Goal: Task Accomplishment & Management: Complete application form

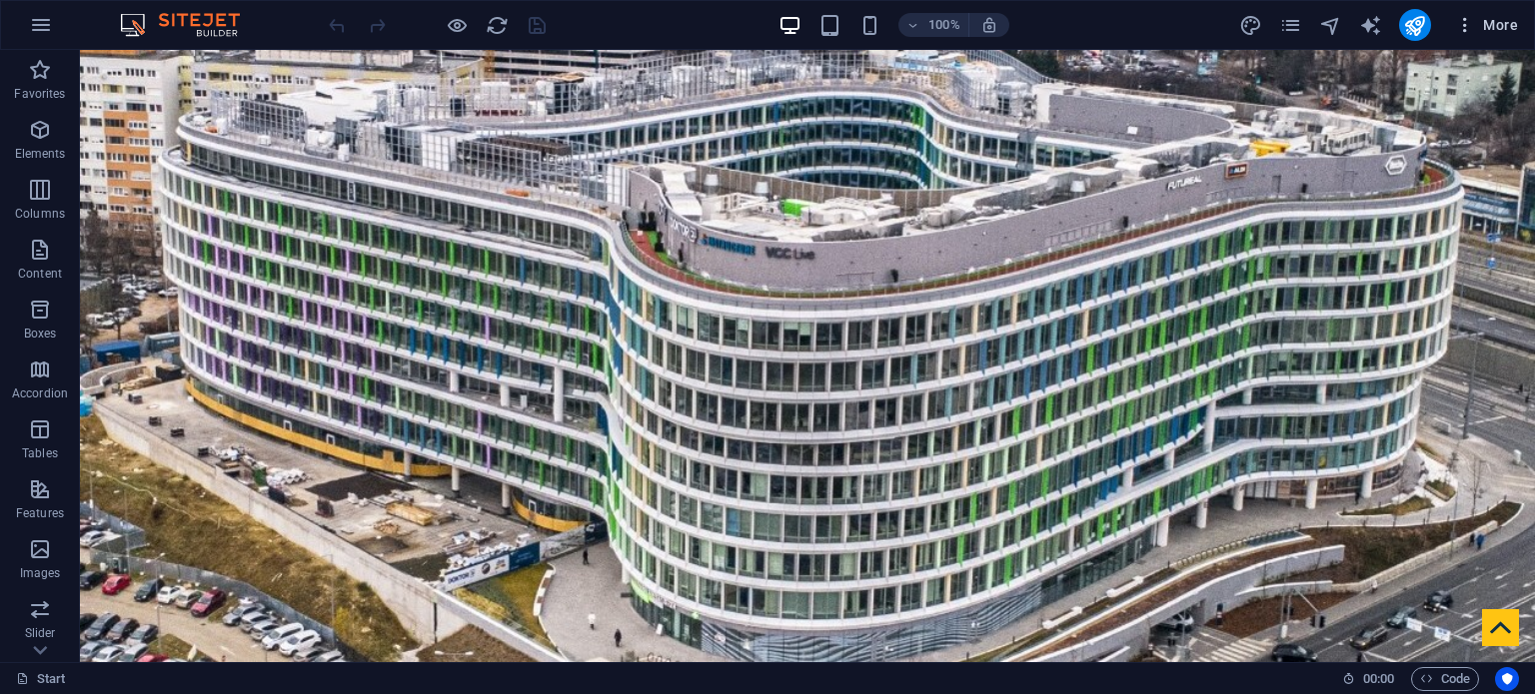
click at [1495, 23] on span "More" at bounding box center [1486, 25] width 63 height 20
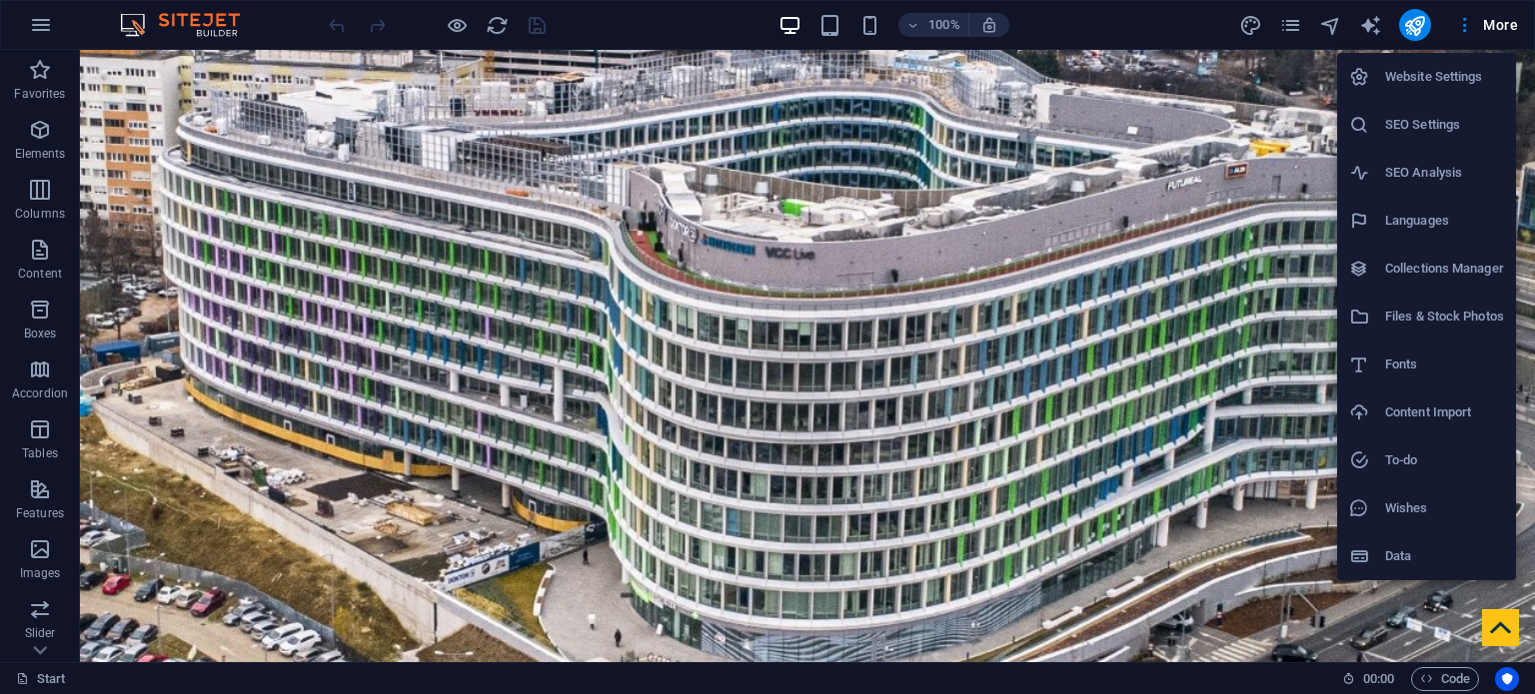
click at [1438, 90] on li "Website Settings" at bounding box center [1426, 77] width 179 height 48
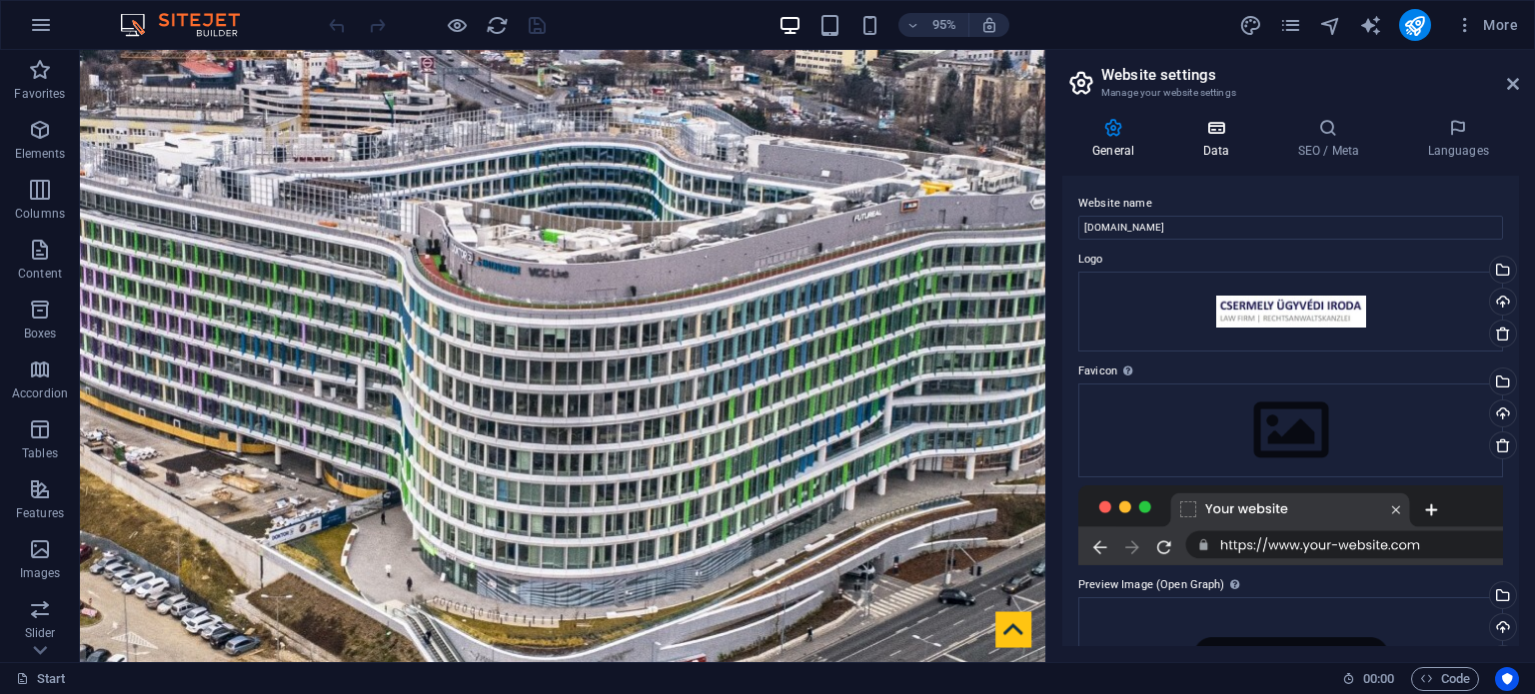
click at [1215, 142] on h4 "Data" at bounding box center [1219, 139] width 95 height 42
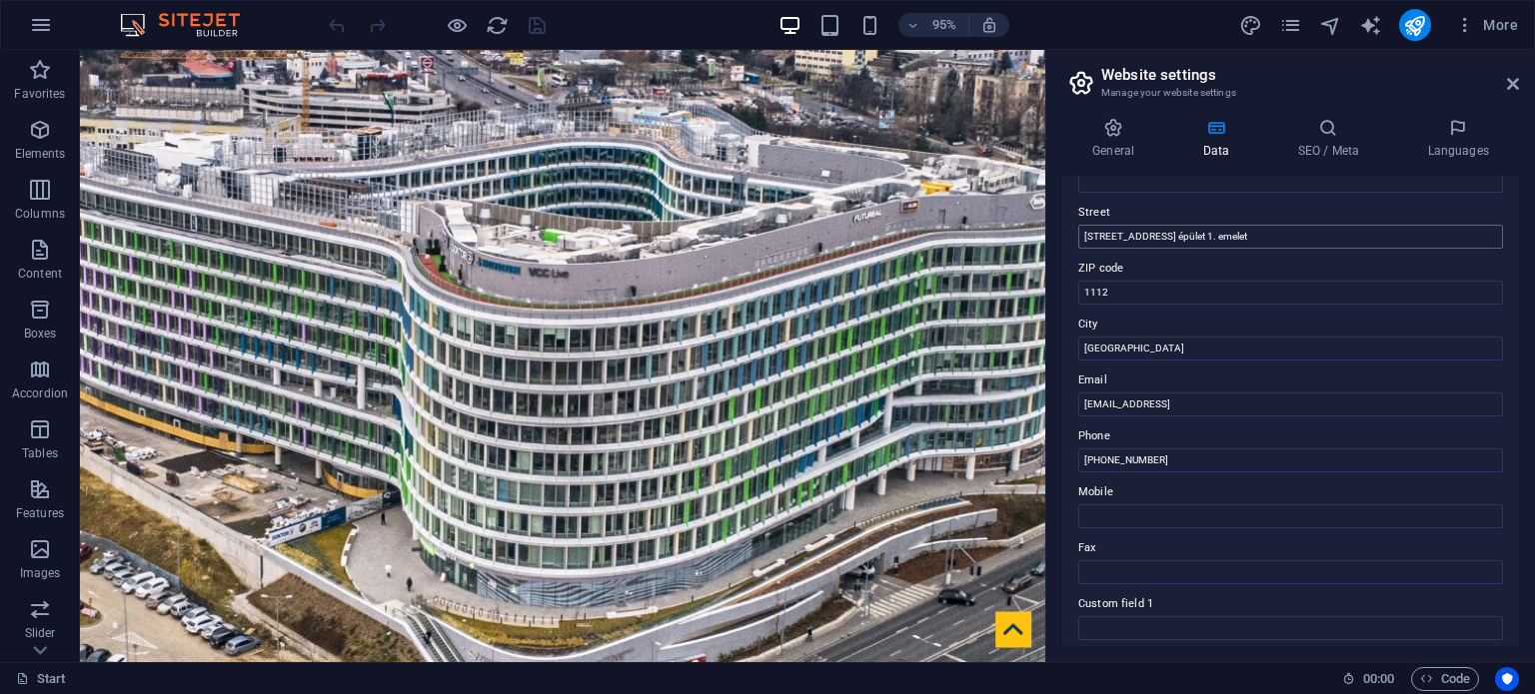
scroll to position [300, 0]
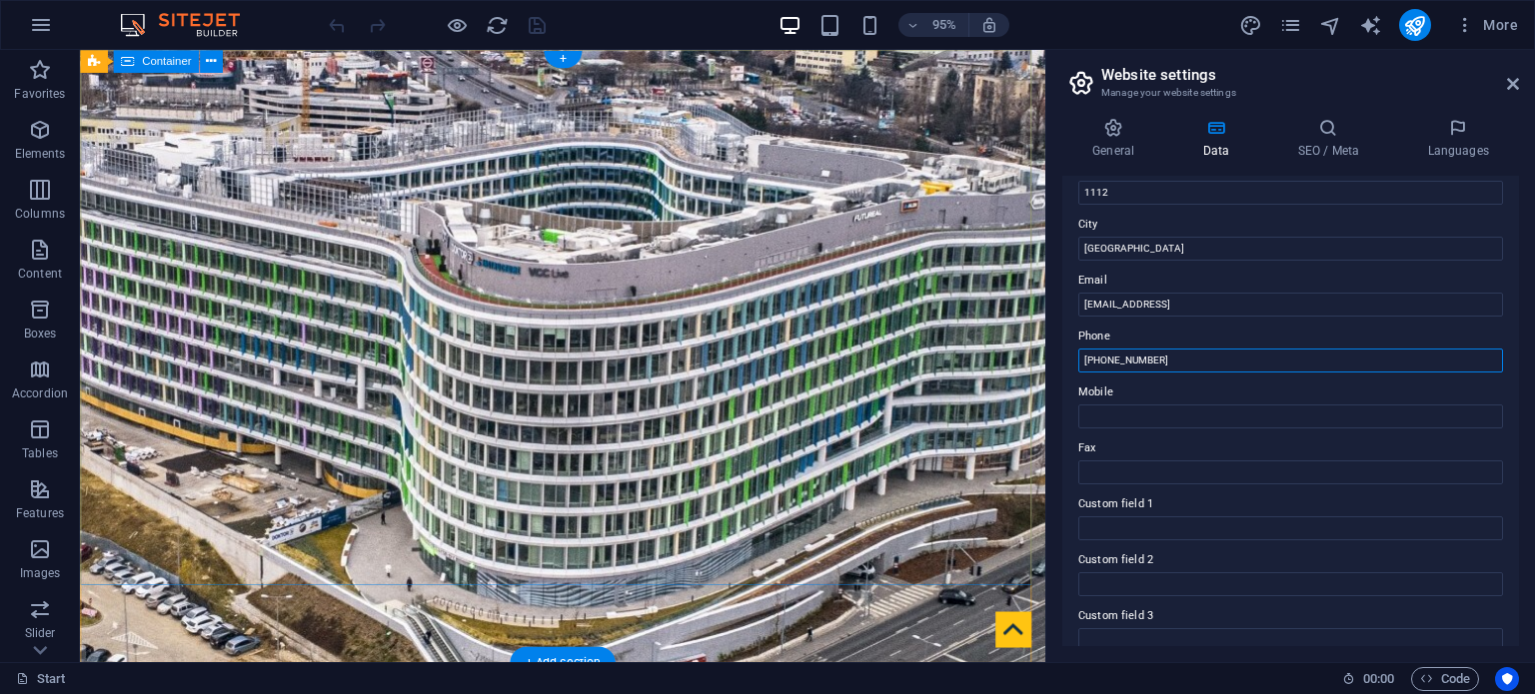
drag, startPoint x: 1265, startPoint y: 403, endPoint x: 1030, endPoint y: 409, distance: 234.9
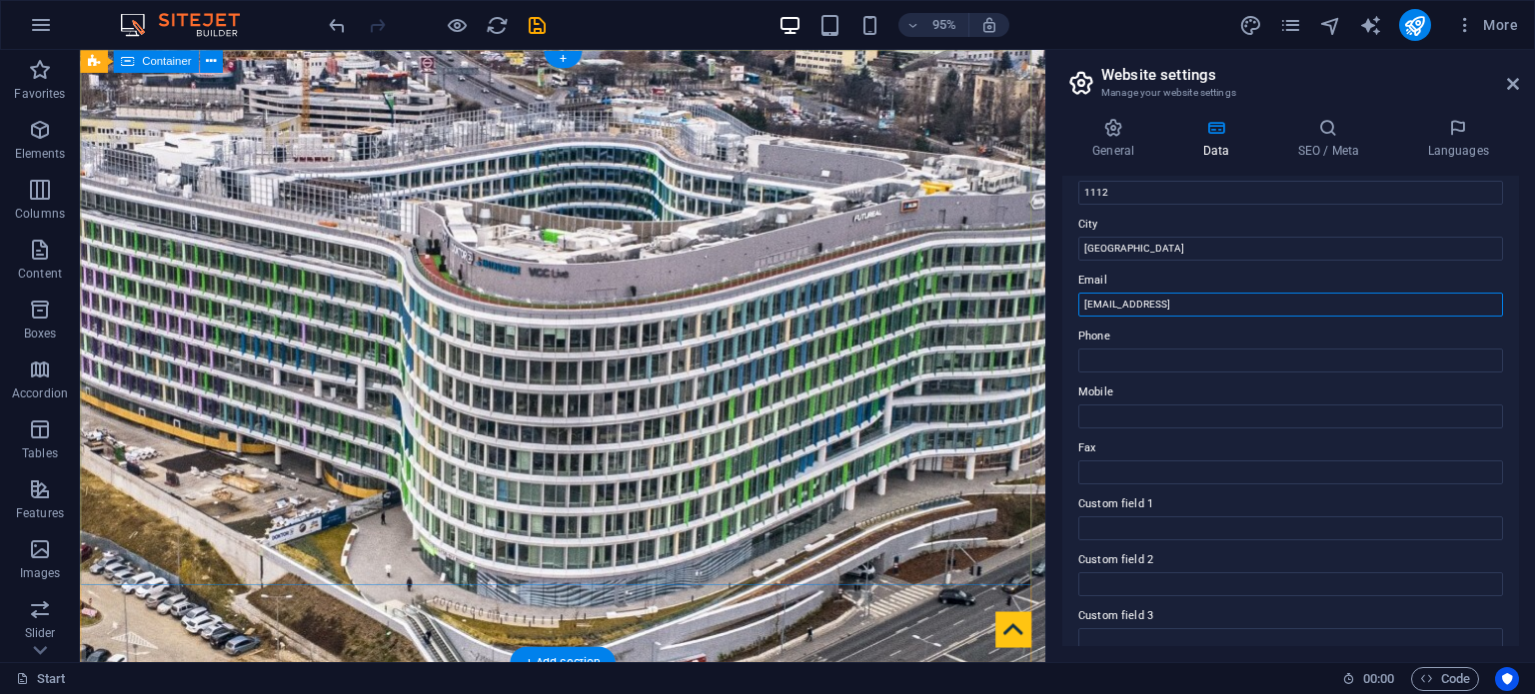
drag, startPoint x: 1421, startPoint y: 347, endPoint x: 1071, endPoint y: 328, distance: 350.3
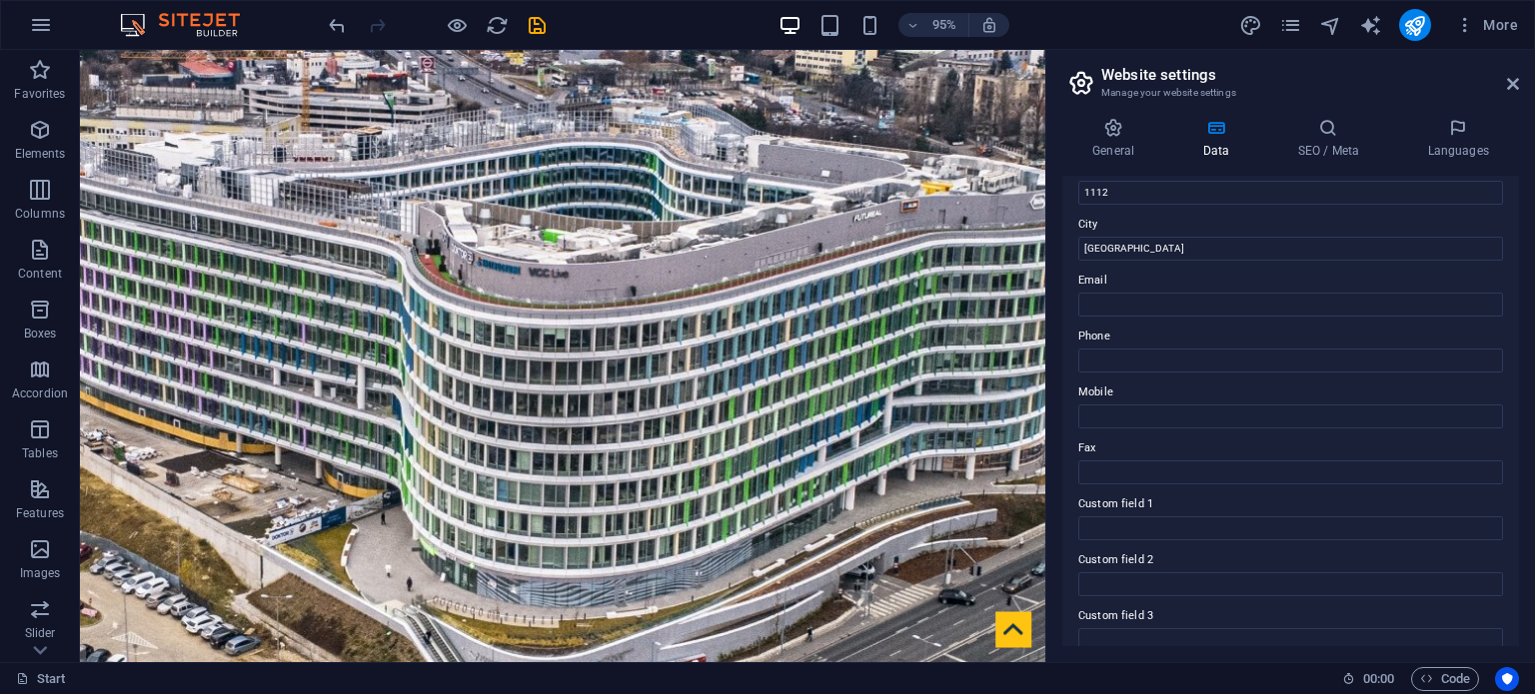
click at [1204, 339] on label "Phone" at bounding box center [1290, 337] width 425 height 24
click at [1204, 349] on input "Phone" at bounding box center [1290, 361] width 425 height 24
click at [1218, 441] on label "Fax" at bounding box center [1290, 449] width 425 height 24
click at [1218, 461] on input "Fax" at bounding box center [1290, 473] width 425 height 24
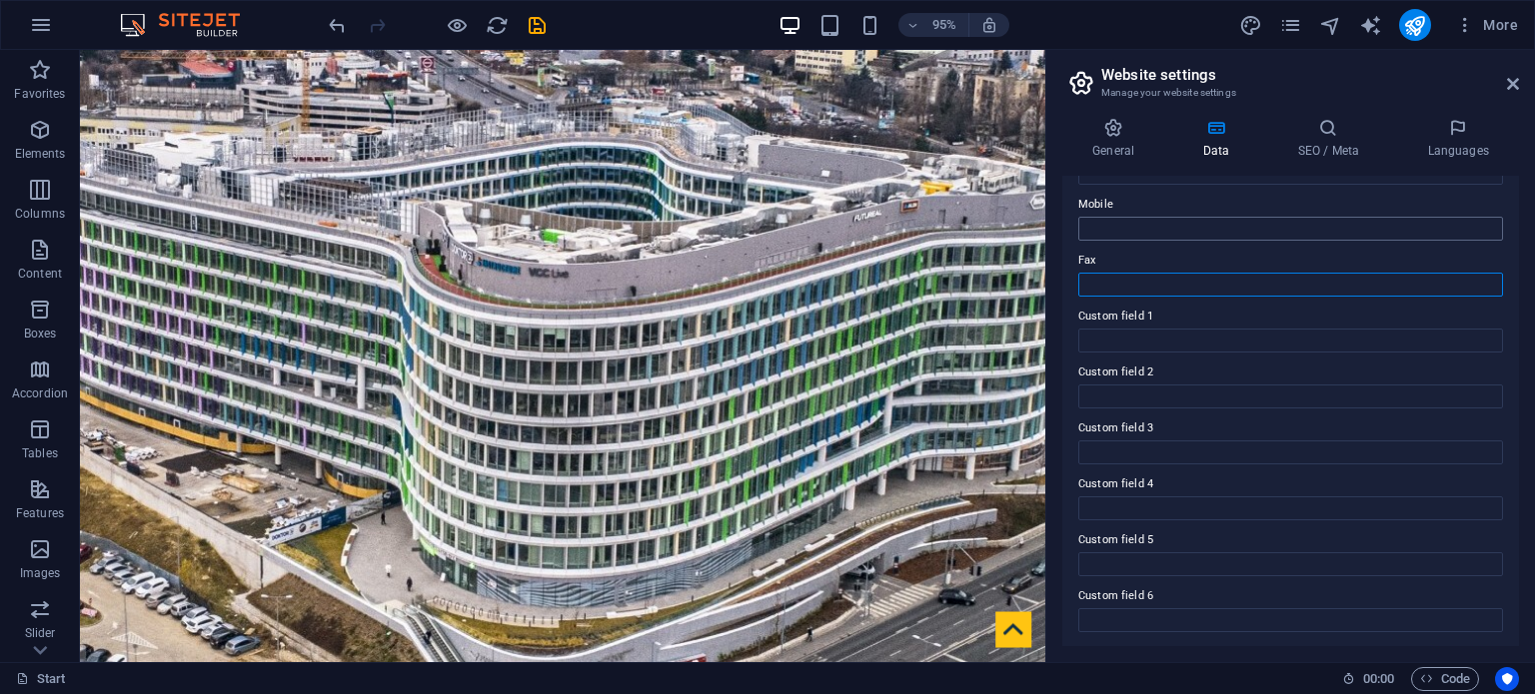
scroll to position [0, 0]
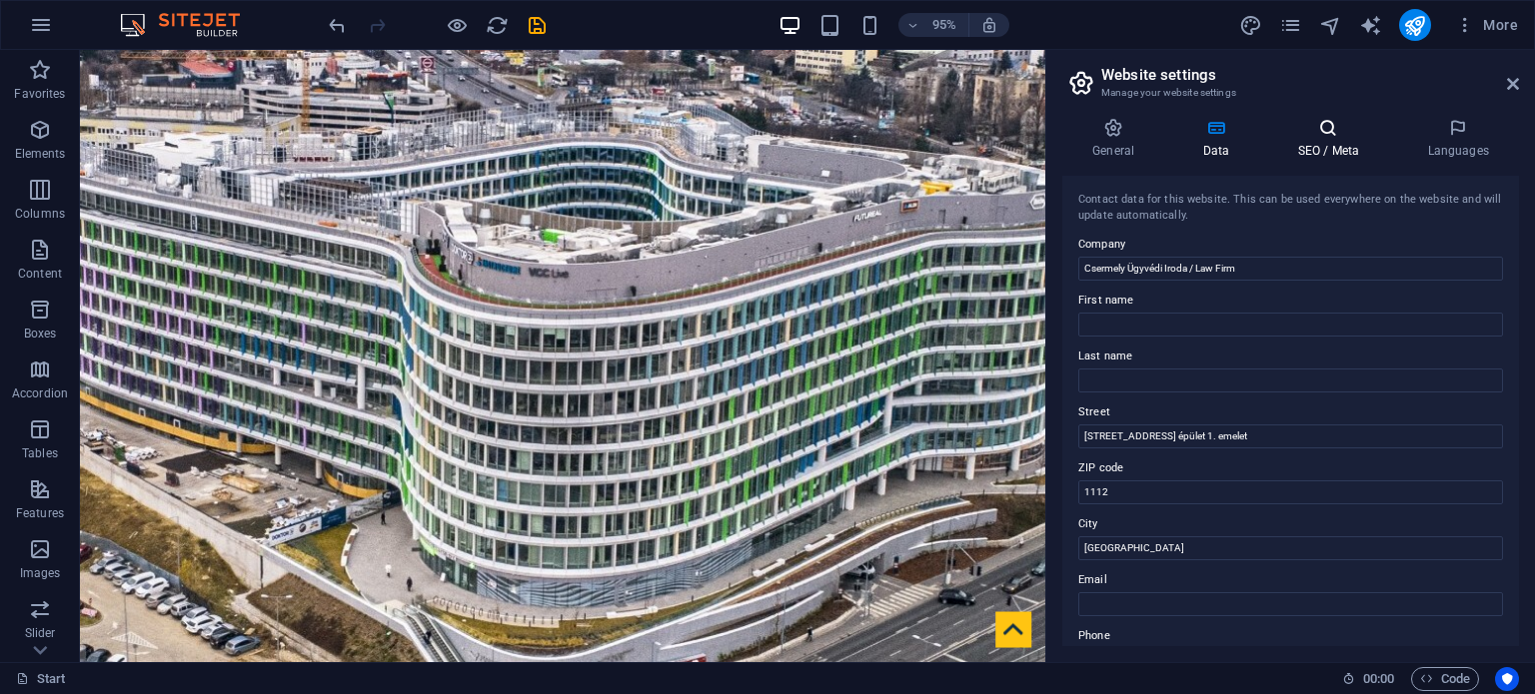
click at [1338, 153] on h4 "SEO / Meta" at bounding box center [1332, 139] width 130 height 42
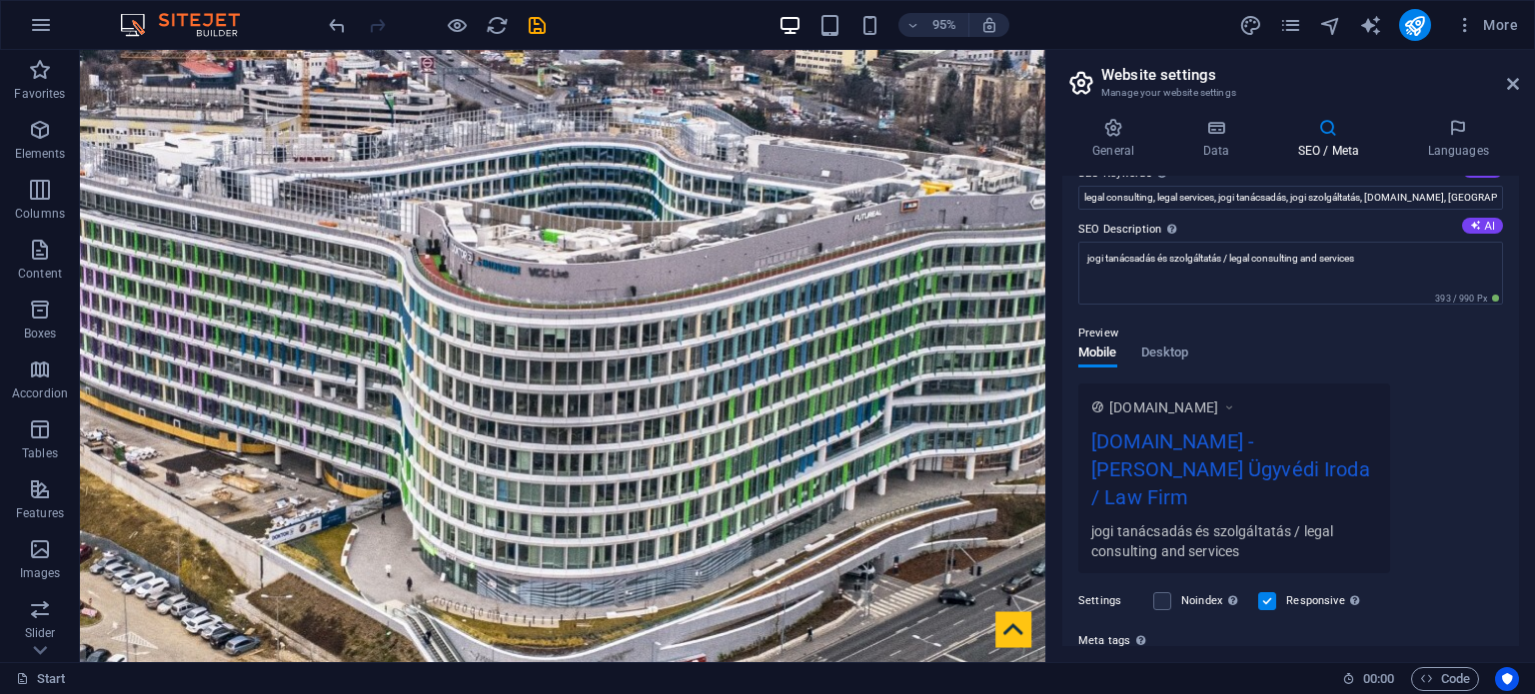
scroll to position [111, 0]
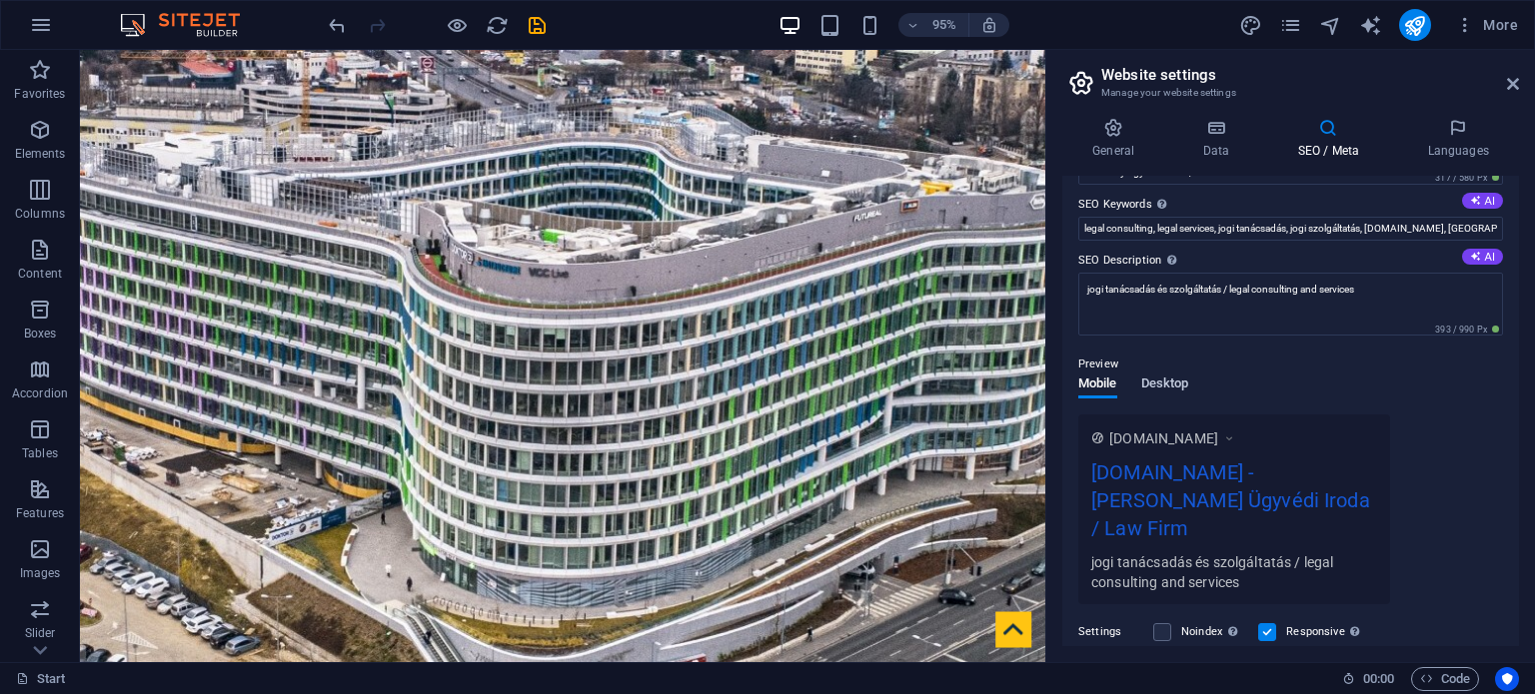
click at [1159, 378] on span "Desktop" at bounding box center [1165, 386] width 48 height 28
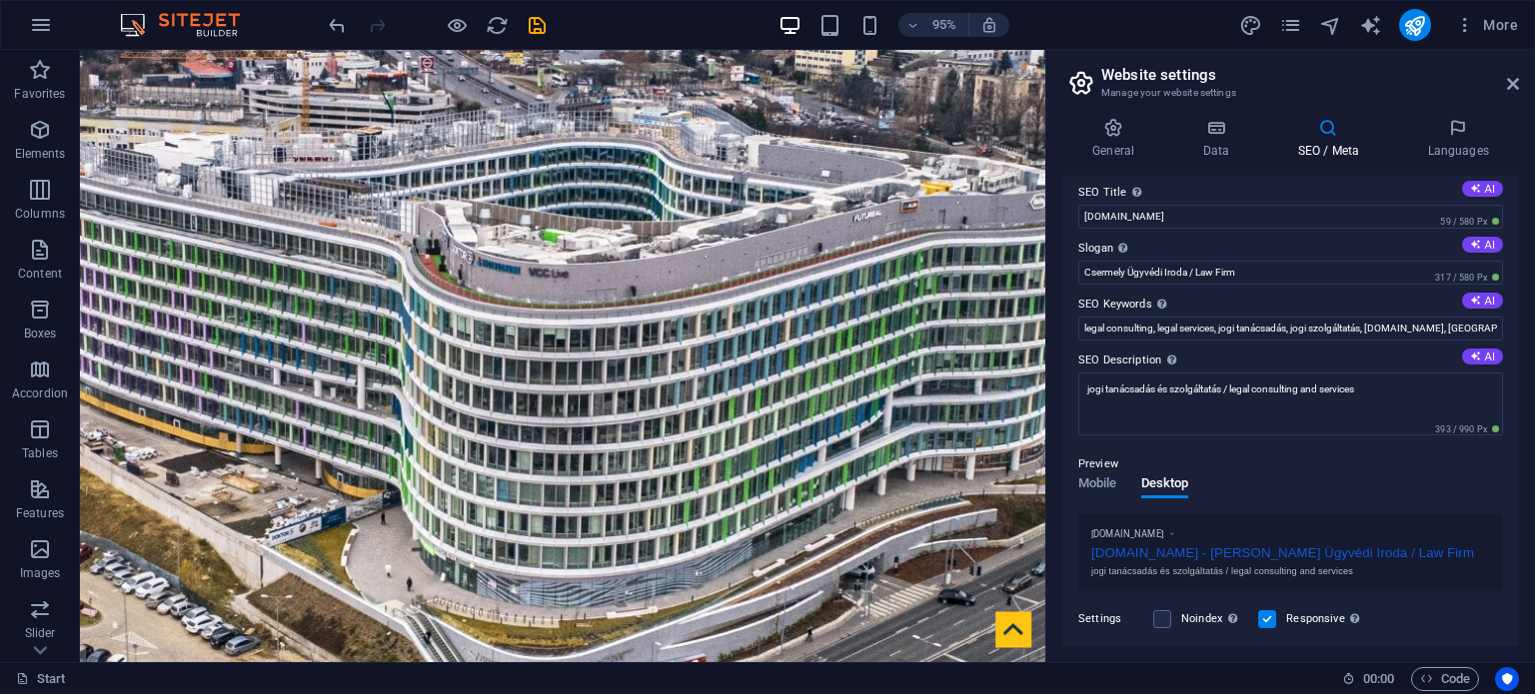
scroll to position [0, 0]
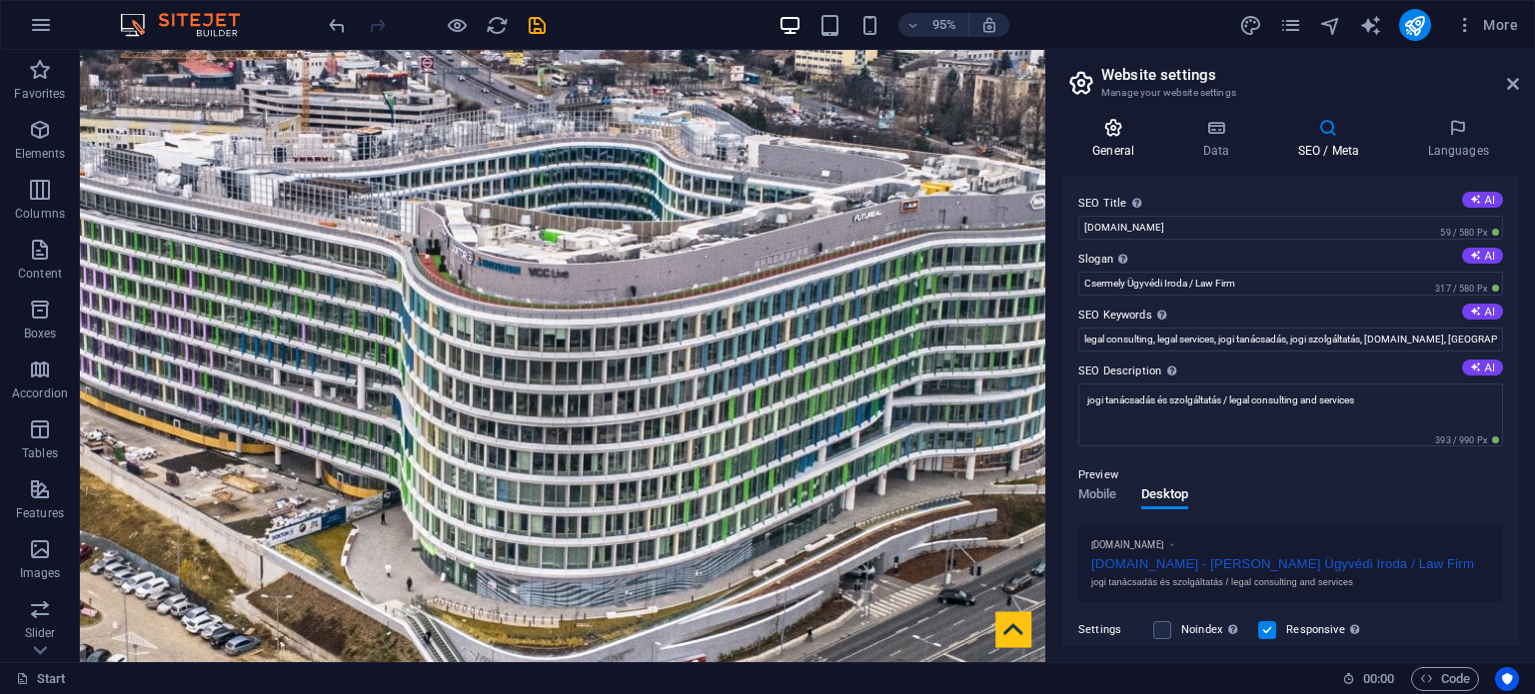
click at [1115, 142] on h4 "General" at bounding box center [1117, 139] width 110 height 42
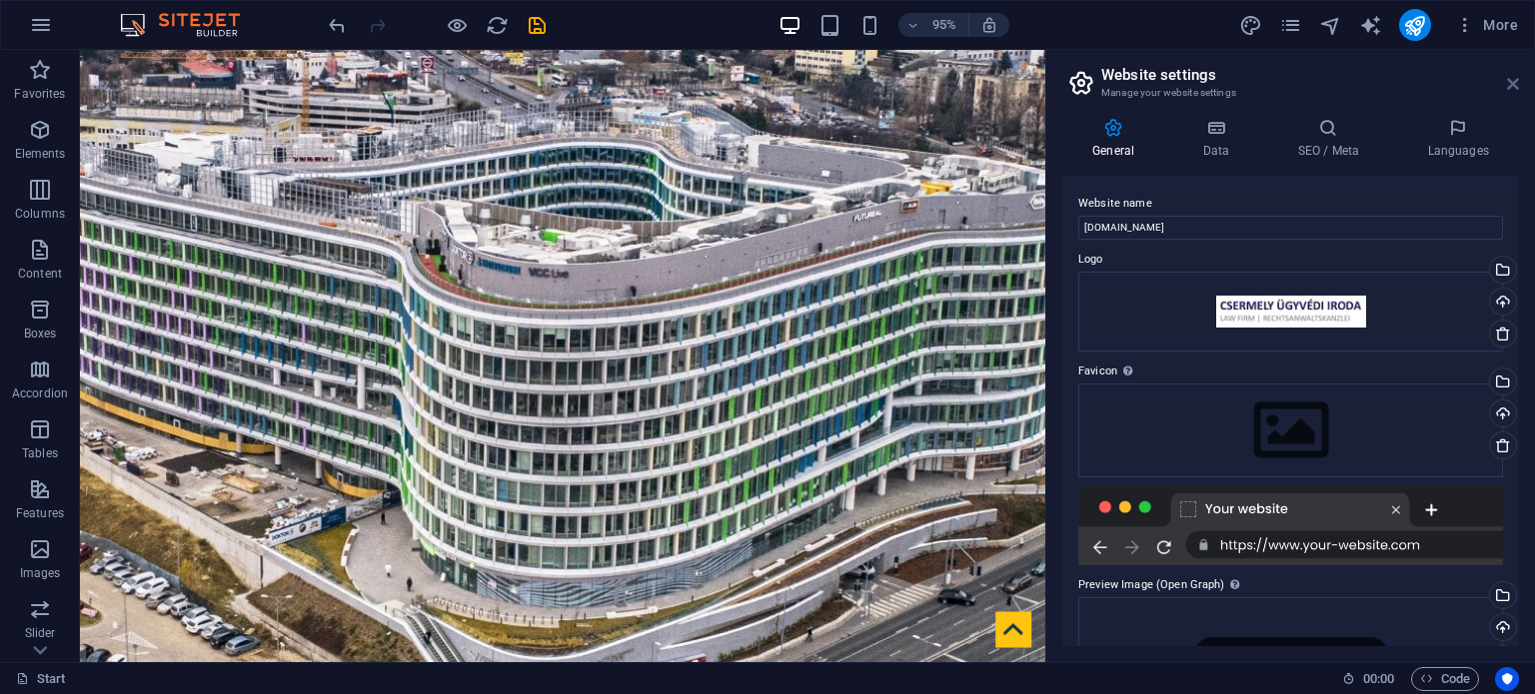
click at [1509, 81] on icon at bounding box center [1513, 84] width 12 height 16
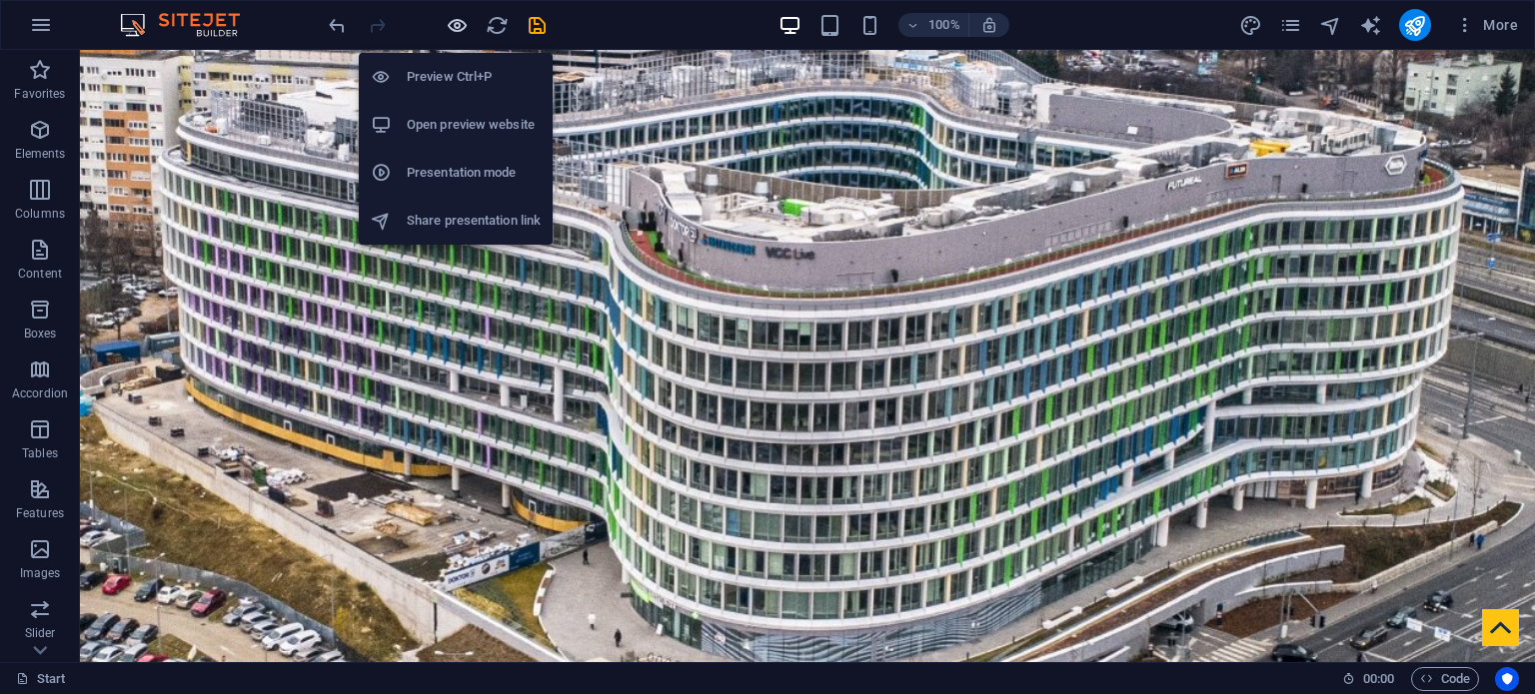
click at [457, 27] on icon "button" at bounding box center [457, 25] width 23 height 23
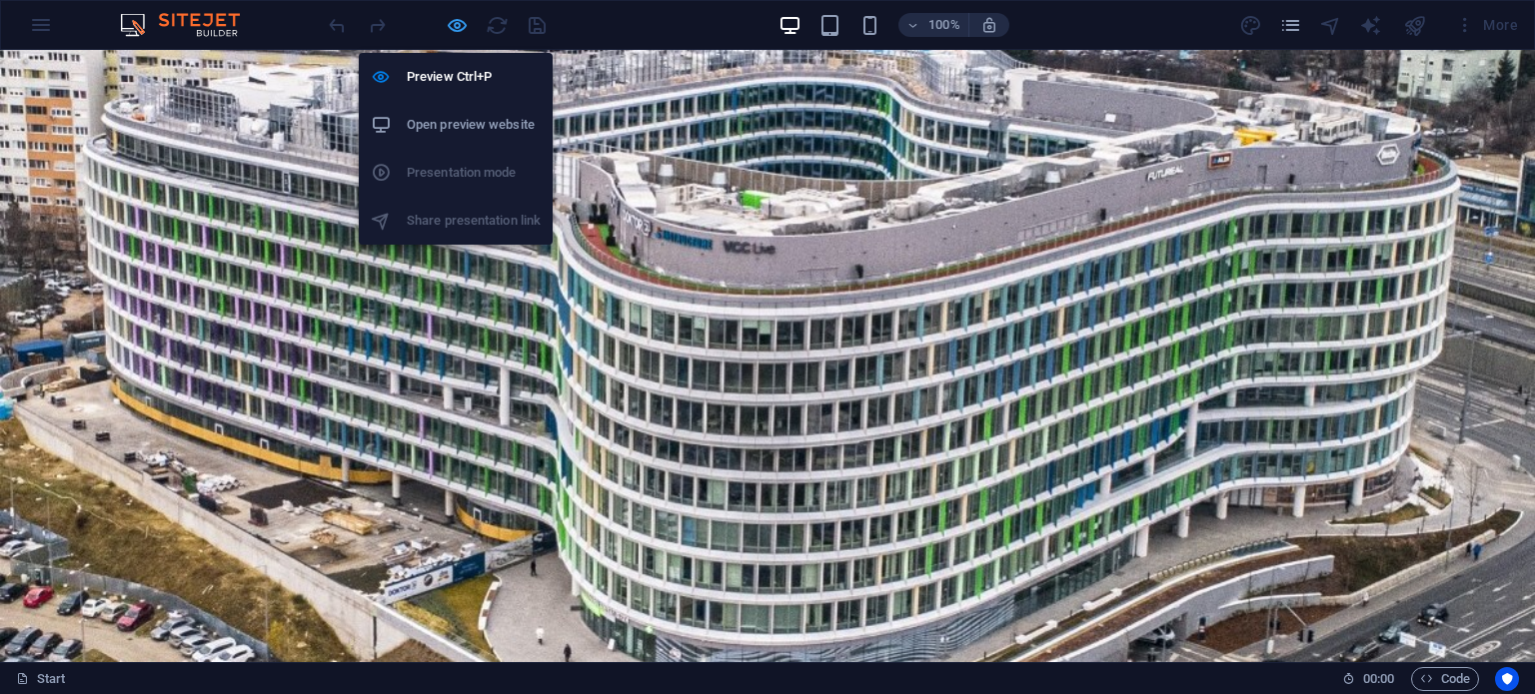
click at [446, 23] on icon "button" at bounding box center [457, 25] width 23 height 23
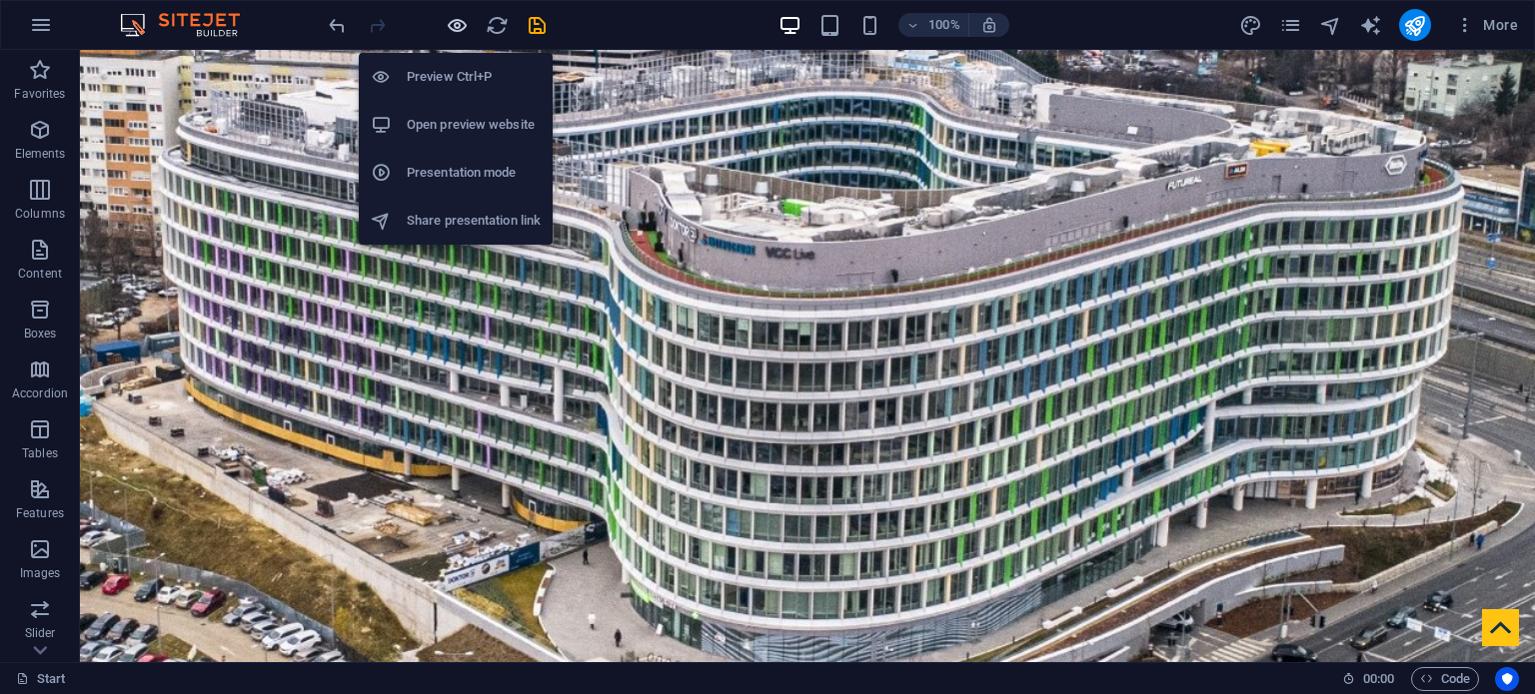
click at [457, 23] on icon "button" at bounding box center [457, 25] width 23 height 23
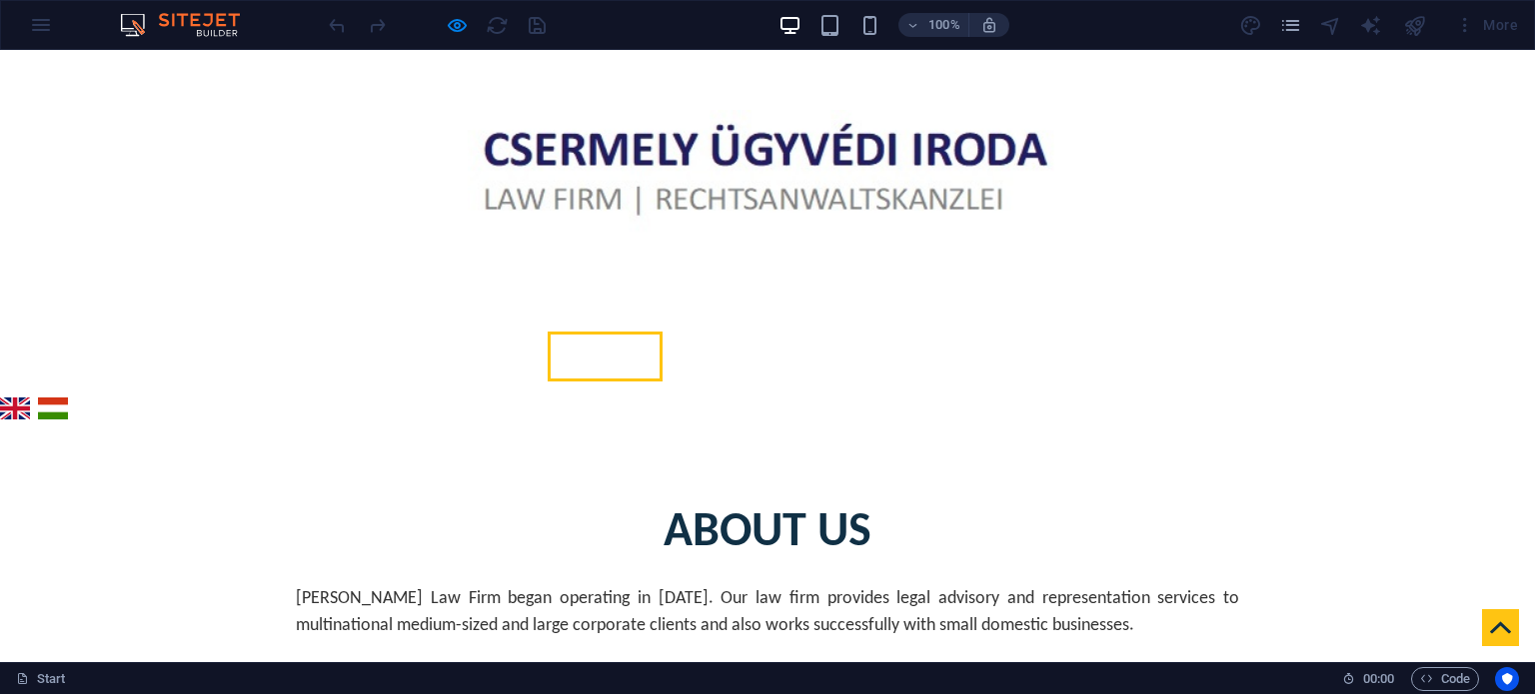
scroll to position [554, 0]
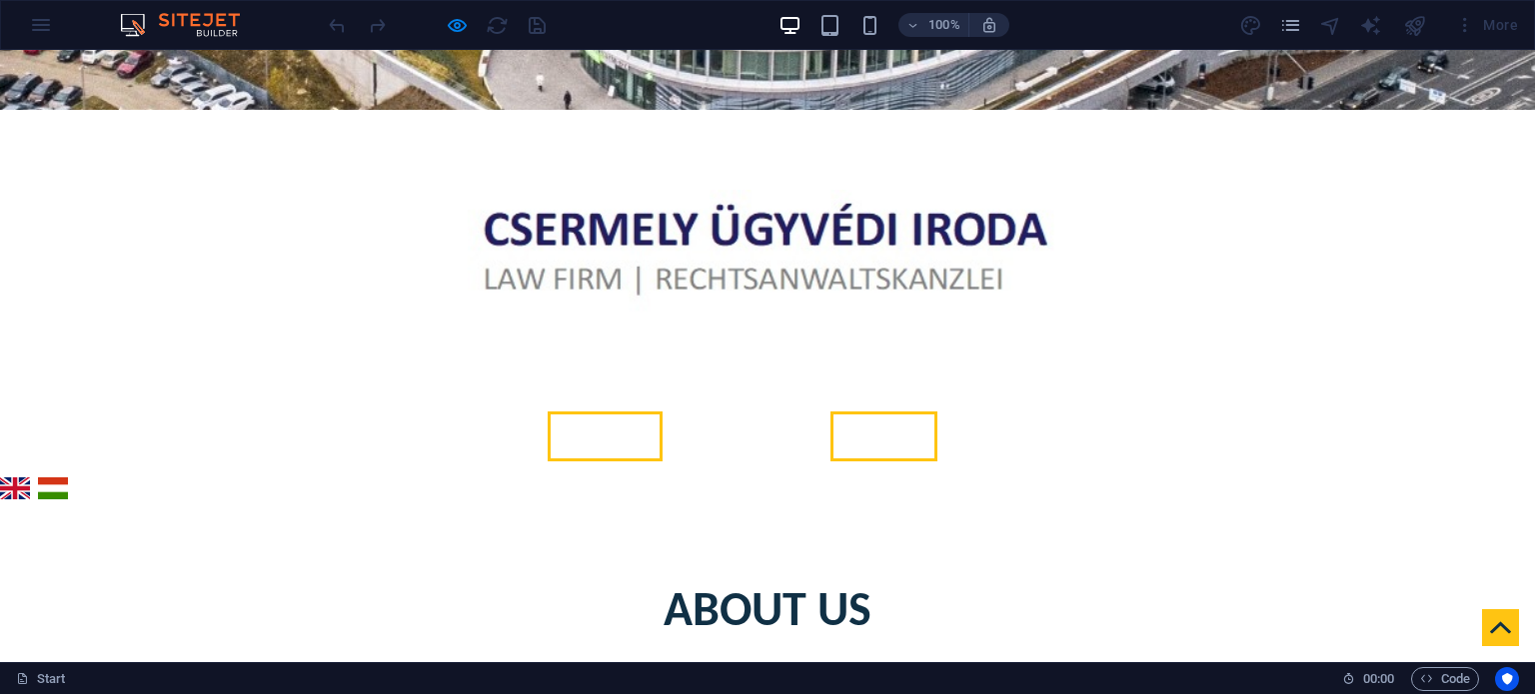
click at [893, 412] on link "Services" at bounding box center [883, 437] width 107 height 50
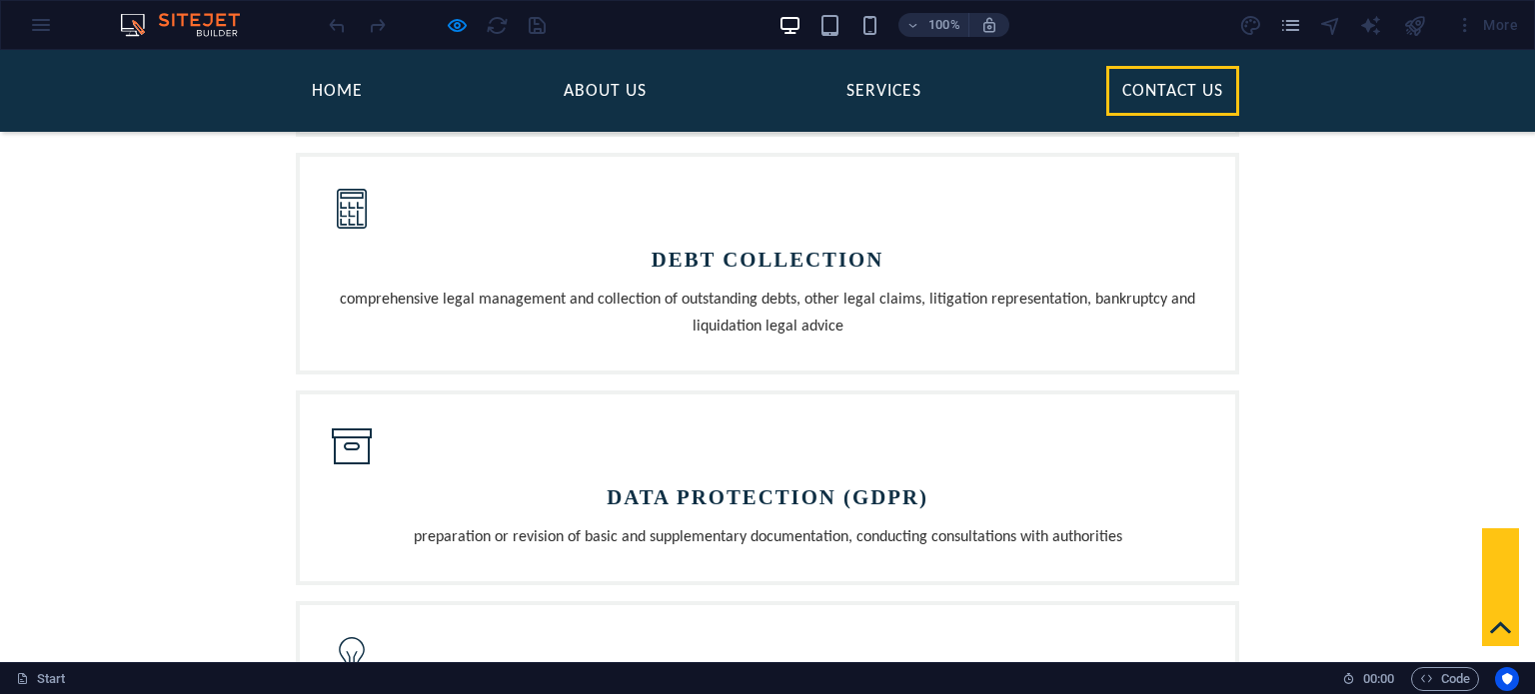
scroll to position [1999, 0]
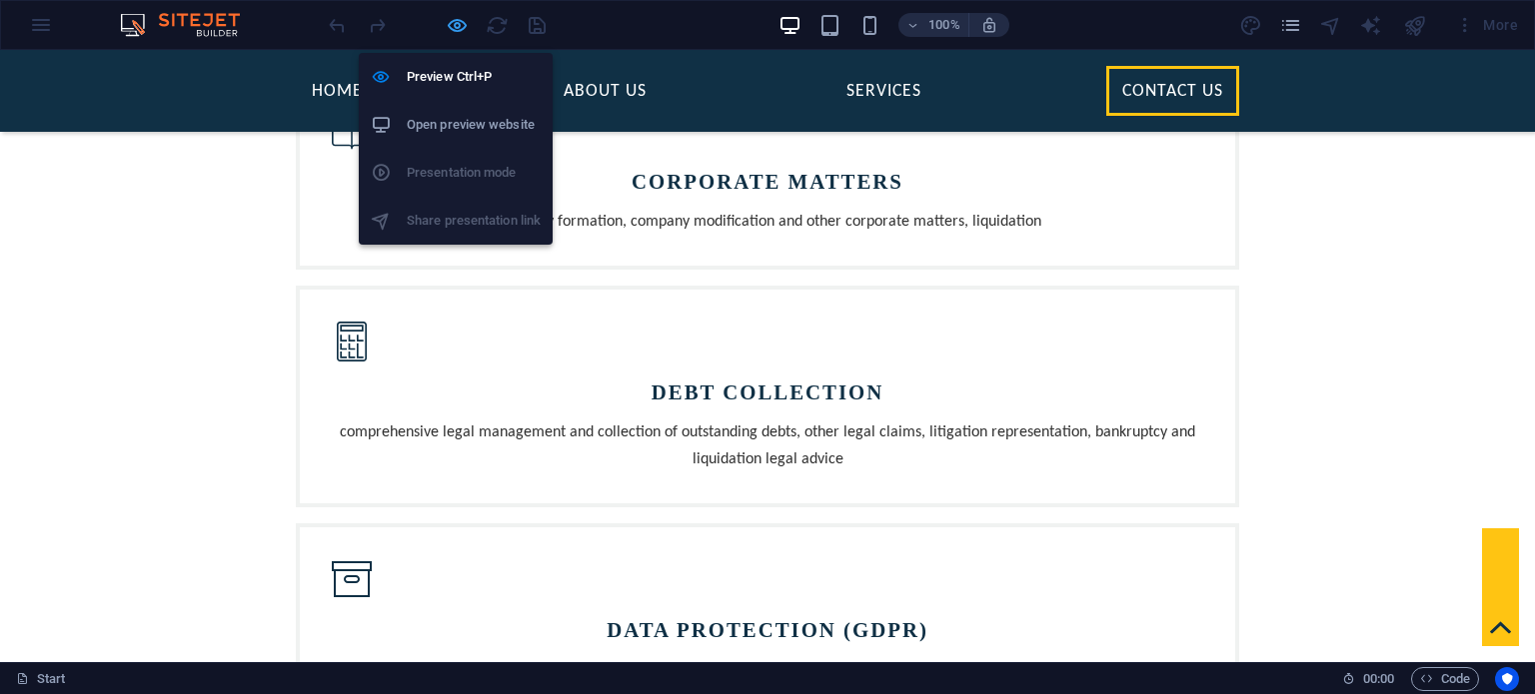
click at [456, 23] on icon "button" at bounding box center [457, 25] width 23 height 23
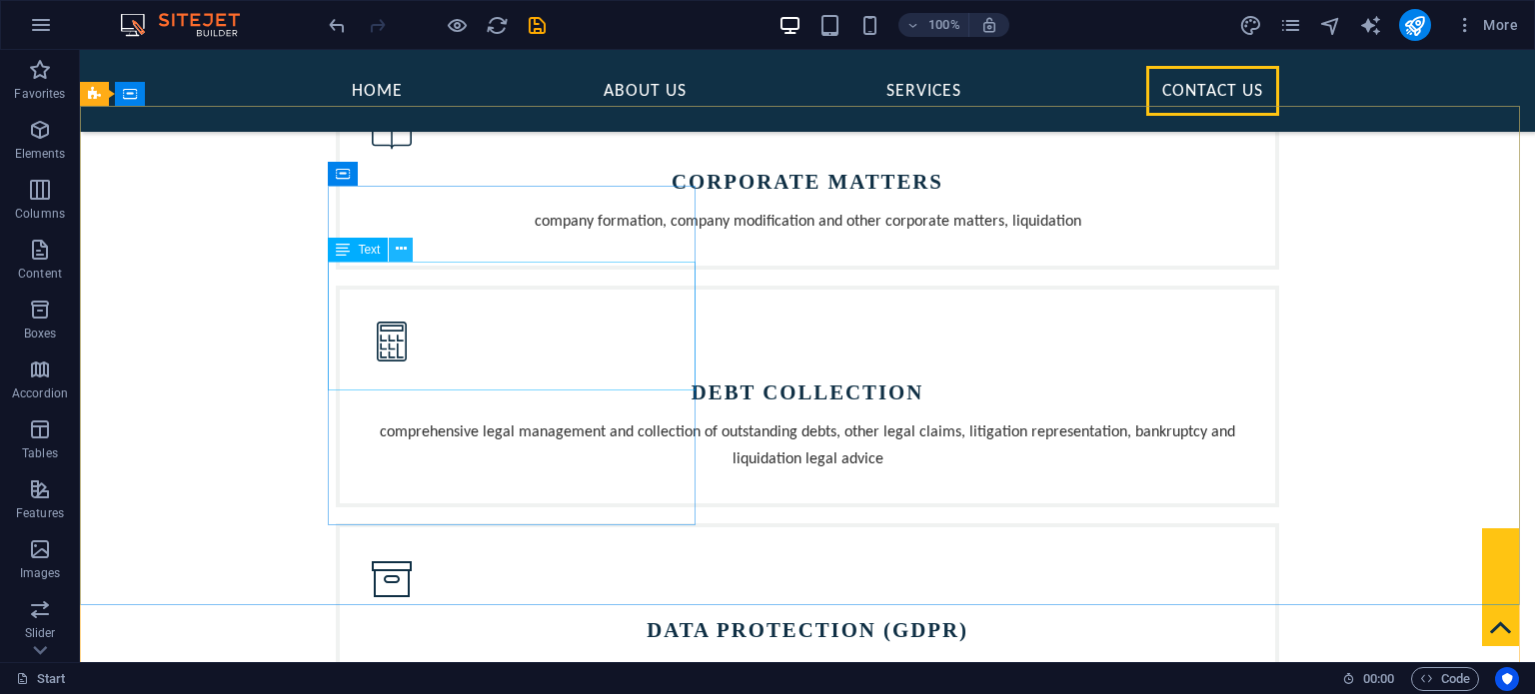
click at [400, 252] on icon at bounding box center [401, 249] width 11 height 21
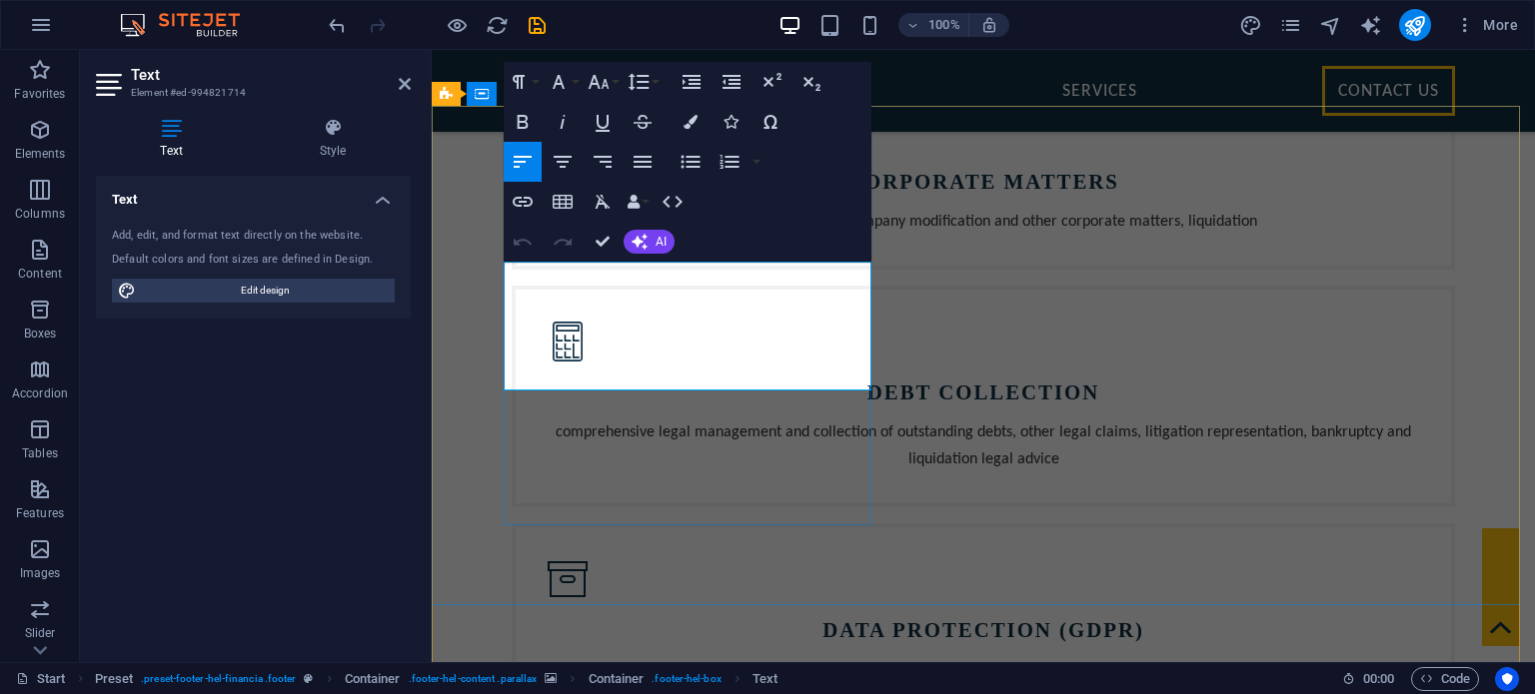
drag, startPoint x: 540, startPoint y: 331, endPoint x: 543, endPoint y: 344, distance: 13.3
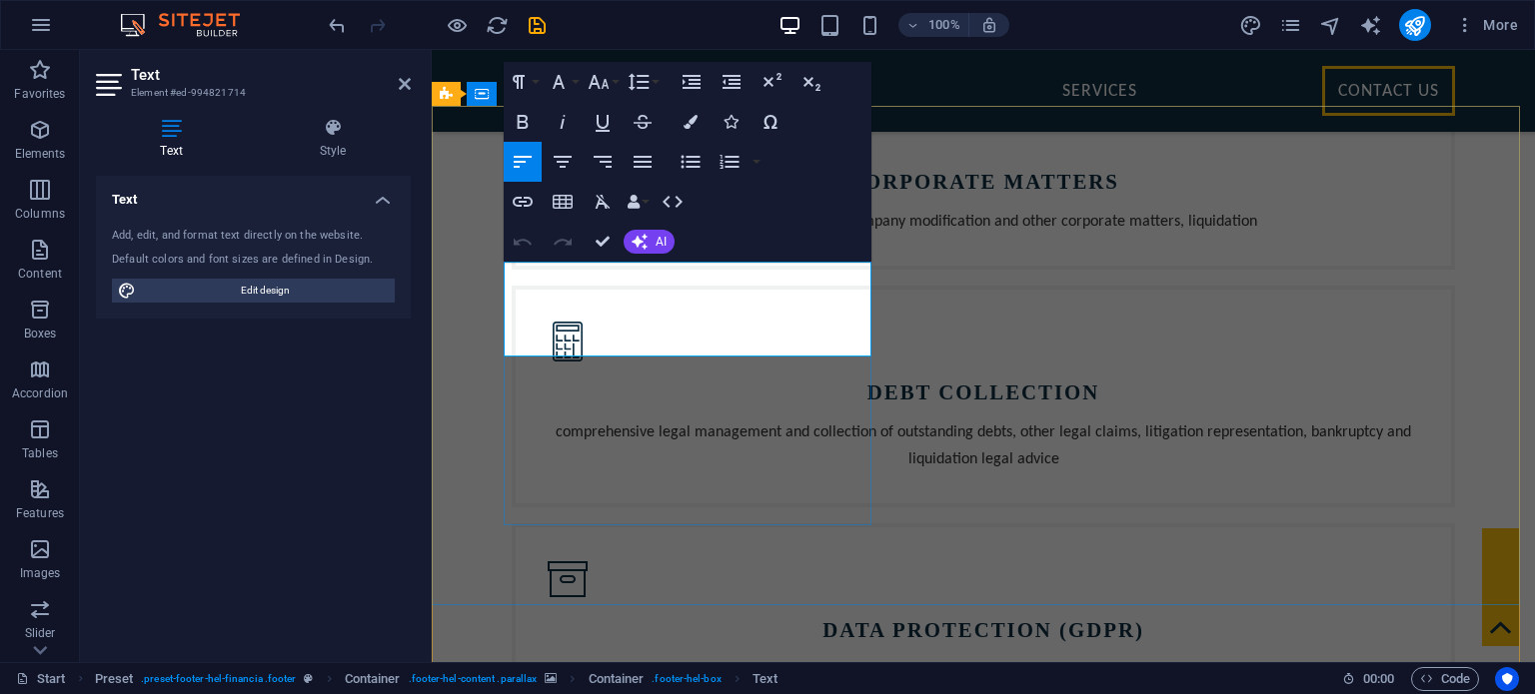
click at [668, 19] on div "100% More" at bounding box center [925, 25] width 1201 height 32
click at [406, 85] on icon at bounding box center [405, 84] width 12 height 16
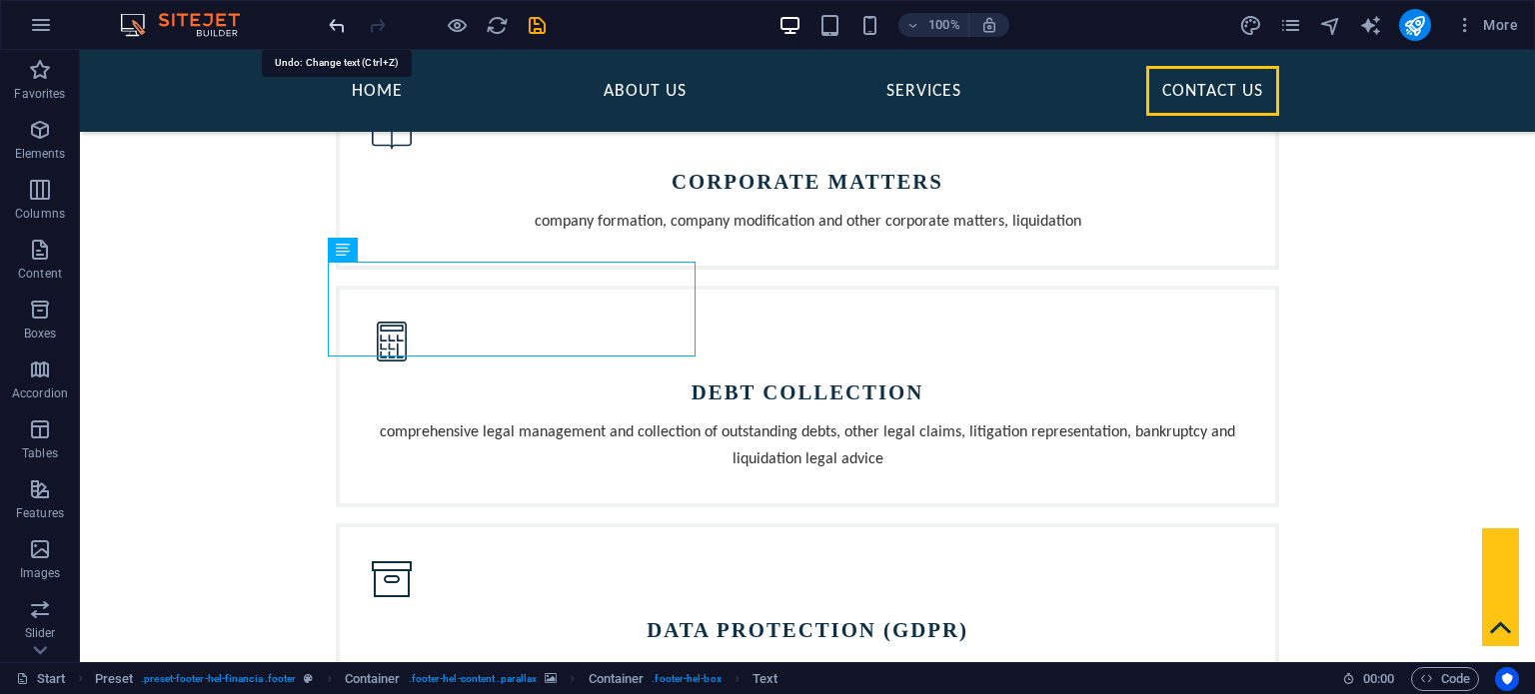
click at [331, 27] on icon "undo" at bounding box center [337, 25] width 23 height 23
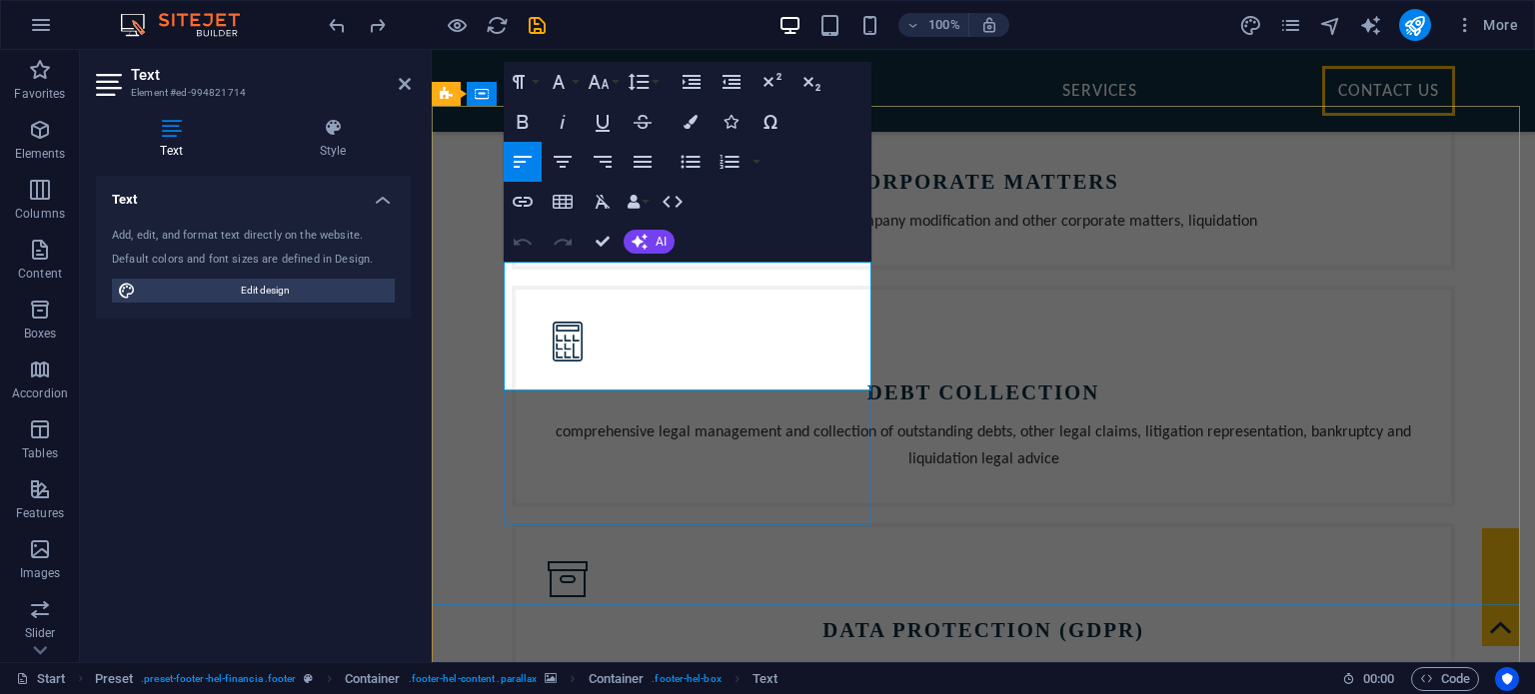
drag, startPoint x: 519, startPoint y: 343, endPoint x: 630, endPoint y: 343, distance: 110.9
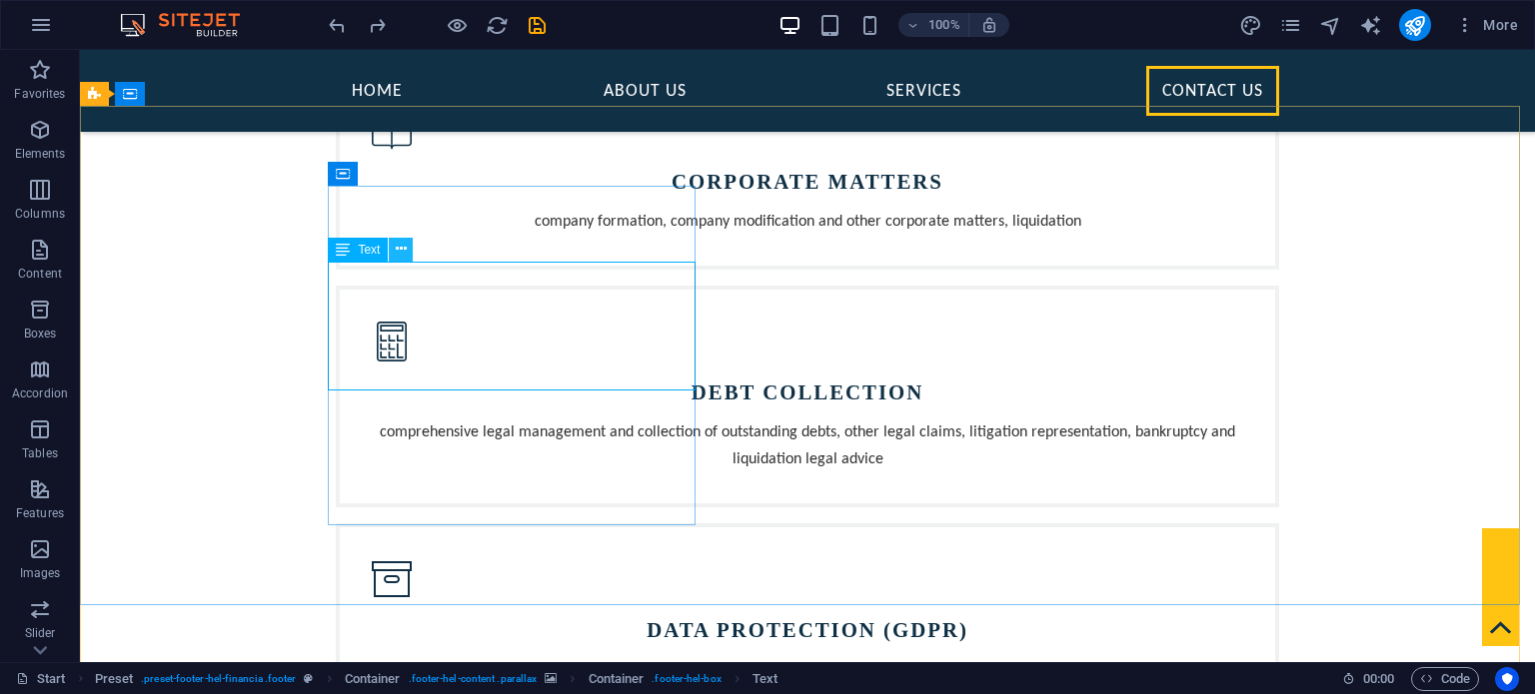
click at [409, 247] on button at bounding box center [401, 250] width 24 height 24
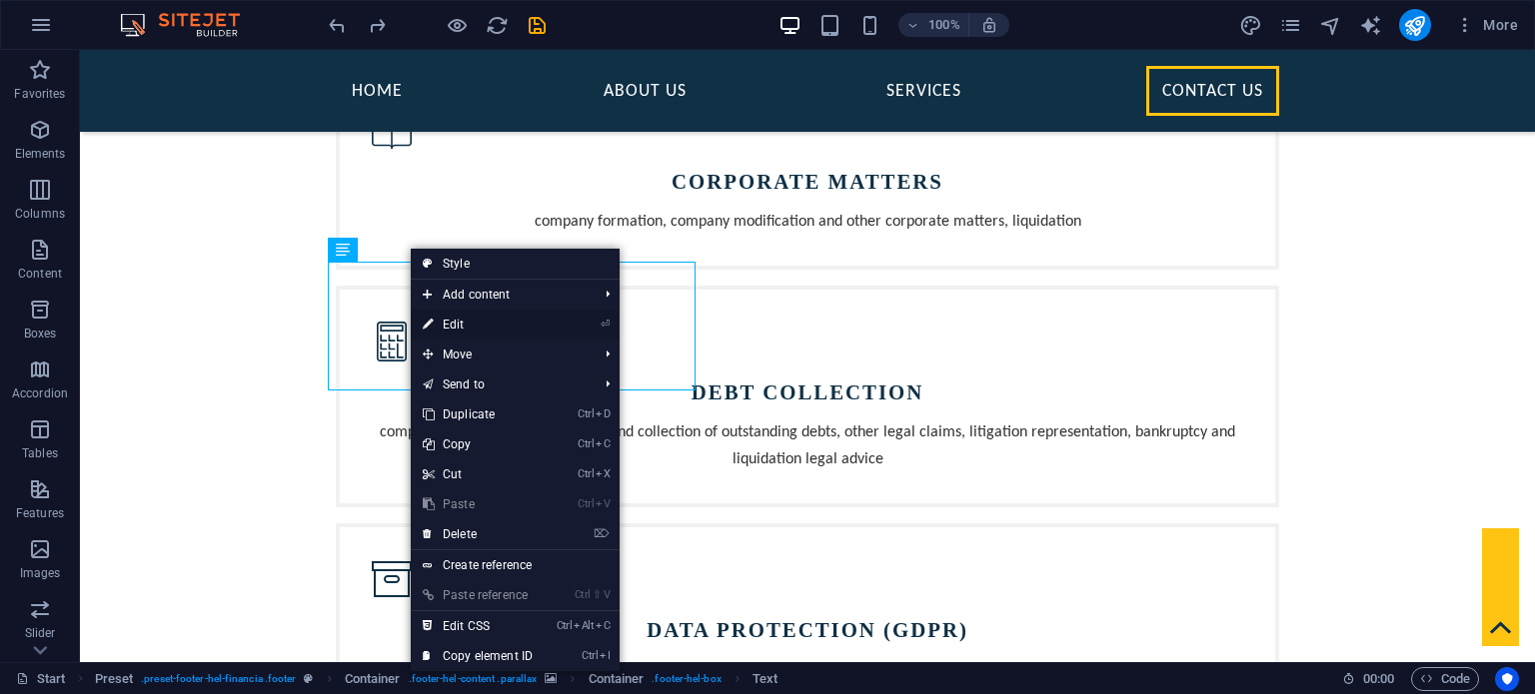
click at [484, 314] on link "⏎ Edit" at bounding box center [478, 325] width 134 height 30
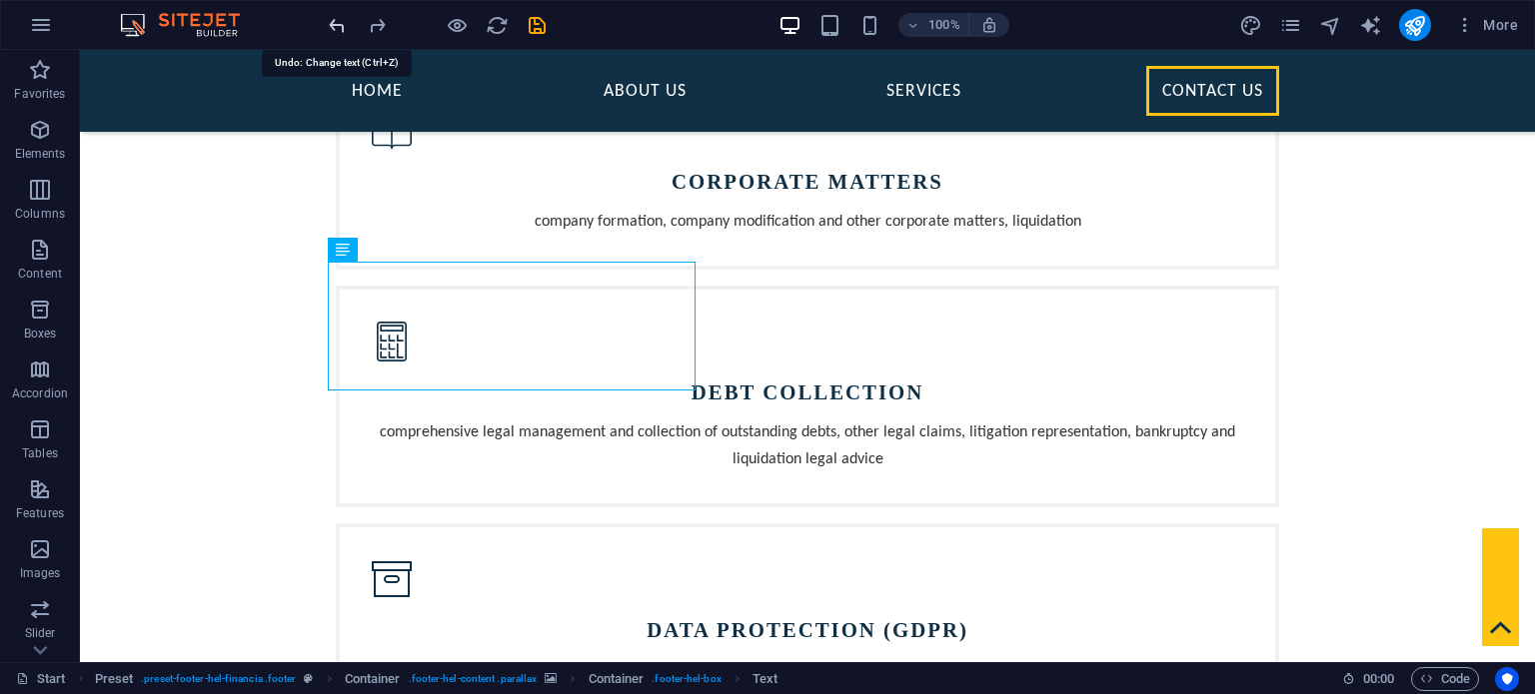
click at [341, 25] on icon "undo" at bounding box center [337, 25] width 23 height 23
click at [340, 24] on div at bounding box center [437, 25] width 224 height 32
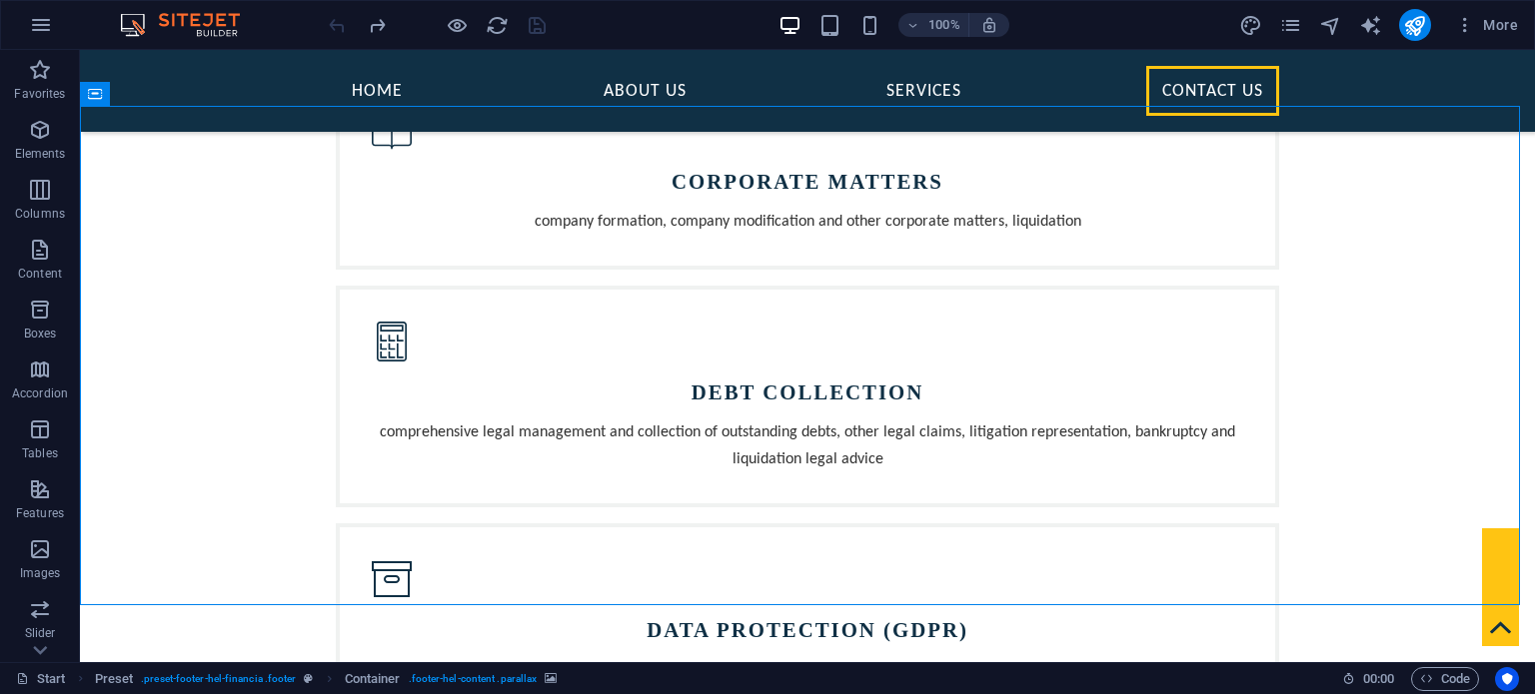
click at [328, 18] on div at bounding box center [437, 25] width 224 height 32
click at [344, 28] on div at bounding box center [437, 25] width 224 height 32
click at [343, 28] on div at bounding box center [437, 25] width 224 height 32
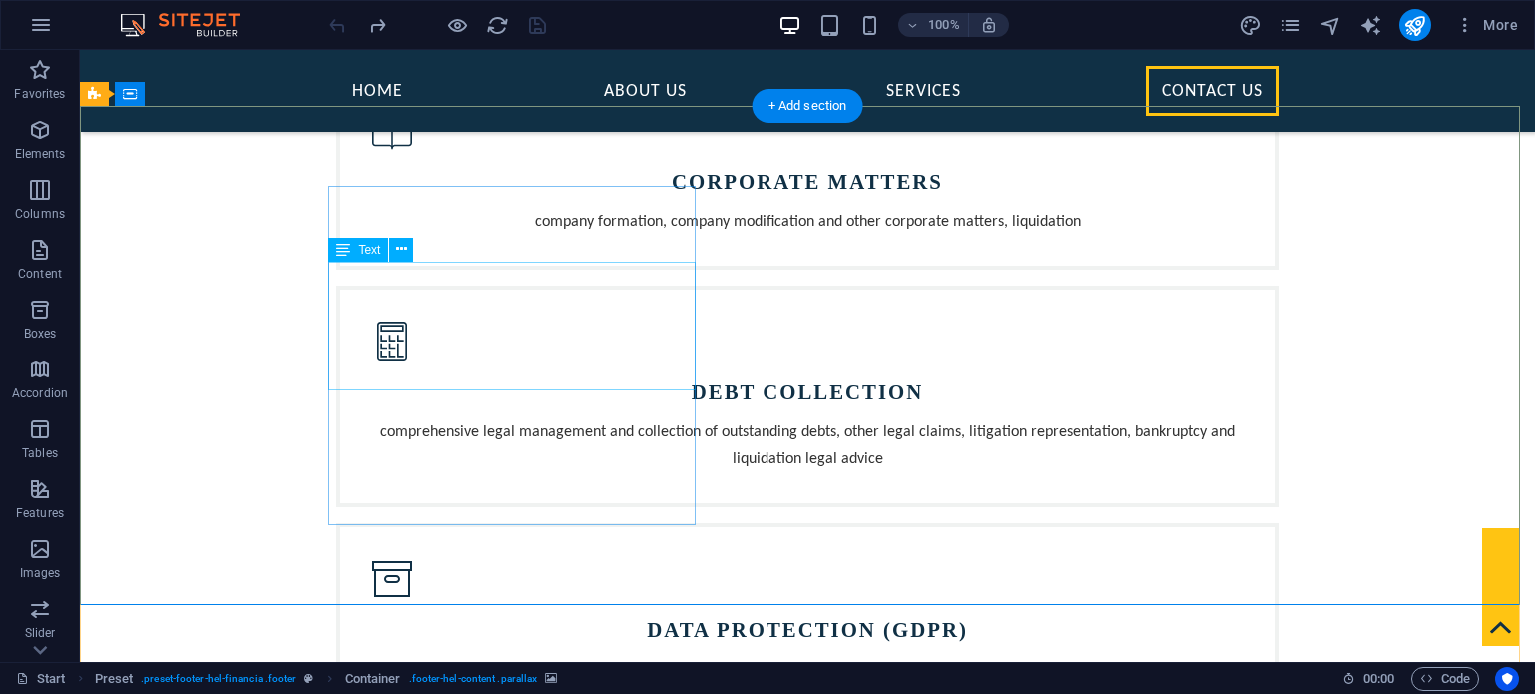
click at [401, 245] on icon at bounding box center [401, 249] width 11 height 21
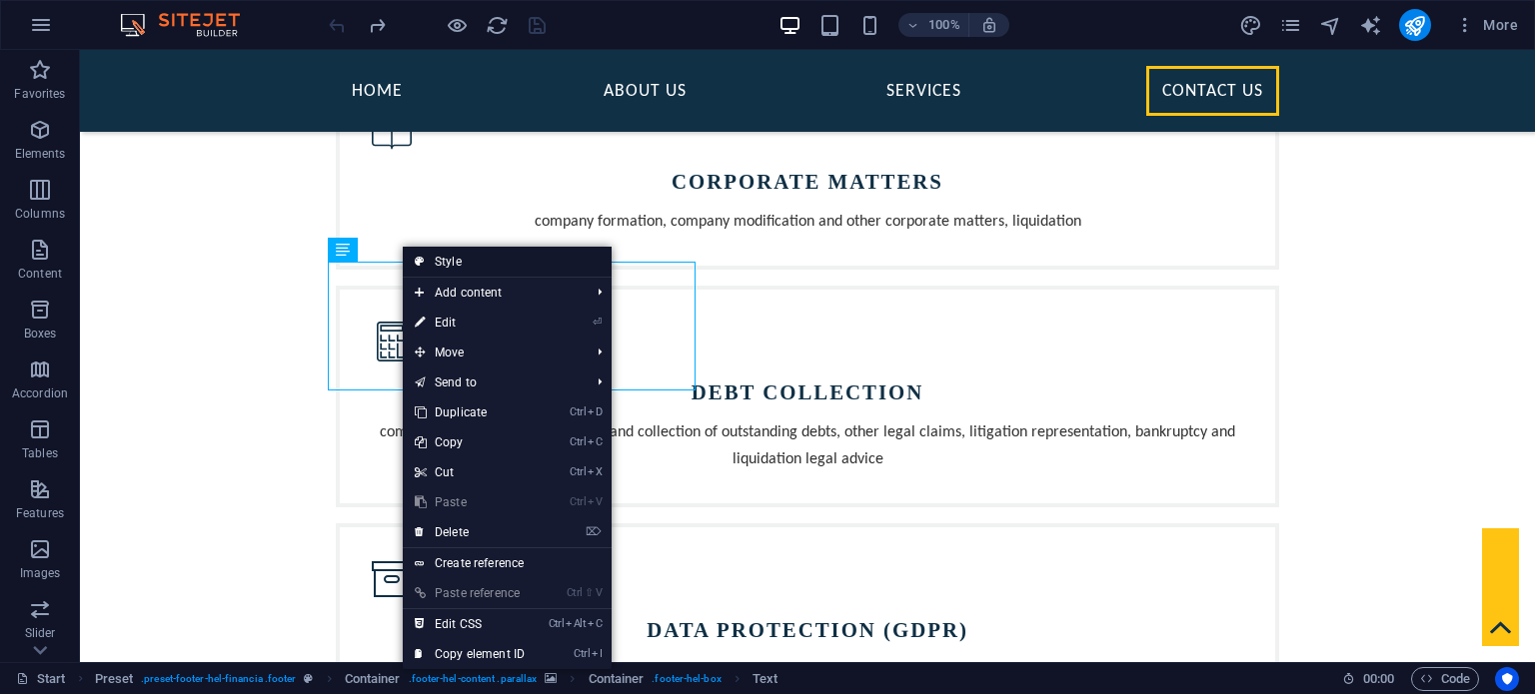
click at [469, 268] on link "Style" at bounding box center [507, 262] width 209 height 30
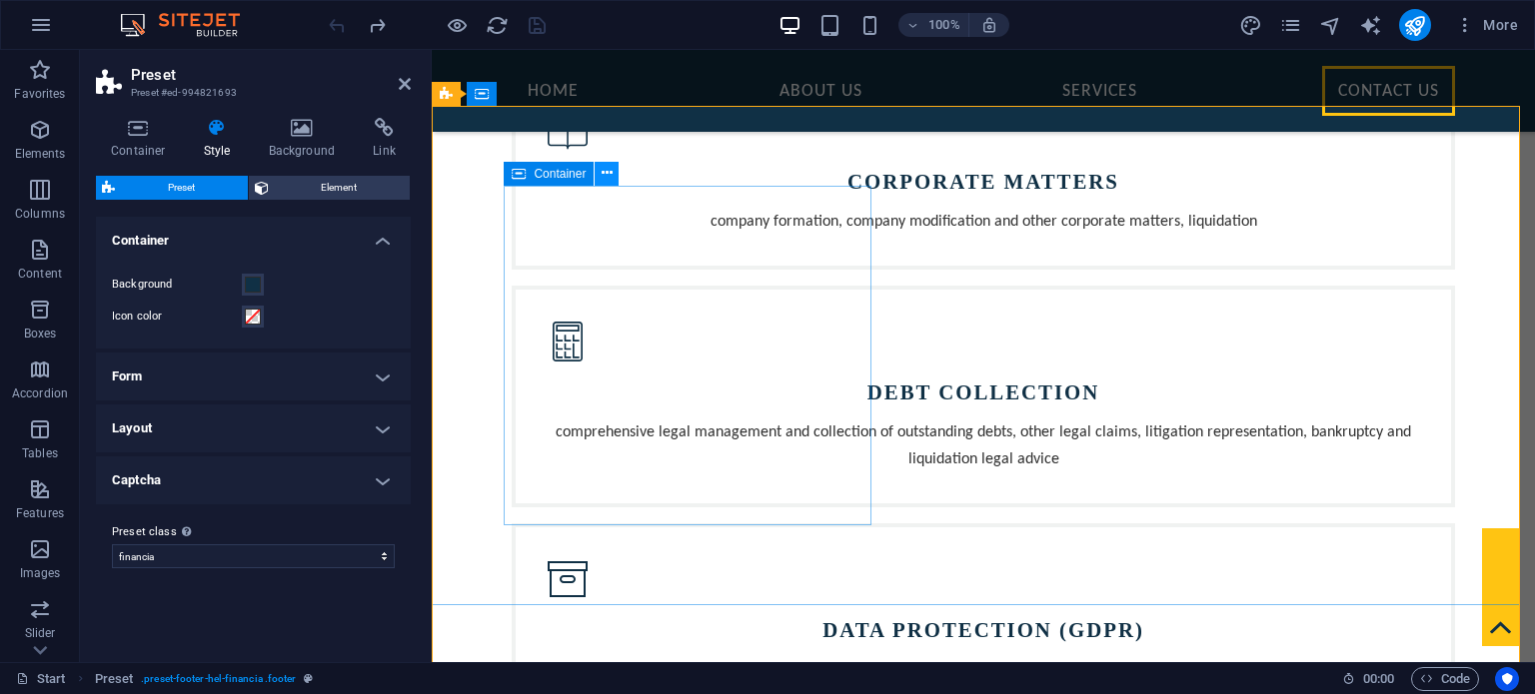
click at [605, 171] on icon at bounding box center [607, 173] width 11 height 21
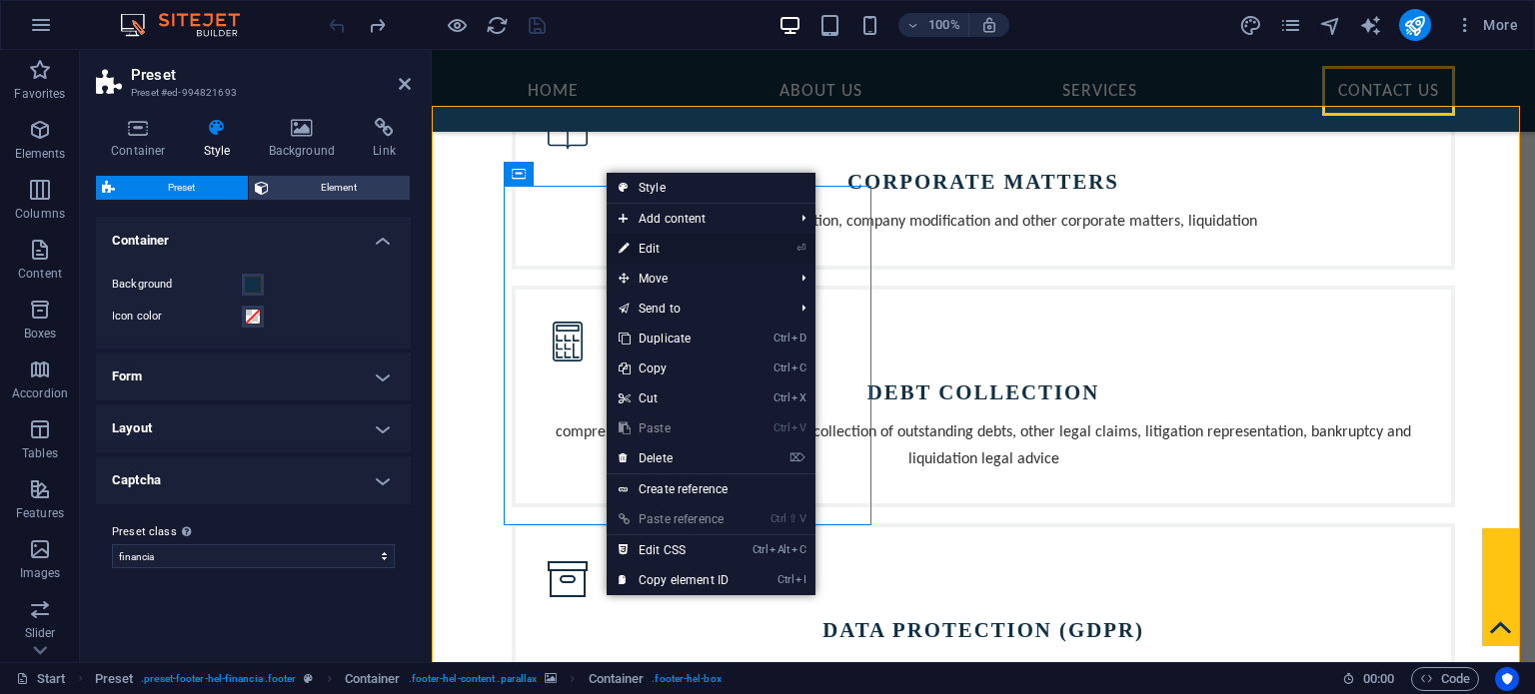
click at [679, 255] on link "⏎ Edit" at bounding box center [674, 249] width 134 height 30
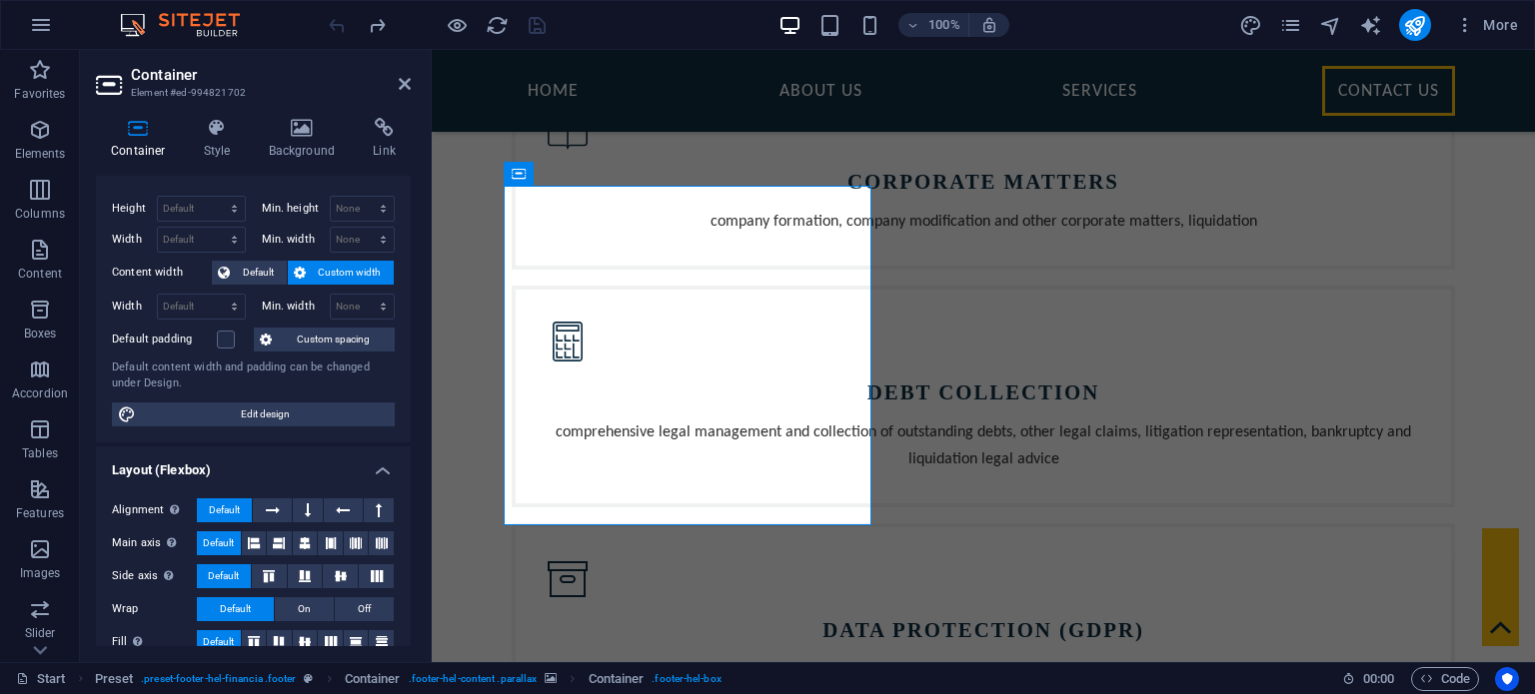
scroll to position [0, 0]
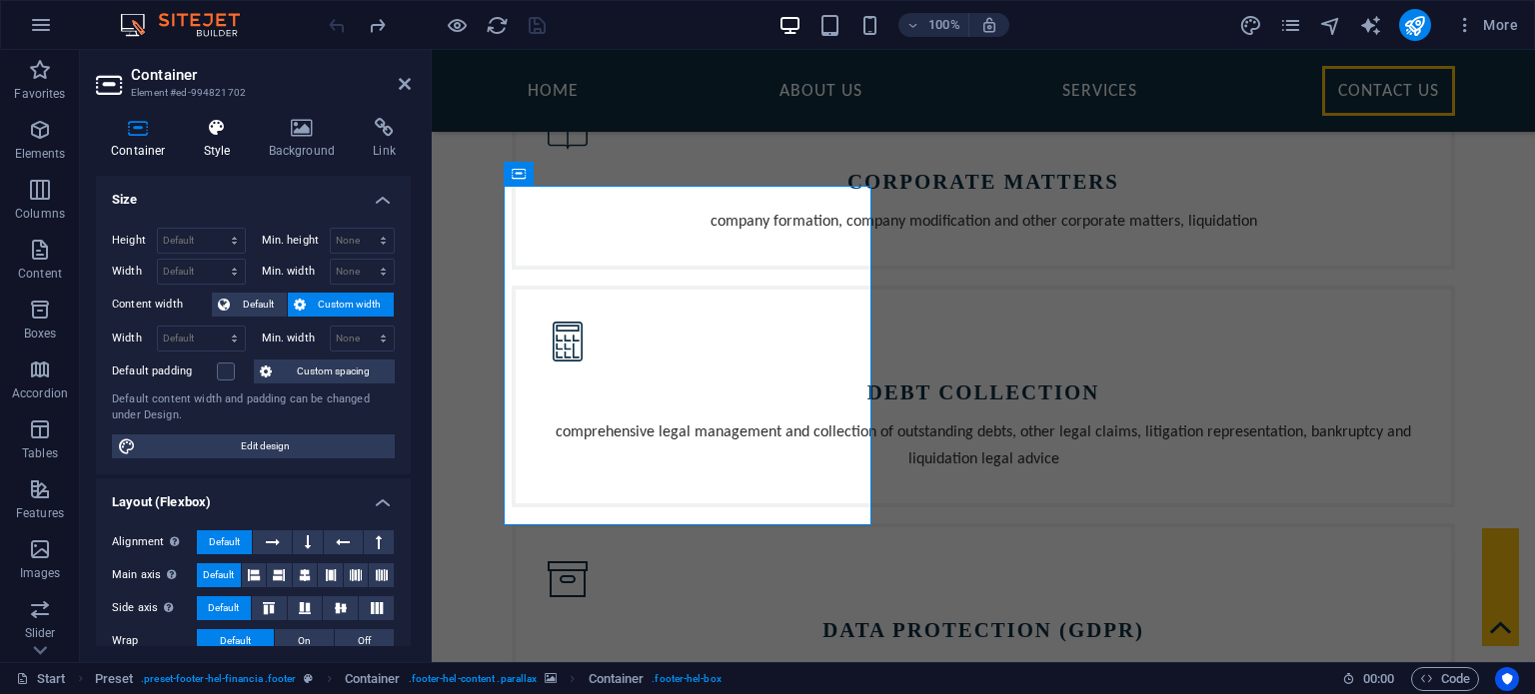
click at [225, 137] on icon at bounding box center [217, 128] width 57 height 20
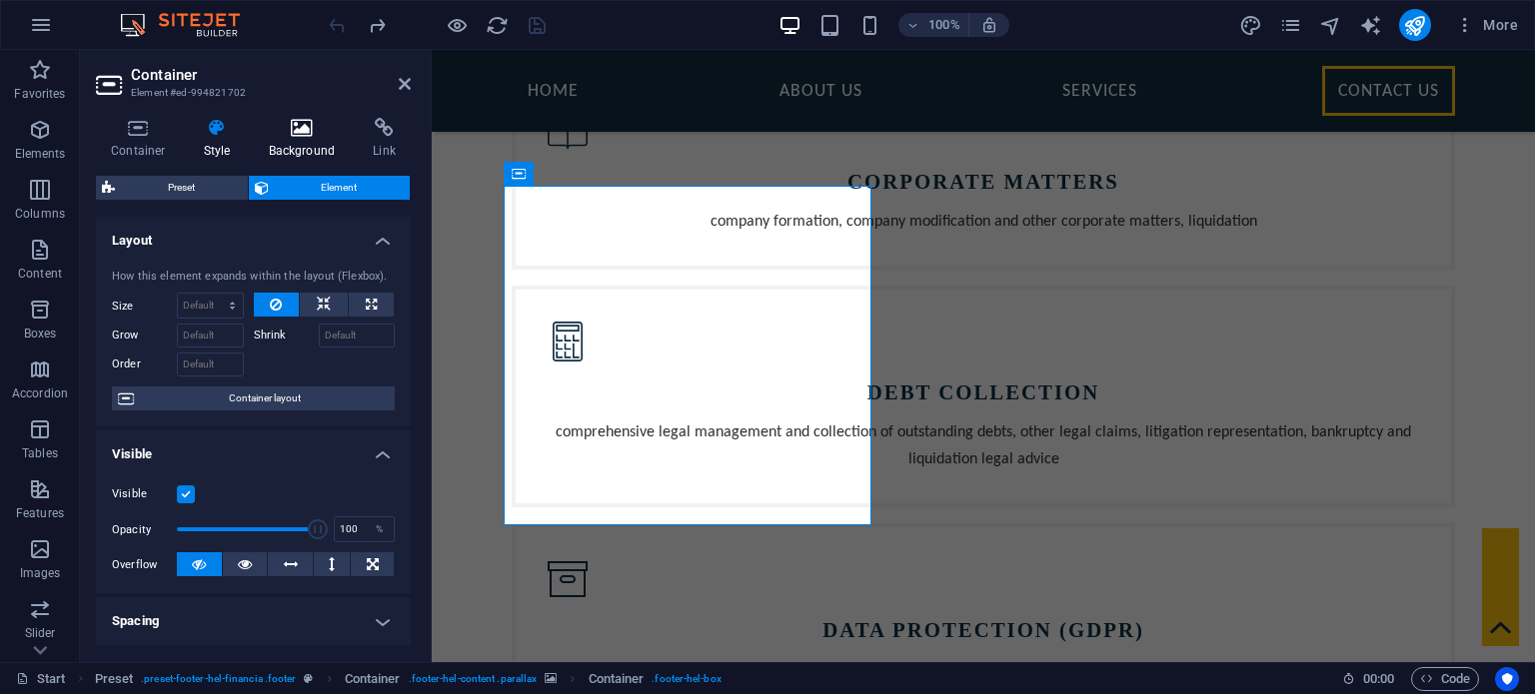
click at [316, 124] on icon at bounding box center [302, 128] width 97 height 20
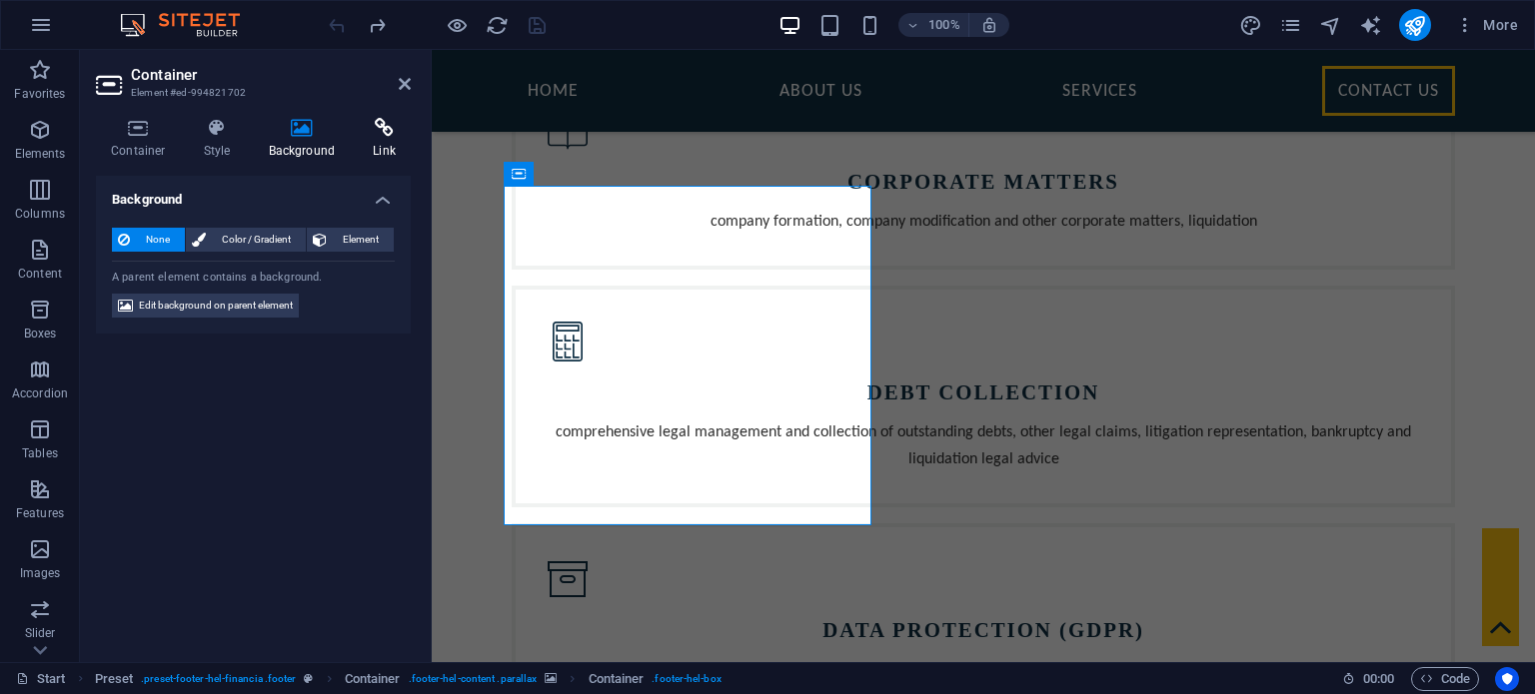
click at [396, 132] on icon at bounding box center [384, 128] width 53 height 20
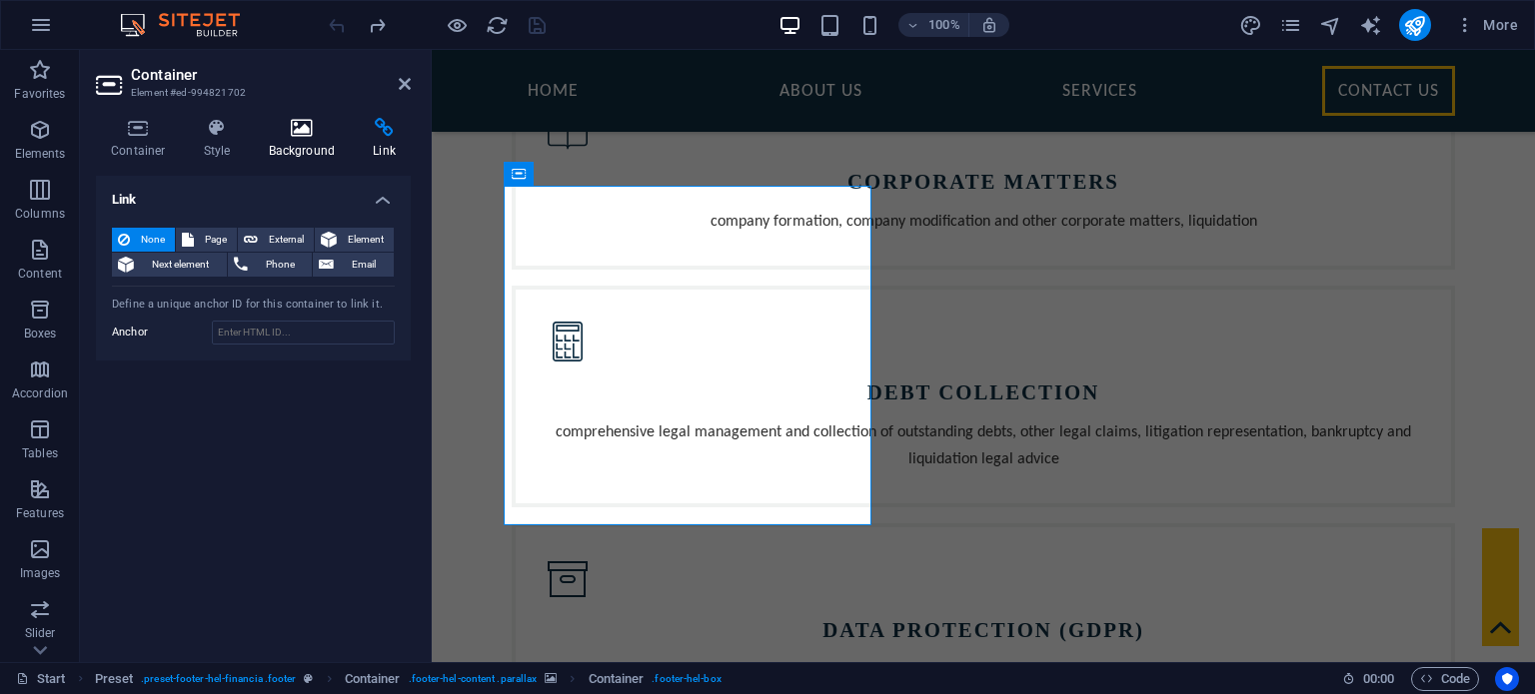
click at [300, 131] on icon at bounding box center [302, 128] width 97 height 20
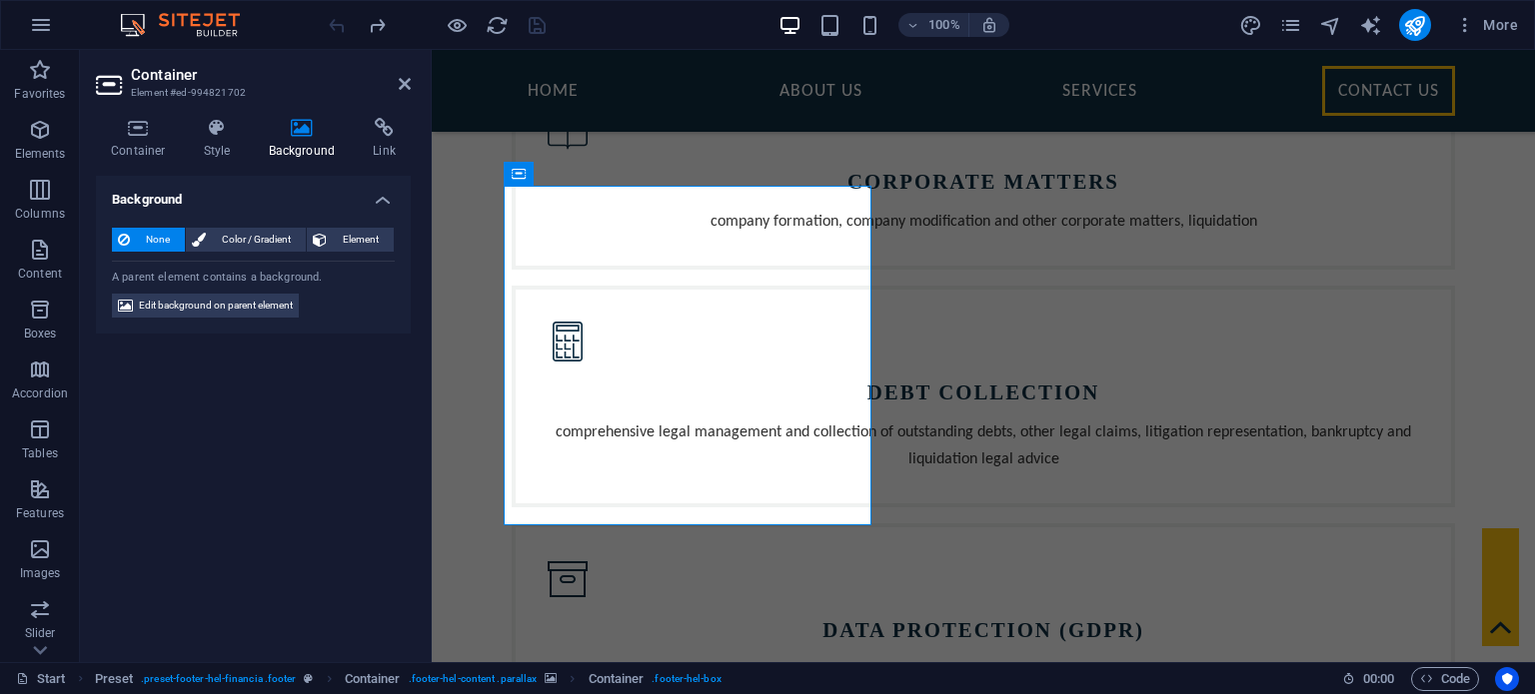
click at [225, 116] on div "Container Style Background Link Size Height Default px rem % vh vw Min. height …" at bounding box center [253, 382] width 347 height 561
click at [223, 119] on icon at bounding box center [217, 128] width 57 height 20
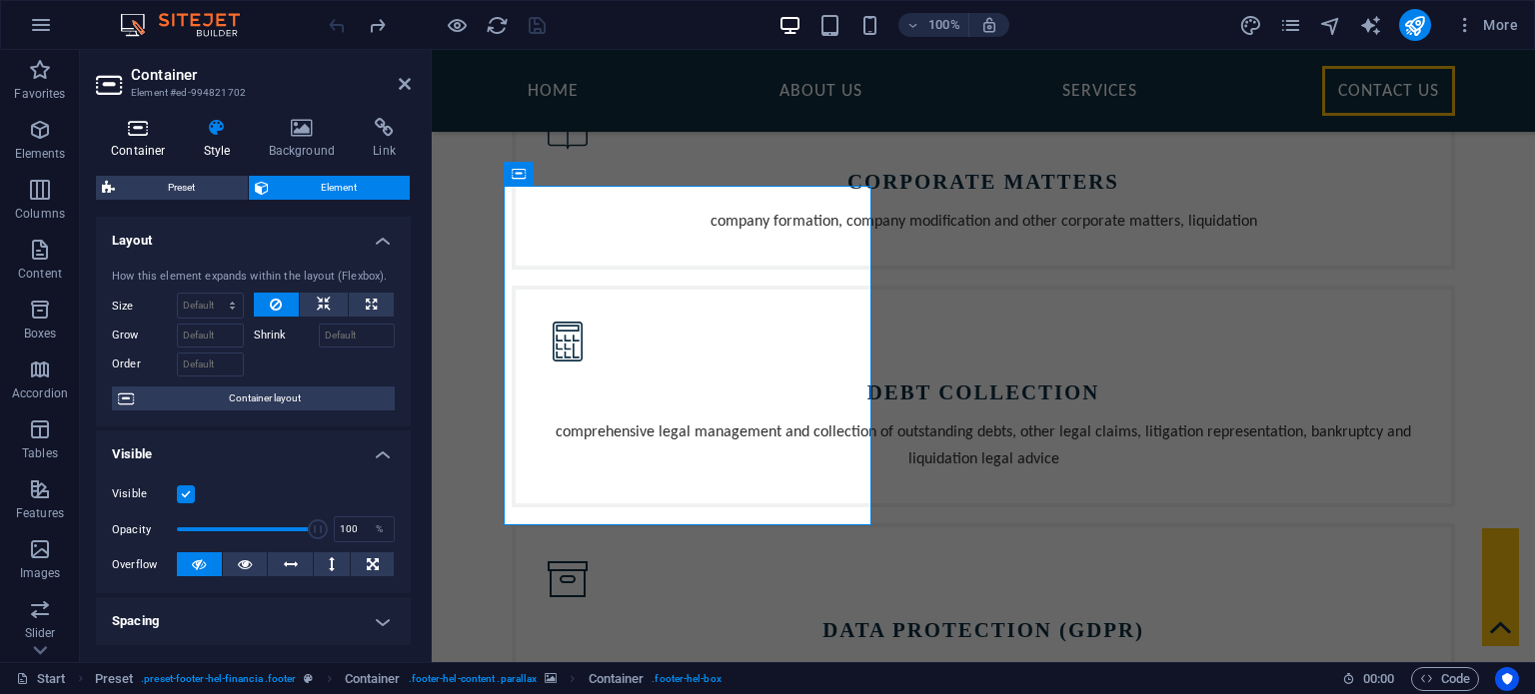
click at [146, 131] on icon at bounding box center [138, 128] width 85 height 20
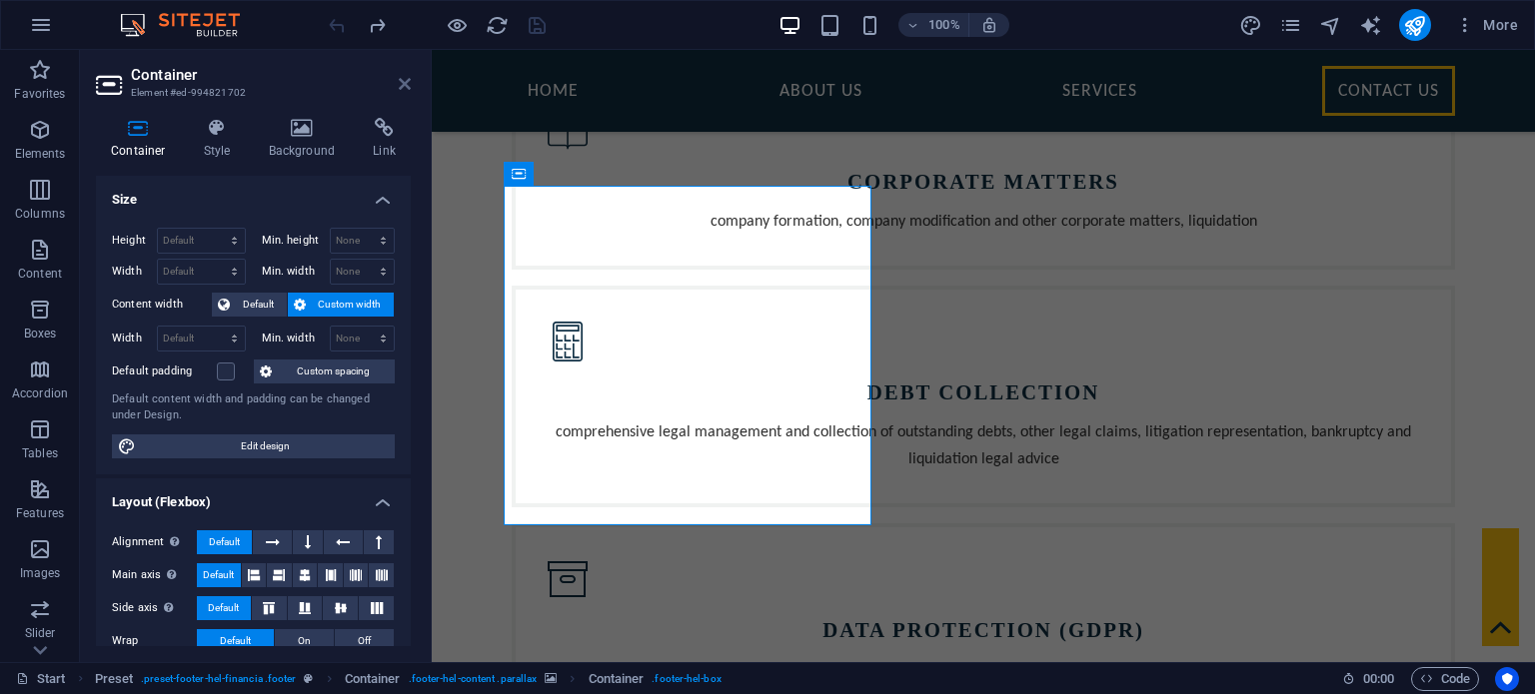
click at [409, 79] on icon at bounding box center [405, 84] width 12 height 16
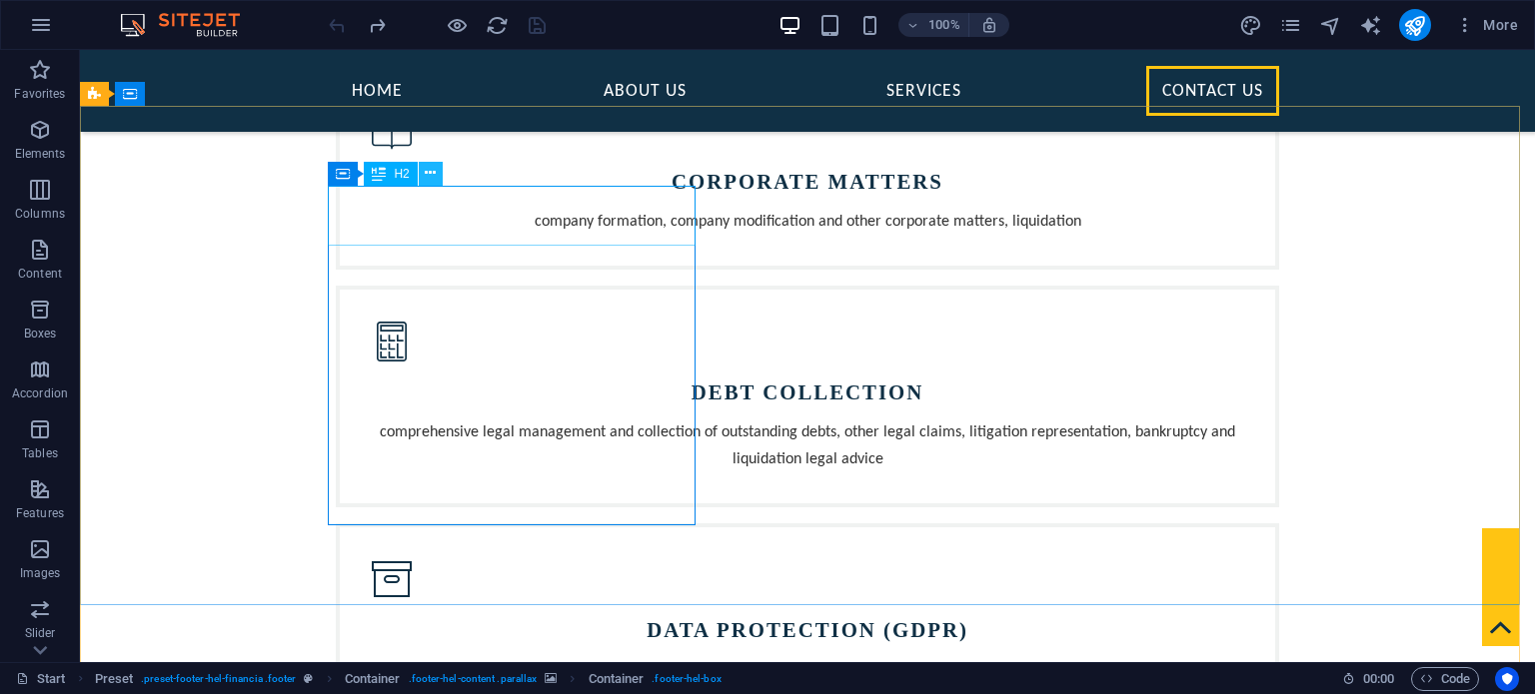
click at [431, 172] on icon at bounding box center [430, 173] width 11 height 21
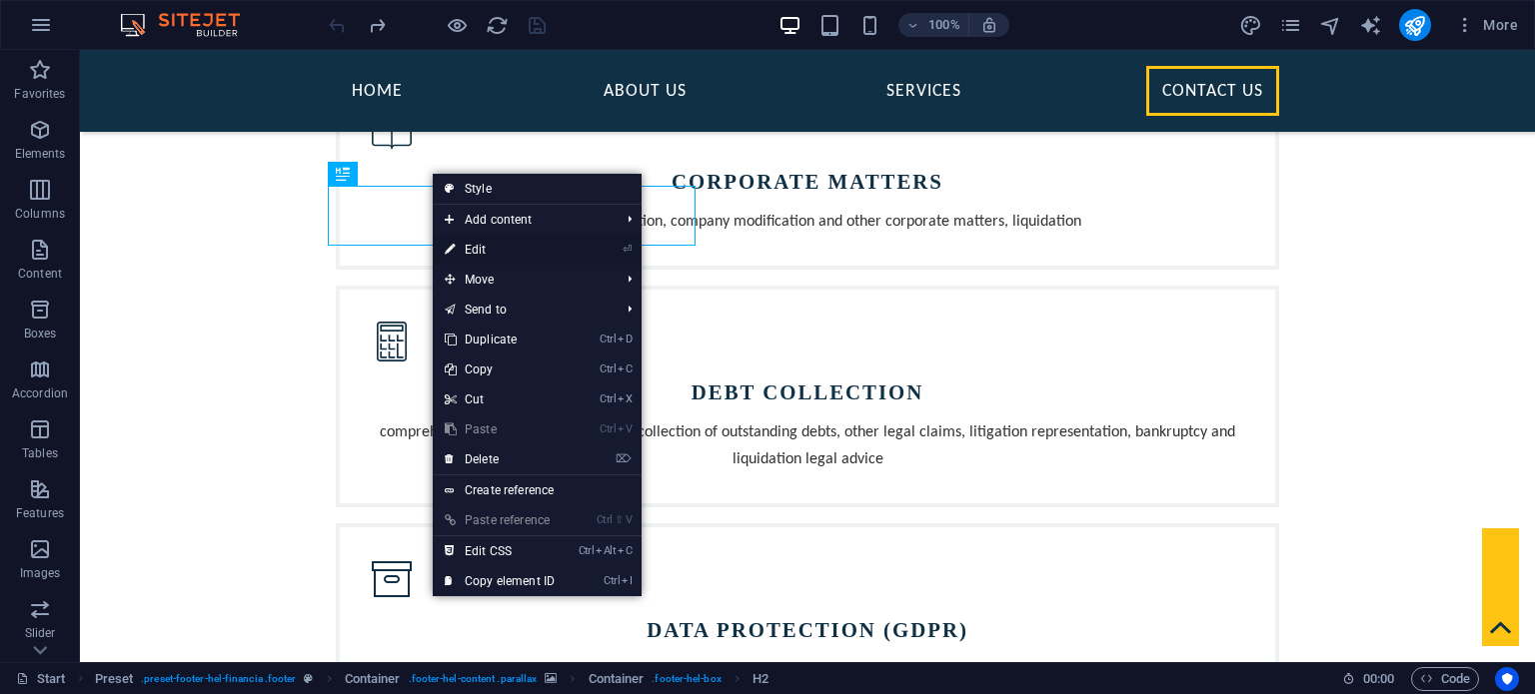
click at [509, 251] on link "⏎ Edit" at bounding box center [500, 250] width 134 height 30
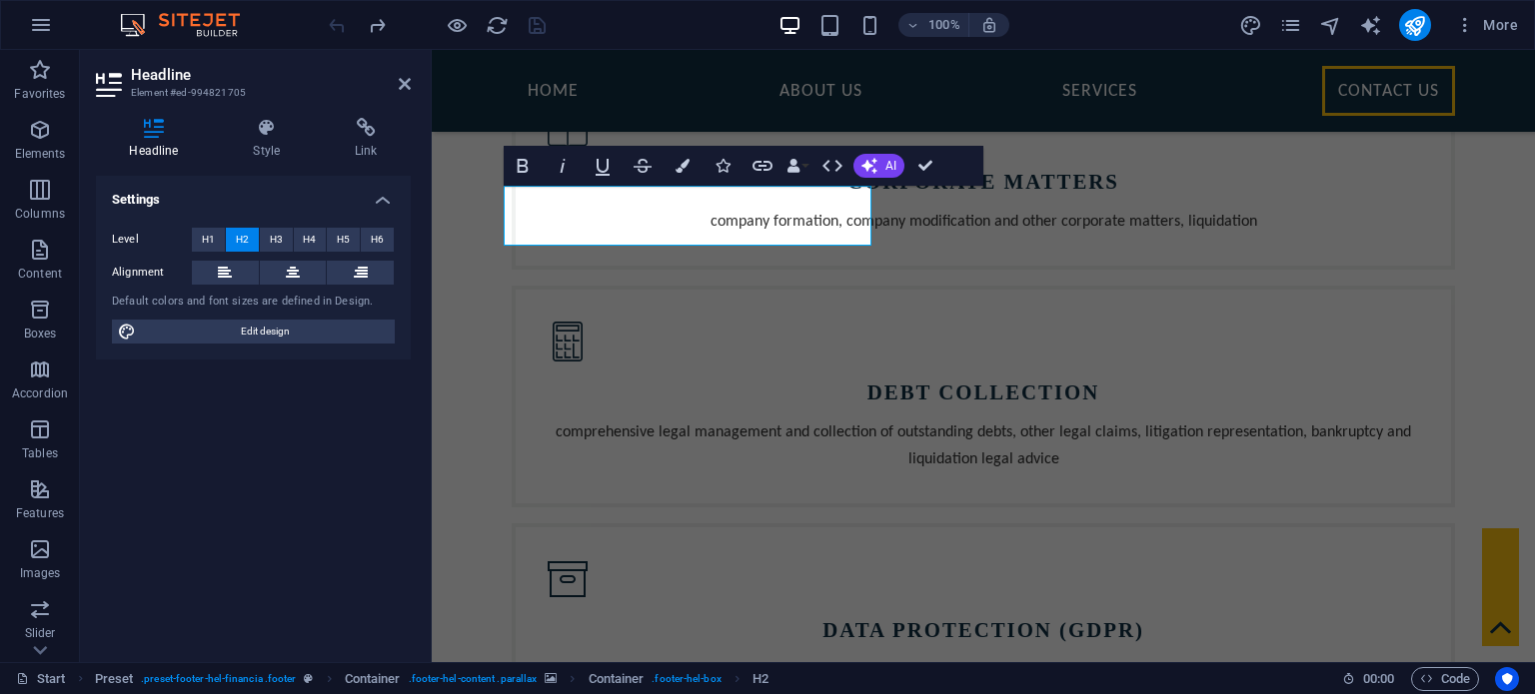
click at [396, 82] on h2 "Headline" at bounding box center [271, 75] width 280 height 18
click at [408, 87] on icon at bounding box center [405, 84] width 12 height 16
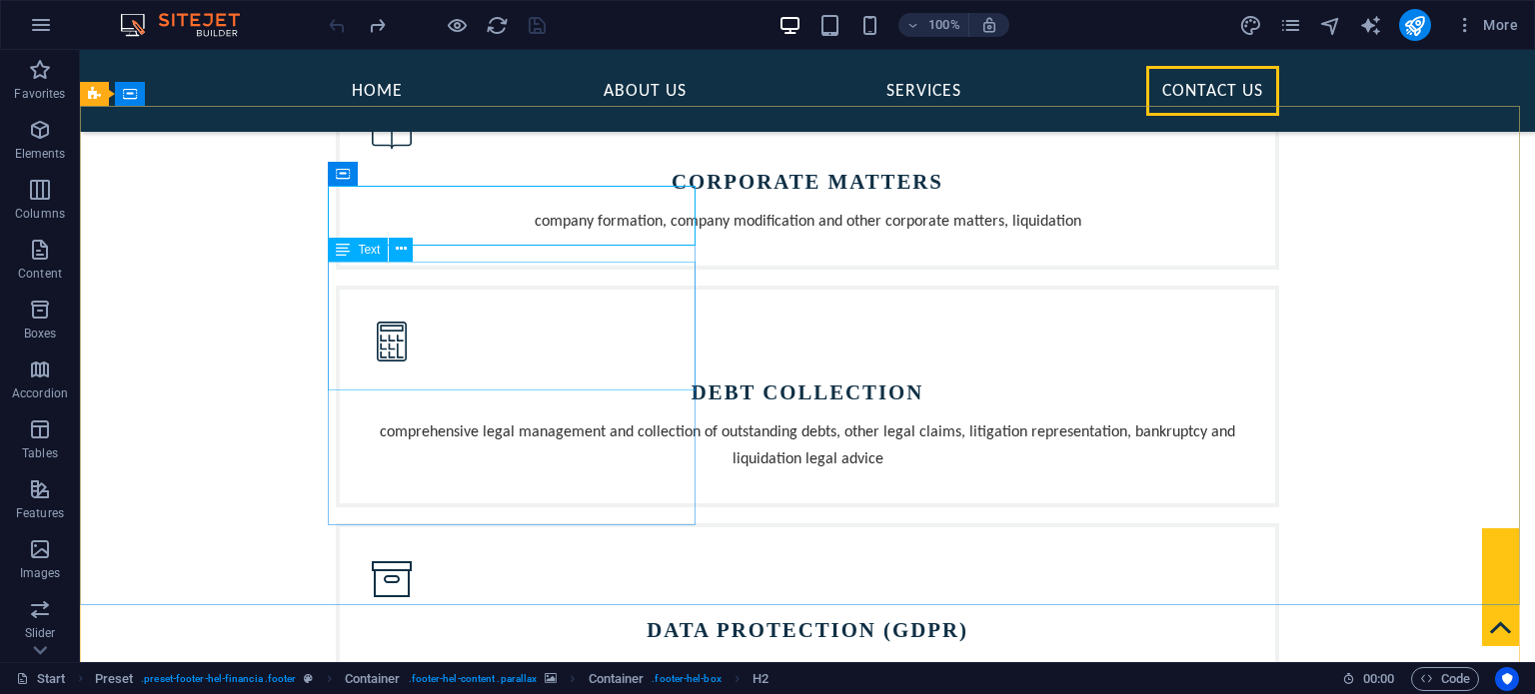
click at [377, 255] on span "Text" at bounding box center [369, 250] width 22 height 12
click at [356, 251] on div "Text" at bounding box center [358, 250] width 60 height 24
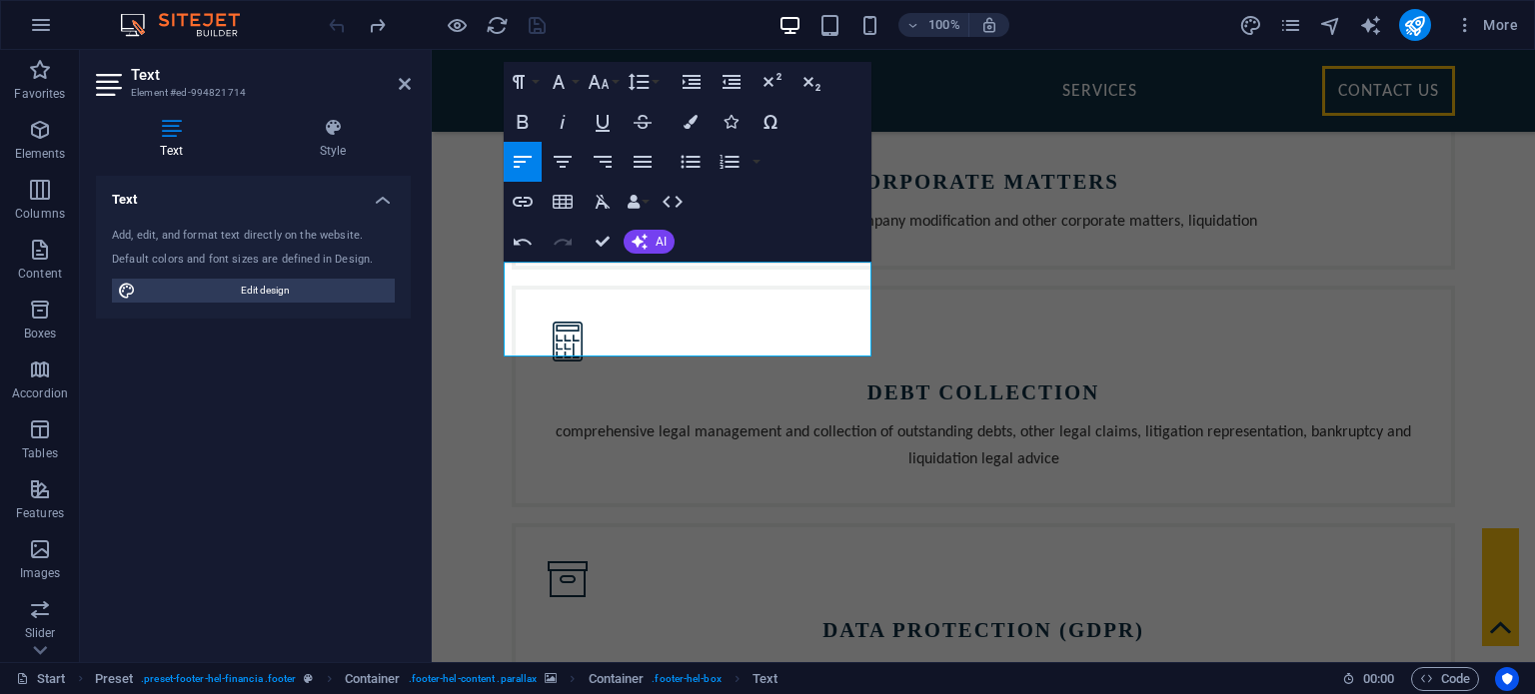
click at [796, 226] on div "Paragraph Format Normal Heading 1 Heading 2 Heading 3 Heading 4 Heading 5 Headi…" at bounding box center [688, 162] width 368 height 200
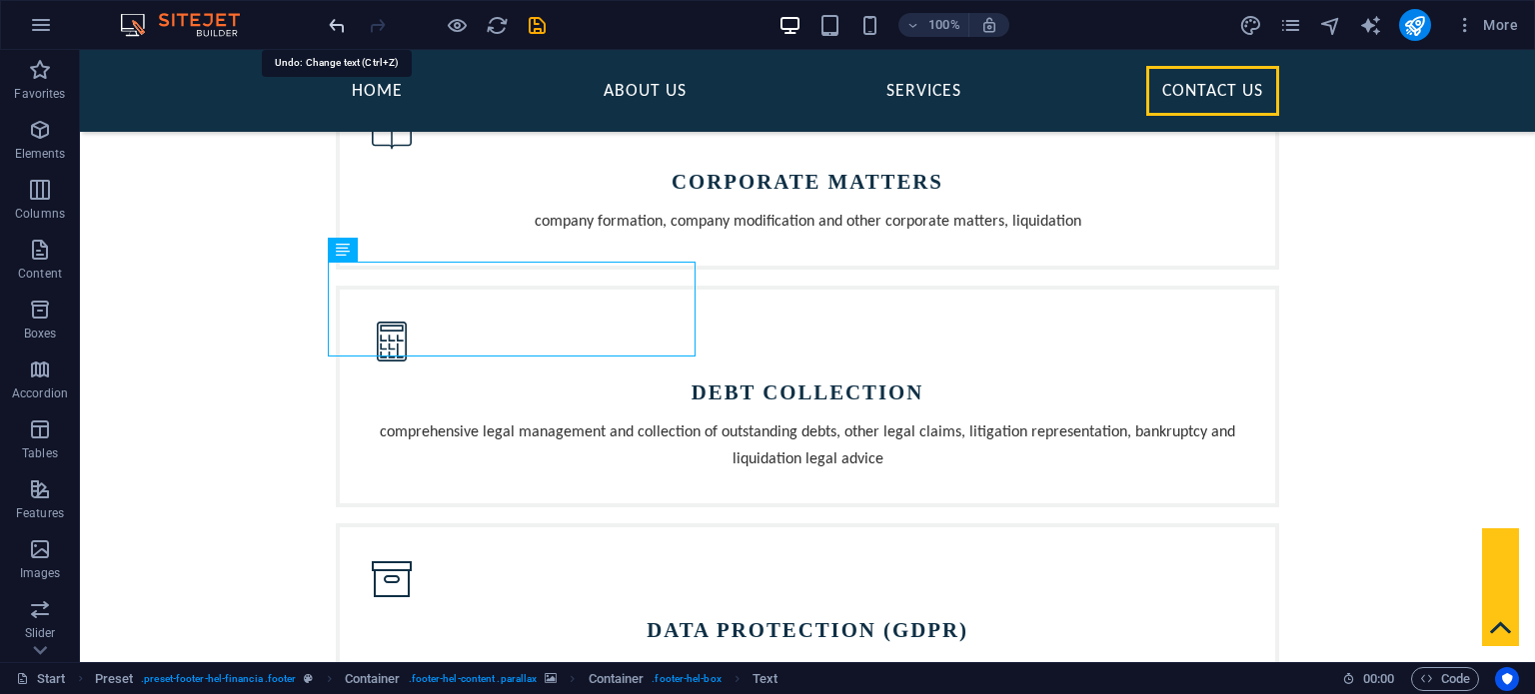
click at [342, 22] on icon "undo" at bounding box center [337, 25] width 23 height 23
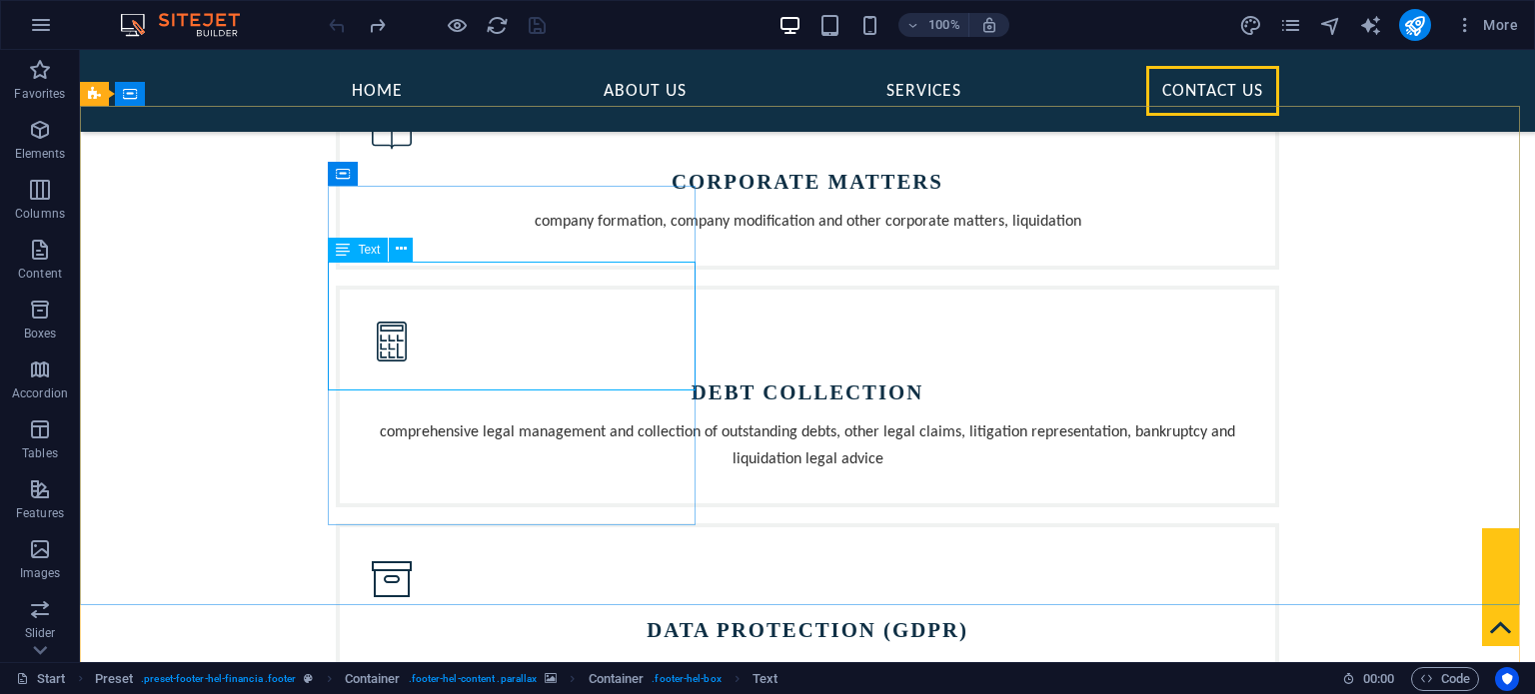
click at [364, 252] on span "Text" at bounding box center [369, 250] width 22 height 12
click at [408, 250] on button at bounding box center [401, 250] width 24 height 24
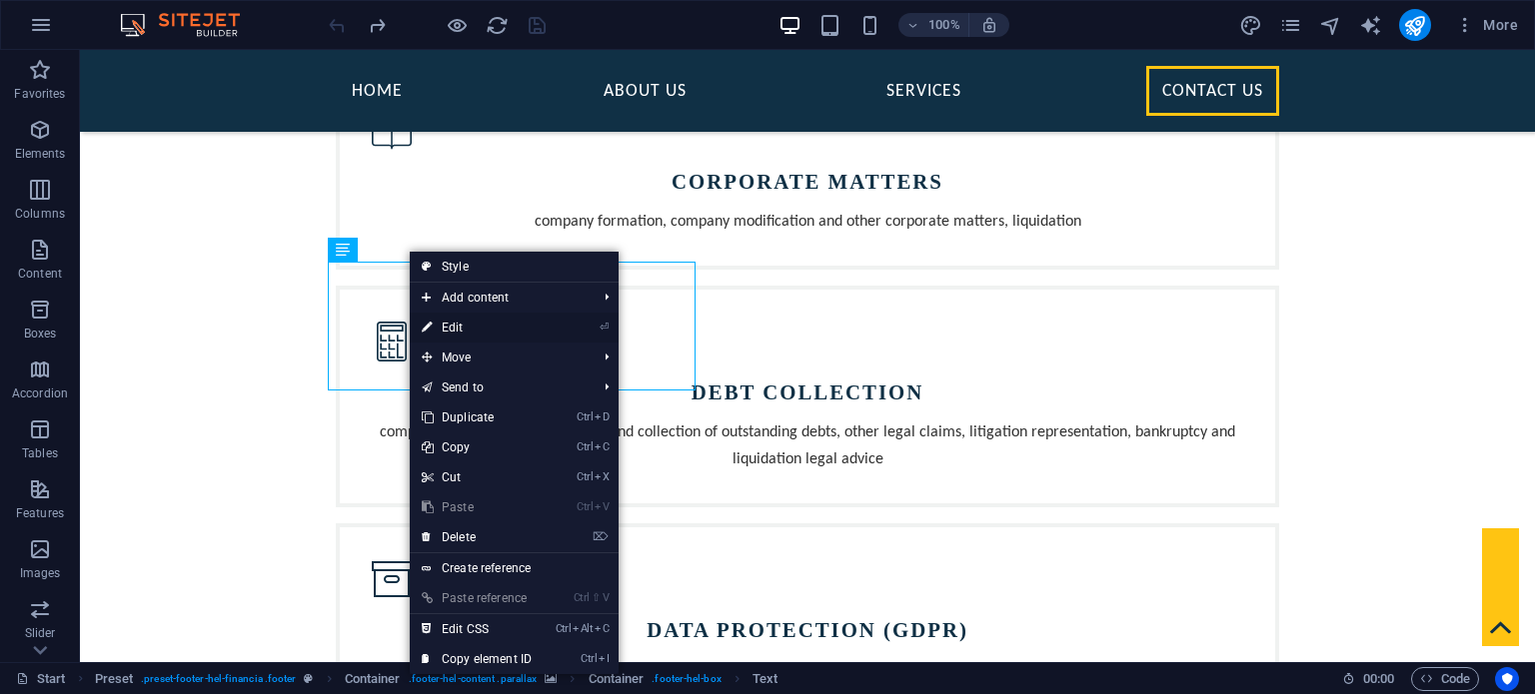
click at [489, 336] on link "⏎ Edit" at bounding box center [477, 328] width 134 height 30
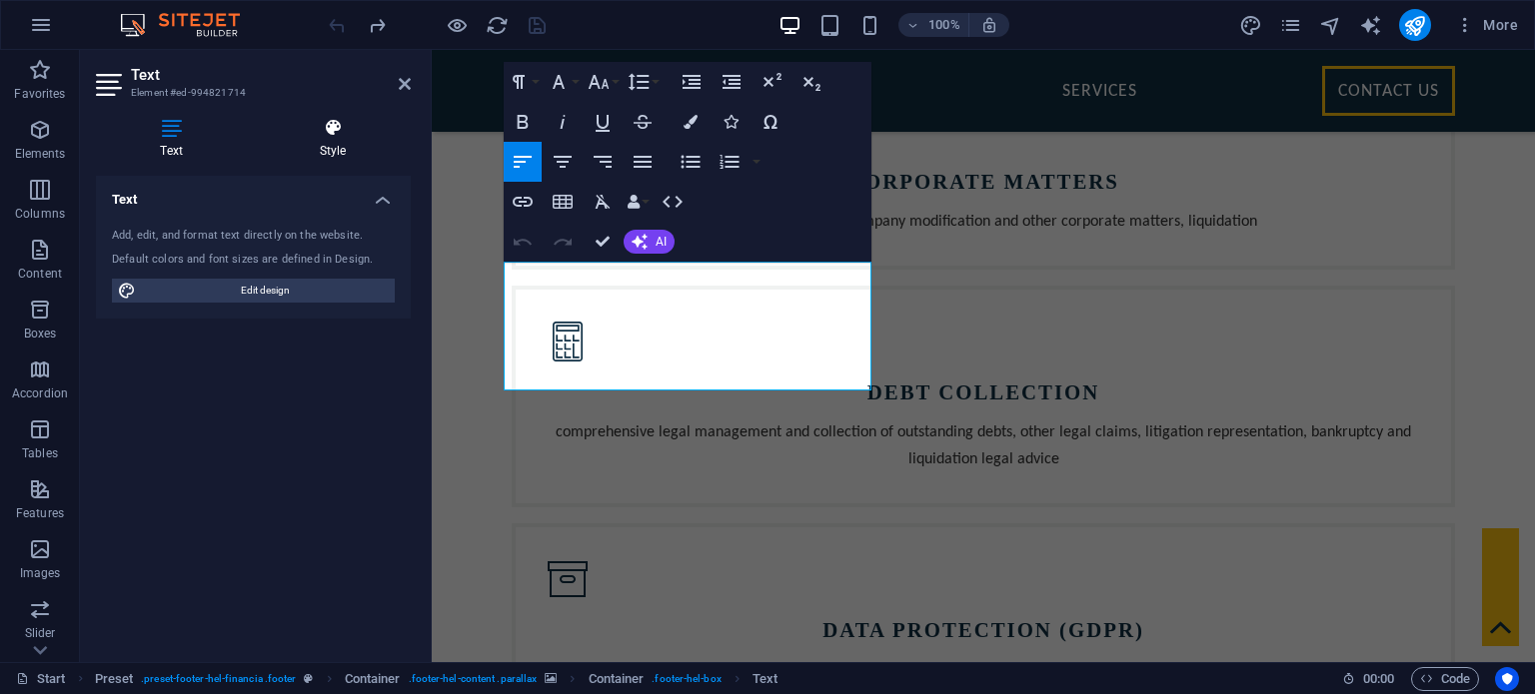
click at [343, 131] on icon at bounding box center [333, 128] width 156 height 20
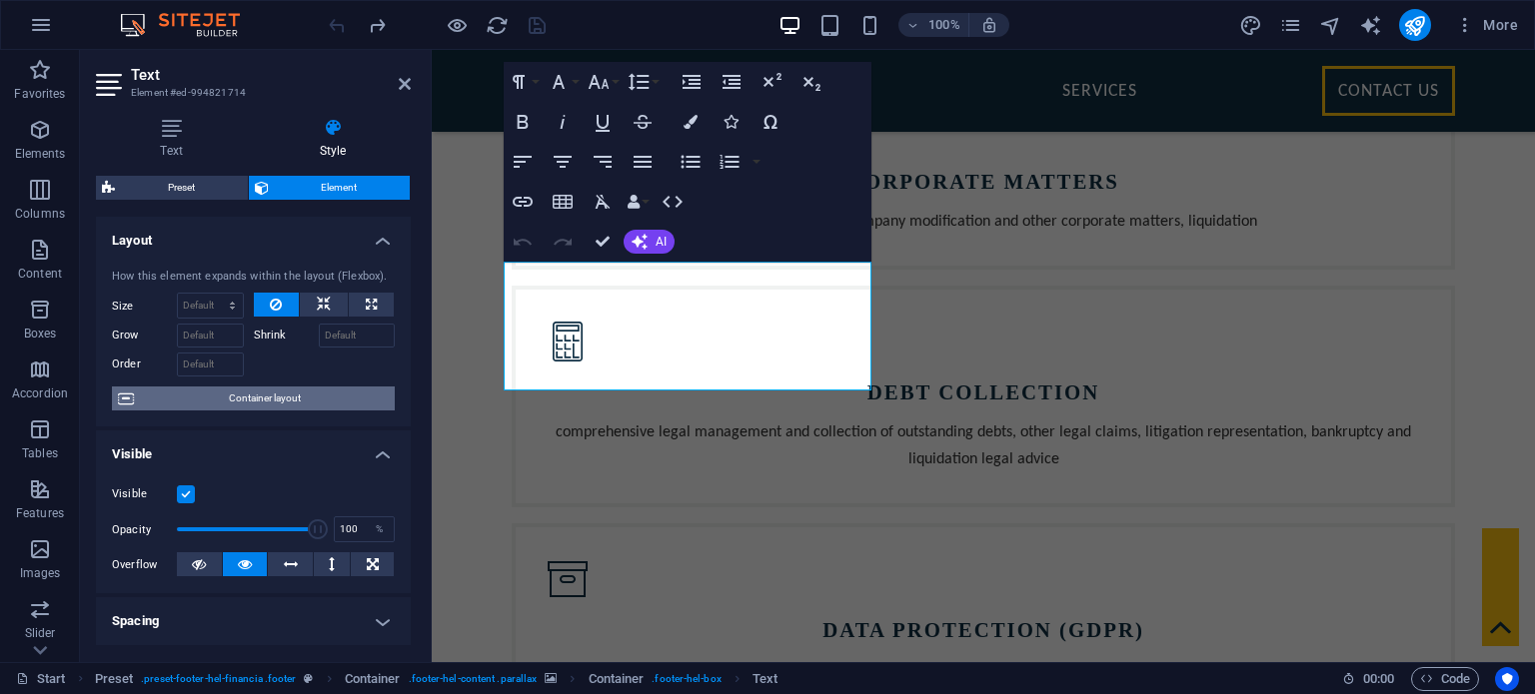
click at [290, 408] on span "Container layout" at bounding box center [264, 399] width 249 height 24
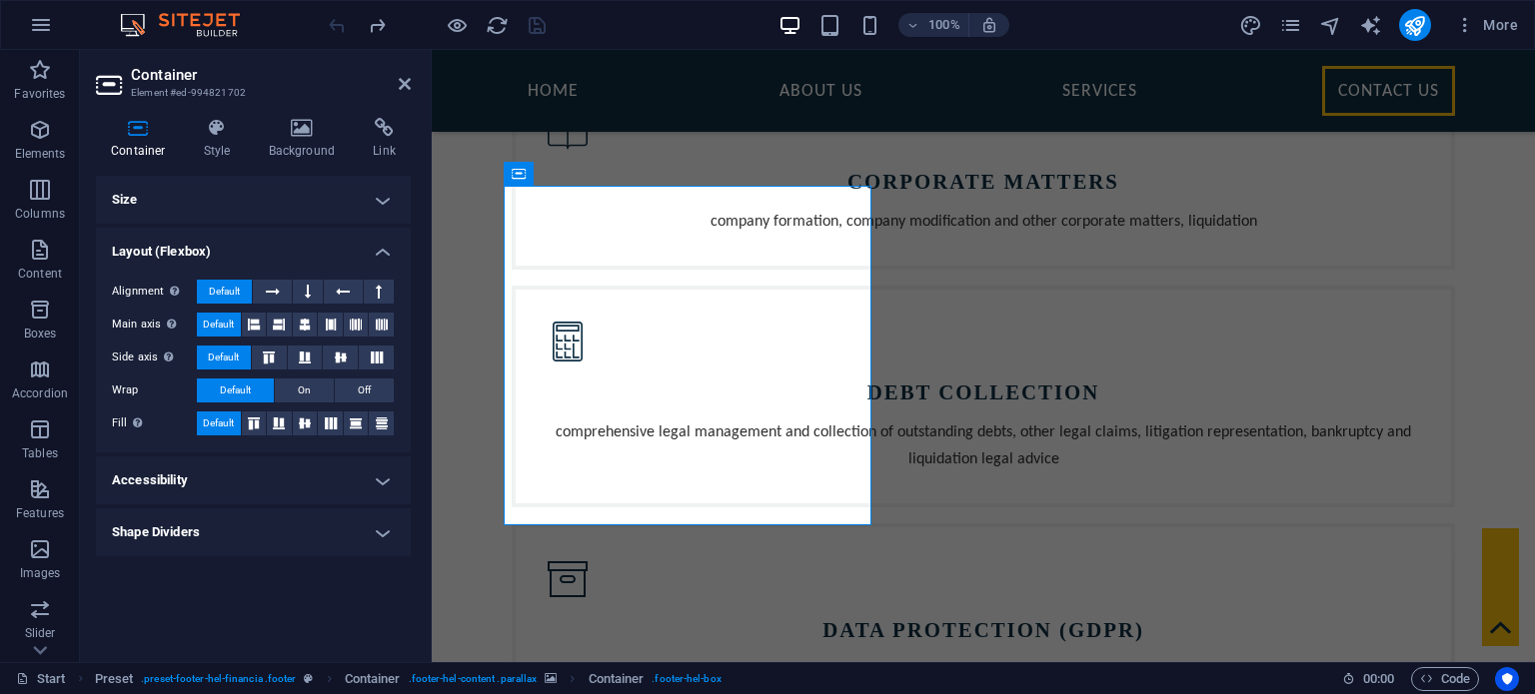
click at [303, 205] on h4 "Size" at bounding box center [253, 200] width 315 height 48
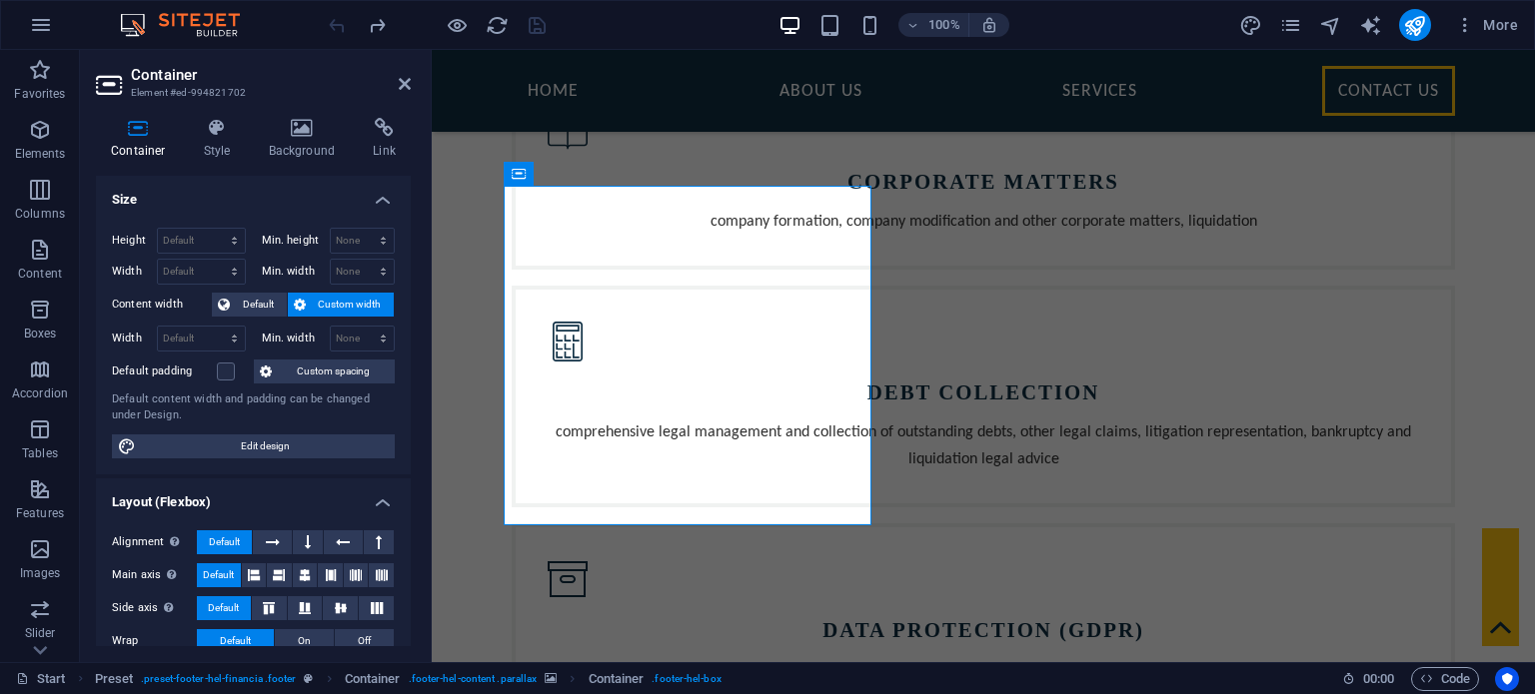
click at [303, 205] on h4 "Size" at bounding box center [253, 194] width 315 height 36
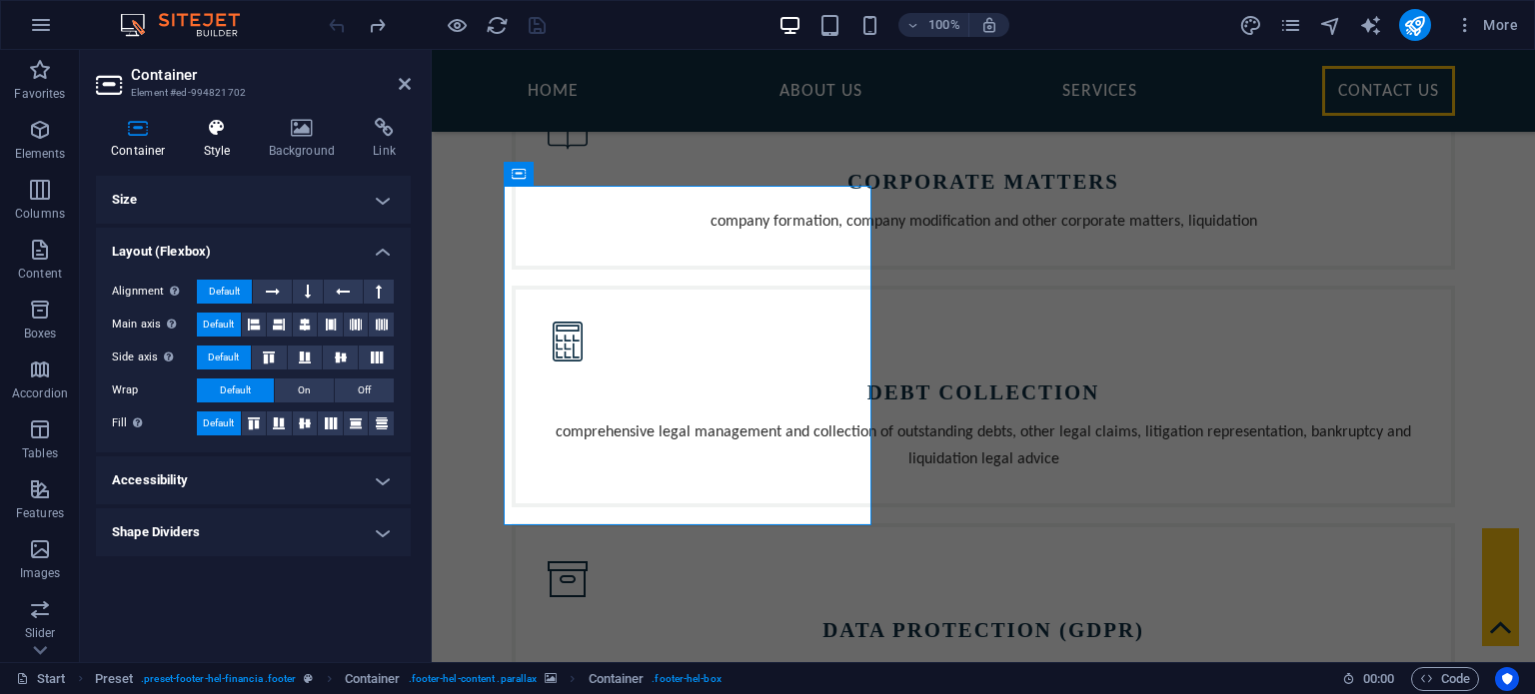
click at [210, 131] on icon at bounding box center [217, 128] width 57 height 20
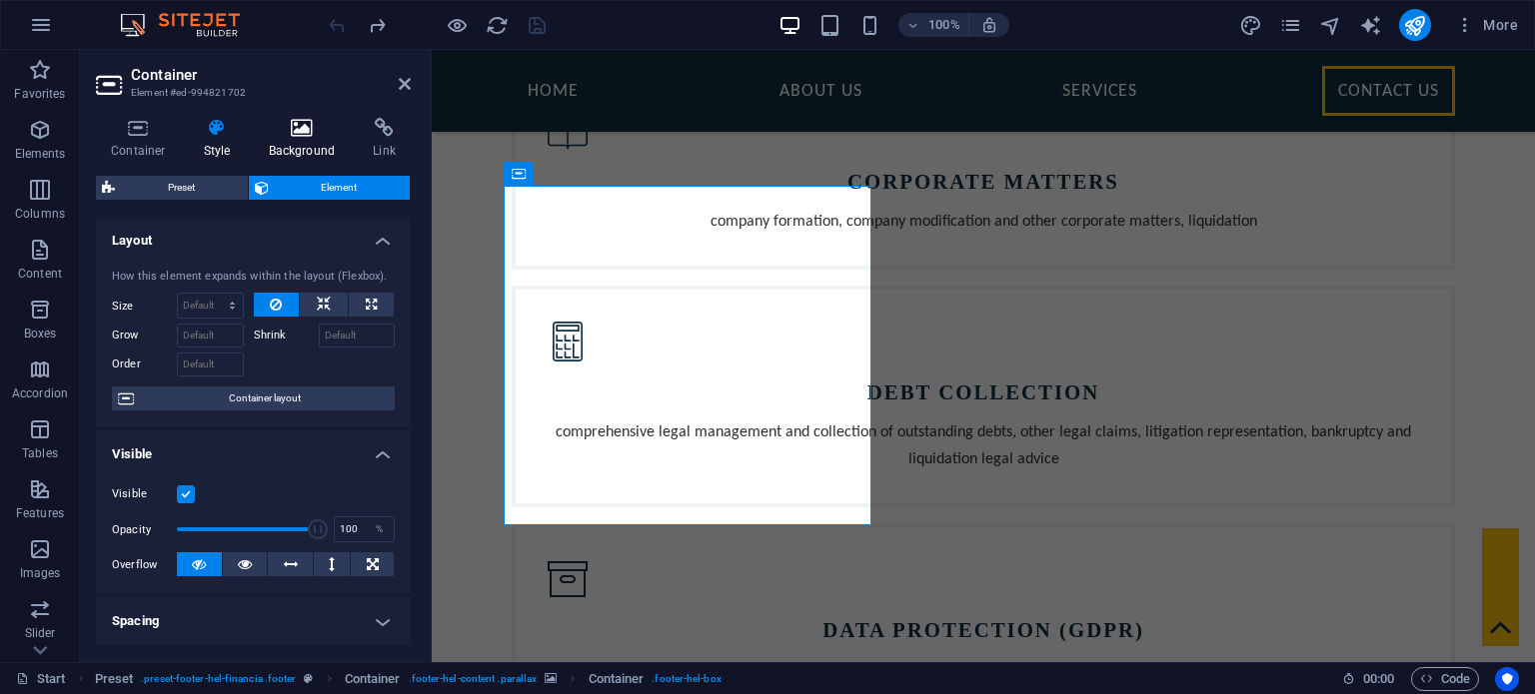
click at [300, 135] on icon at bounding box center [302, 128] width 97 height 20
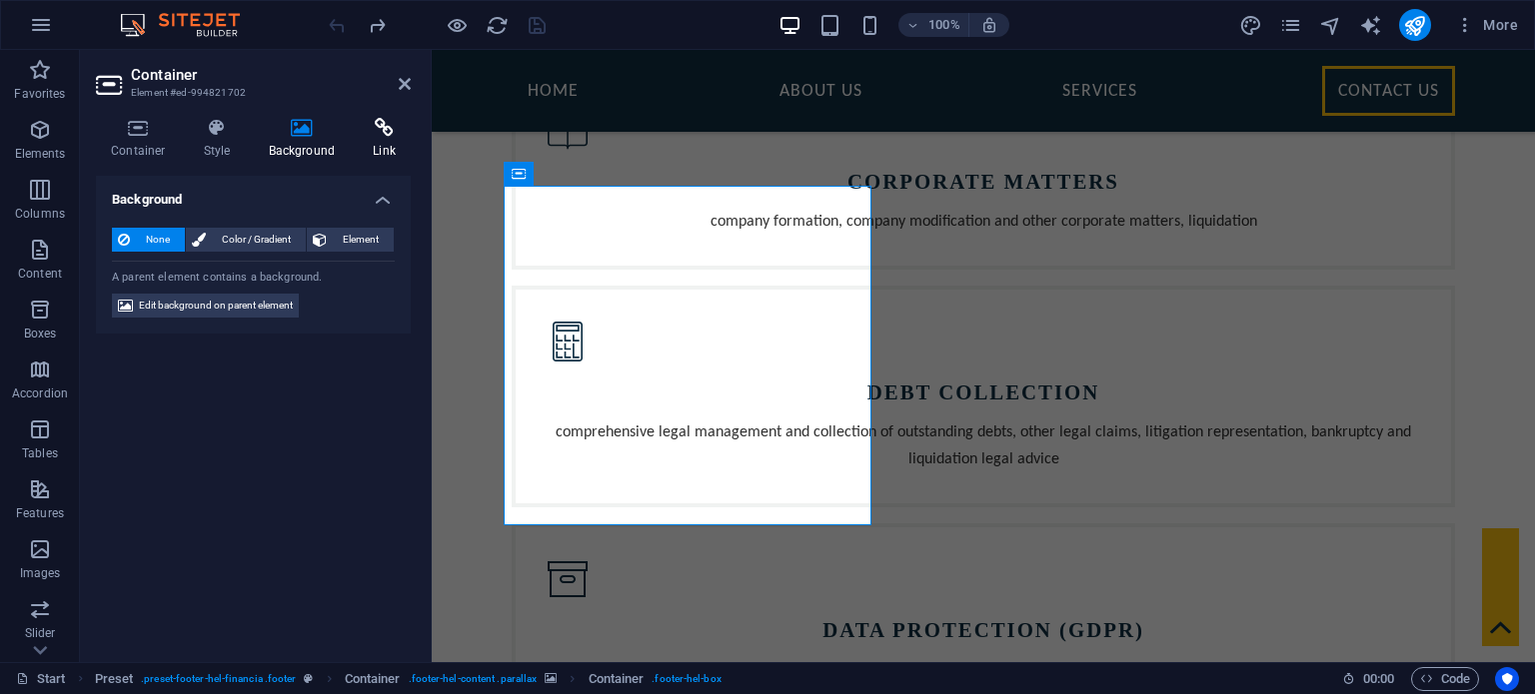
click at [376, 148] on h4 "Link" at bounding box center [384, 139] width 53 height 42
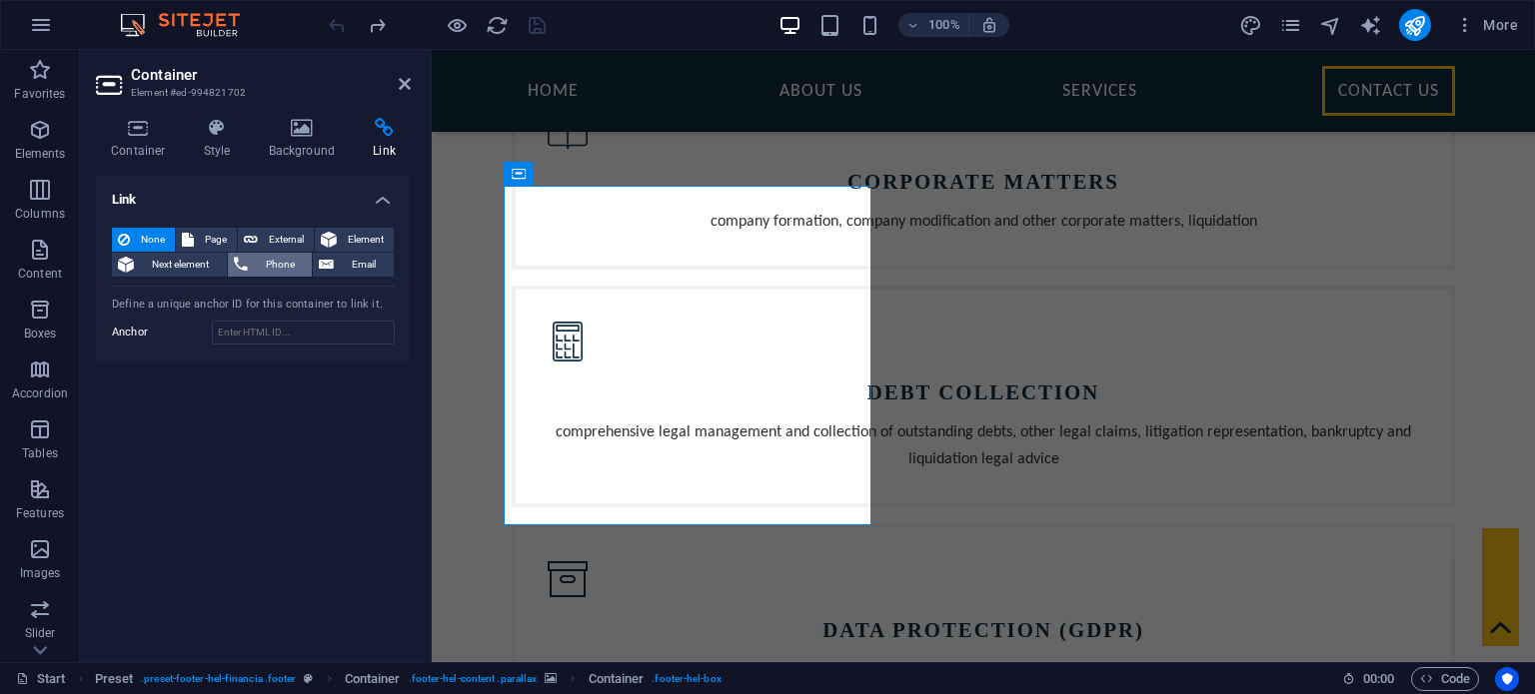
click at [267, 264] on span "Phone" at bounding box center [280, 265] width 53 height 24
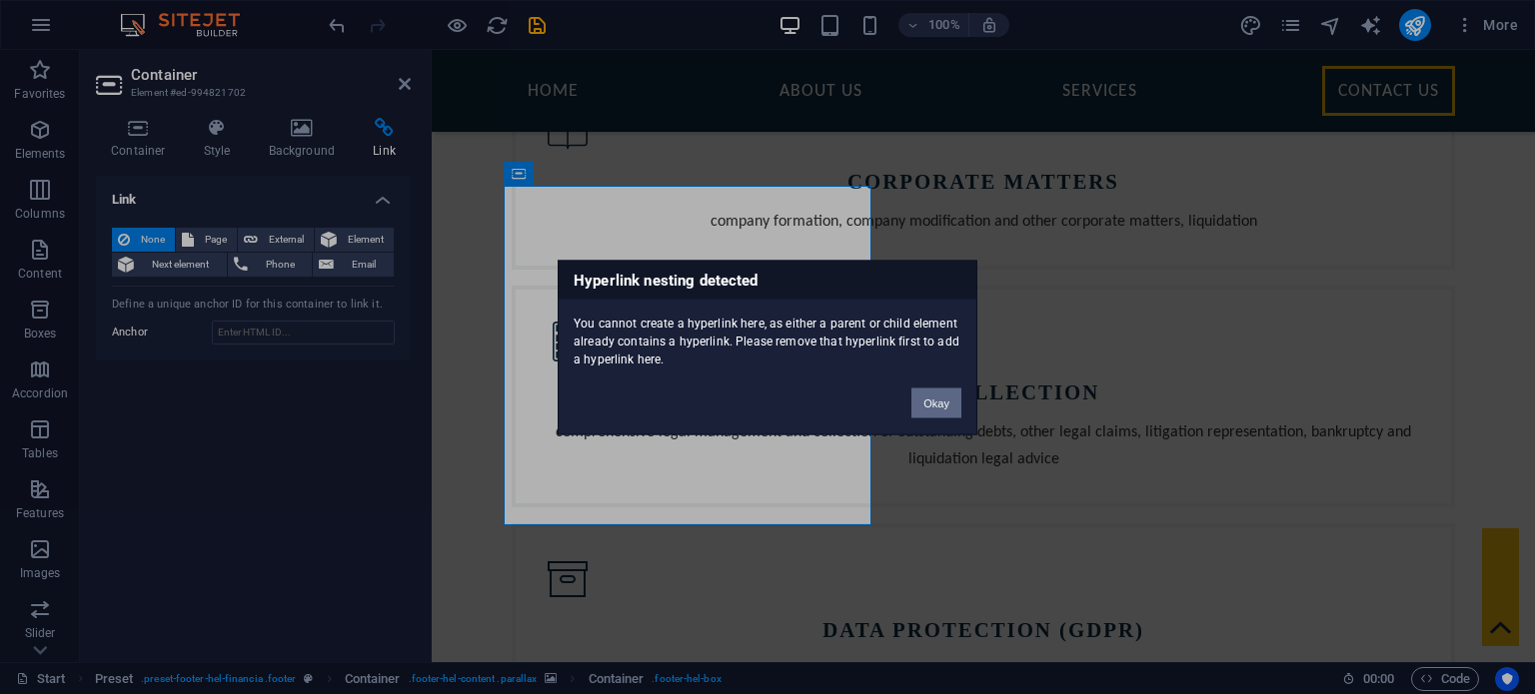
click at [927, 400] on button "Okay" at bounding box center [936, 403] width 50 height 30
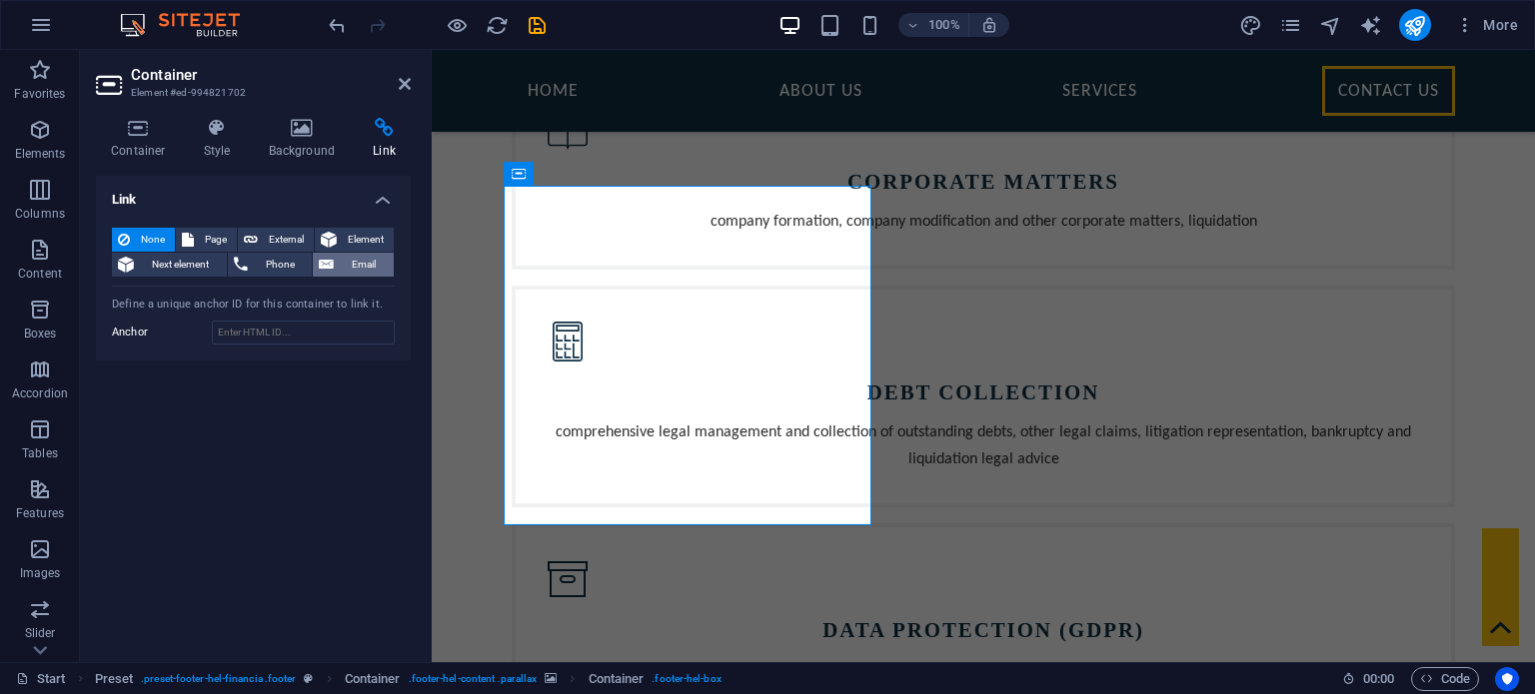
click at [356, 263] on span "Email" at bounding box center [364, 265] width 48 height 24
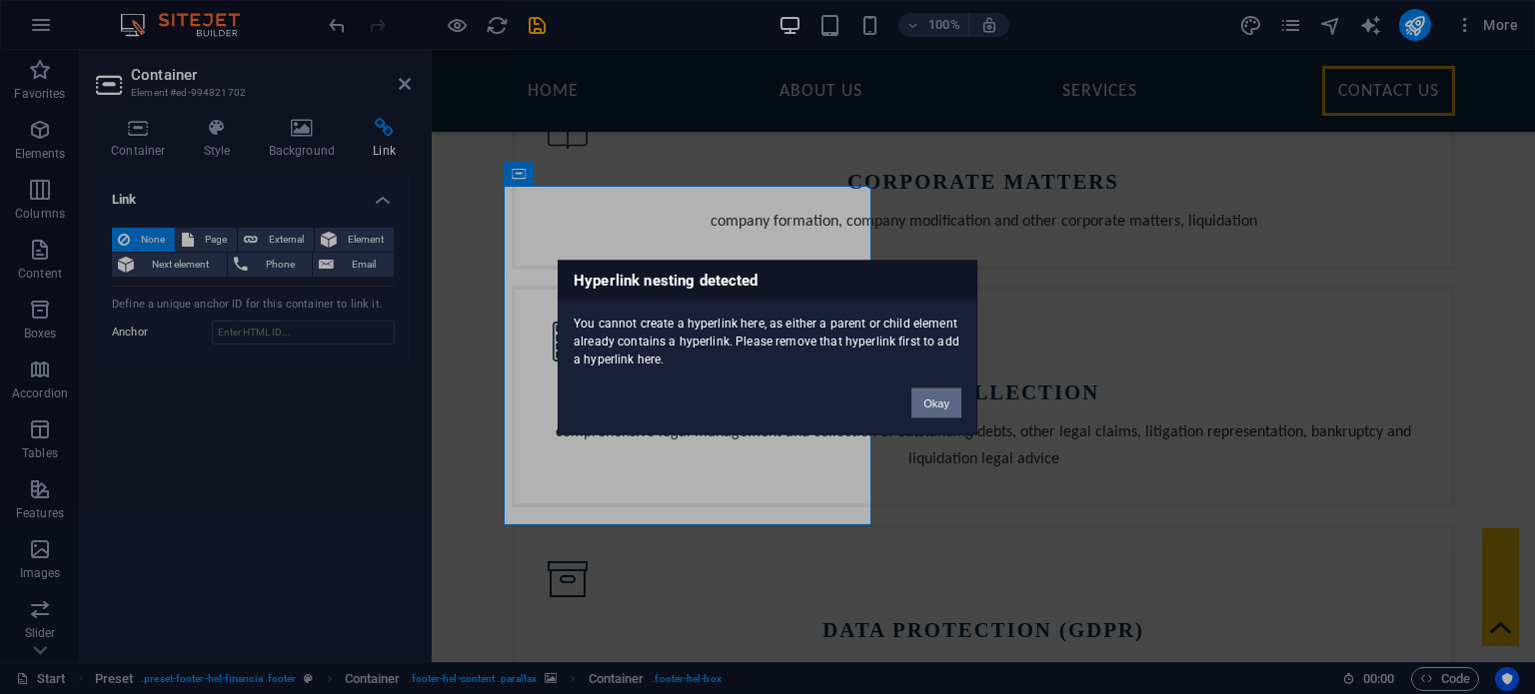
click at [943, 407] on button "Okay" at bounding box center [936, 403] width 50 height 30
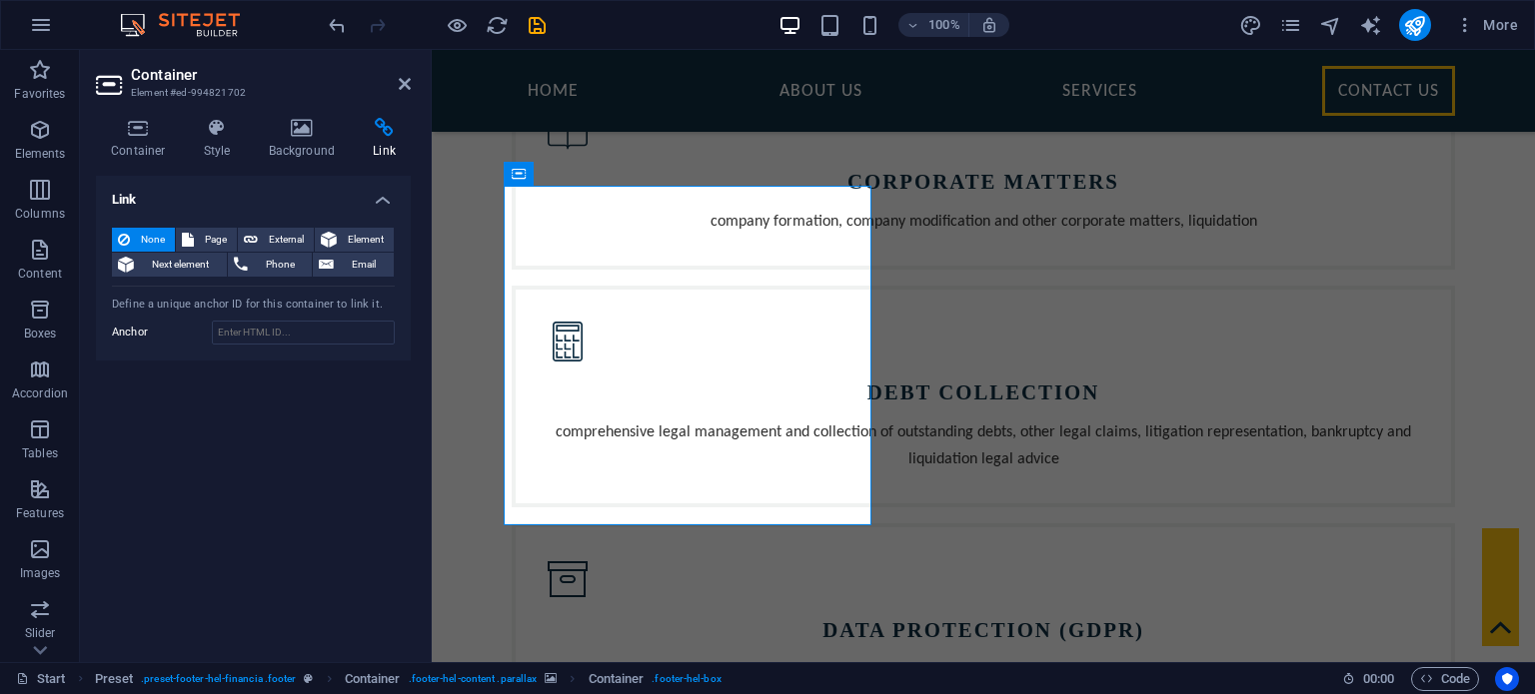
click at [397, 85] on header "Container Element #ed-994821702" at bounding box center [253, 76] width 315 height 52
click at [402, 84] on icon at bounding box center [405, 84] width 12 height 16
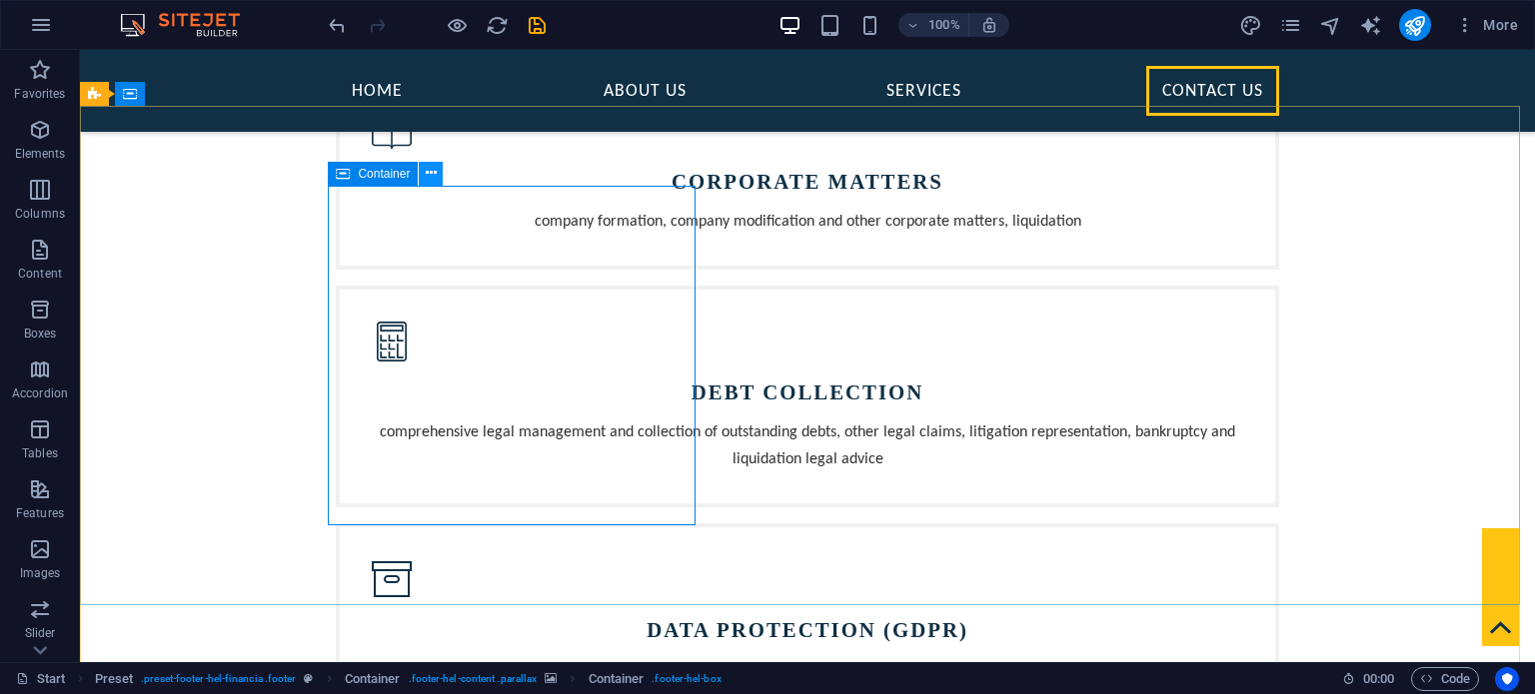
click at [438, 173] on button at bounding box center [431, 174] width 24 height 24
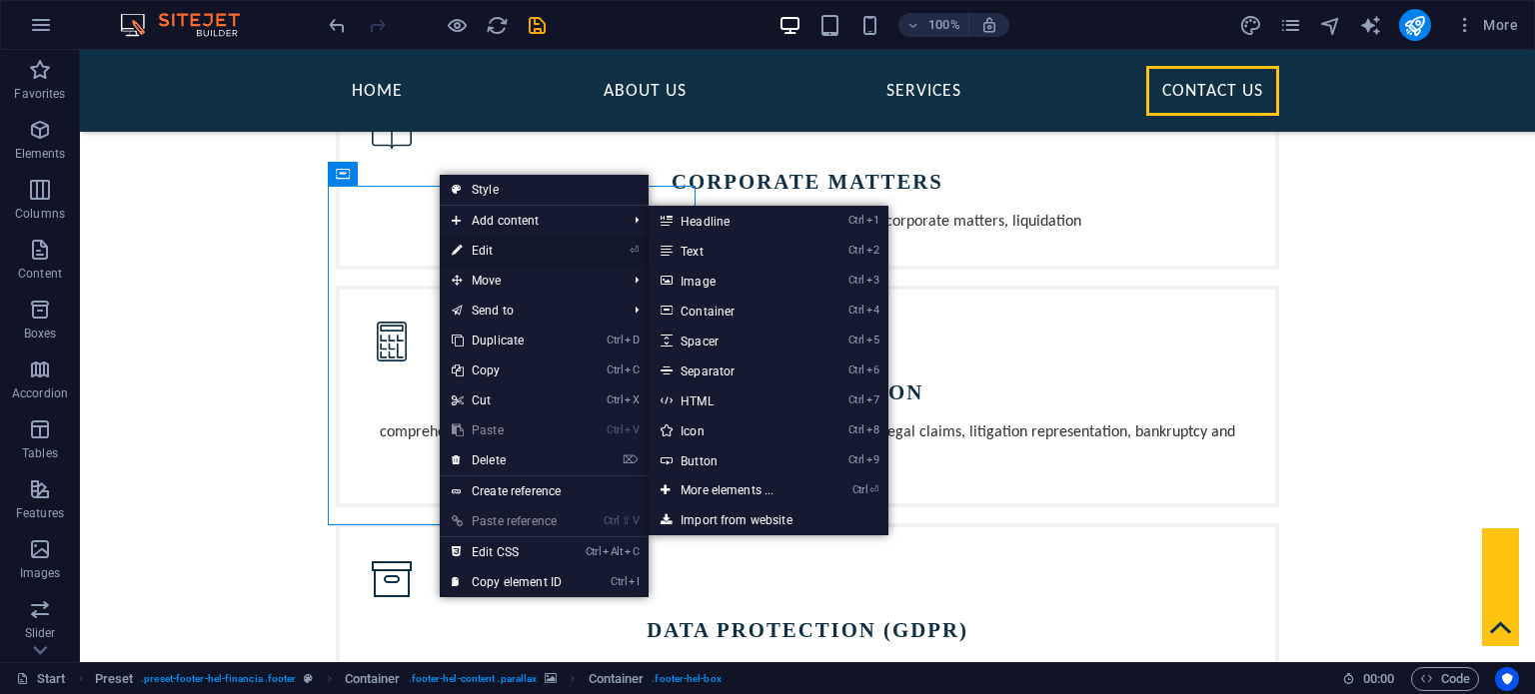
click at [506, 255] on link "⏎ Edit" at bounding box center [507, 251] width 134 height 30
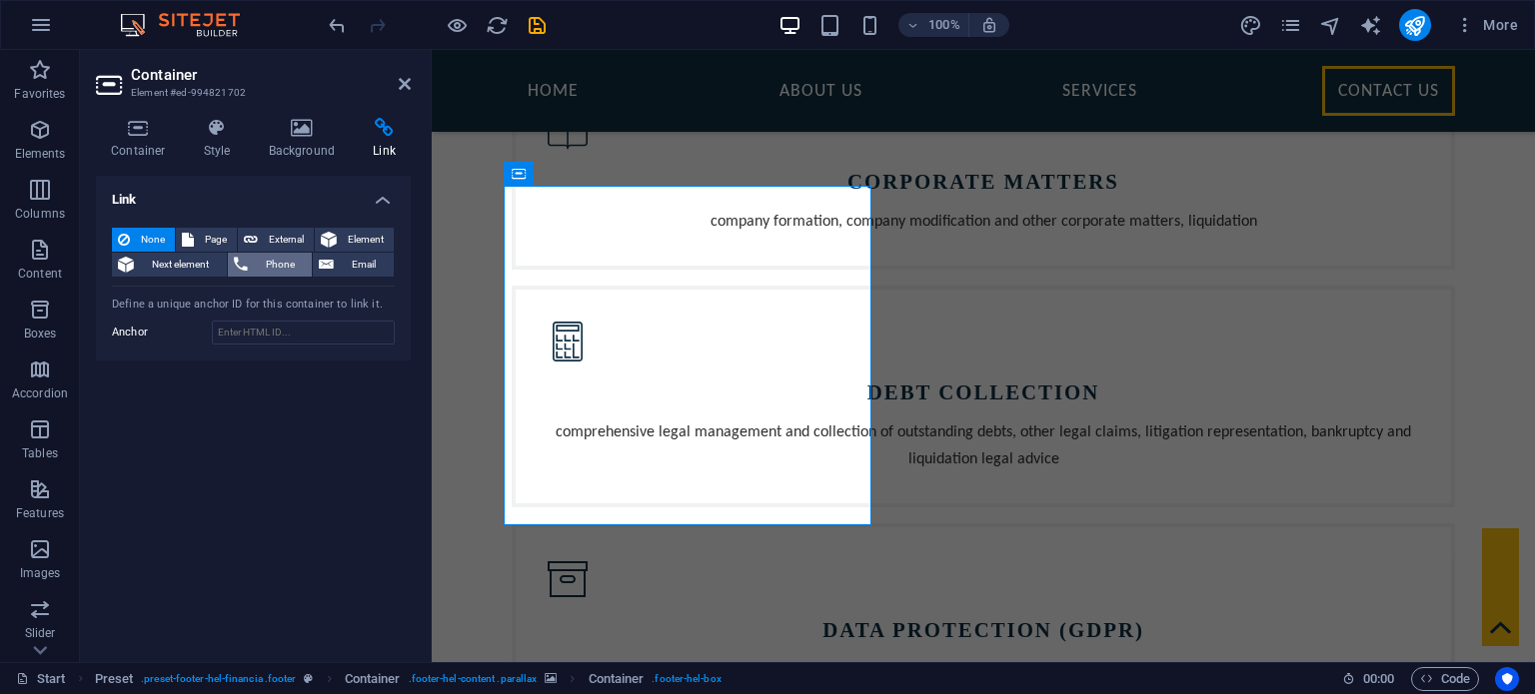
click at [271, 271] on span "Phone" at bounding box center [280, 265] width 53 height 24
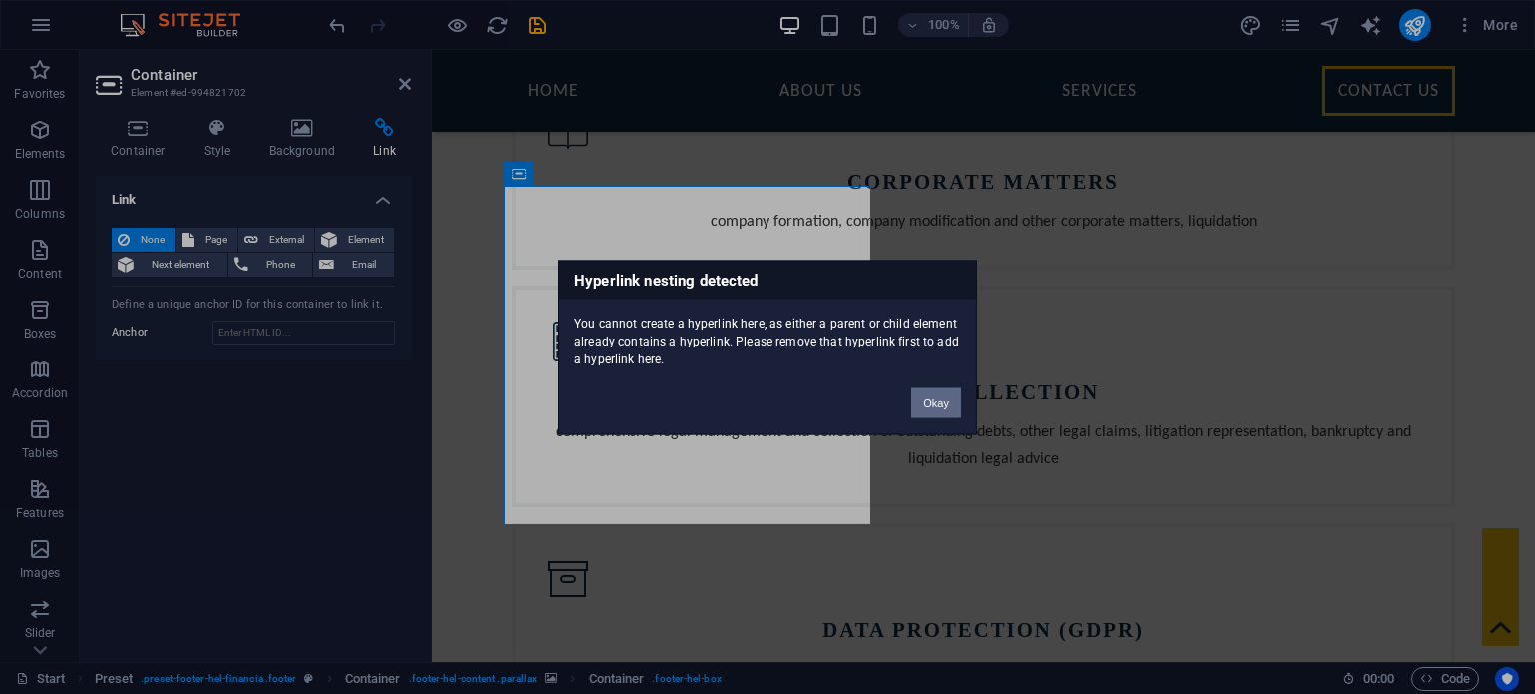
click at [955, 399] on button "Okay" at bounding box center [936, 403] width 50 height 30
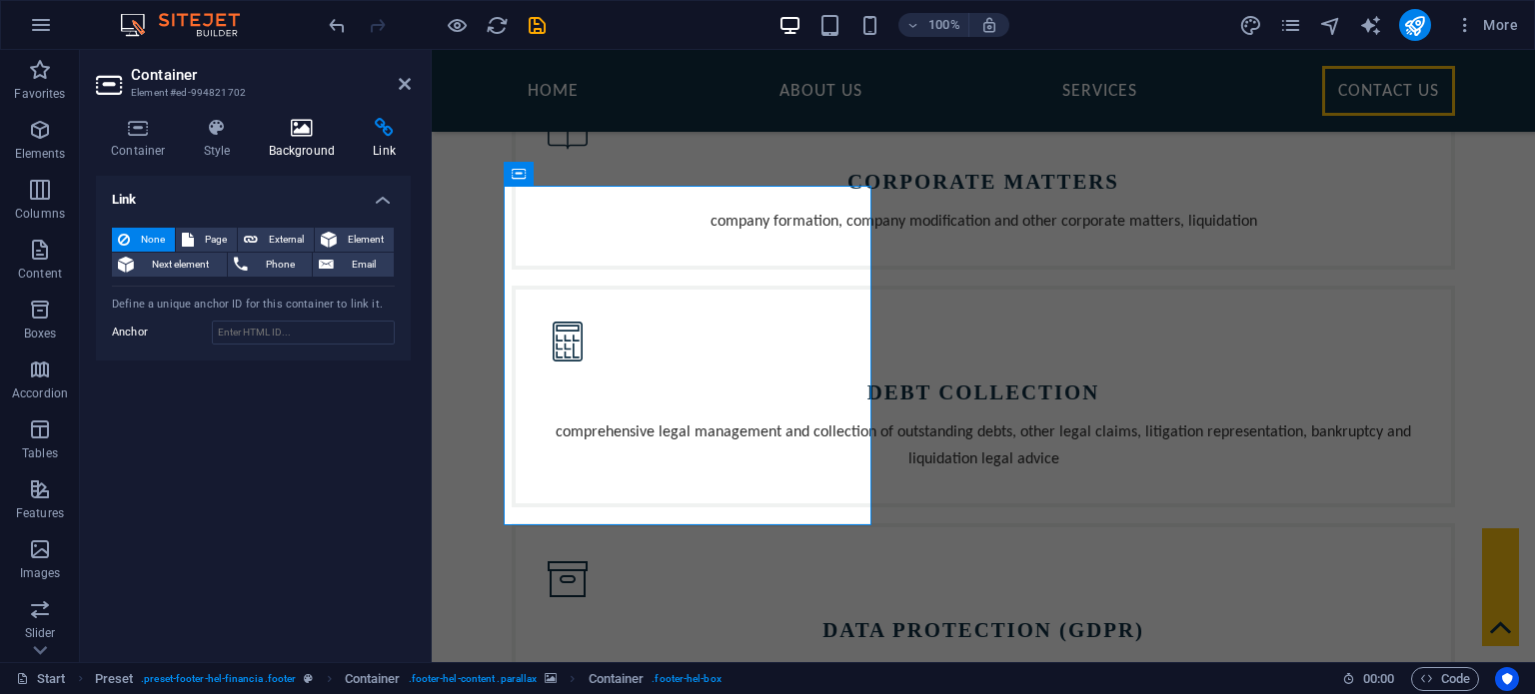
click at [308, 136] on icon at bounding box center [302, 128] width 97 height 20
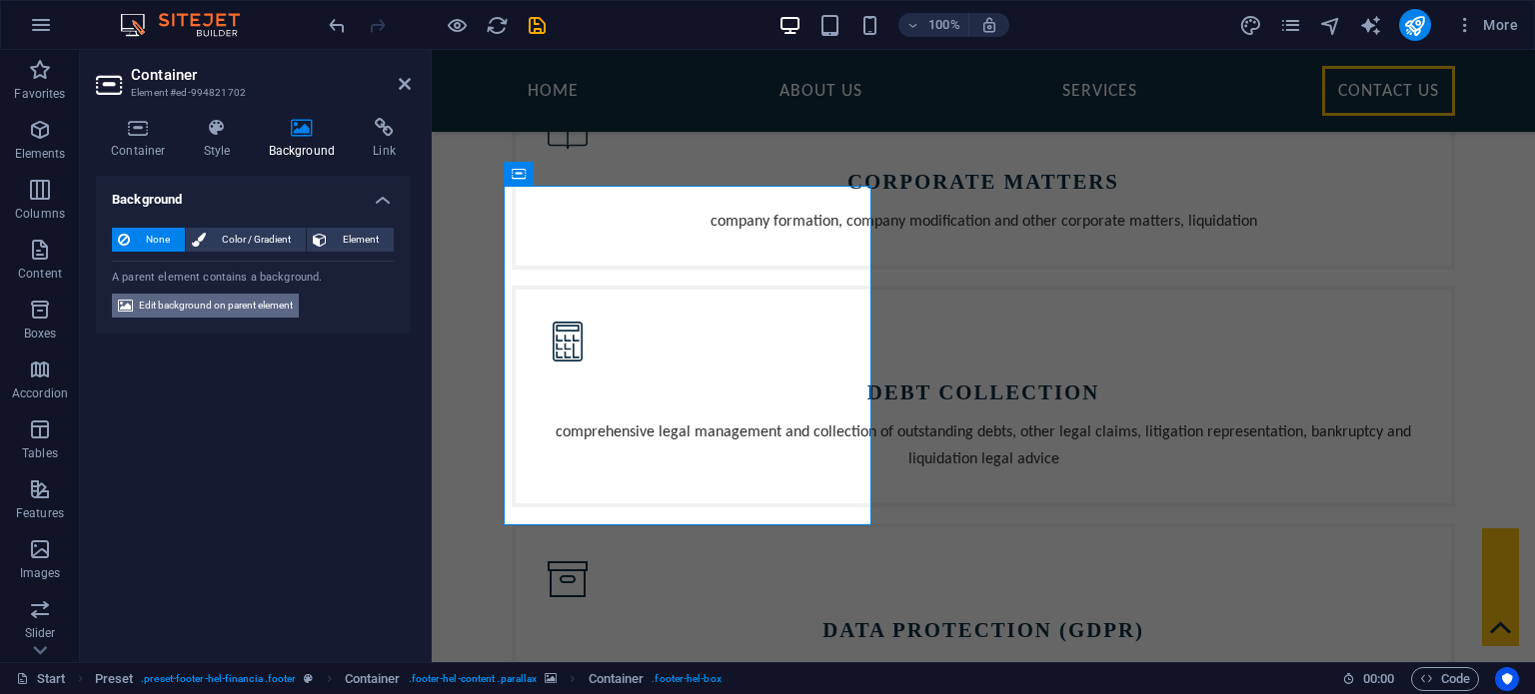
click at [232, 309] on span "Edit background on parent element" at bounding box center [216, 306] width 154 height 24
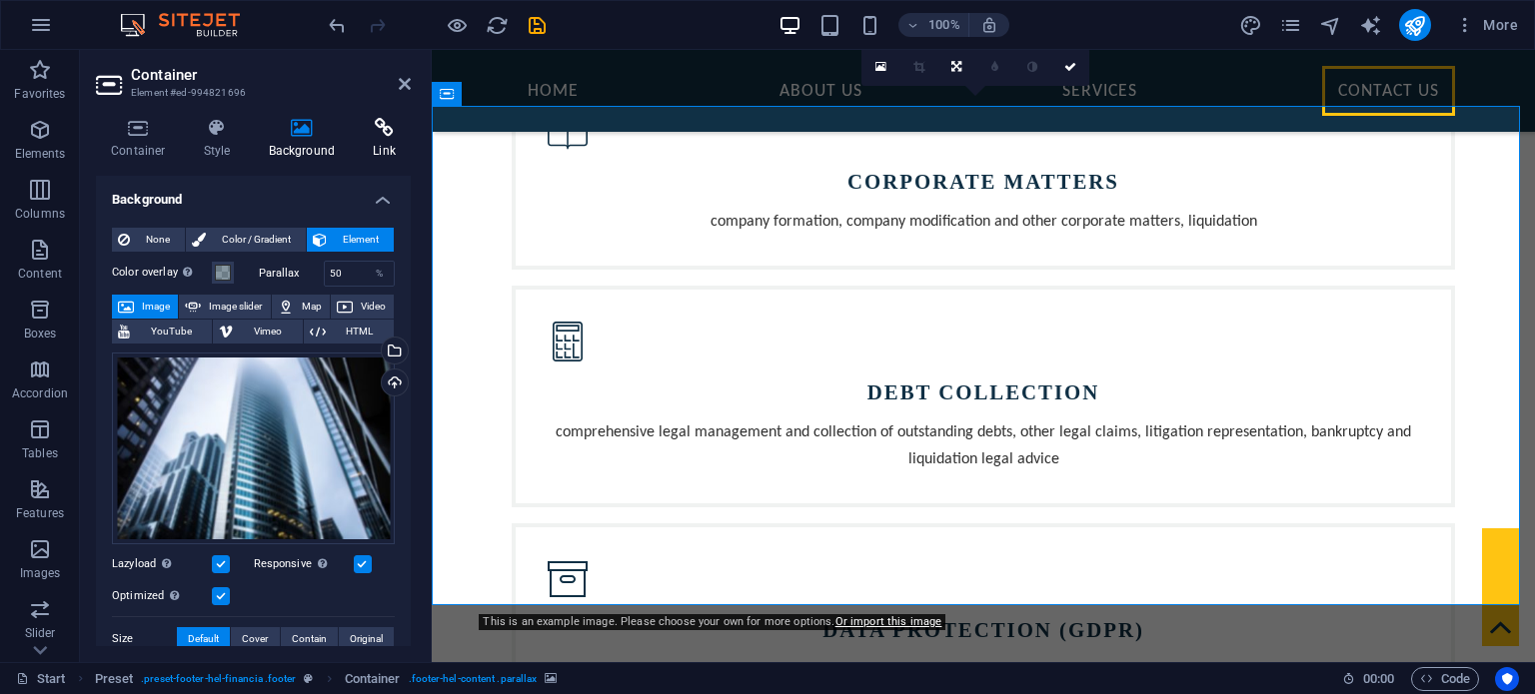
click at [381, 124] on icon at bounding box center [384, 128] width 53 height 20
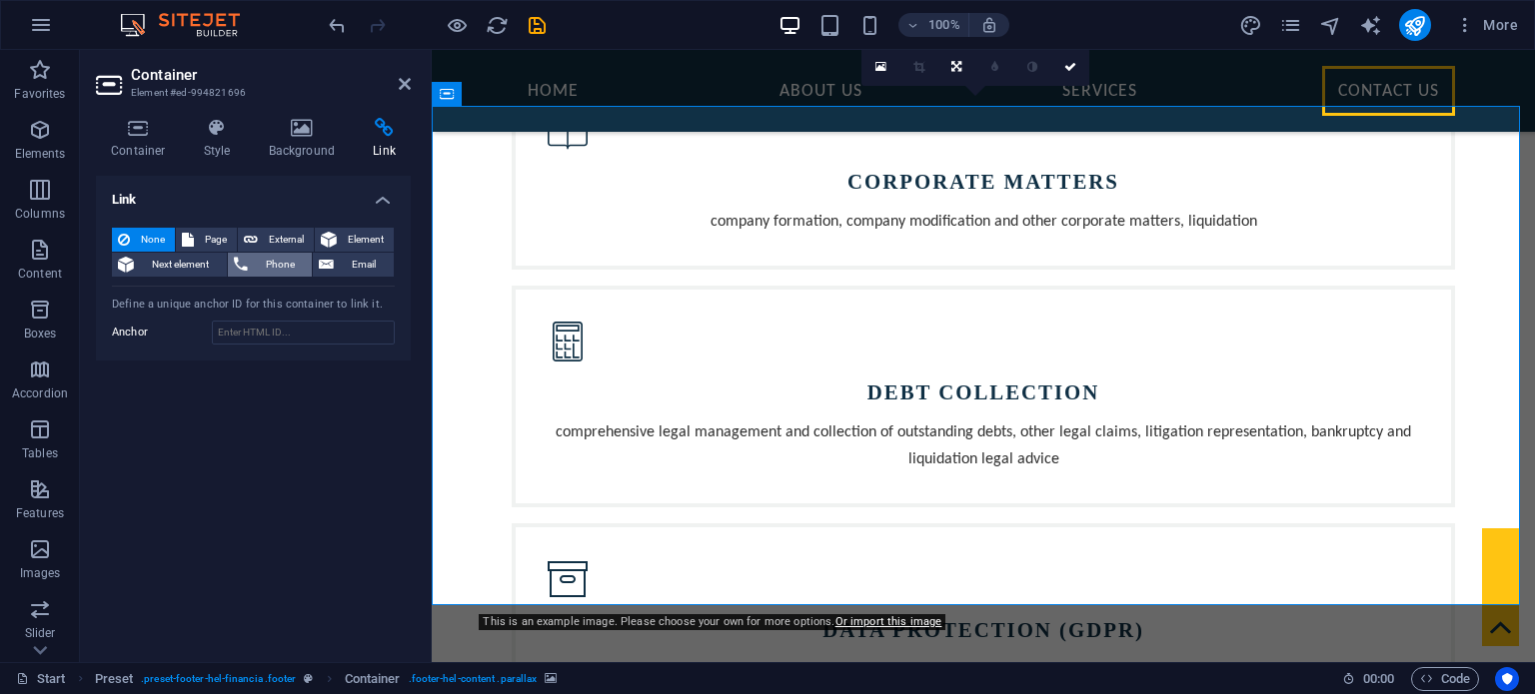
click at [262, 267] on span "Phone" at bounding box center [280, 265] width 53 height 24
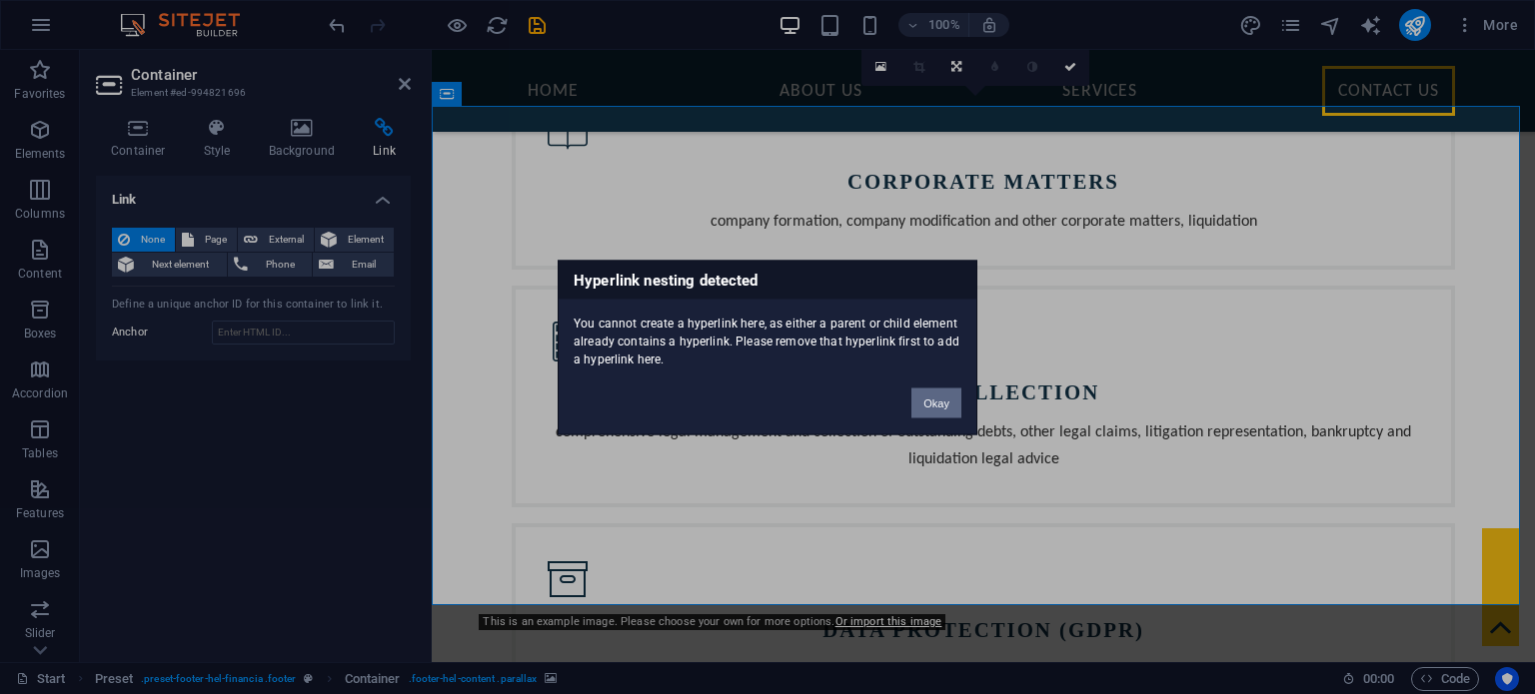
click at [933, 399] on button "Okay" at bounding box center [936, 403] width 50 height 30
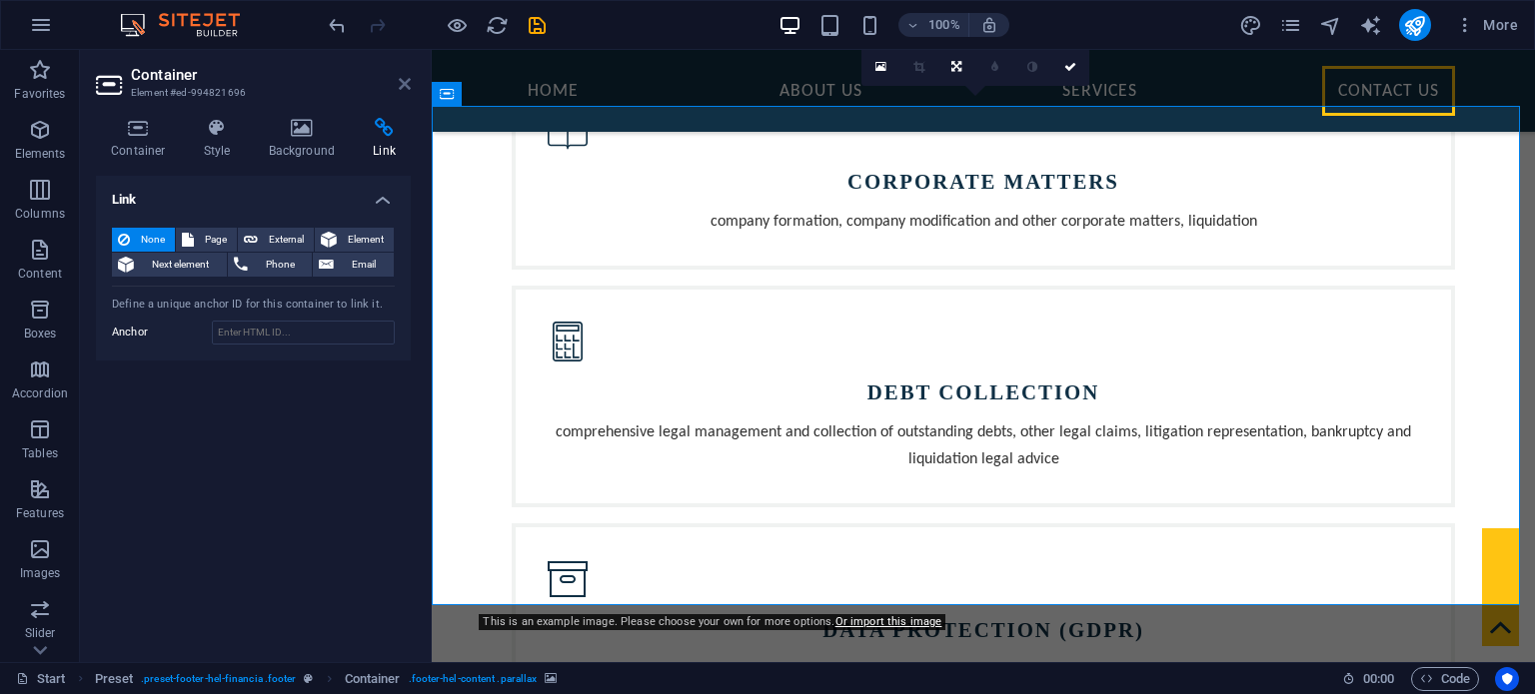
click at [405, 84] on icon at bounding box center [405, 84] width 12 height 16
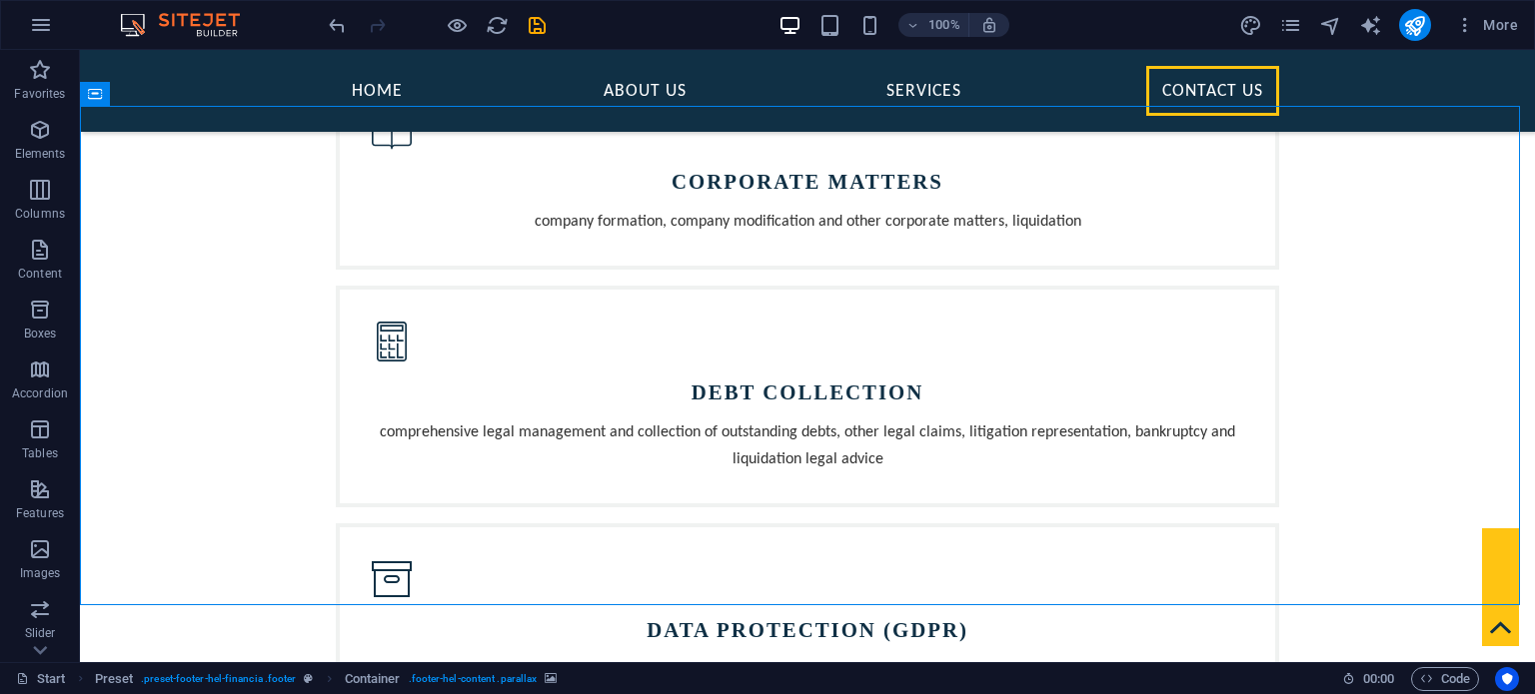
click at [580, 10] on div "100% More" at bounding box center [925, 25] width 1201 height 32
click at [337, 21] on icon "undo" at bounding box center [337, 25] width 23 height 23
click at [337, 27] on icon "undo" at bounding box center [337, 25] width 23 height 23
click at [334, 25] on icon "undo" at bounding box center [337, 25] width 23 height 23
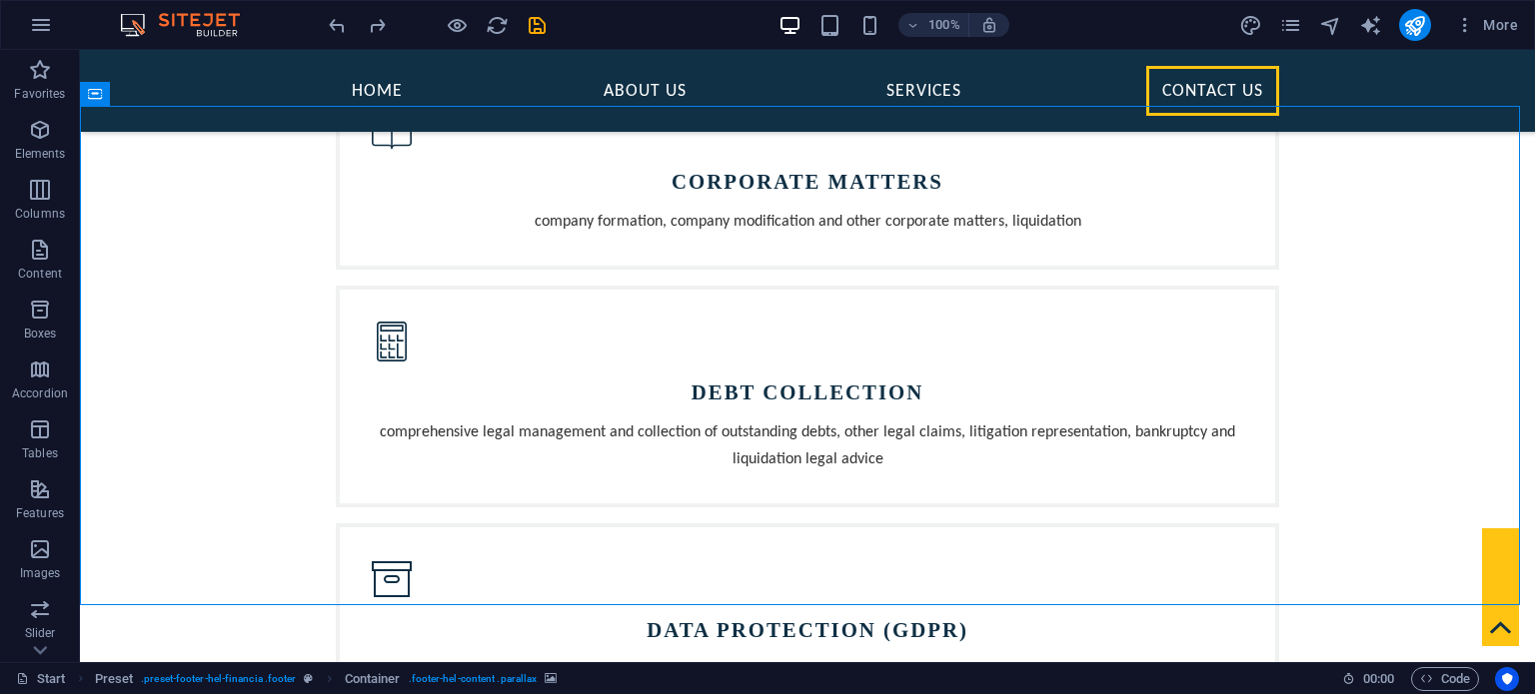
click at [646, 23] on div "100% More" at bounding box center [925, 25] width 1201 height 32
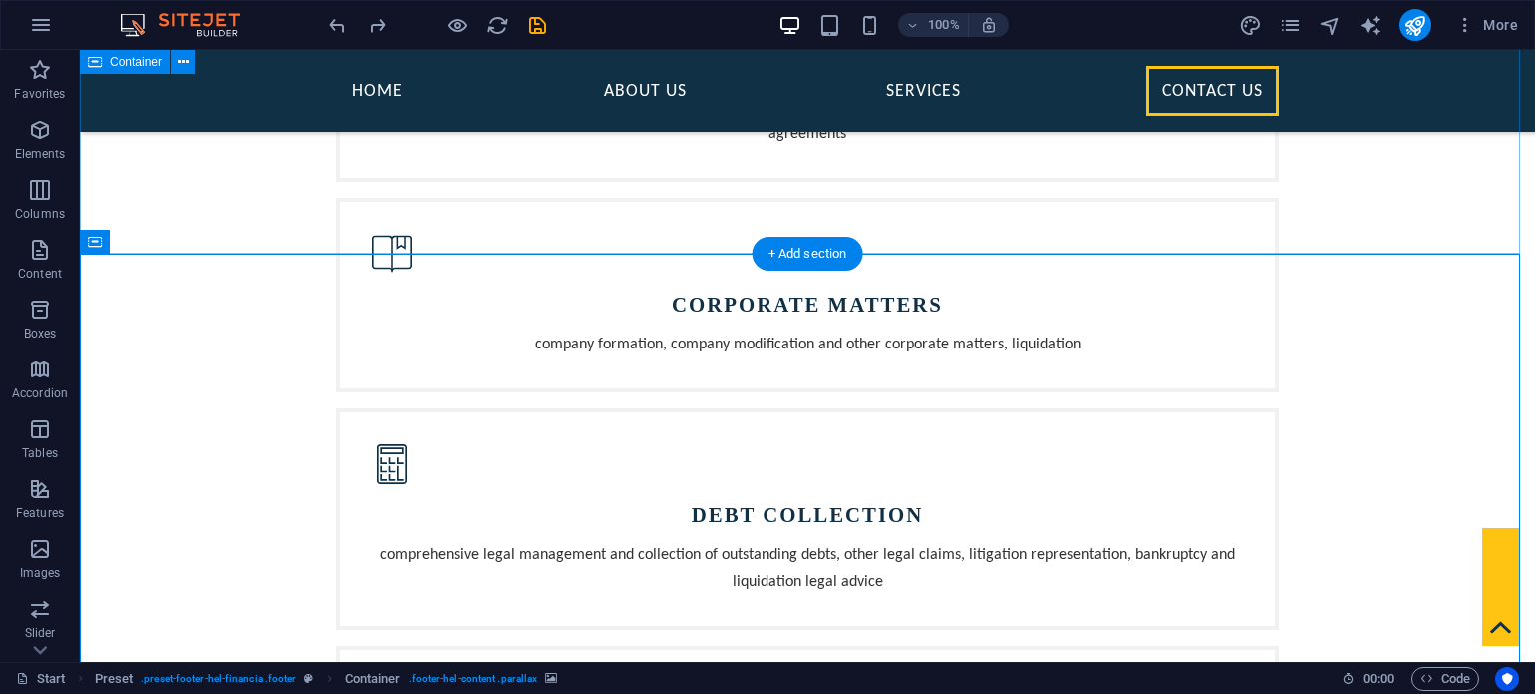
scroll to position [1899, 0]
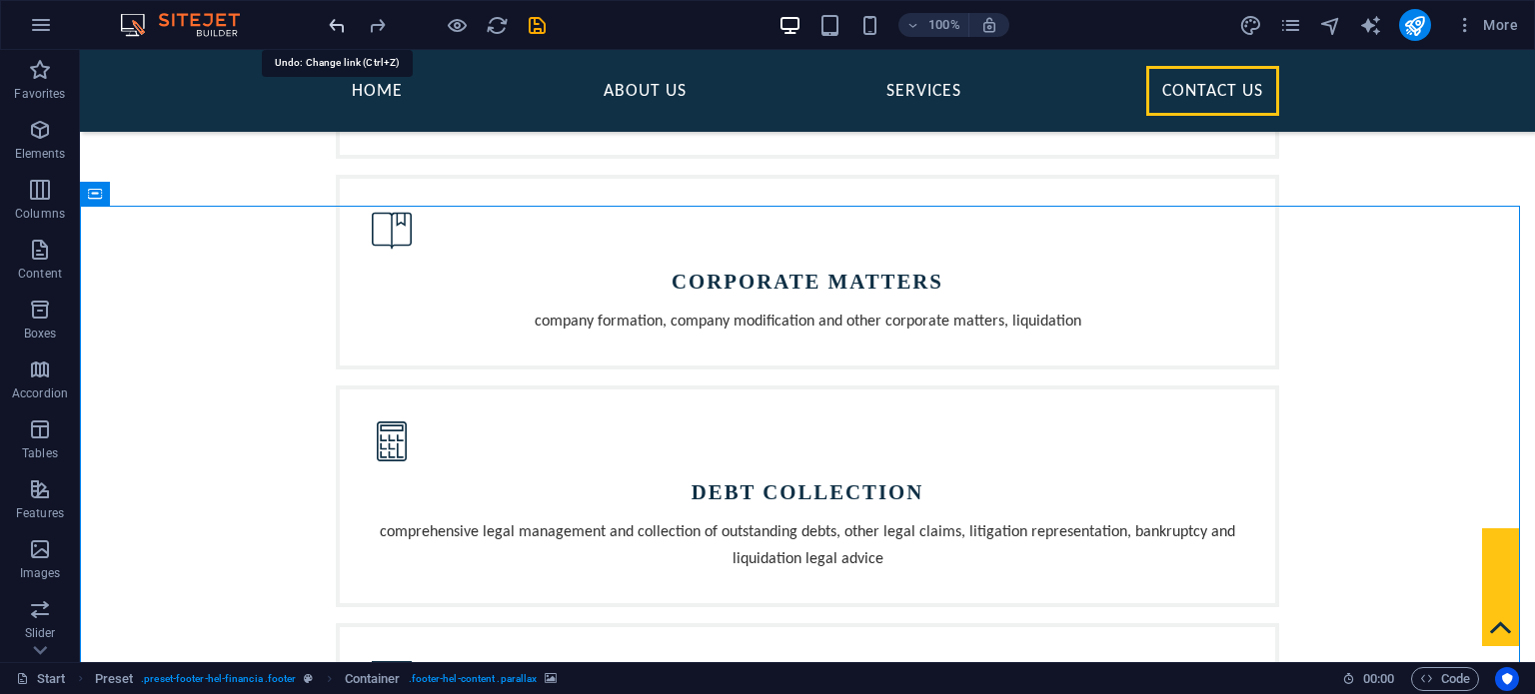
click at [336, 22] on icon "undo" at bounding box center [337, 25] width 23 height 23
click at [336, 23] on icon "undo" at bounding box center [337, 25] width 23 height 23
click at [338, 27] on icon "undo" at bounding box center [337, 25] width 23 height 23
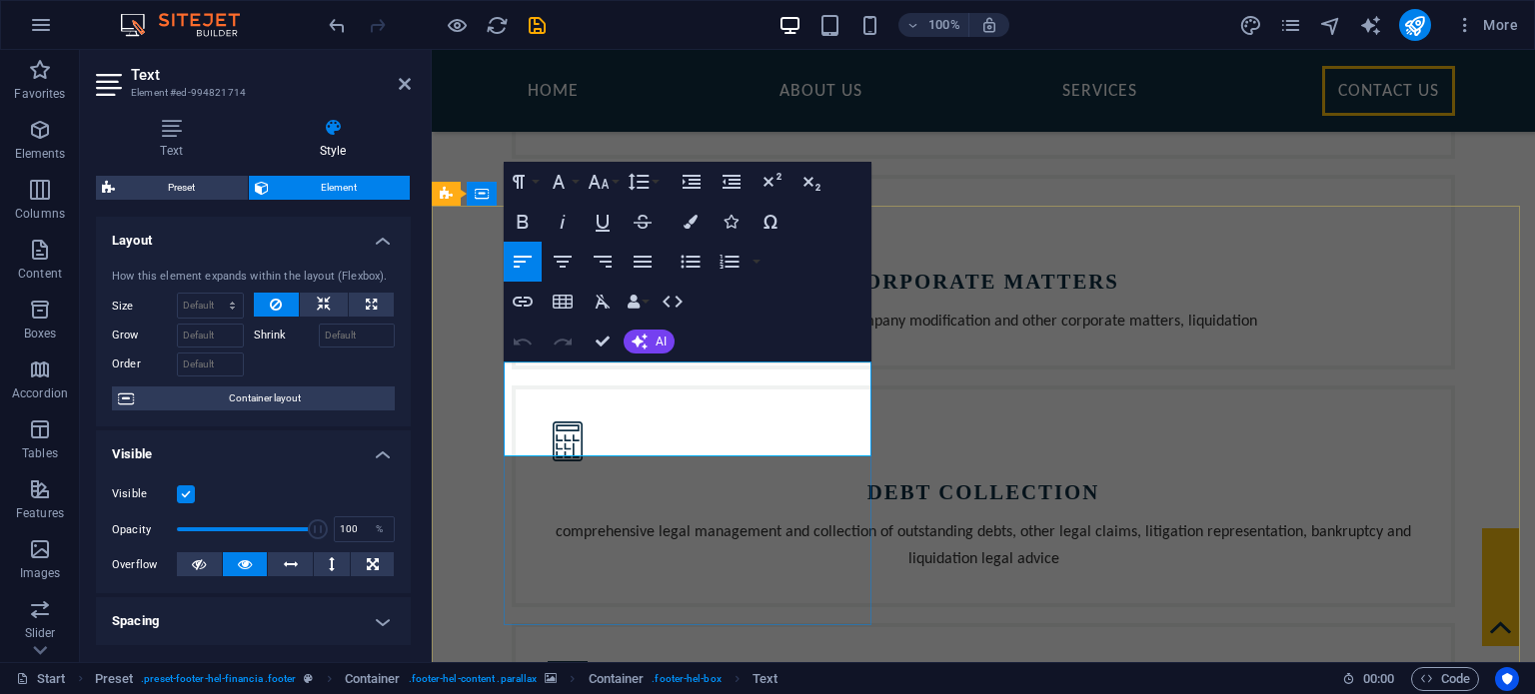
click at [341, 25] on icon "undo" at bounding box center [337, 25] width 23 height 23
click at [343, 33] on icon "undo" at bounding box center [337, 25] width 23 height 23
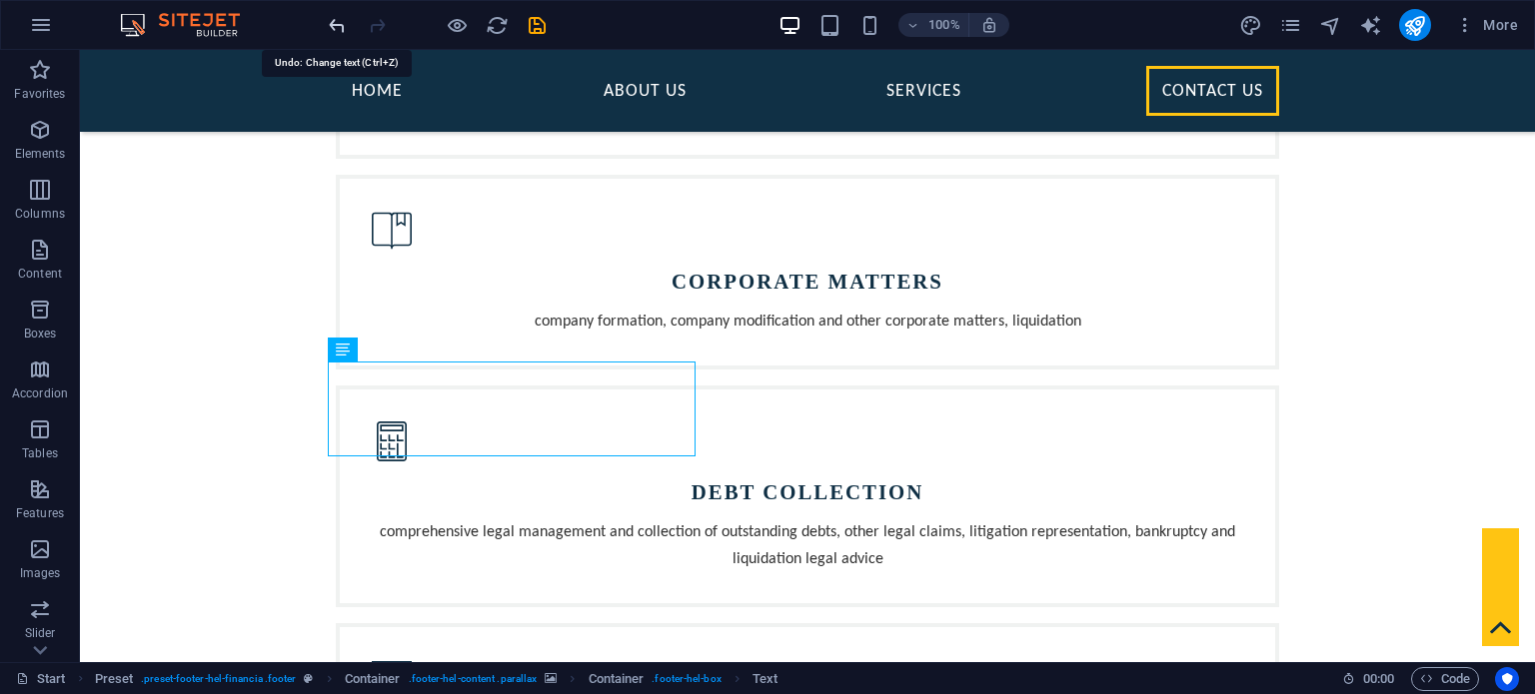
click at [331, 14] on icon "undo" at bounding box center [337, 25] width 23 height 23
click at [336, 20] on icon "undo" at bounding box center [337, 25] width 23 height 23
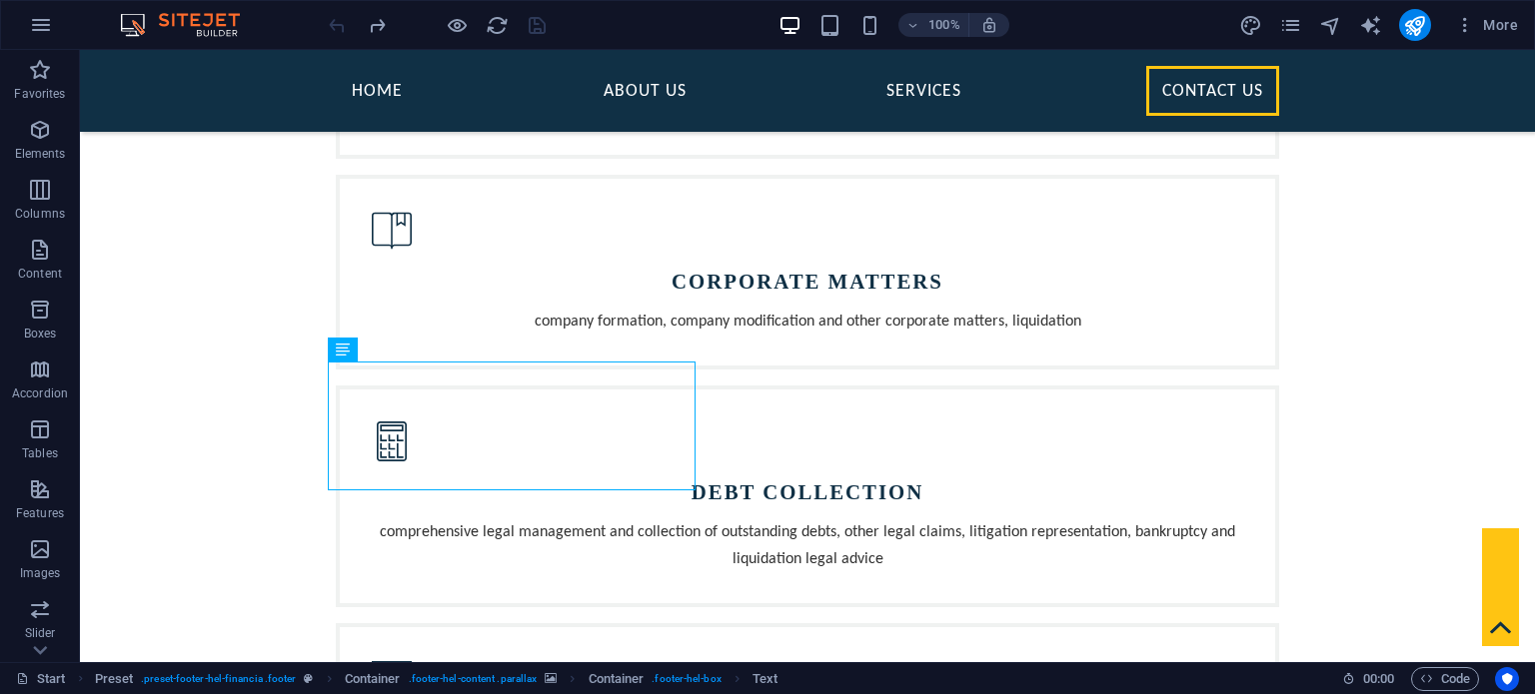
click at [340, 15] on div at bounding box center [437, 25] width 224 height 32
click at [337, 20] on div at bounding box center [437, 25] width 224 height 32
click at [337, 21] on div at bounding box center [437, 25] width 224 height 32
click at [1505, 19] on span "More" at bounding box center [1486, 25] width 63 height 20
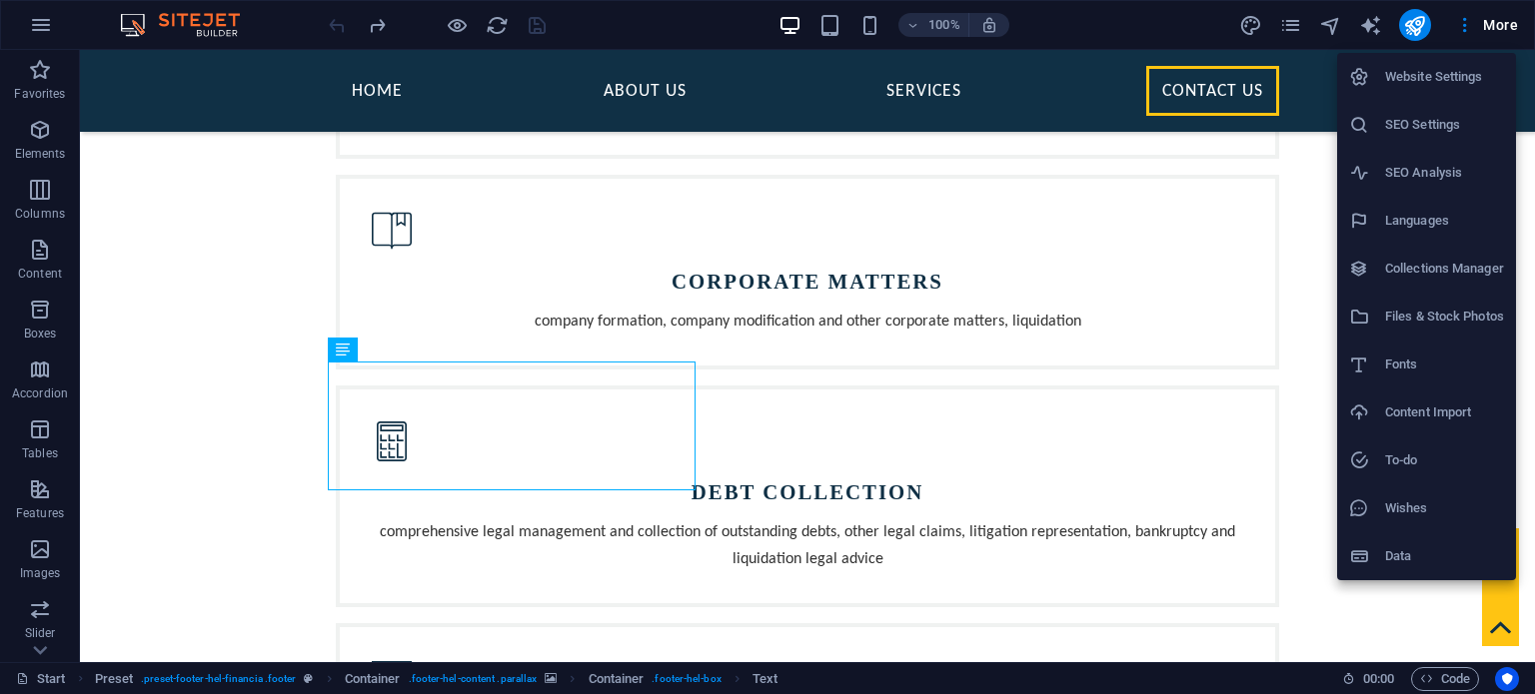
click at [533, 464] on div at bounding box center [767, 347] width 1535 height 694
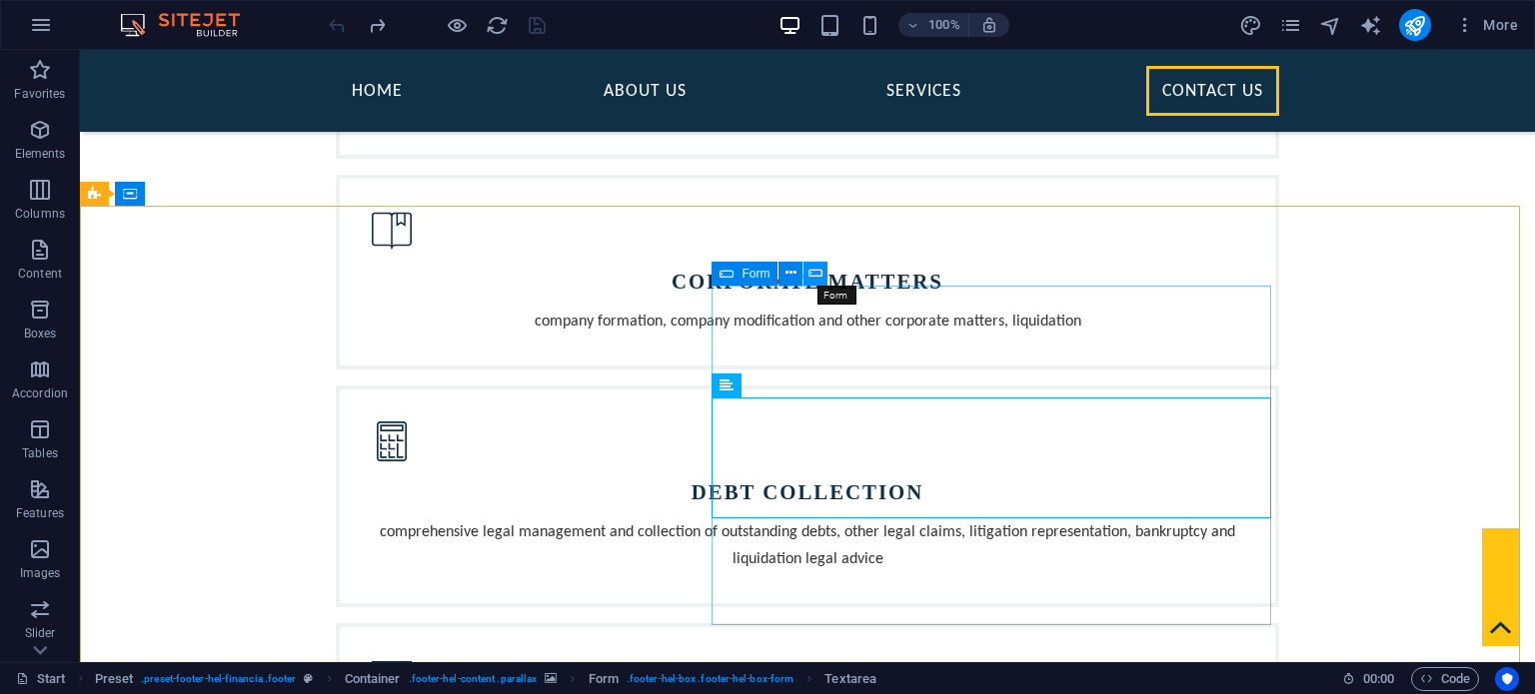
click at [818, 272] on icon at bounding box center [815, 273] width 14 height 21
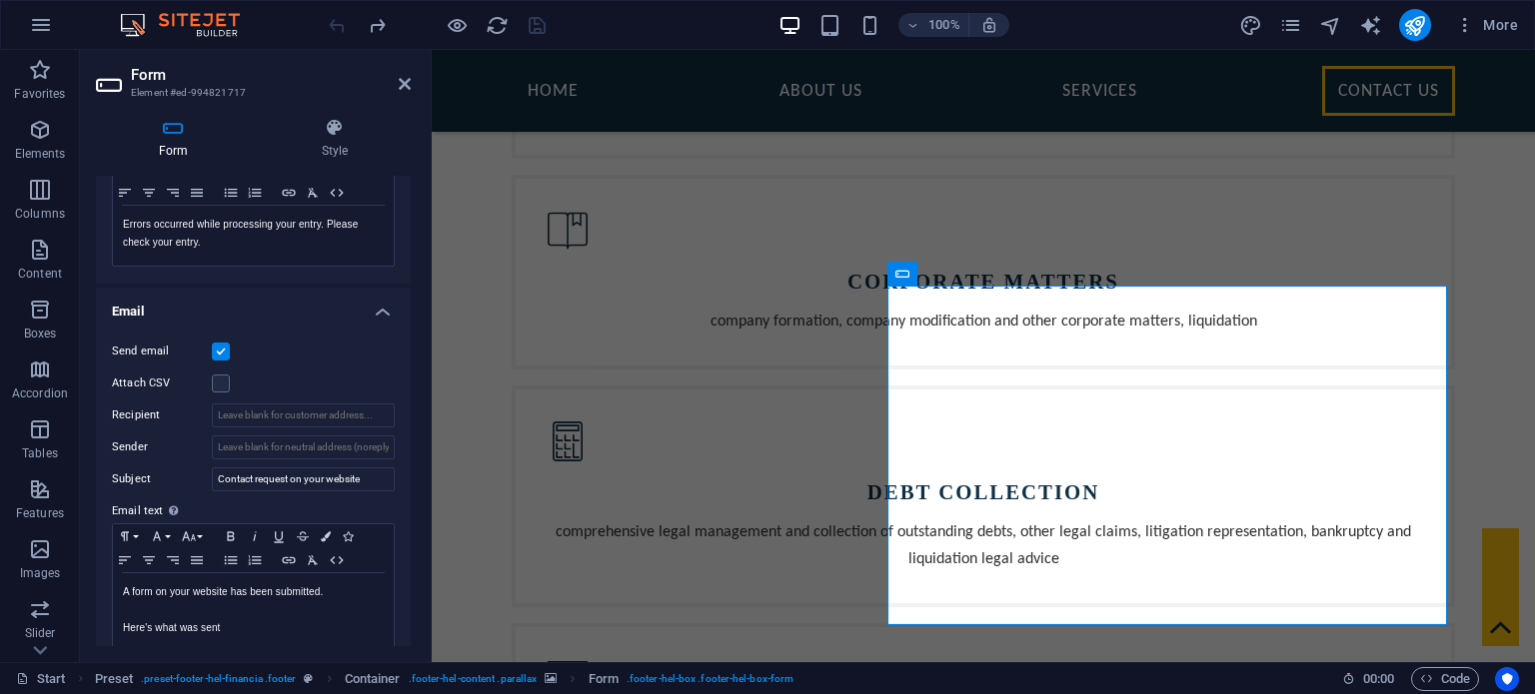
scroll to position [346, 0]
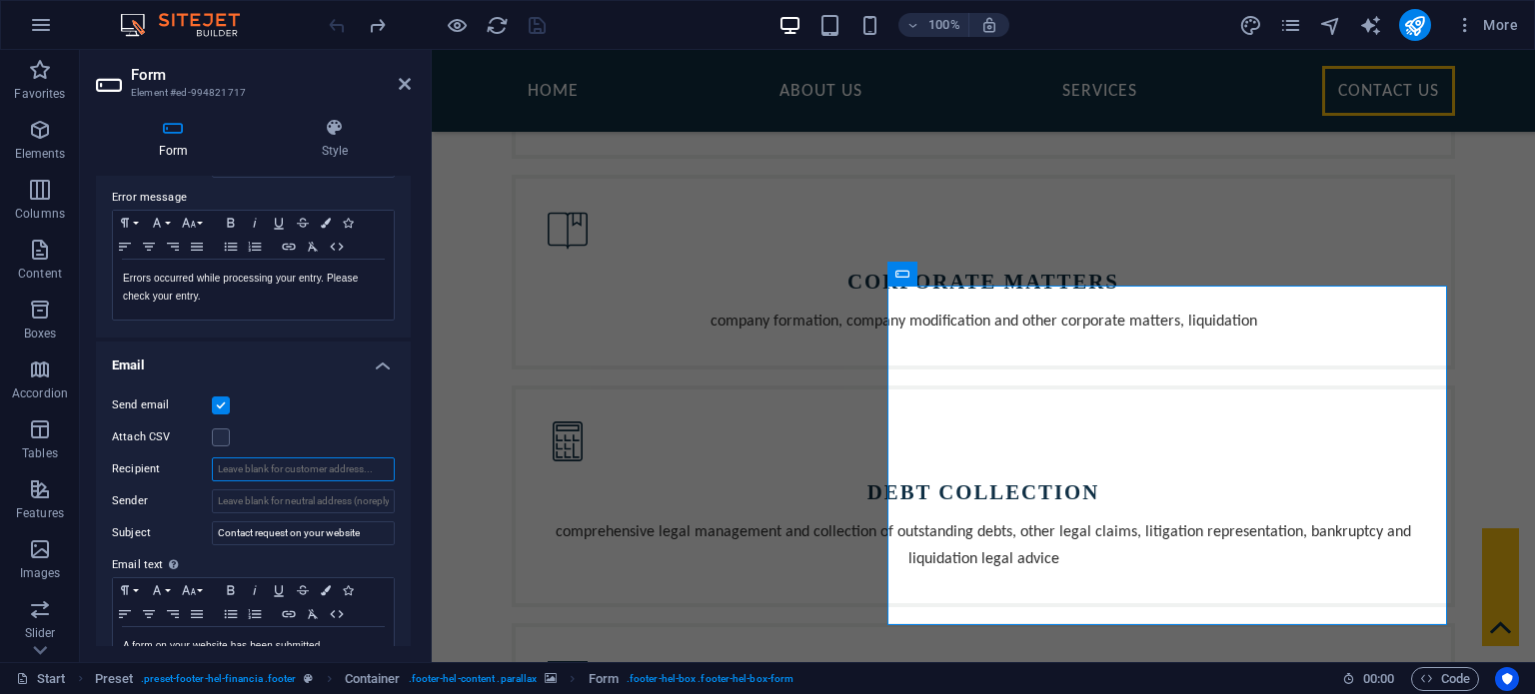
click at [320, 467] on input "Recipient" at bounding box center [303, 470] width 183 height 24
drag, startPoint x: 317, startPoint y: 463, endPoint x: 204, endPoint y: 461, distance: 112.9
click at [204, 461] on div "Recipient info@cslf.eu" at bounding box center [253, 470] width 283 height 24
type input "info@cslf.eu"
click at [267, 499] on input "Sender" at bounding box center [303, 502] width 183 height 24
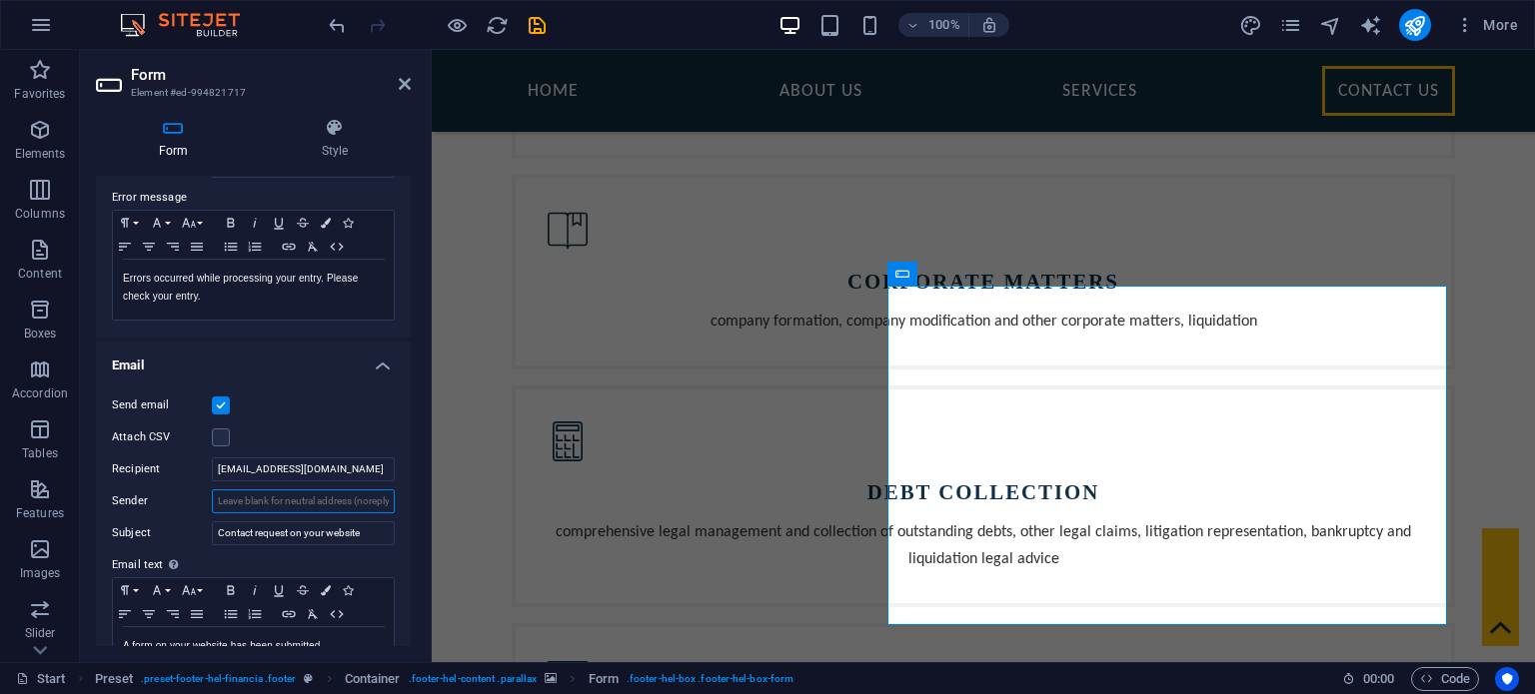
paste input "info@cslf.eu"
click at [368, 504] on input "info@cslf.eu" at bounding box center [303, 502] width 183 height 24
type input "info@cslf.eu"
click at [396, 499] on div "Send email Attach CSV Recipient info@cslf.eu Sender info@cslf.eu Subject Contac…" at bounding box center [253, 549] width 315 height 342
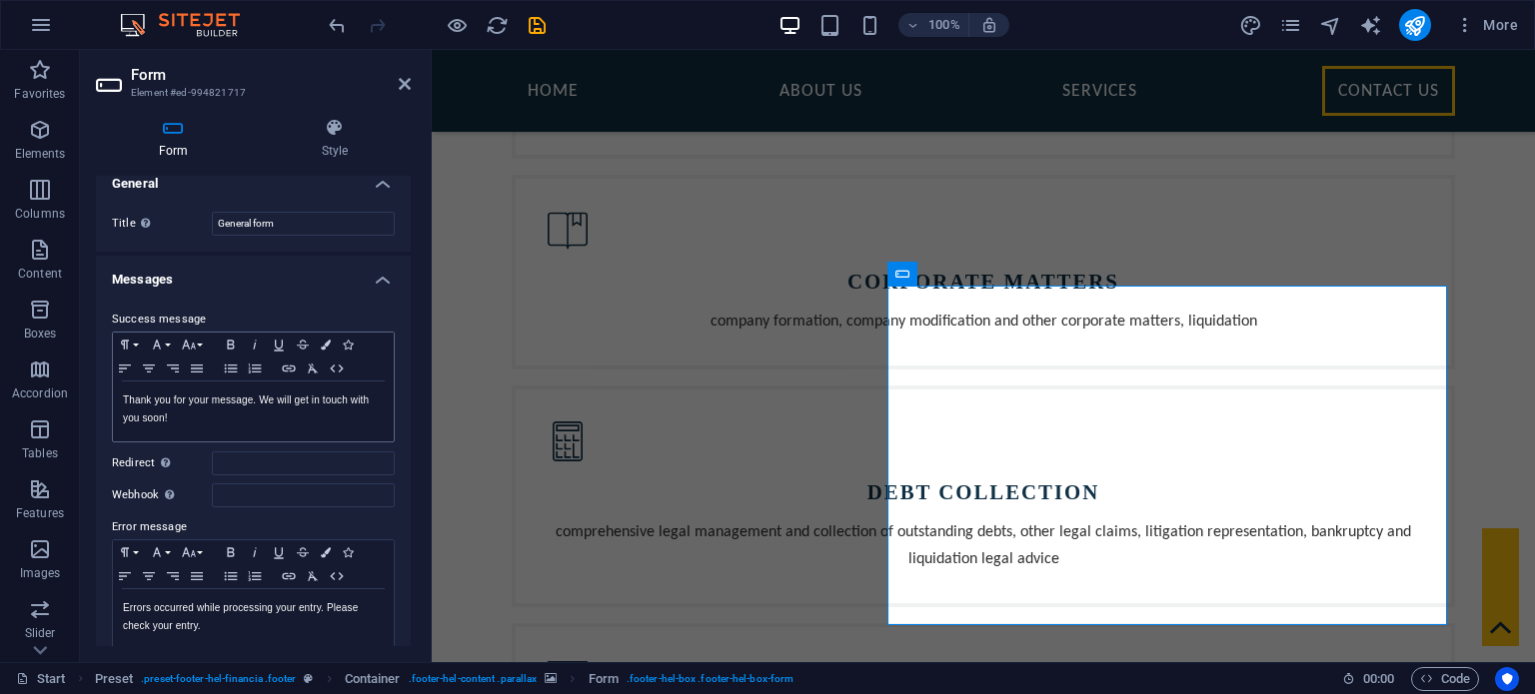
scroll to position [0, 0]
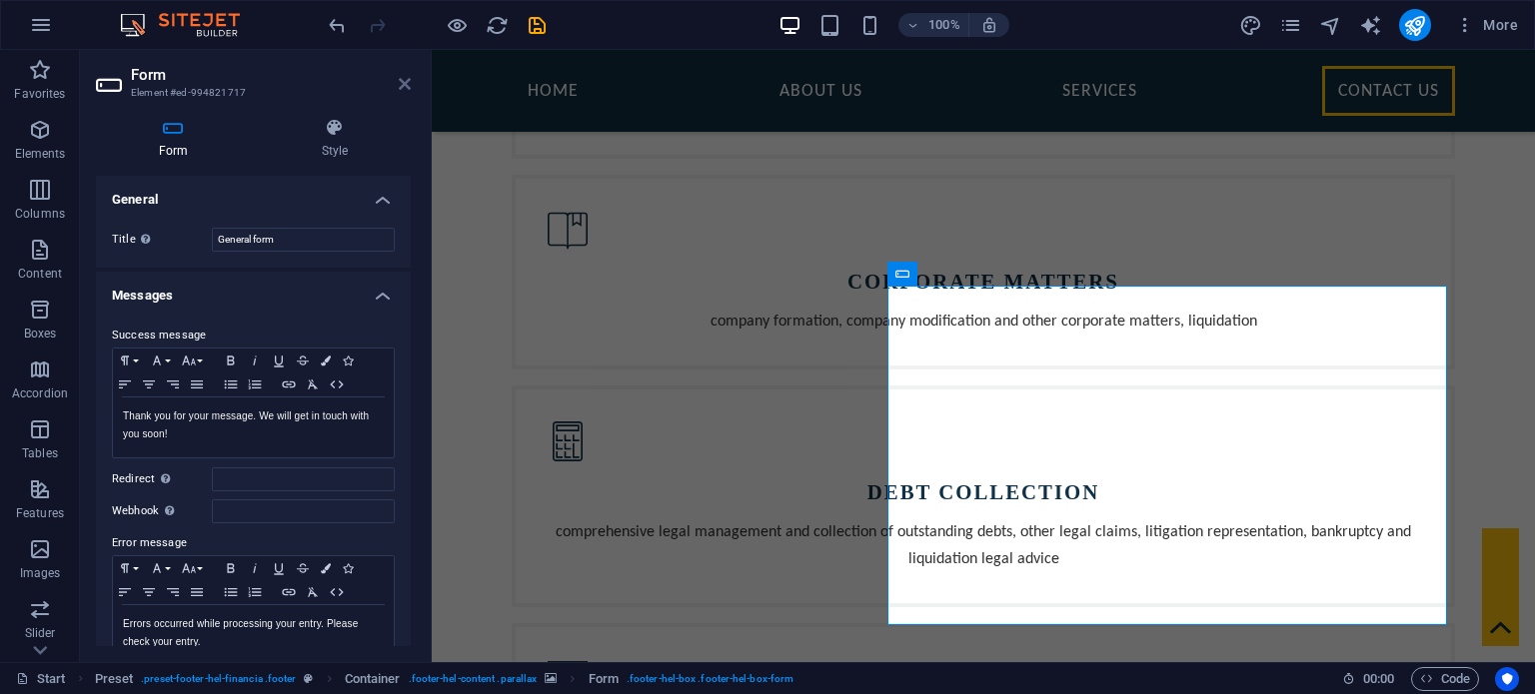
click at [405, 82] on icon at bounding box center [405, 84] width 12 height 16
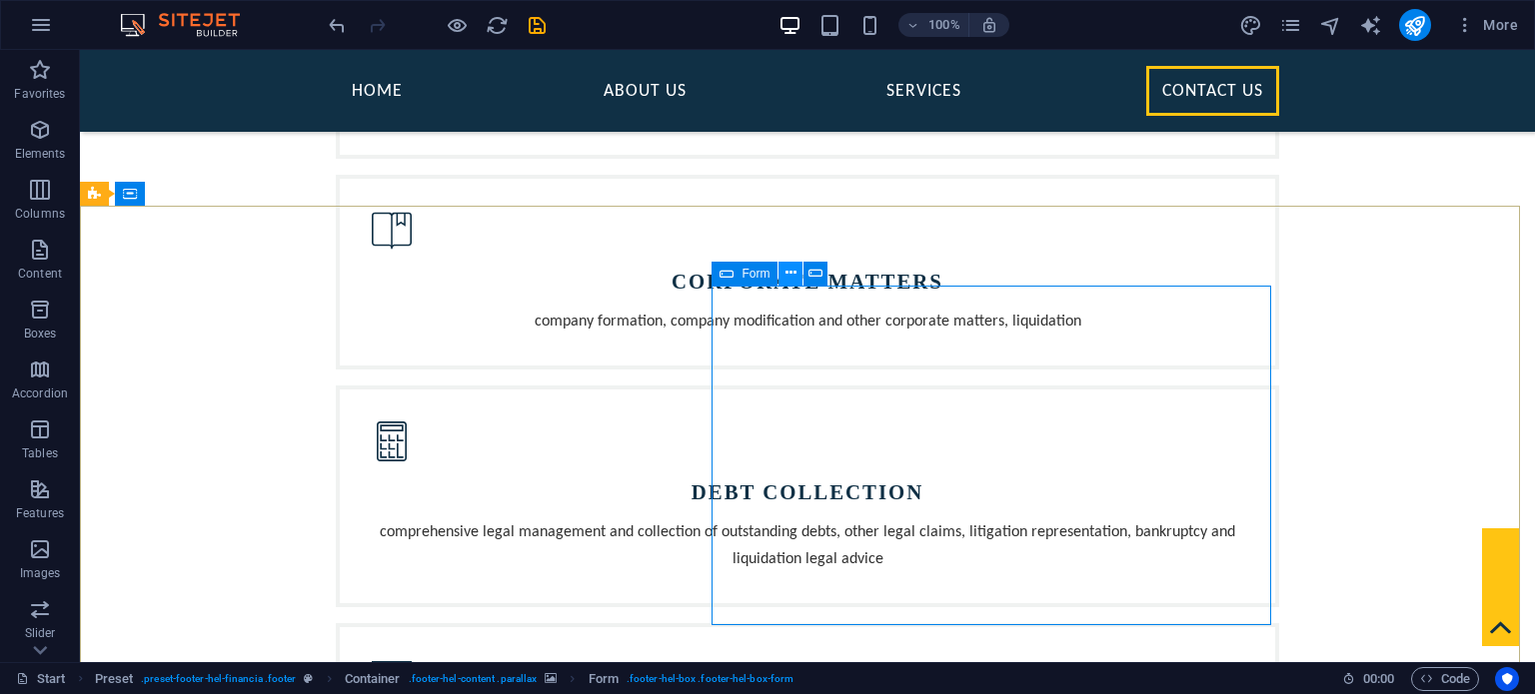
click at [785, 273] on icon at bounding box center [790, 273] width 11 height 21
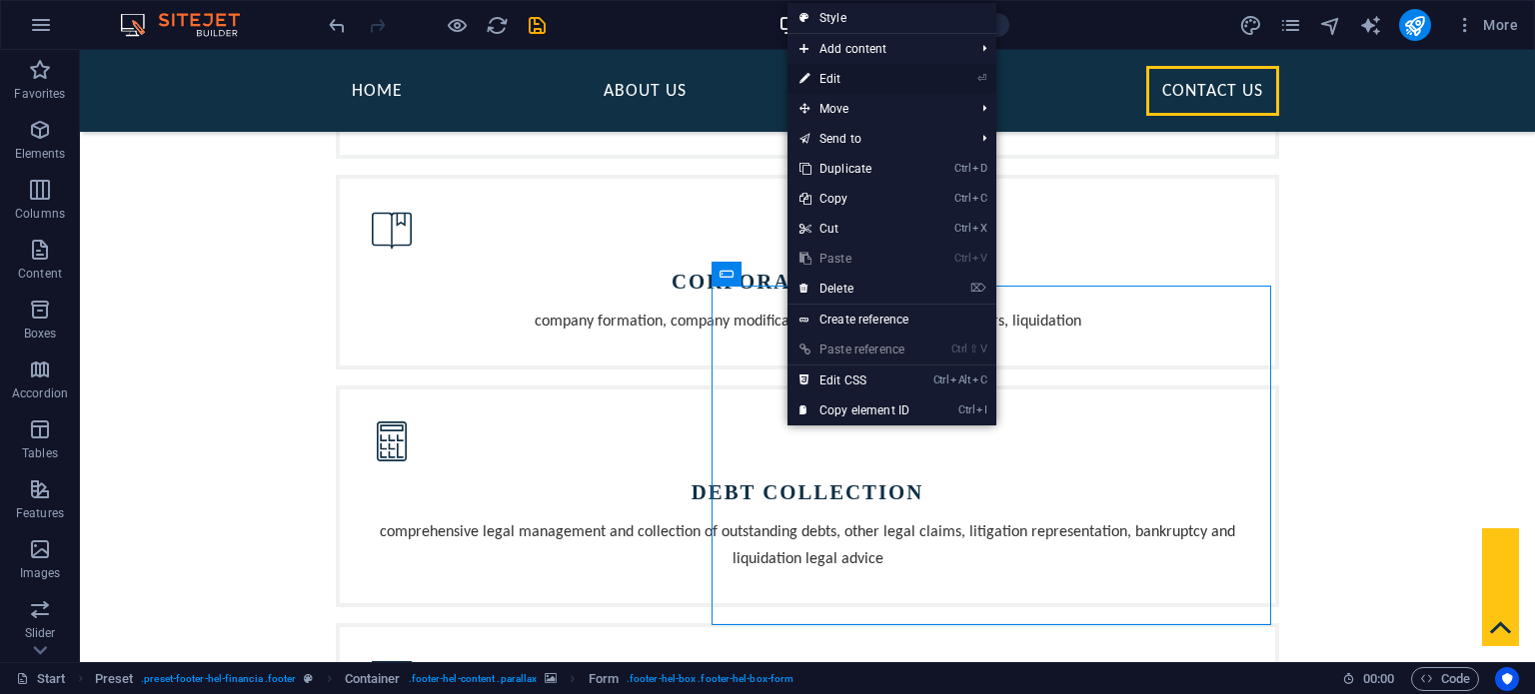
click at [869, 73] on link "⏎ Edit" at bounding box center [854, 79] width 134 height 30
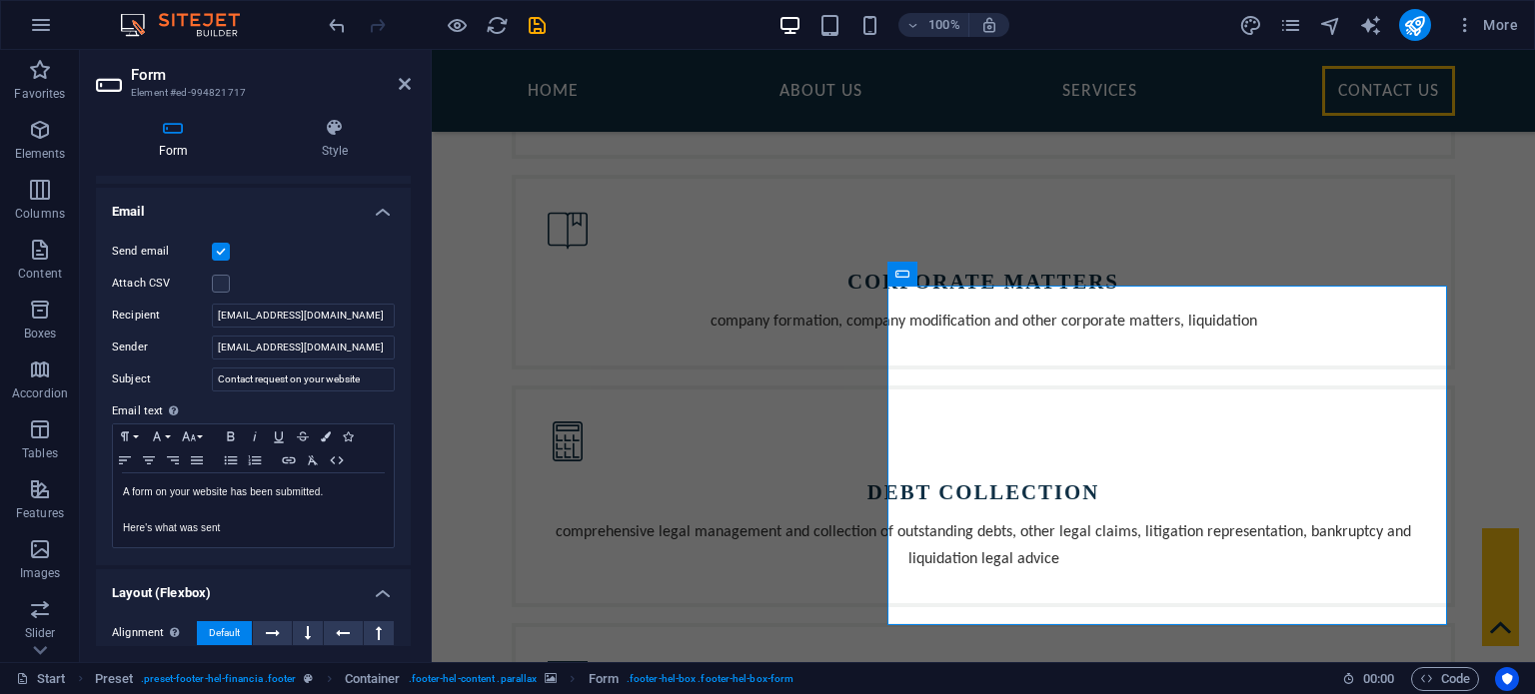
scroll to position [645, 0]
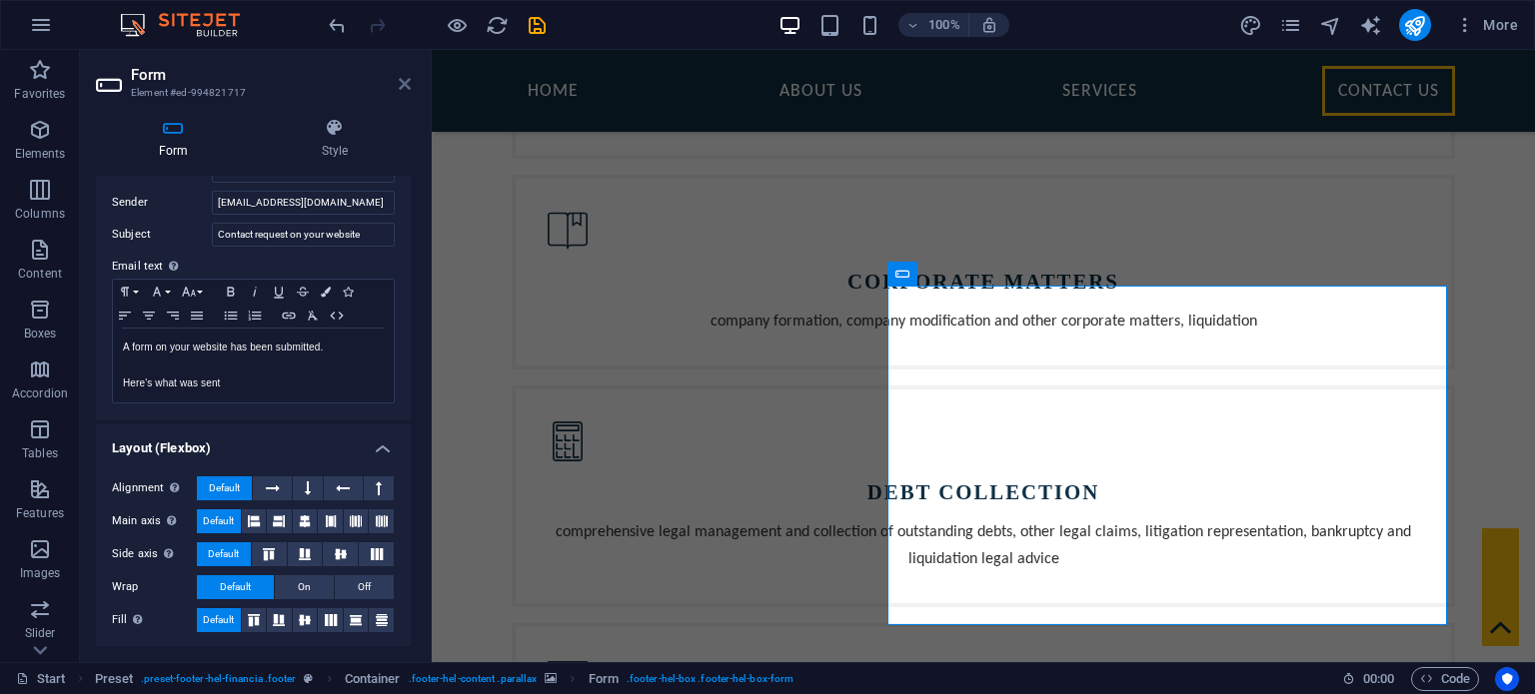
click at [399, 91] on icon at bounding box center [405, 84] width 12 height 16
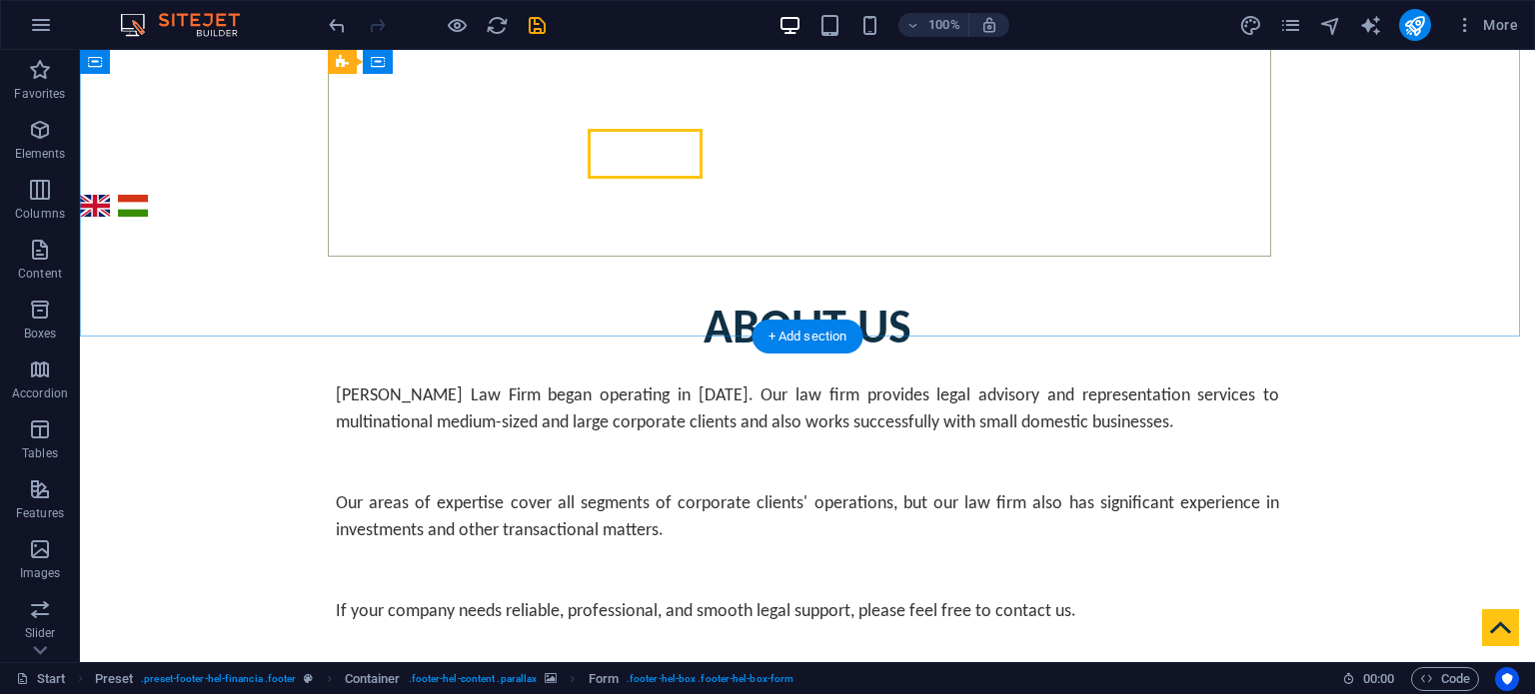
scroll to position [600, 0]
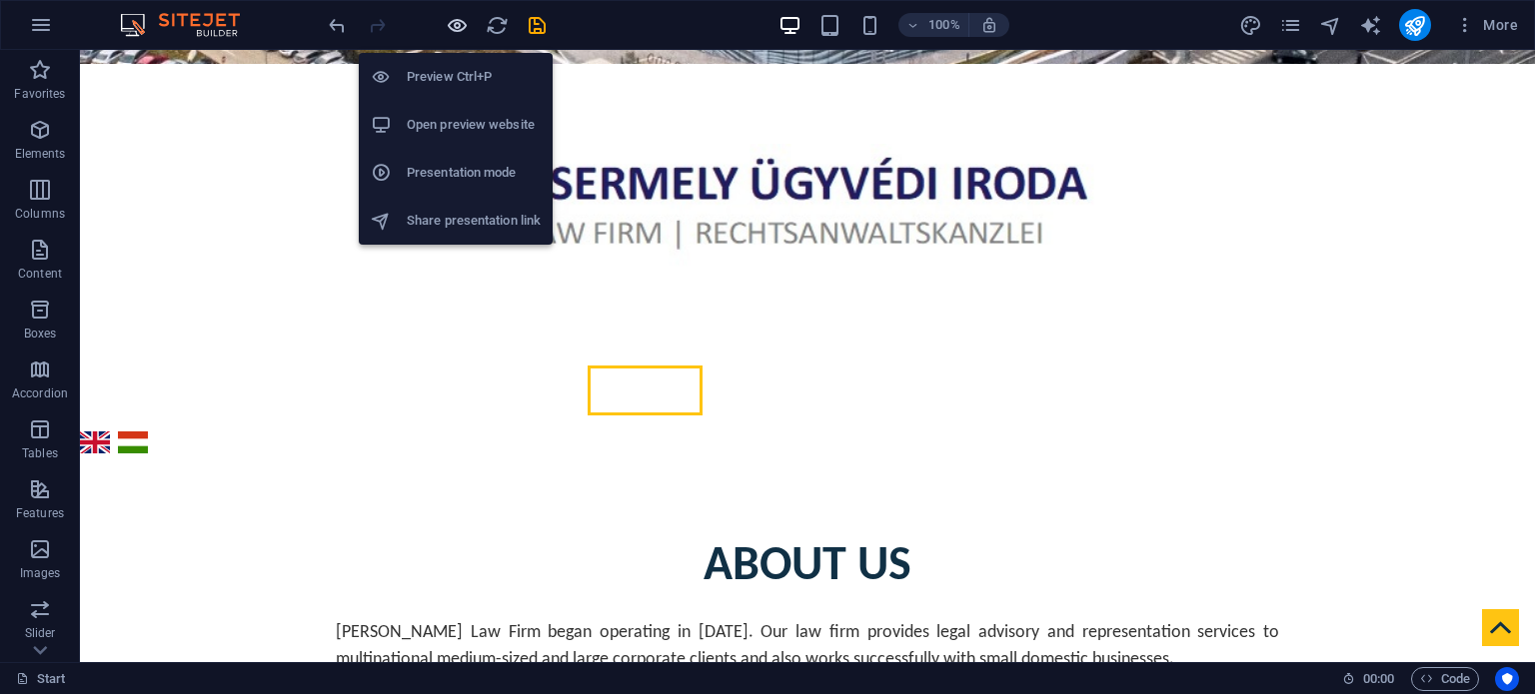
click at [461, 30] on icon "button" at bounding box center [457, 25] width 23 height 23
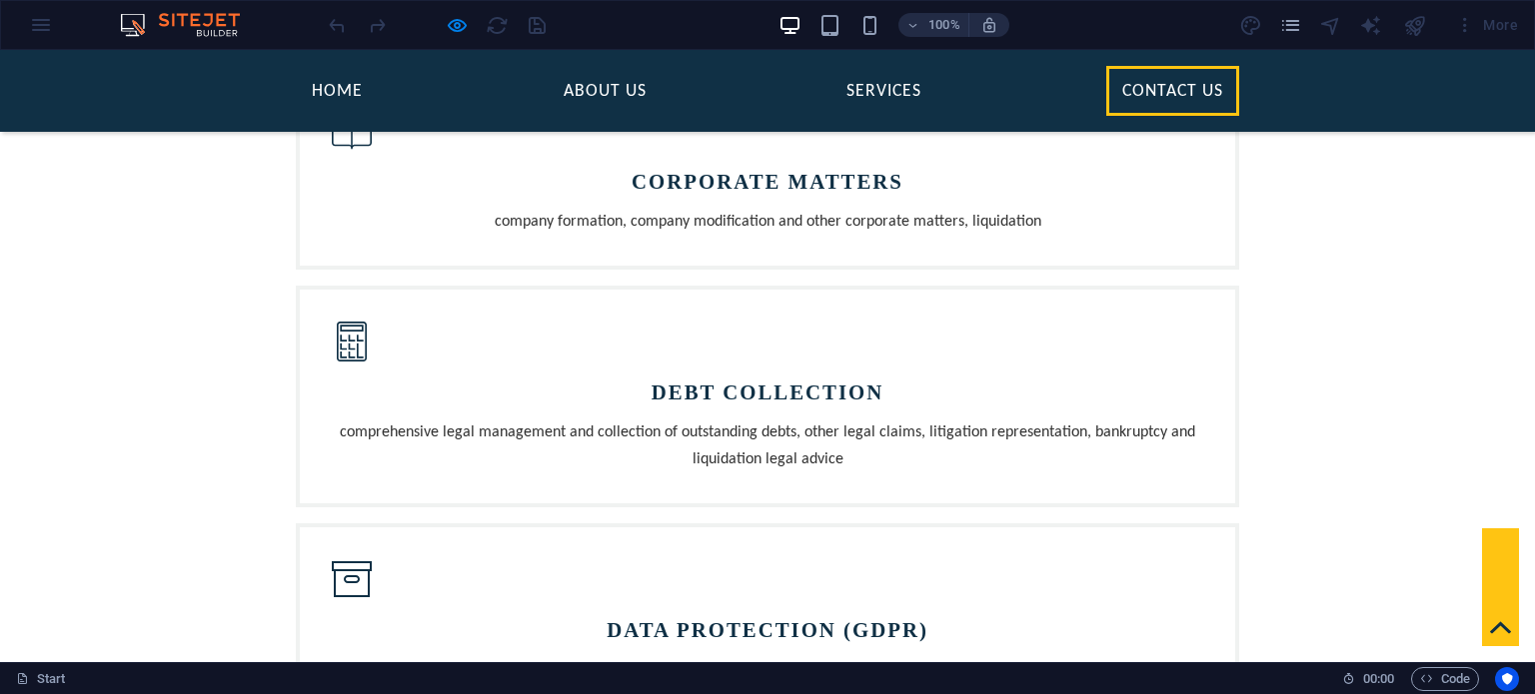
scroll to position [1899, 0]
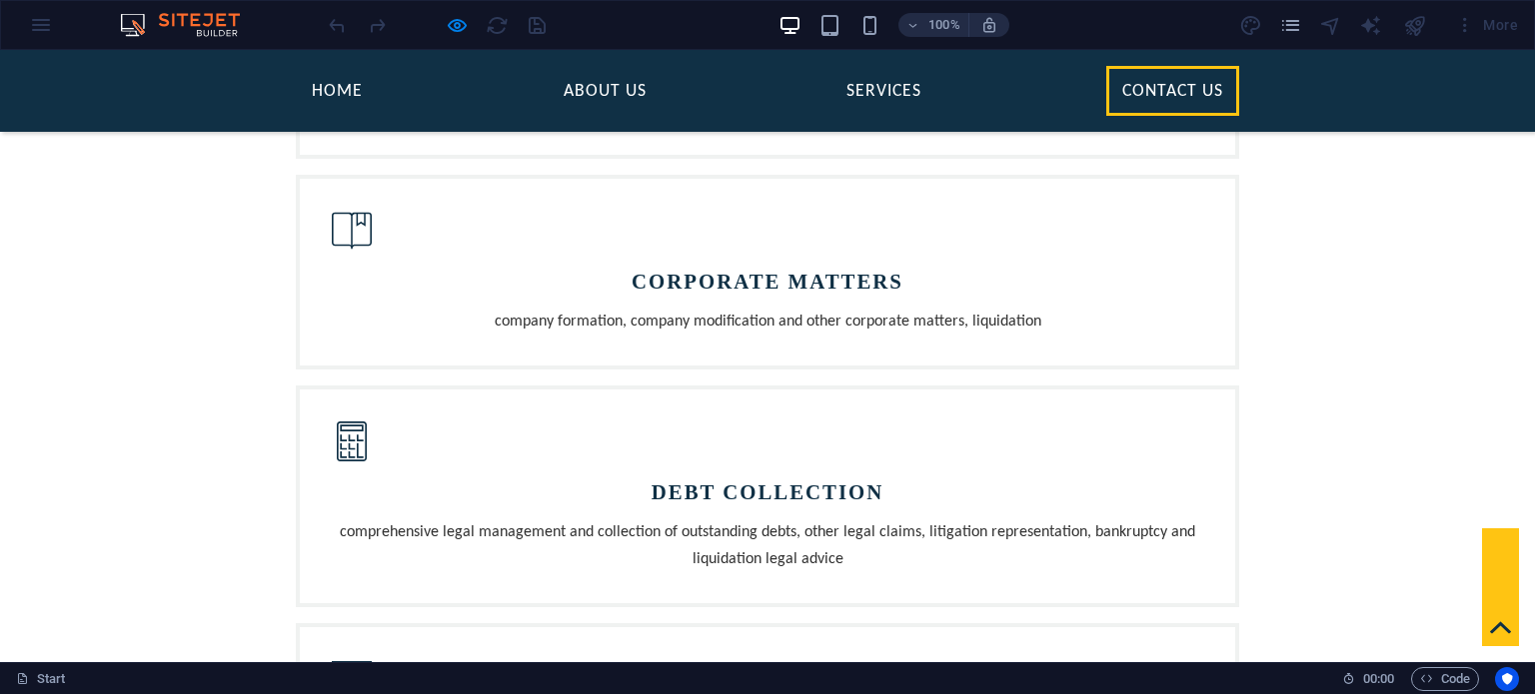
type input "TestCo"
type input "J"
type input "TestNam"
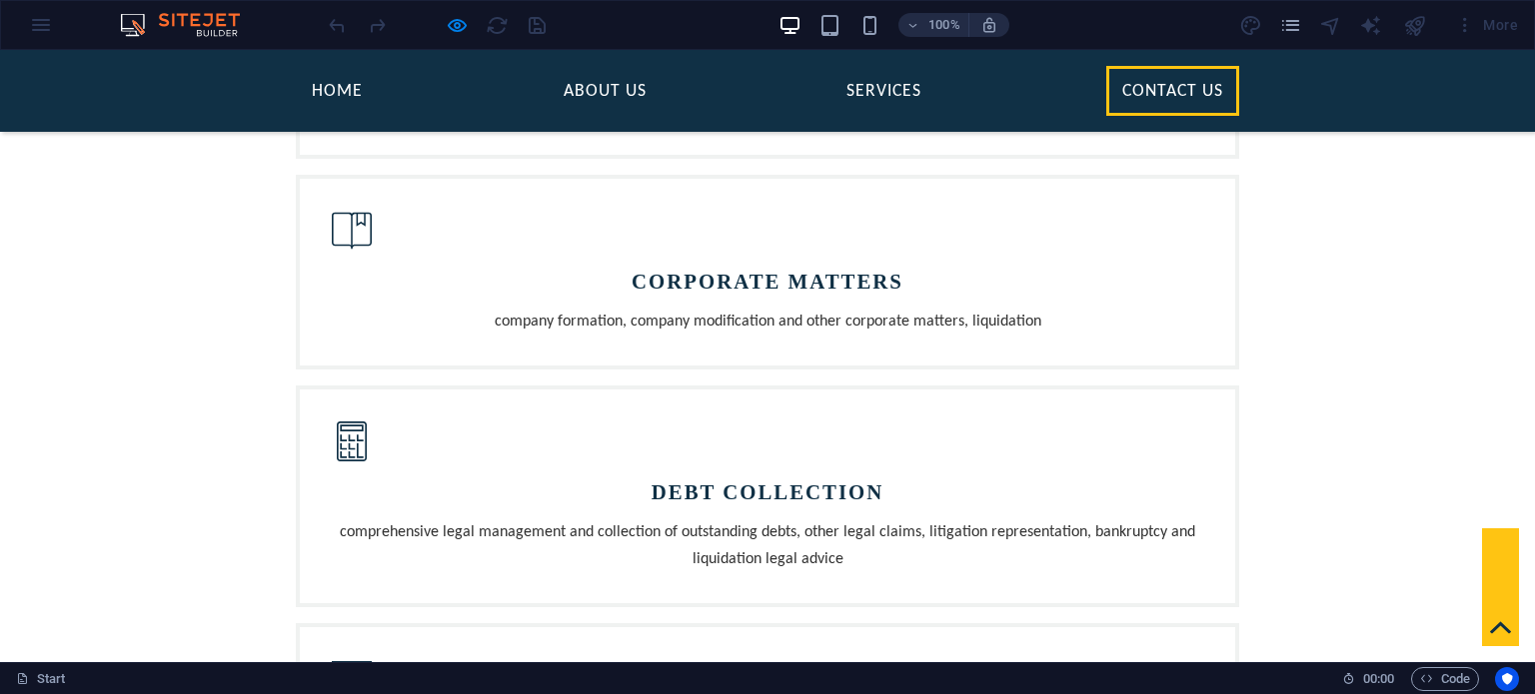
type input "12345"
type input "test@test152125.com"
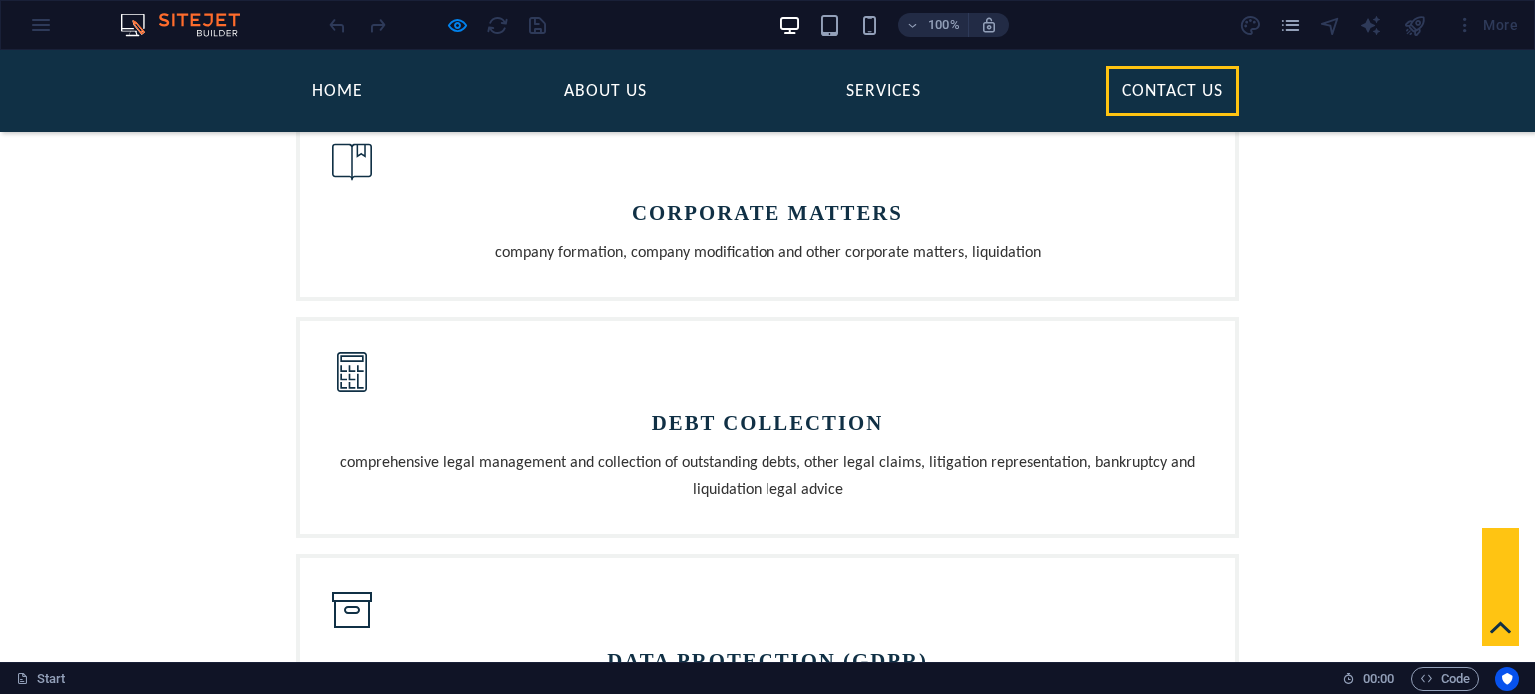
scroll to position [1999, 0]
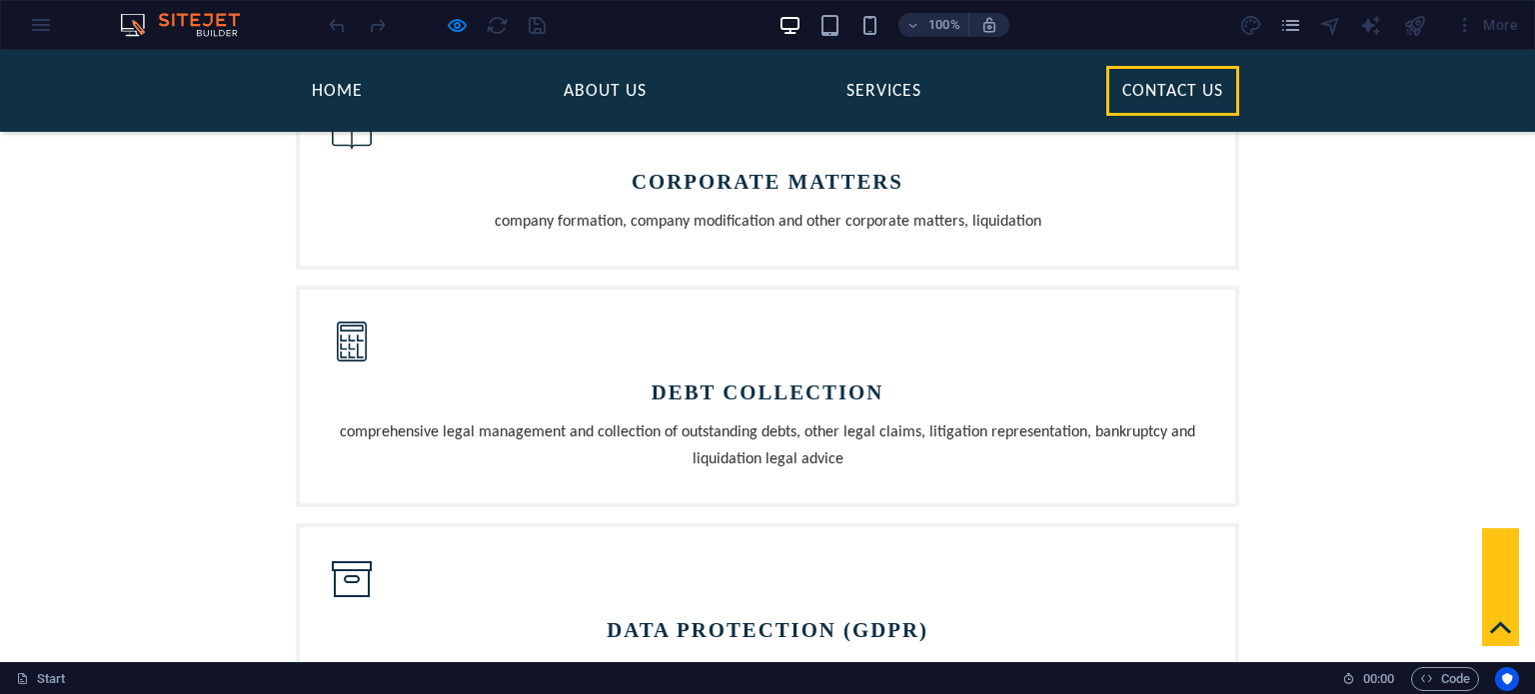
type textarea "Can you call back plz"
checkbox input "true"
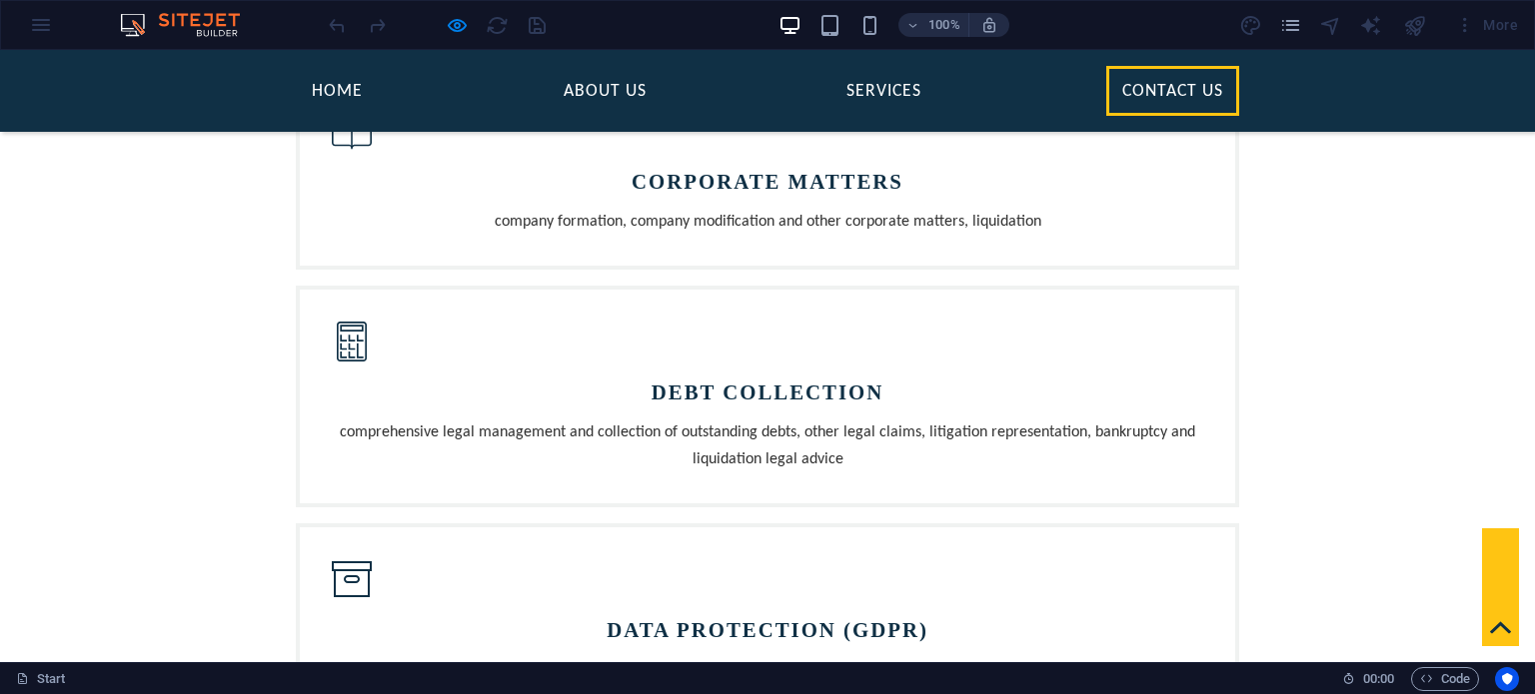
type input "36XPFA"
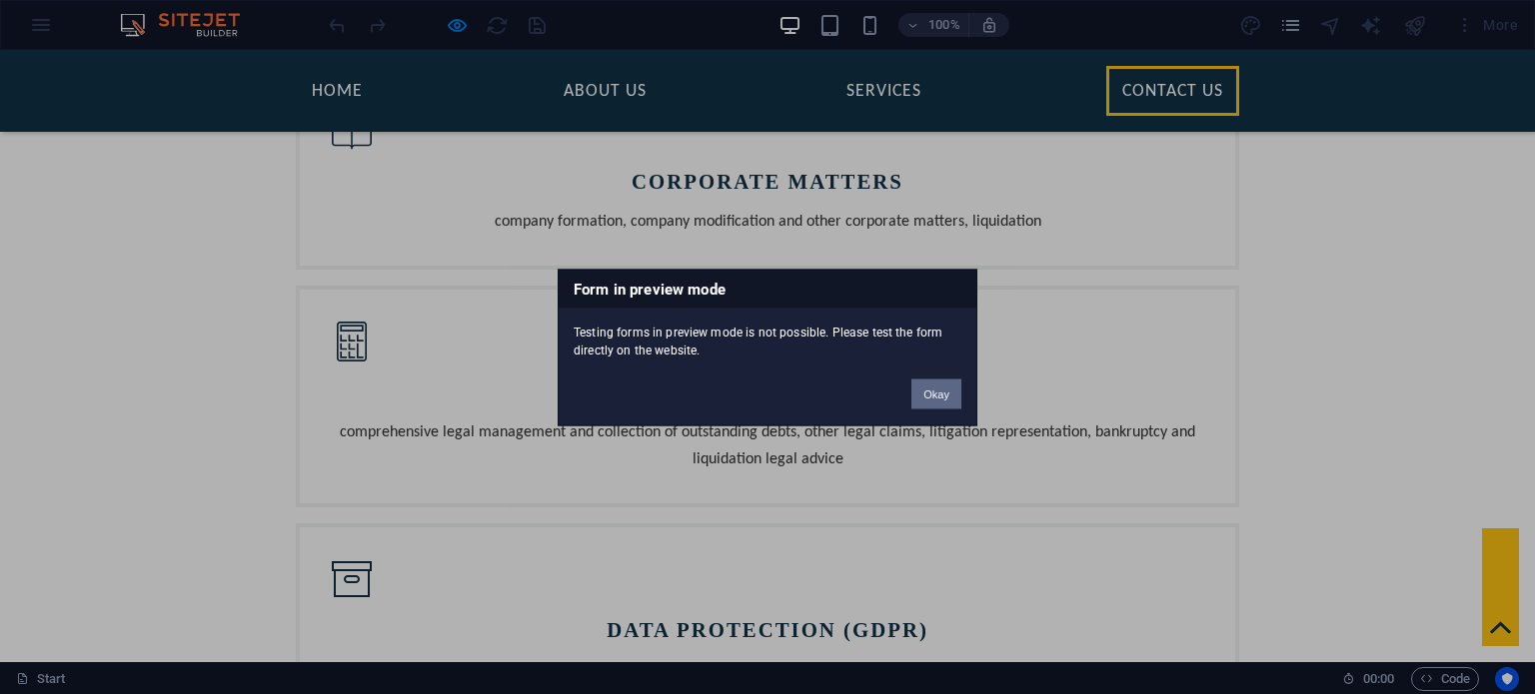
click at [929, 393] on button "Okay" at bounding box center [936, 394] width 50 height 30
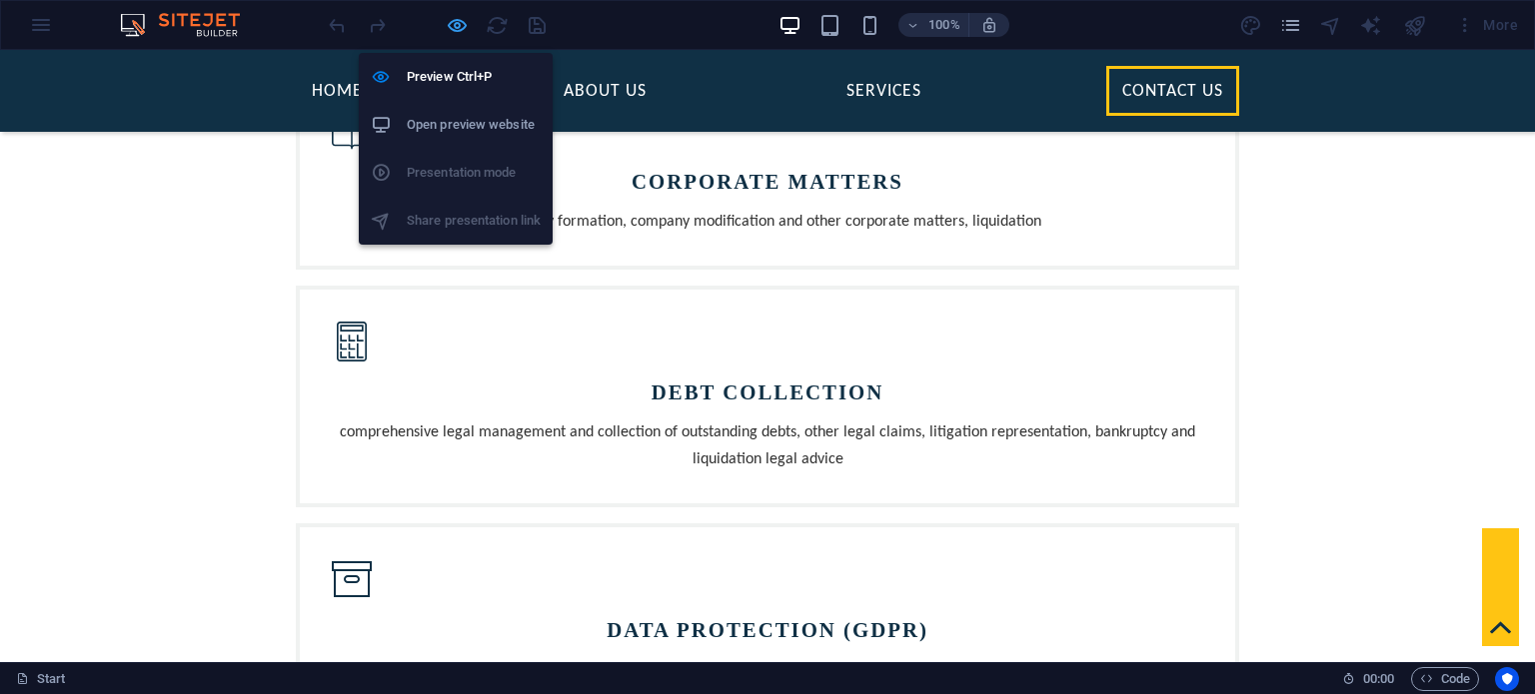
click at [461, 25] on icon "button" at bounding box center [457, 25] width 23 height 23
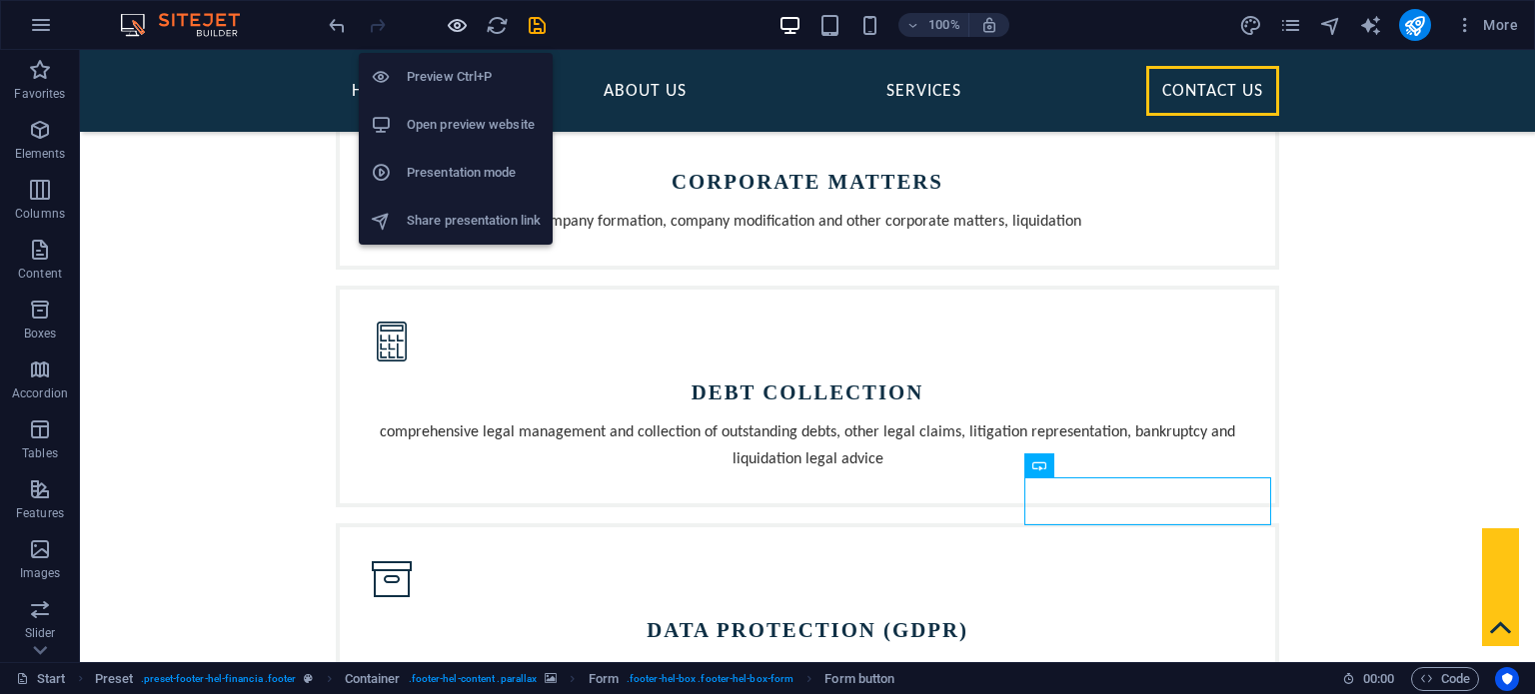
click at [455, 24] on icon "button" at bounding box center [457, 25] width 23 height 23
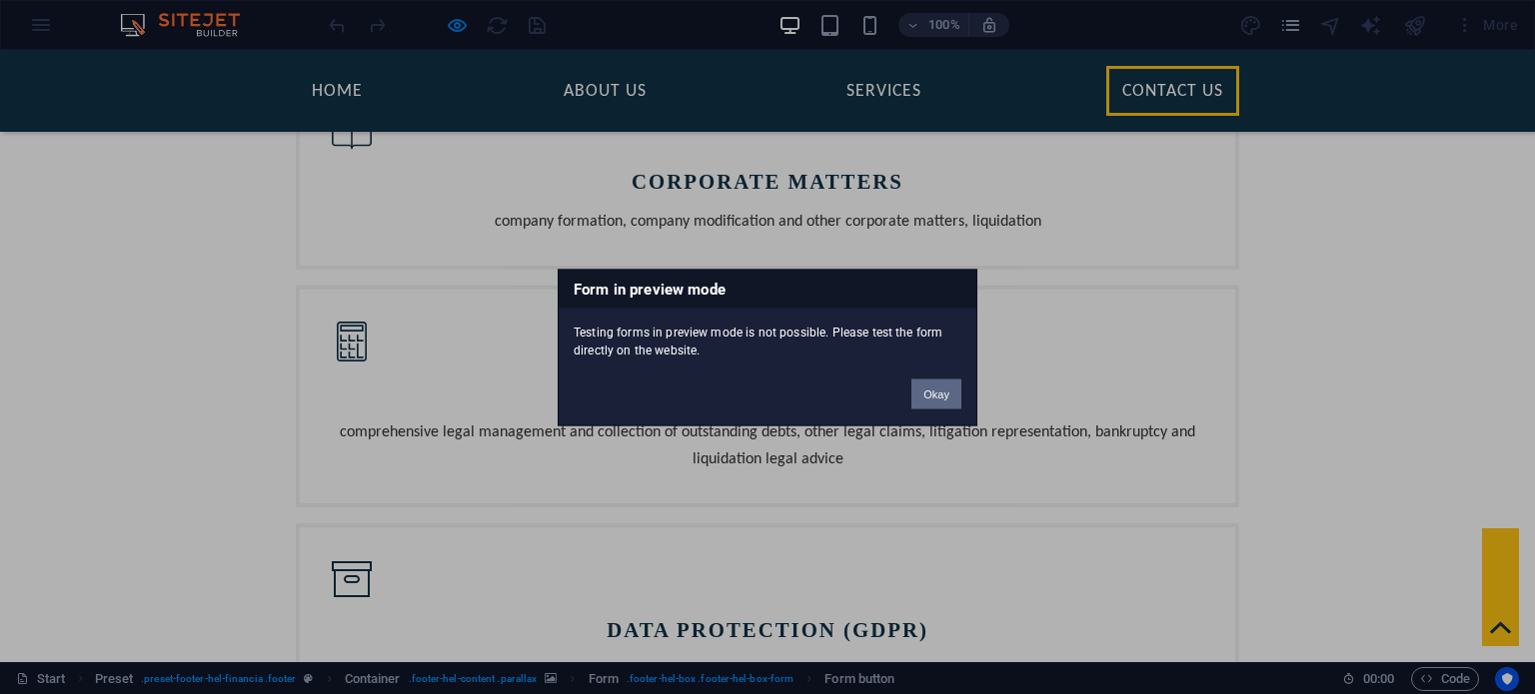
click at [946, 393] on button "Okay" at bounding box center [936, 394] width 50 height 30
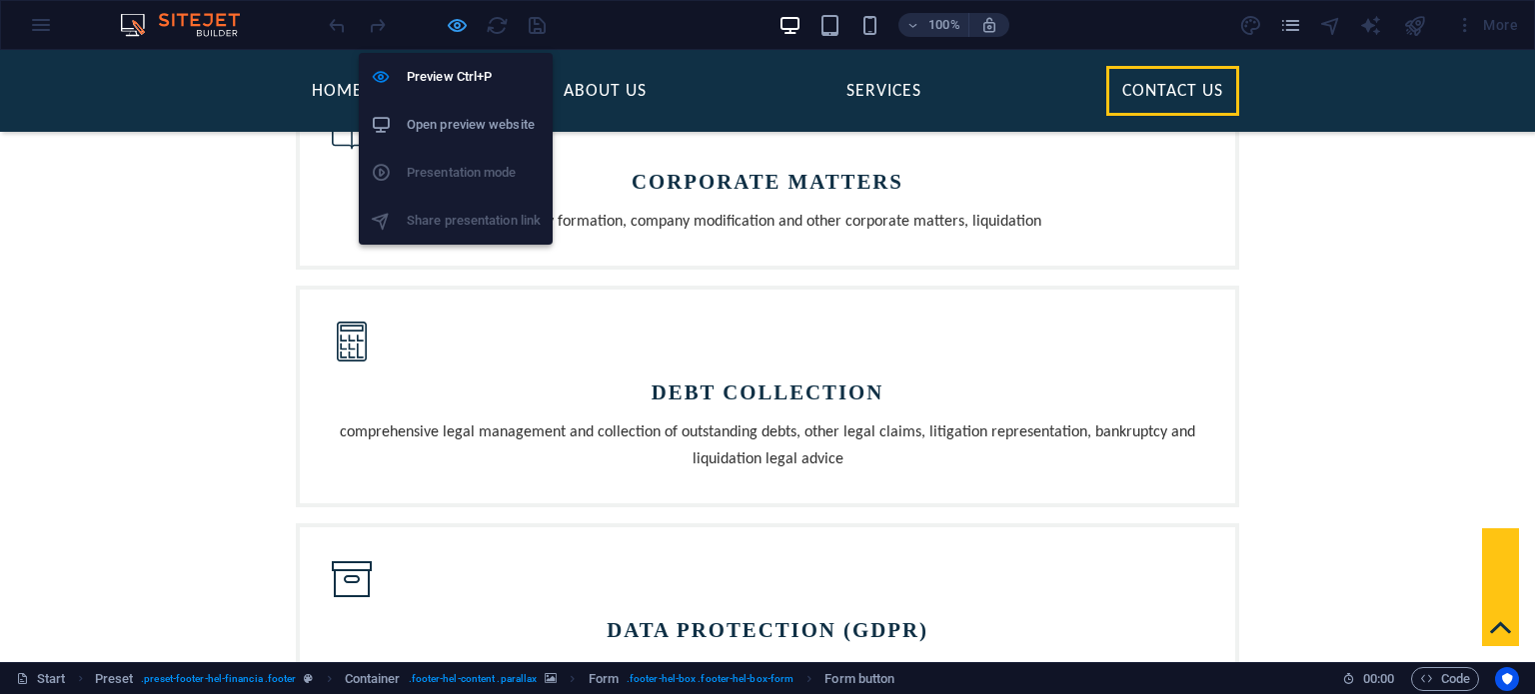
click at [452, 24] on icon "button" at bounding box center [457, 25] width 23 height 23
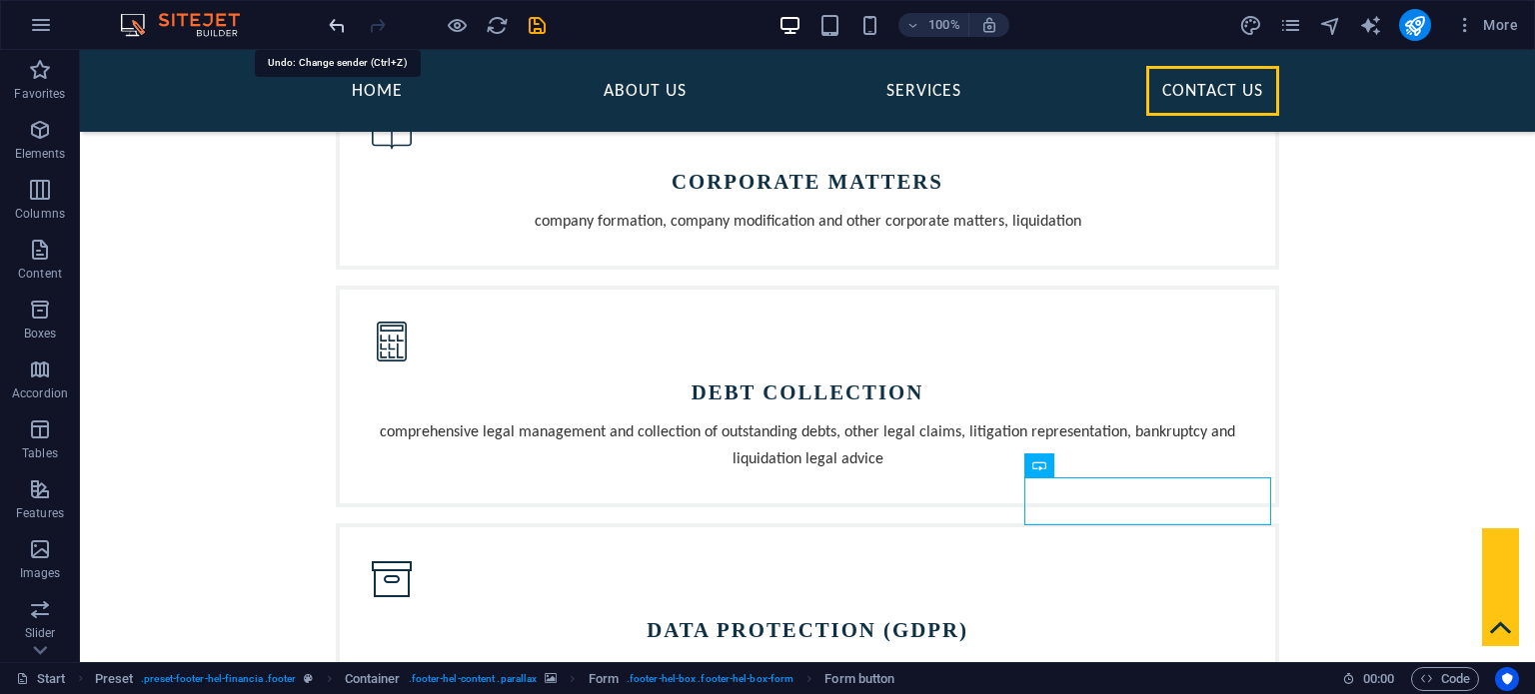
click at [336, 23] on icon "undo" at bounding box center [337, 25] width 23 height 23
click at [383, 23] on icon "redo" at bounding box center [377, 25] width 23 height 23
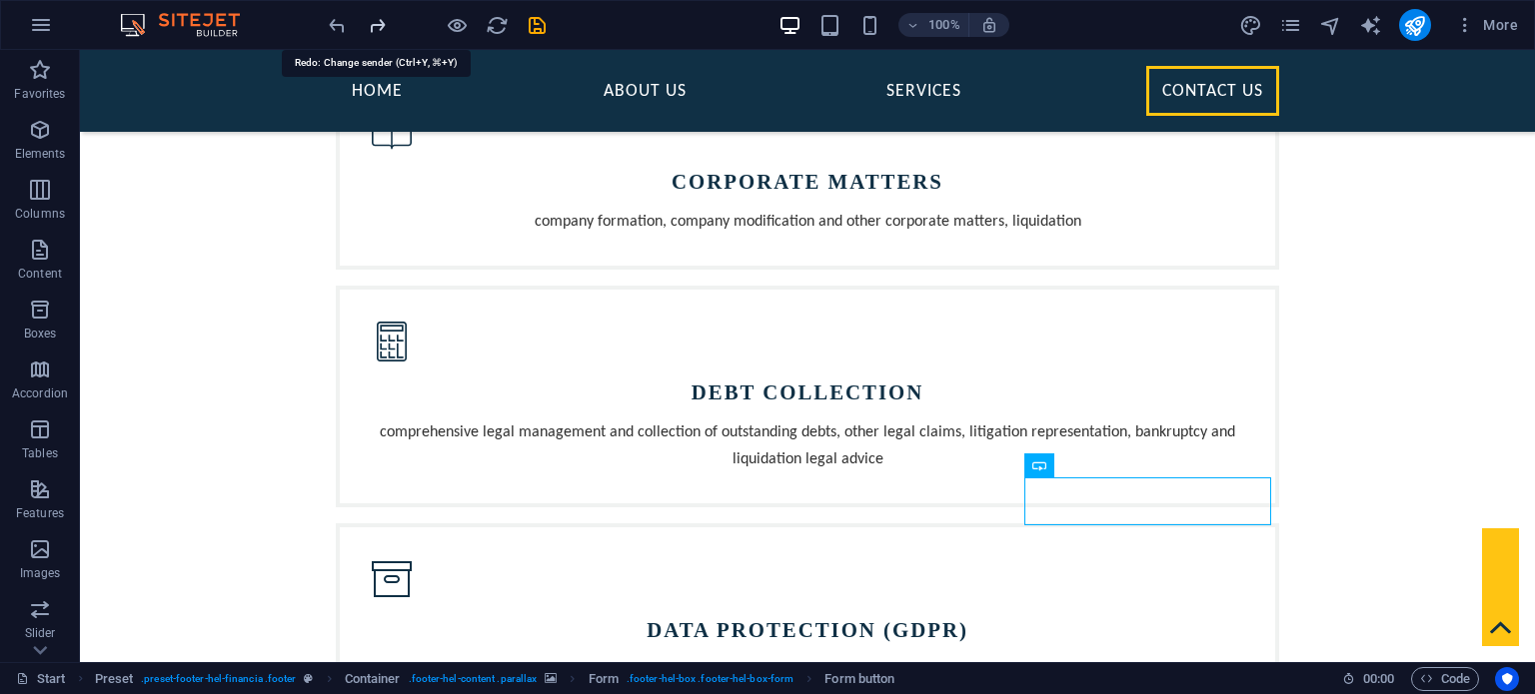
click at [382, 23] on icon "redo" at bounding box center [377, 25] width 23 height 23
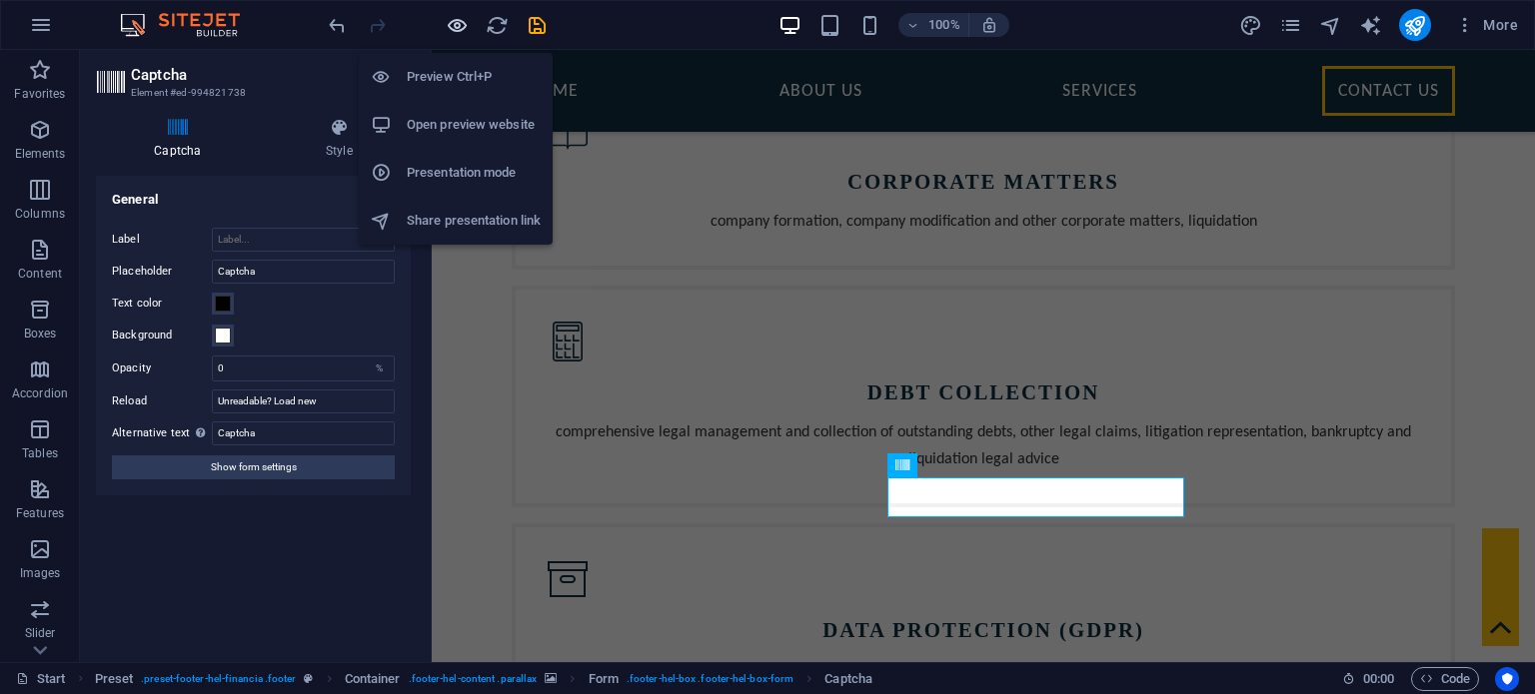
click at [464, 24] on icon "button" at bounding box center [457, 25] width 23 height 23
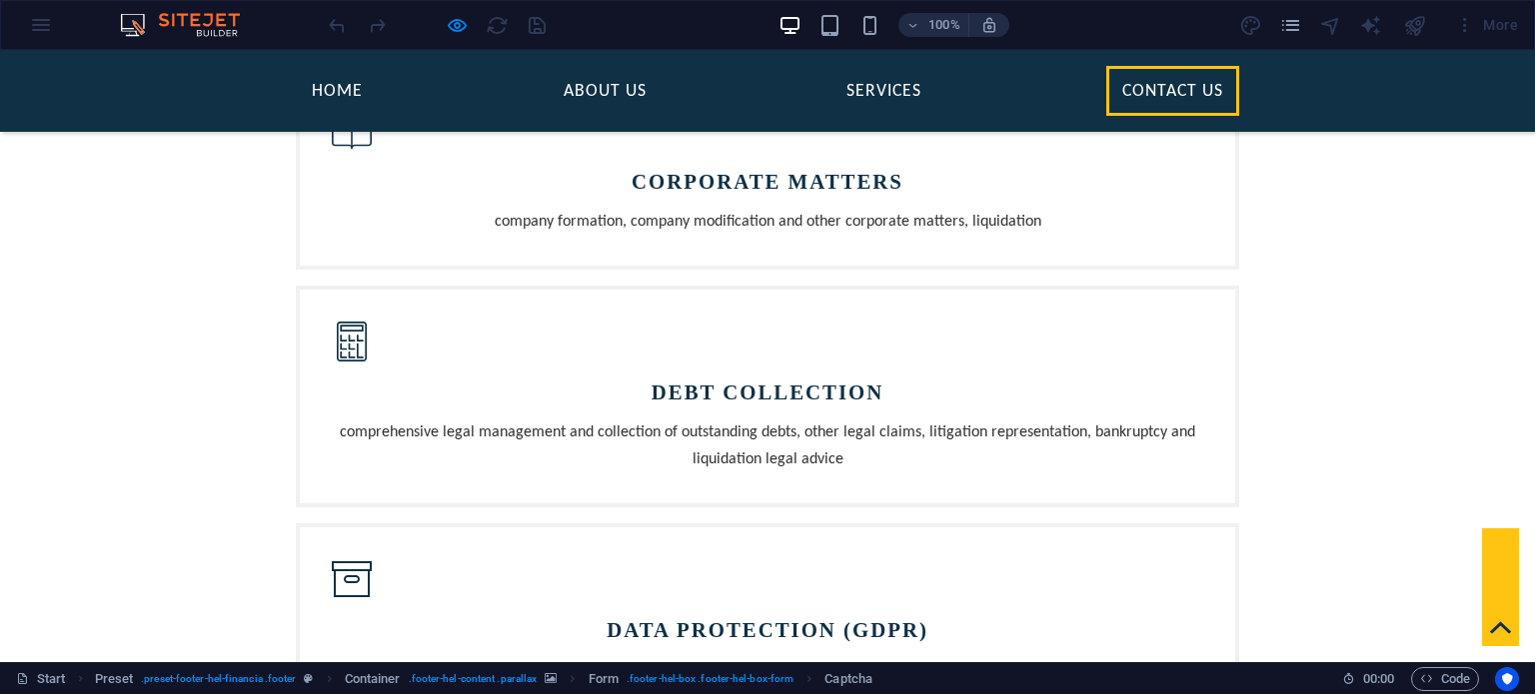
checkbox input "false"
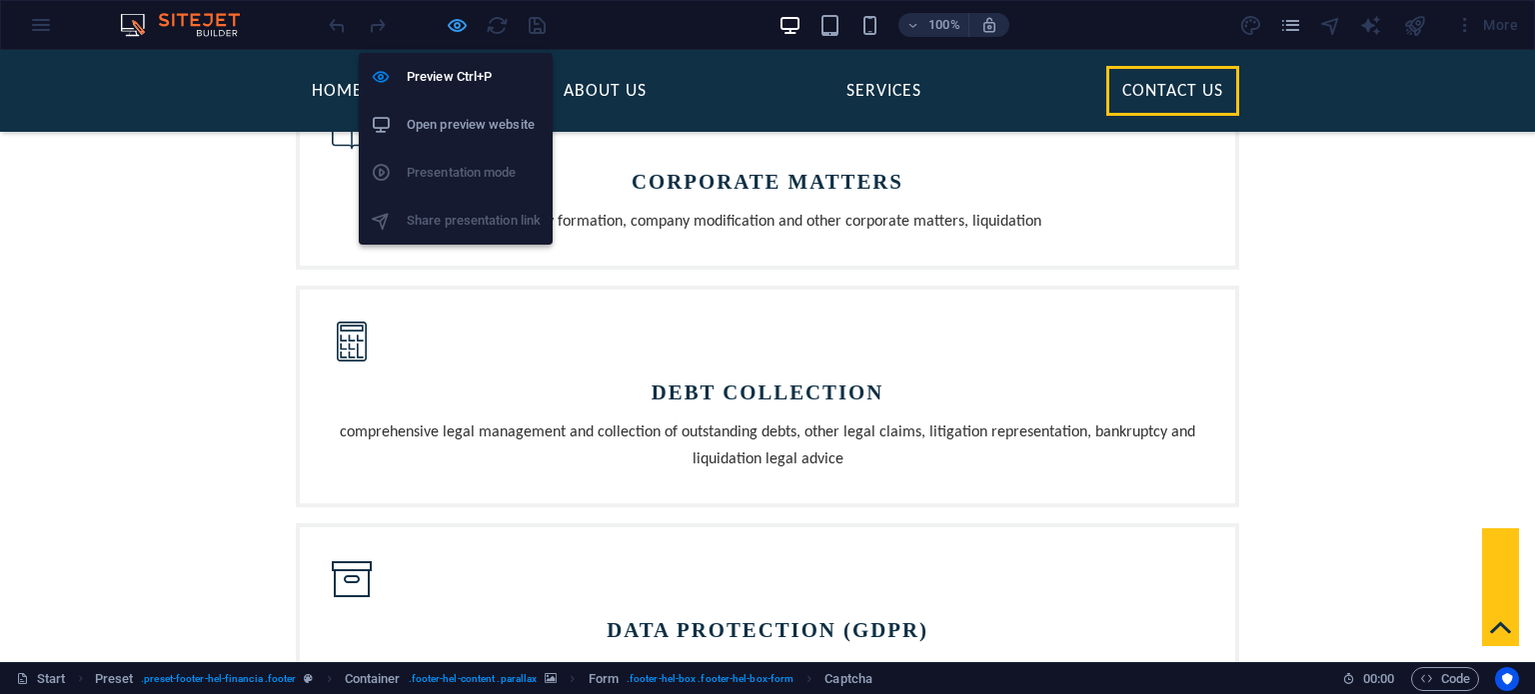
click at [462, 35] on icon "button" at bounding box center [457, 25] width 23 height 23
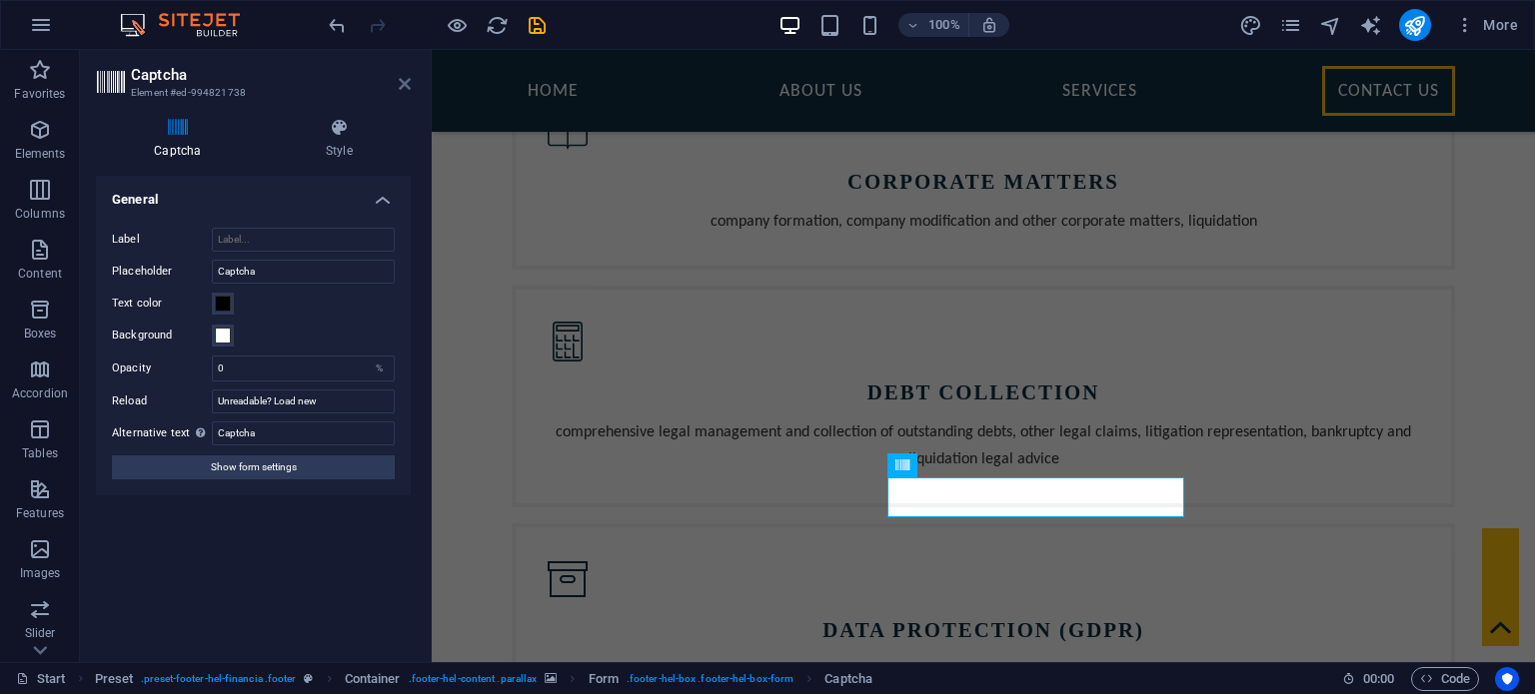
click at [406, 82] on icon at bounding box center [405, 84] width 12 height 16
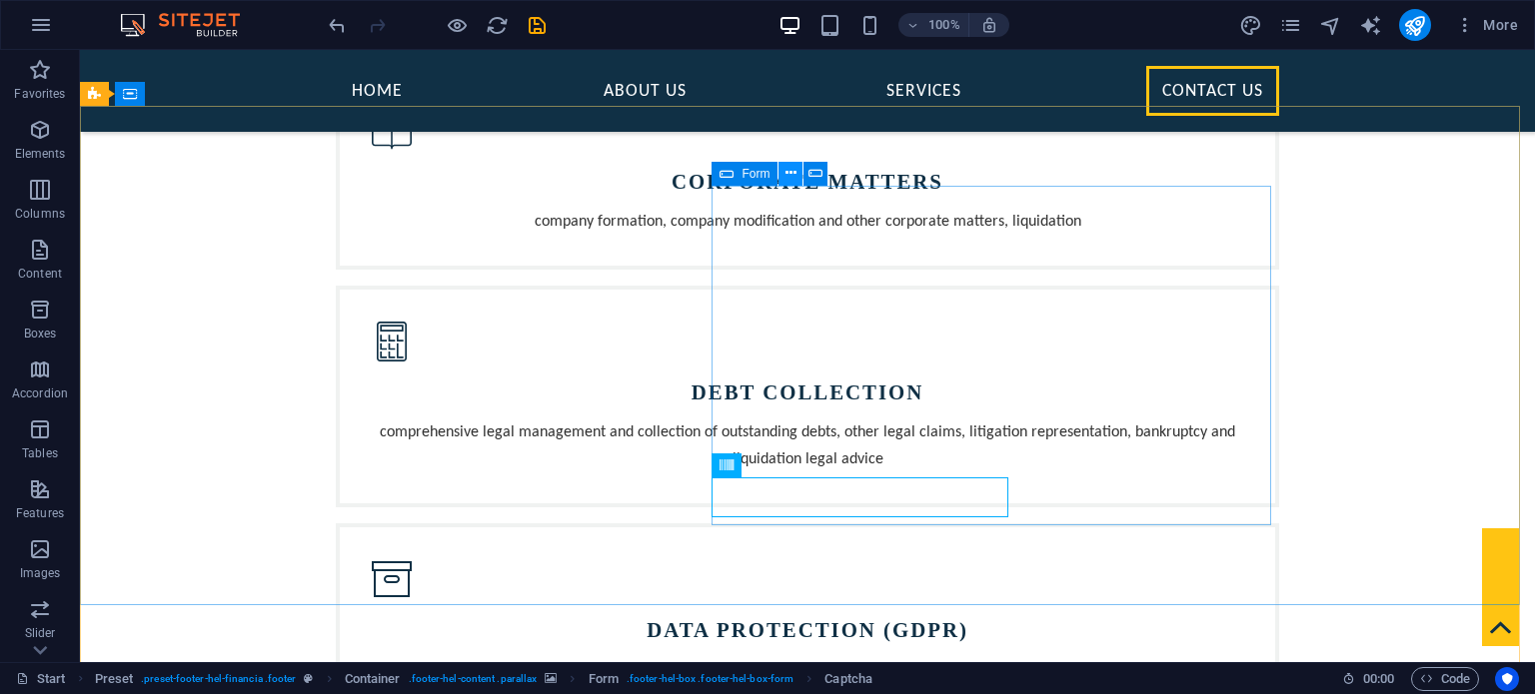
click at [793, 175] on icon at bounding box center [790, 173] width 11 height 21
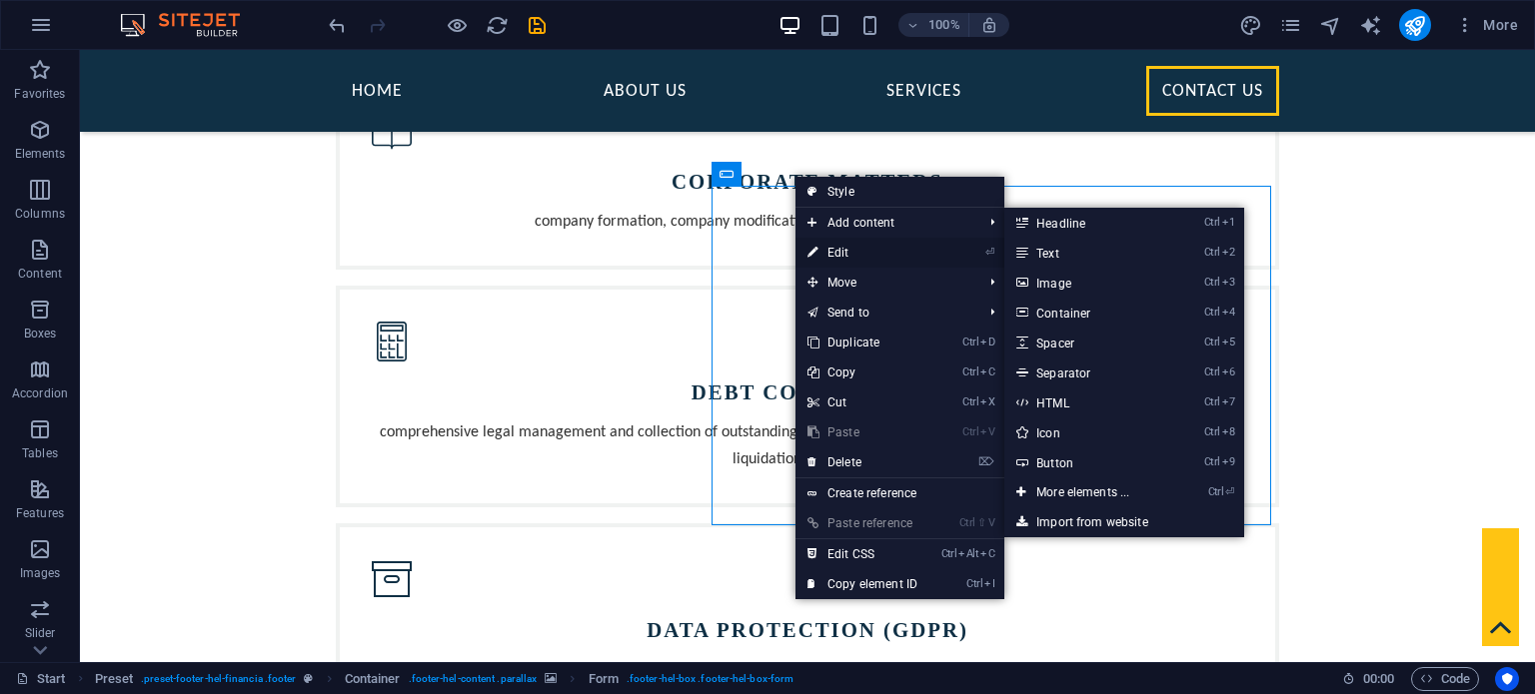
click at [854, 248] on link "⏎ Edit" at bounding box center [862, 253] width 134 height 30
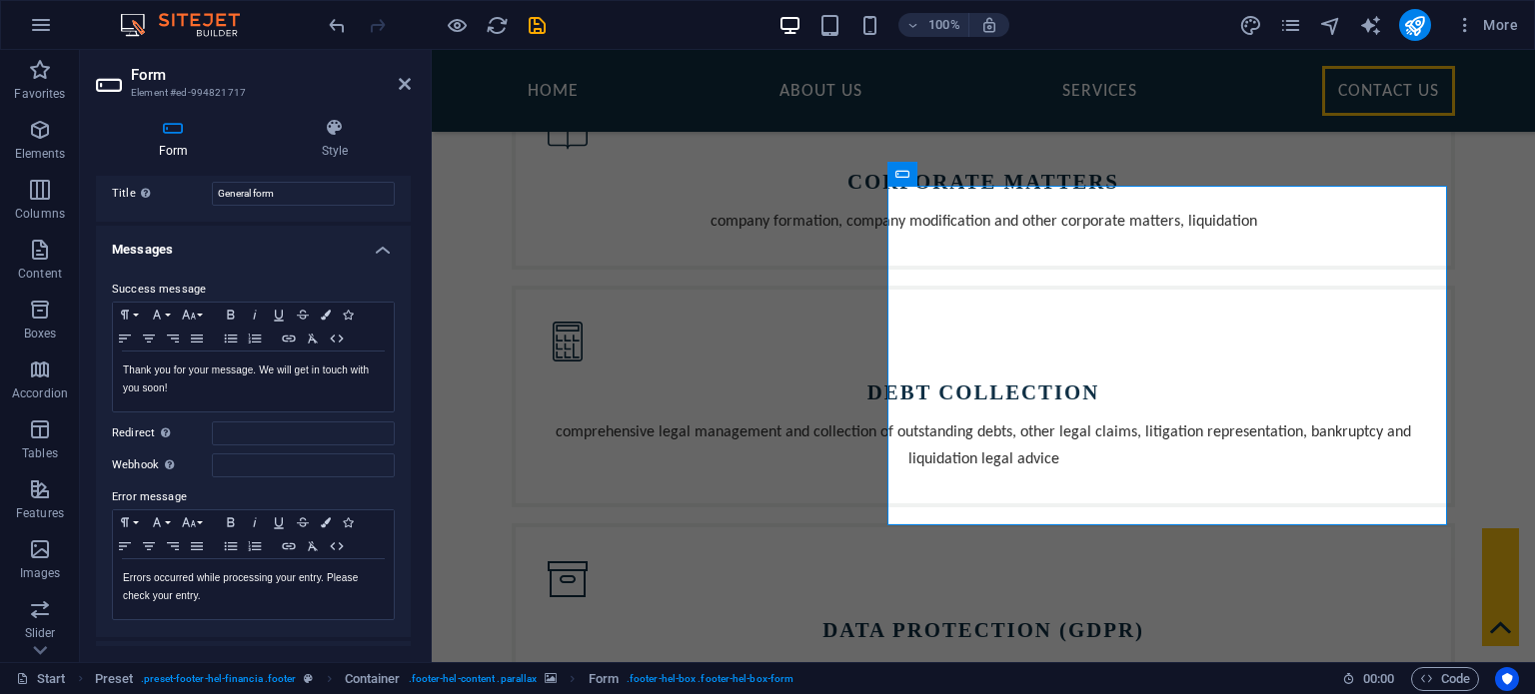
scroll to position [0, 0]
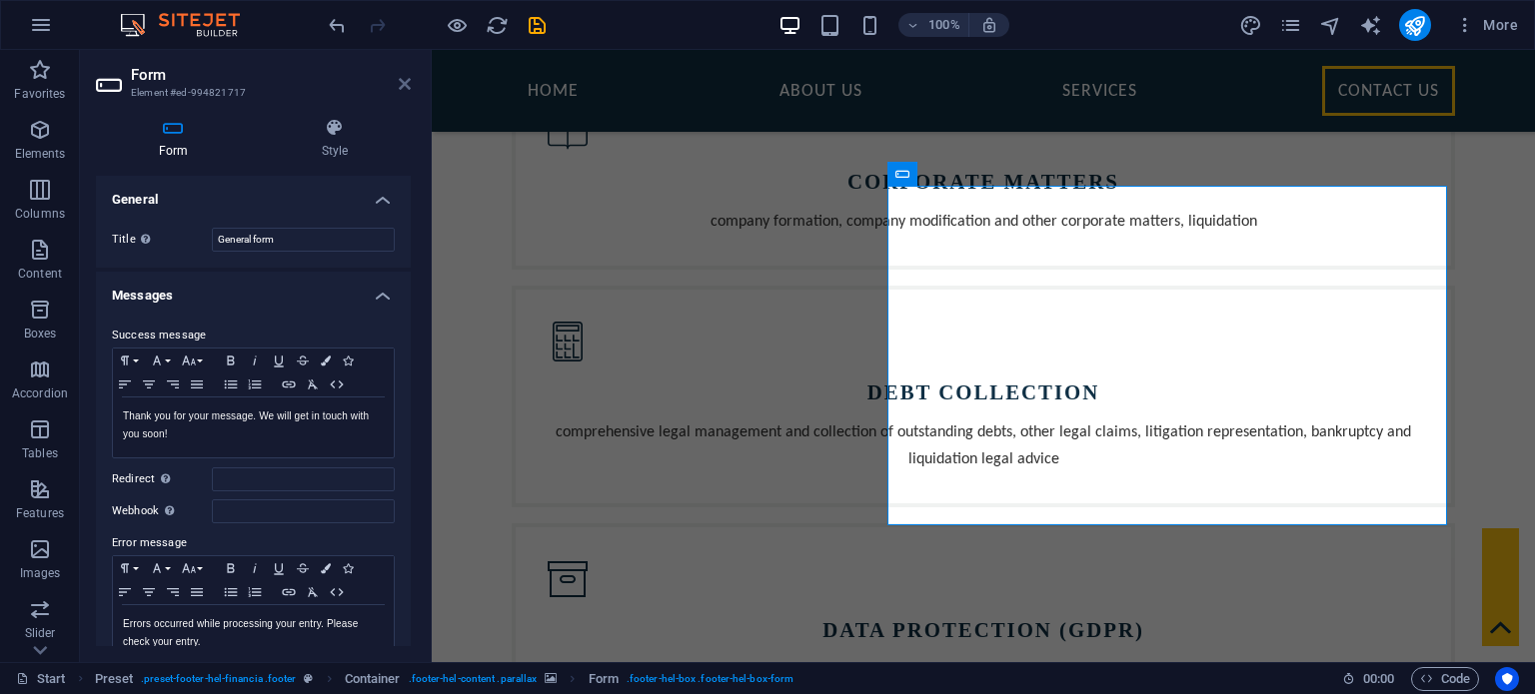
click at [408, 83] on icon at bounding box center [405, 84] width 12 height 16
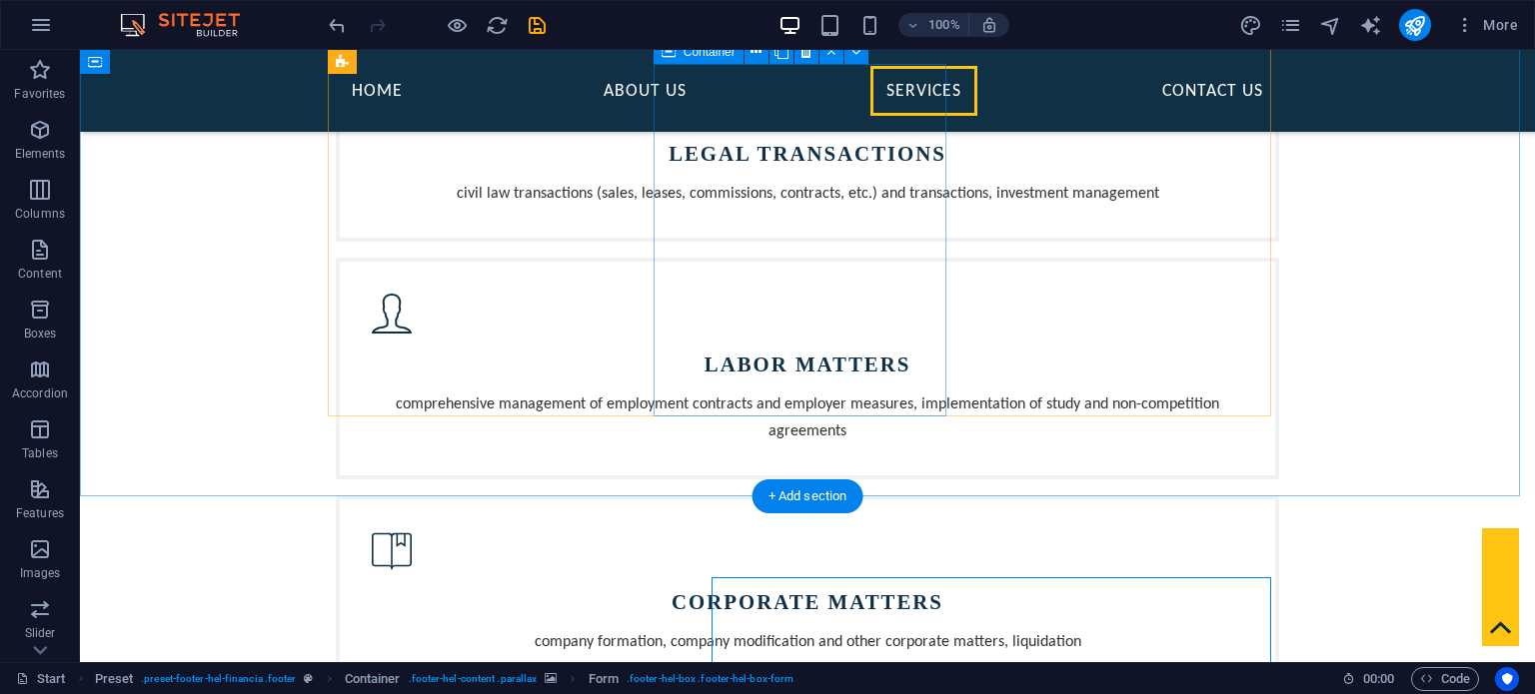
scroll to position [1499, 0]
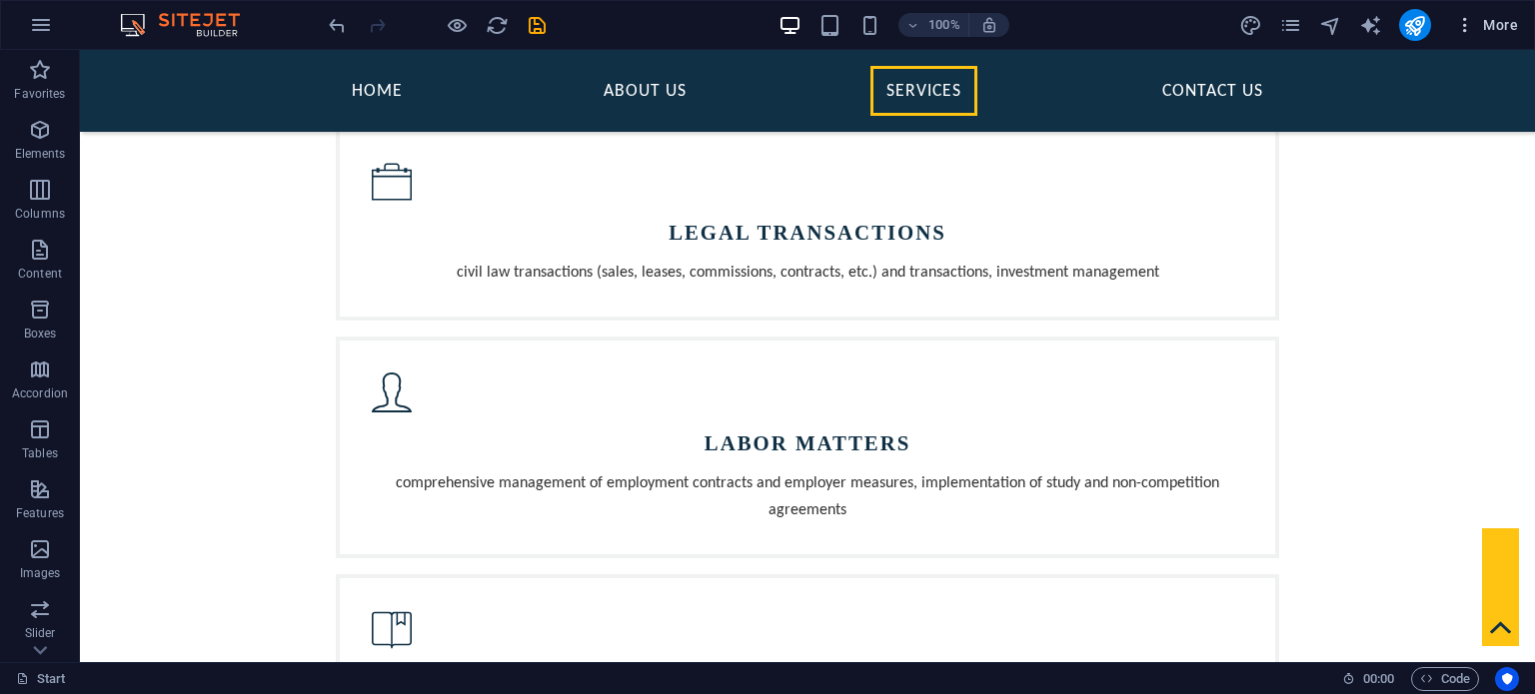
click at [1512, 31] on span "More" at bounding box center [1486, 25] width 63 height 20
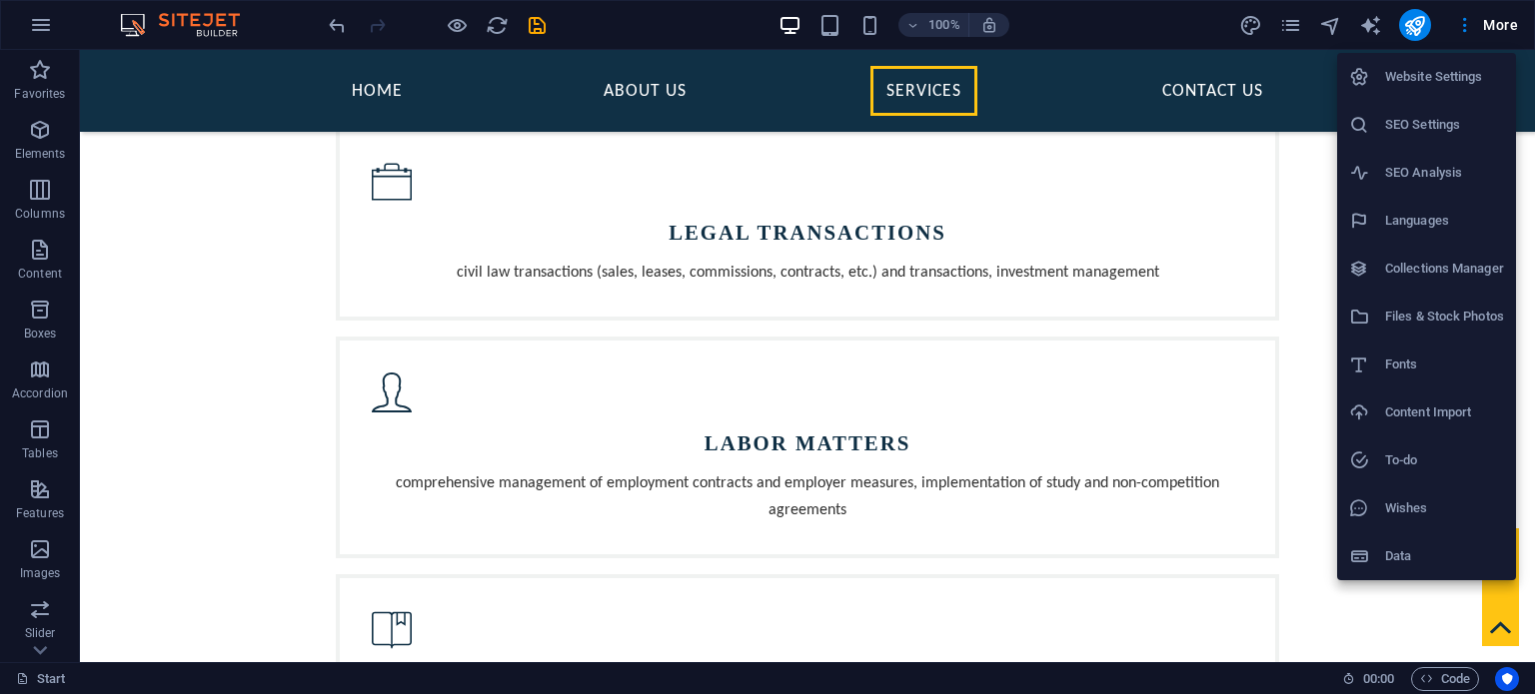
click at [1413, 83] on h6 "Website Settings" at bounding box center [1444, 77] width 119 height 24
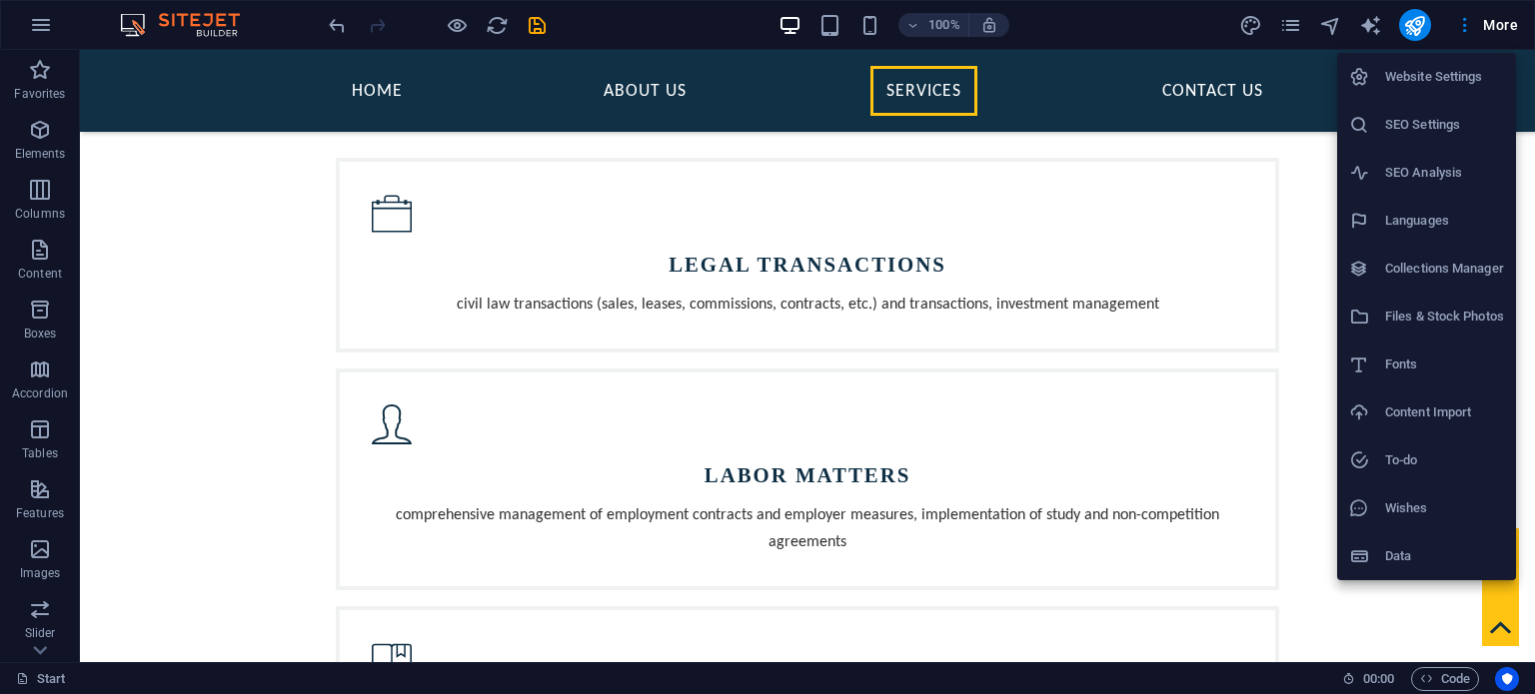
scroll to position [1531, 0]
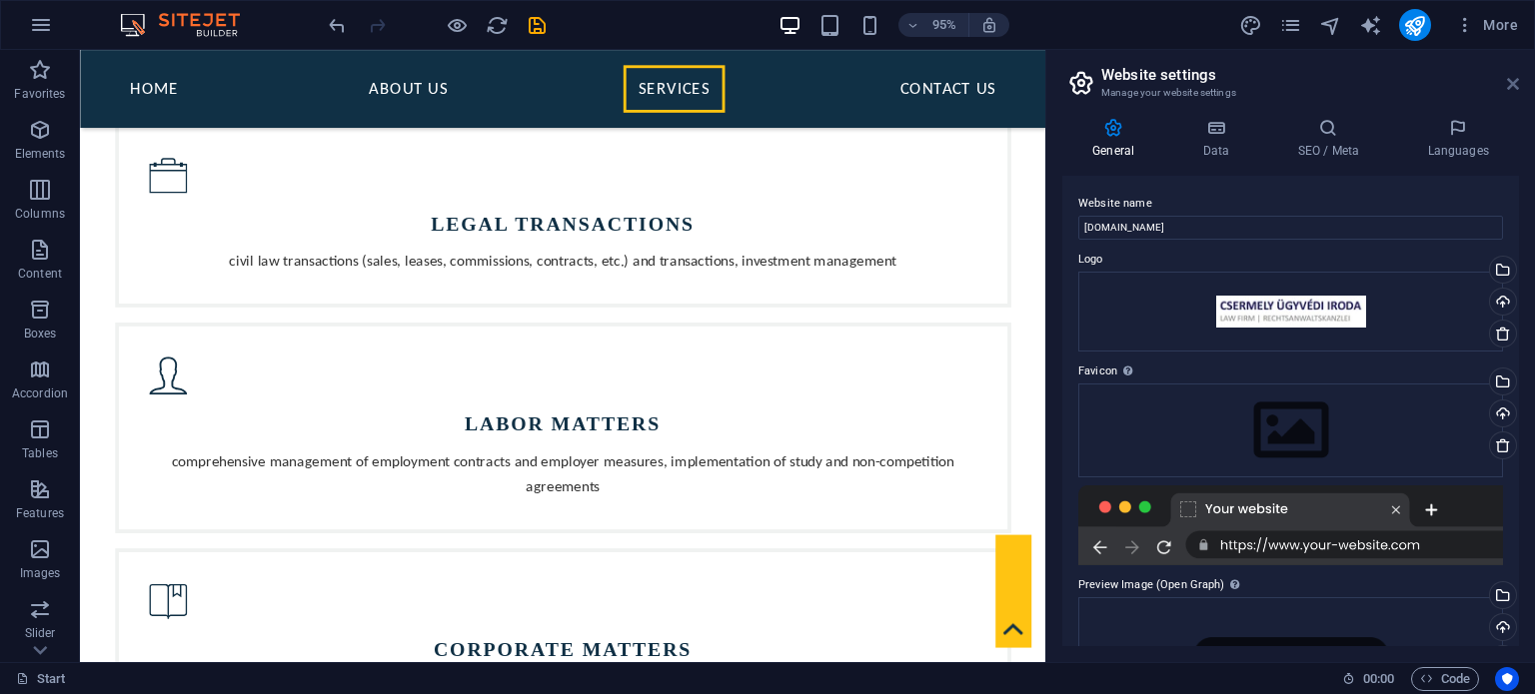
click at [1515, 83] on icon at bounding box center [1513, 84] width 12 height 16
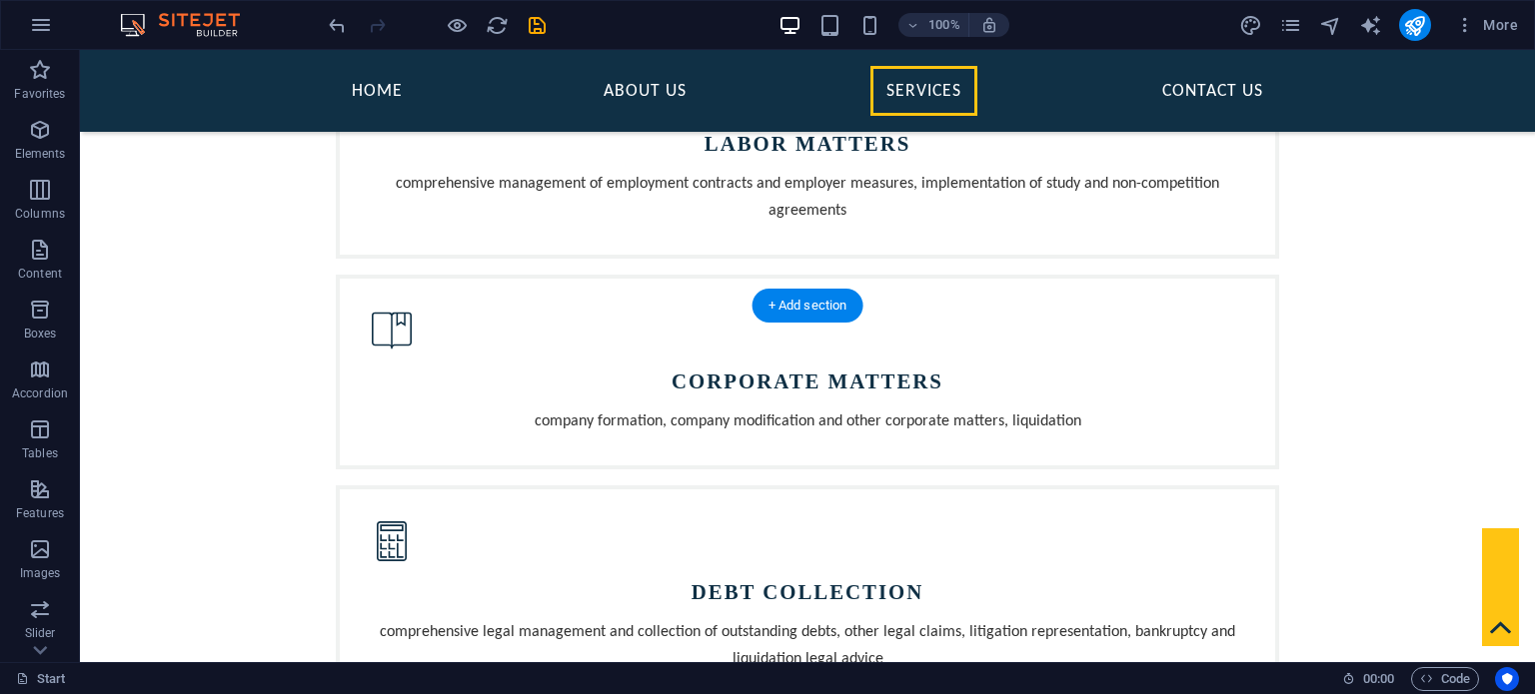
scroll to position [1899, 0]
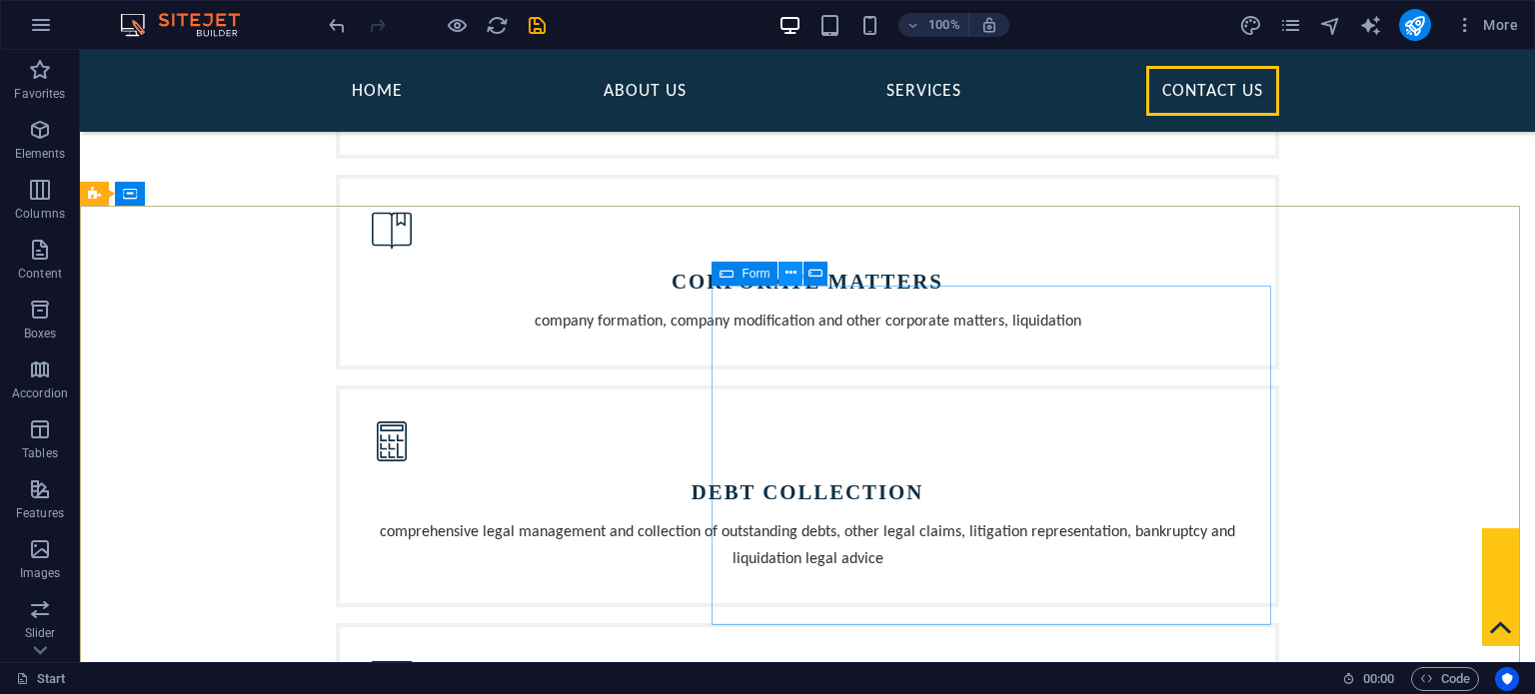
click at [783, 274] on button at bounding box center [790, 274] width 24 height 24
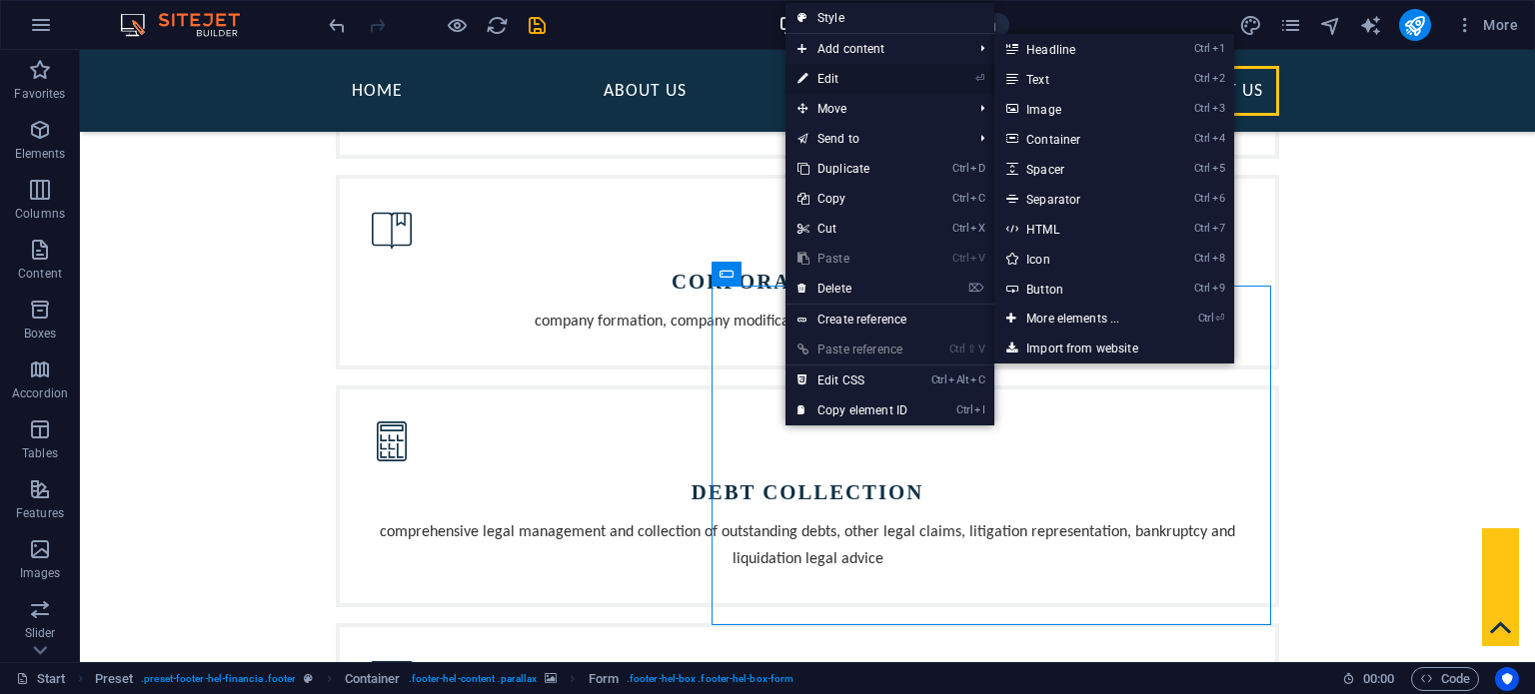
click at [857, 69] on link "⏎ Edit" at bounding box center [852, 79] width 134 height 30
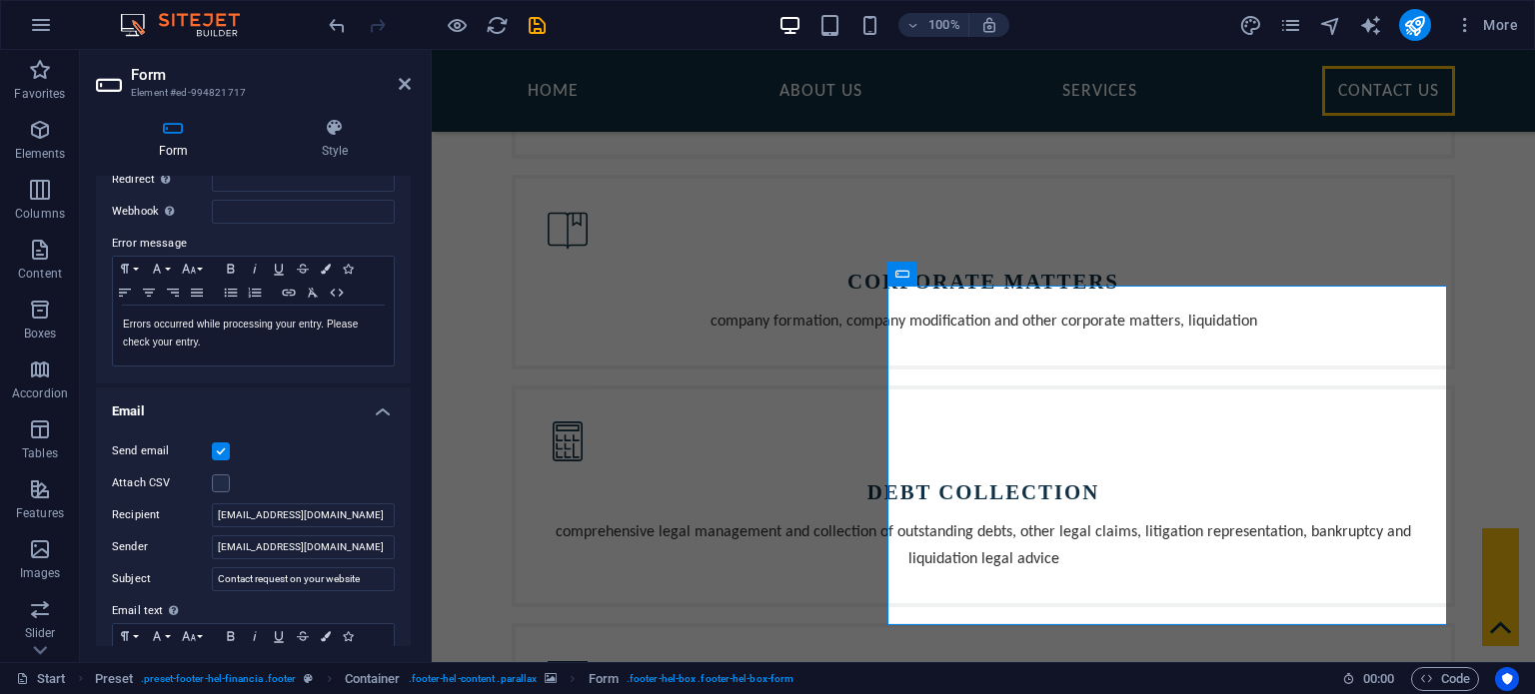
scroll to position [500, 0]
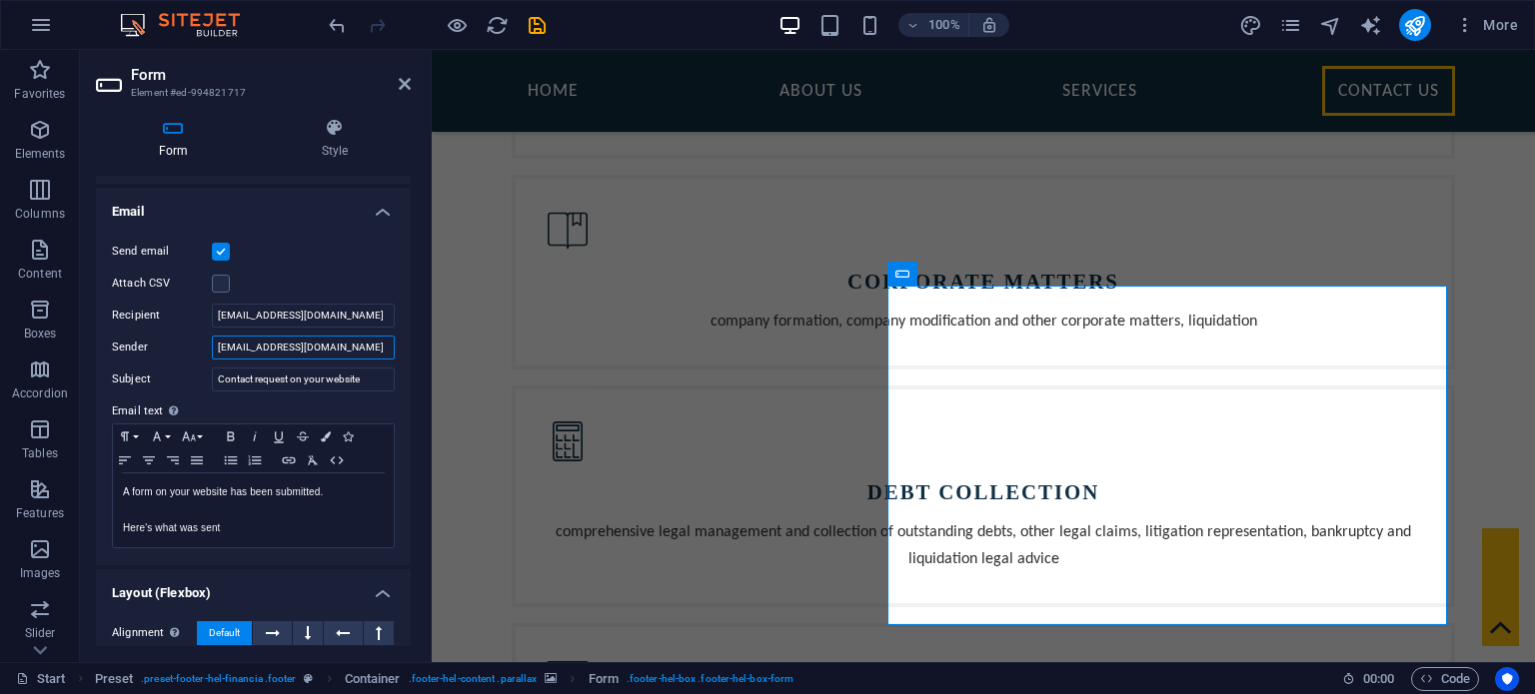
click at [312, 343] on input "info@cslf.eu" at bounding box center [303, 348] width 183 height 24
click at [394, 358] on div "Send email Attach CSV Recipient info@cslf.eu Sender Subject Contact request on …" at bounding box center [253, 395] width 315 height 342
click at [409, 81] on icon at bounding box center [405, 84] width 12 height 16
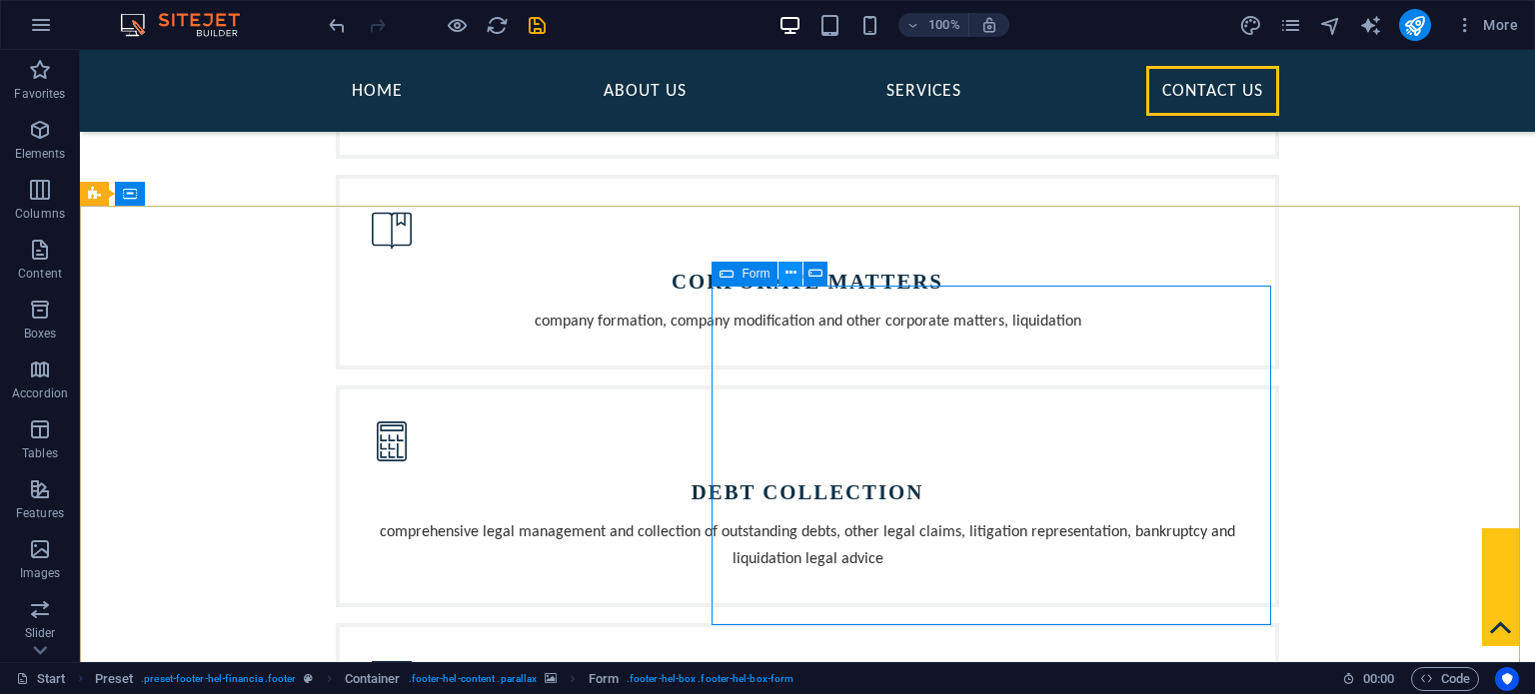
click at [794, 271] on icon at bounding box center [790, 273] width 11 height 21
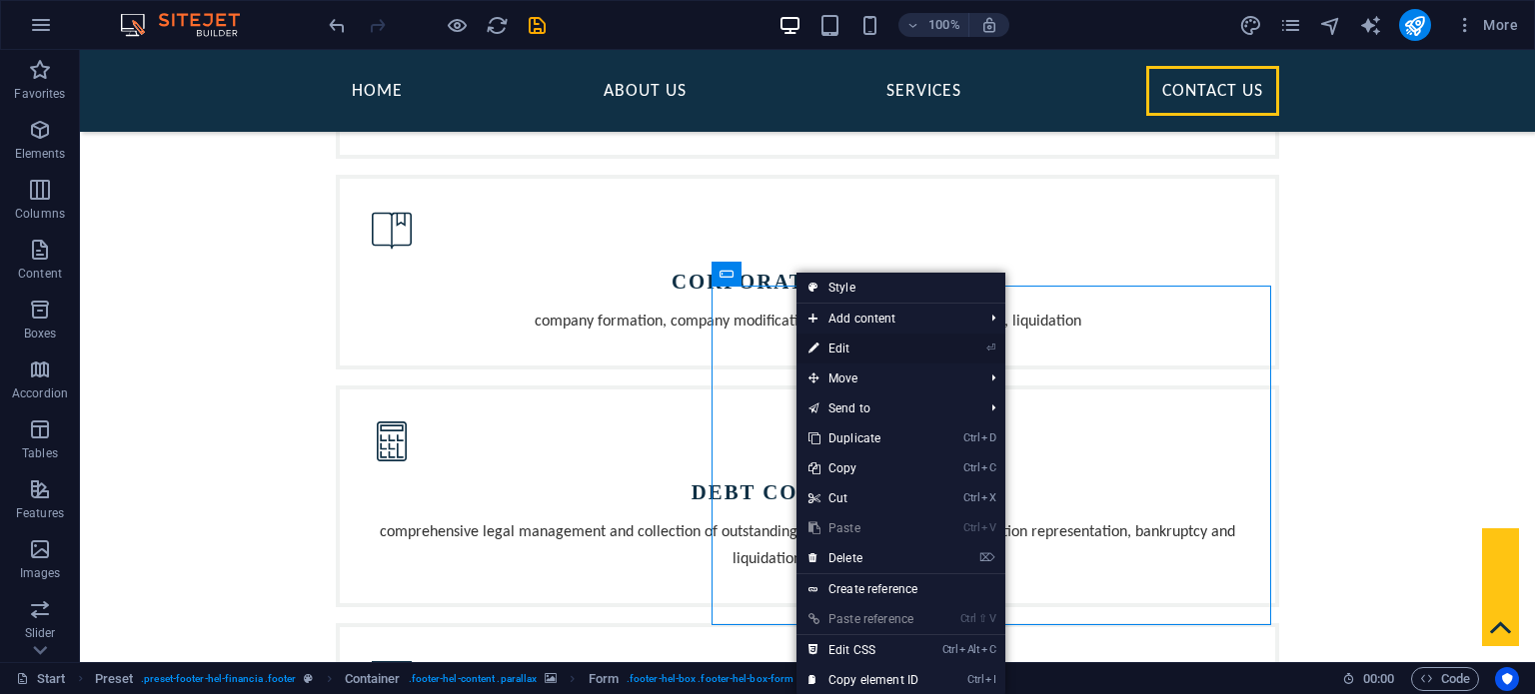
drag, startPoint x: 855, startPoint y: 340, endPoint x: 144, endPoint y: 367, distance: 712.0
click at [855, 340] on link "⏎ Edit" at bounding box center [863, 349] width 134 height 30
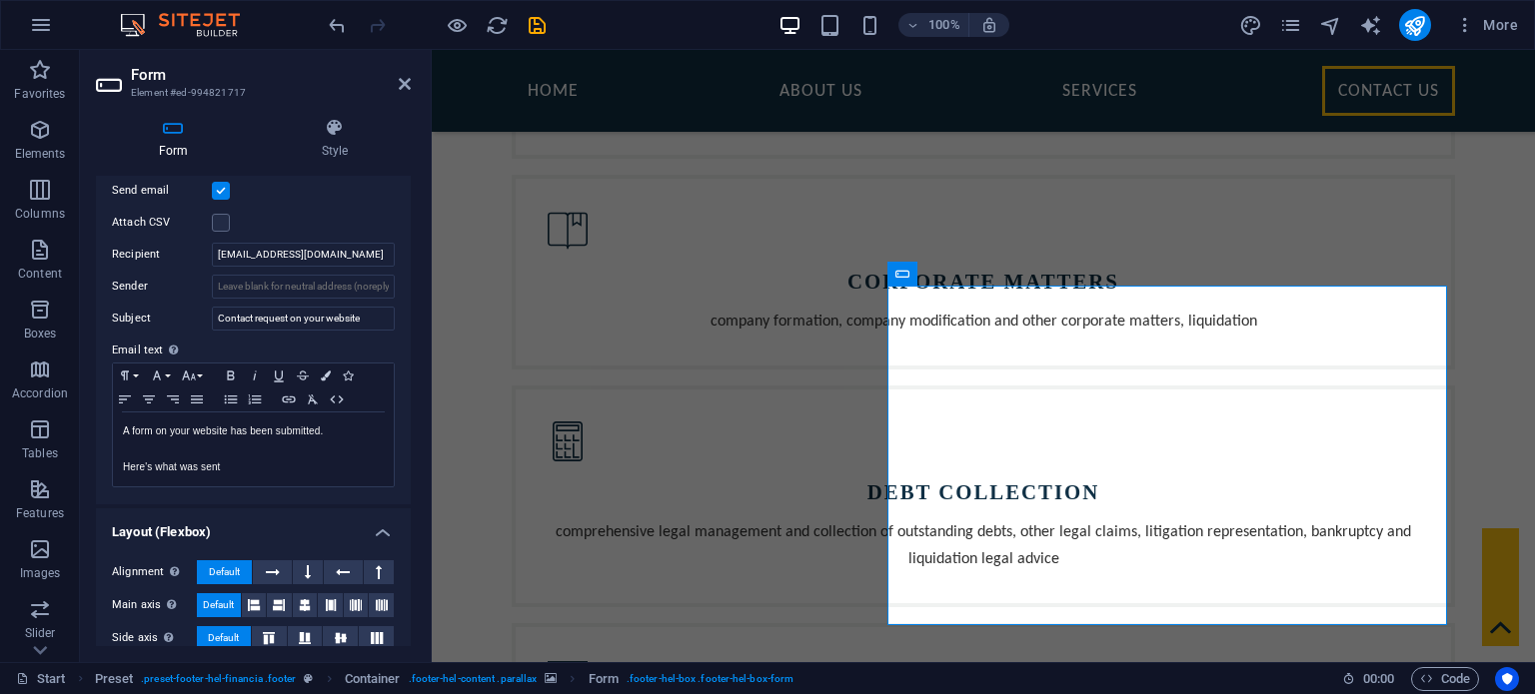
scroll to position [445, 0]
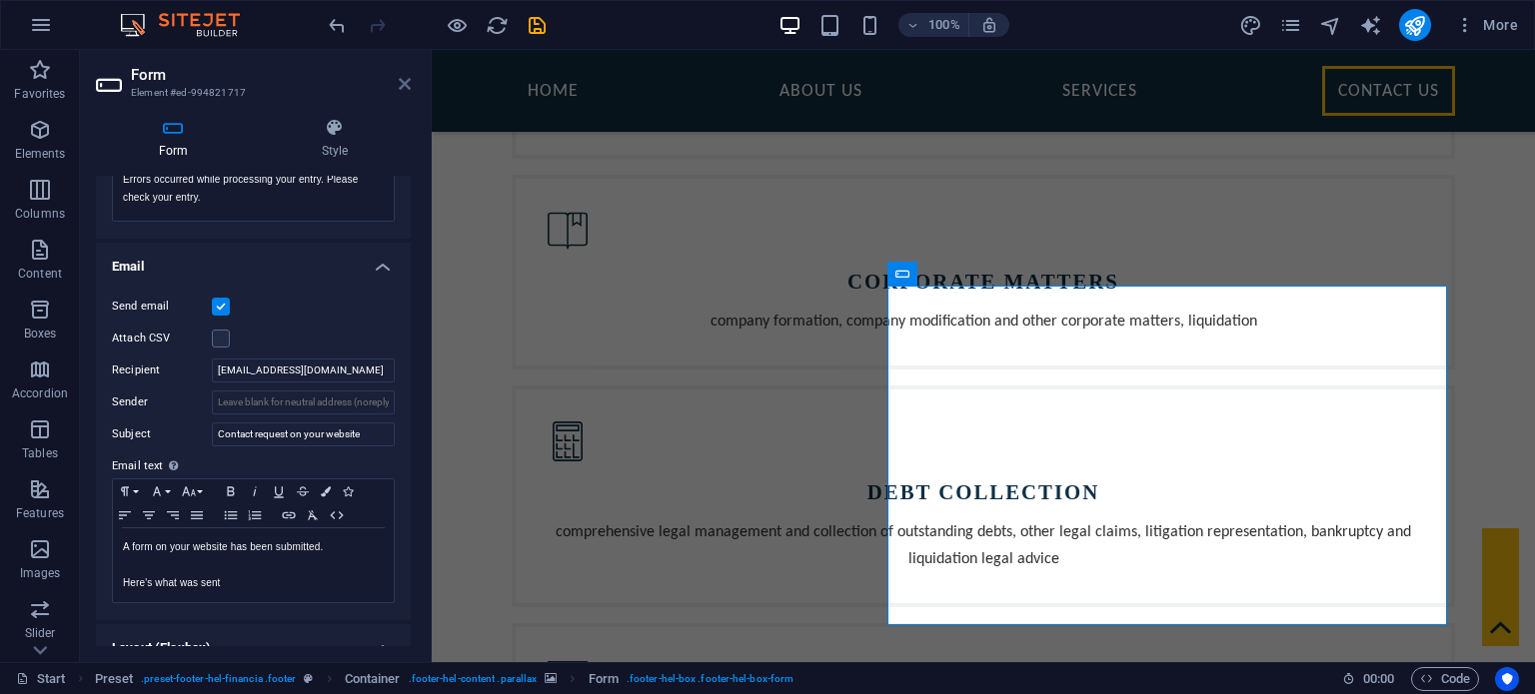
click at [402, 86] on icon at bounding box center [405, 84] width 12 height 16
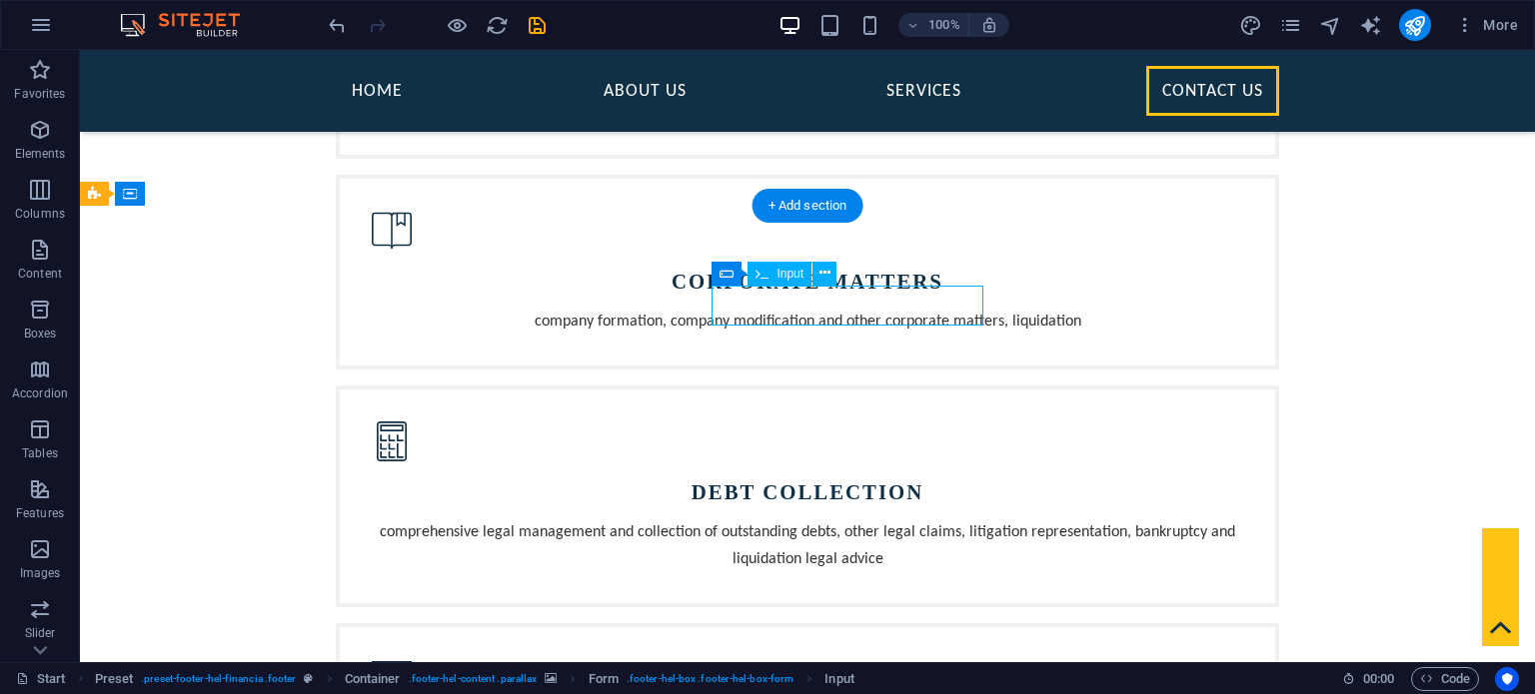
drag, startPoint x: 856, startPoint y: 302, endPoint x: 500, endPoint y: 310, distance: 356.8
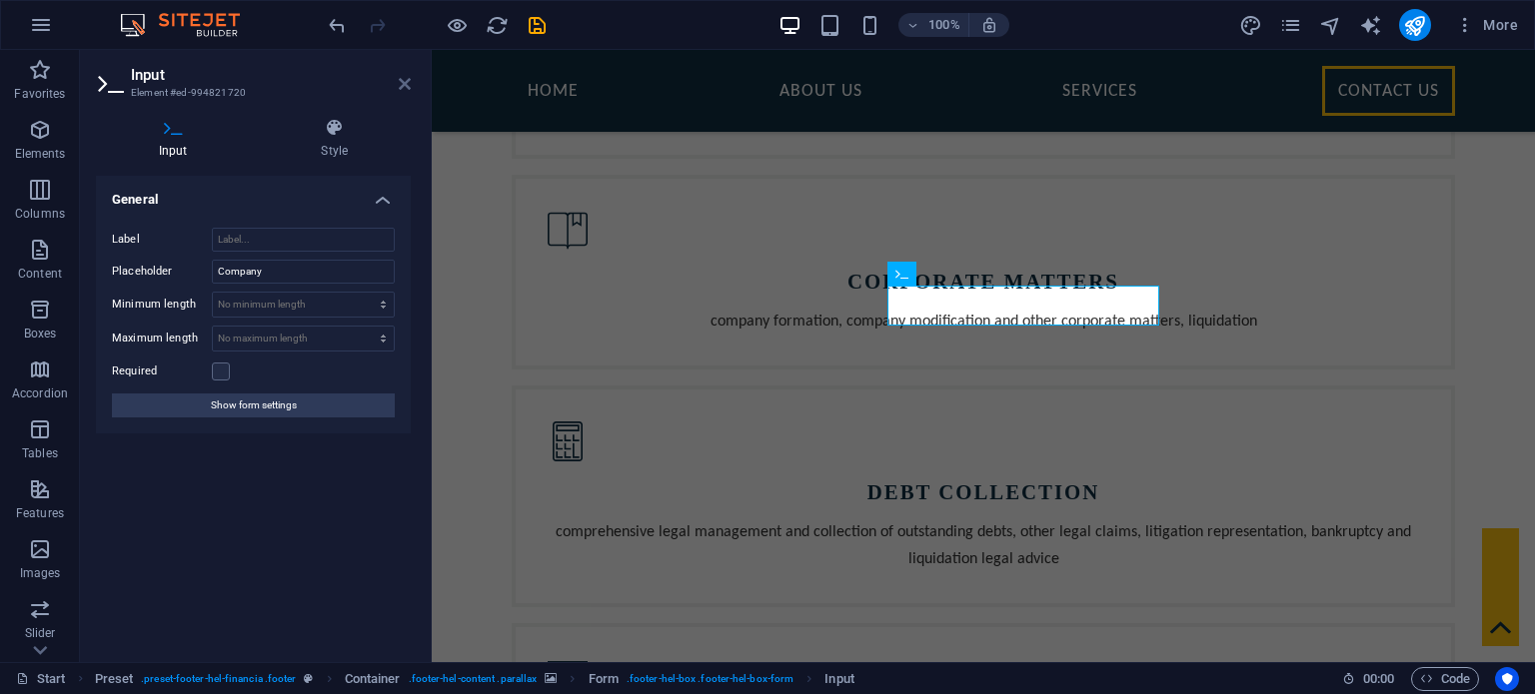
click at [408, 83] on icon at bounding box center [405, 84] width 12 height 16
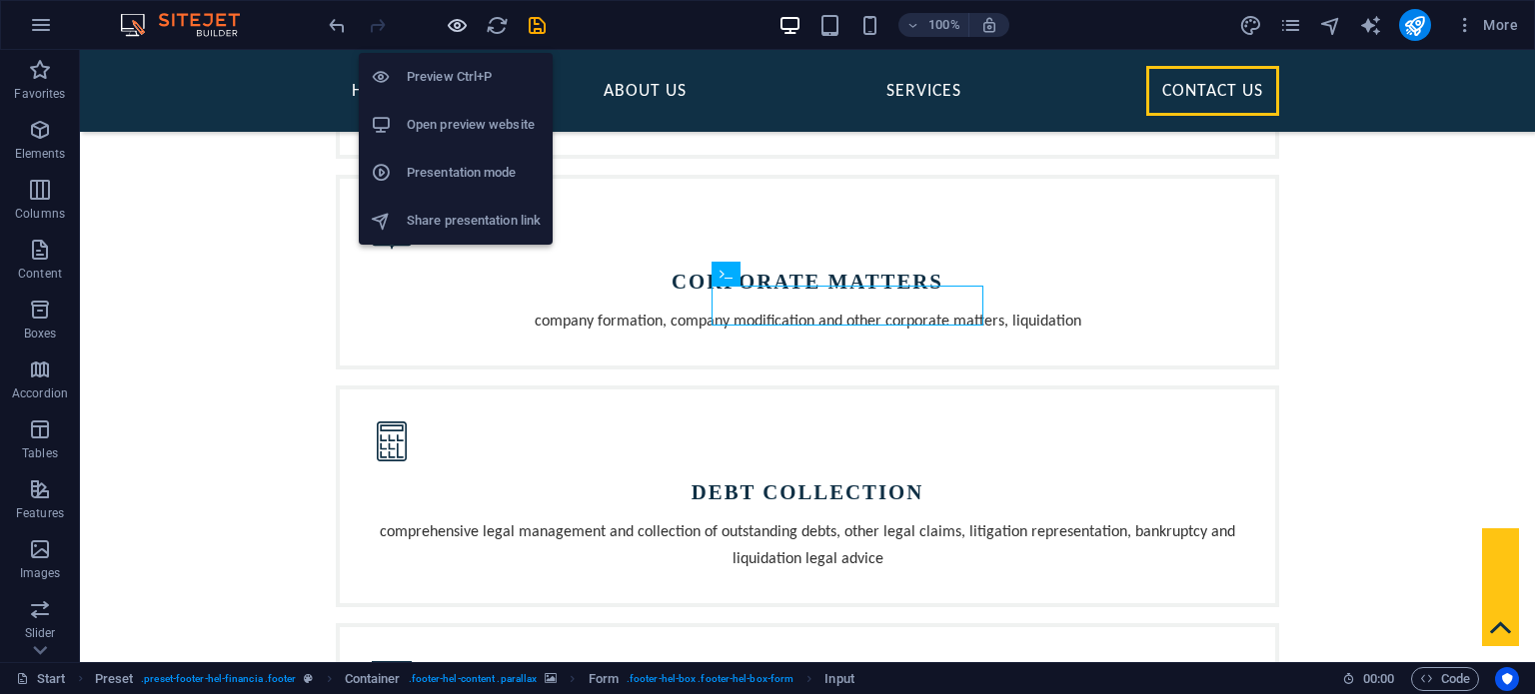
click at [448, 17] on icon "button" at bounding box center [457, 25] width 23 height 23
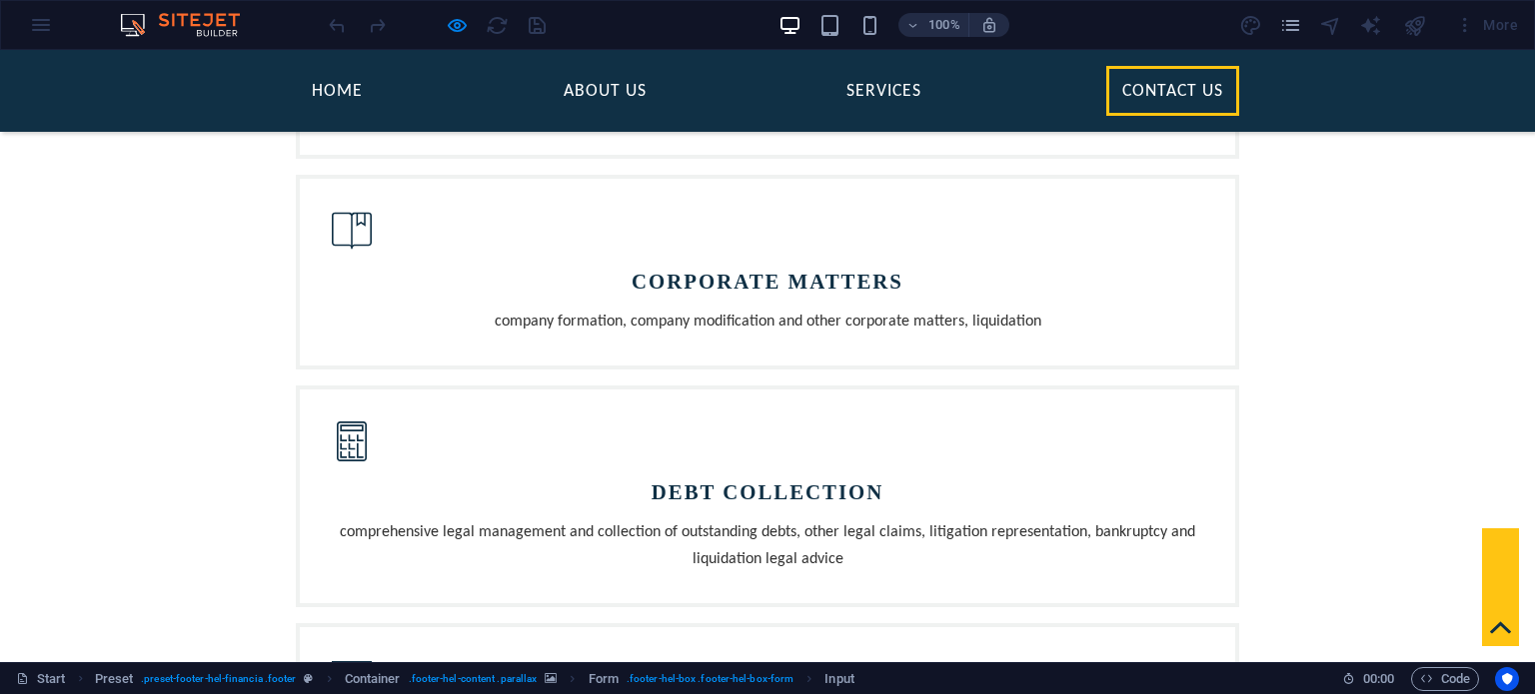
type input "TestCo"
type input "TestNam"
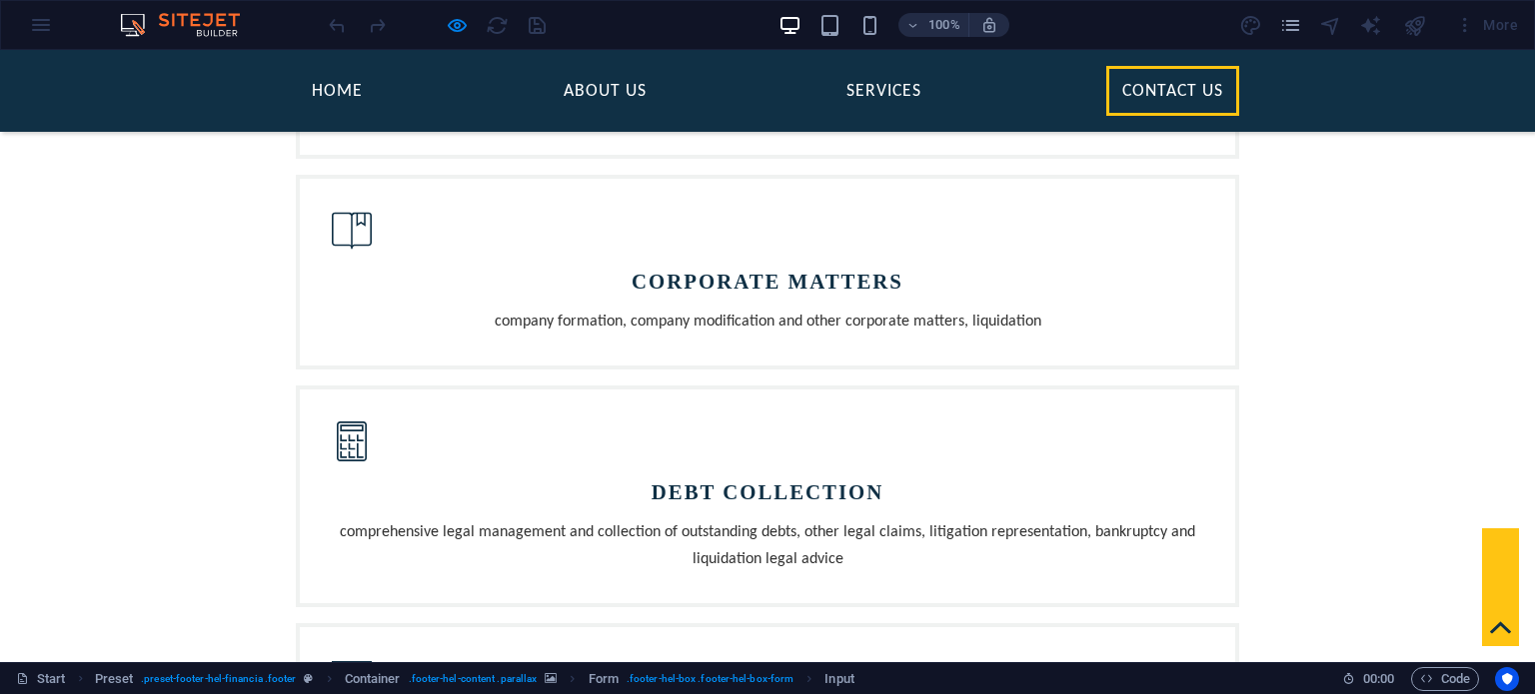
type input "12345"
type input "test@test152125.com"
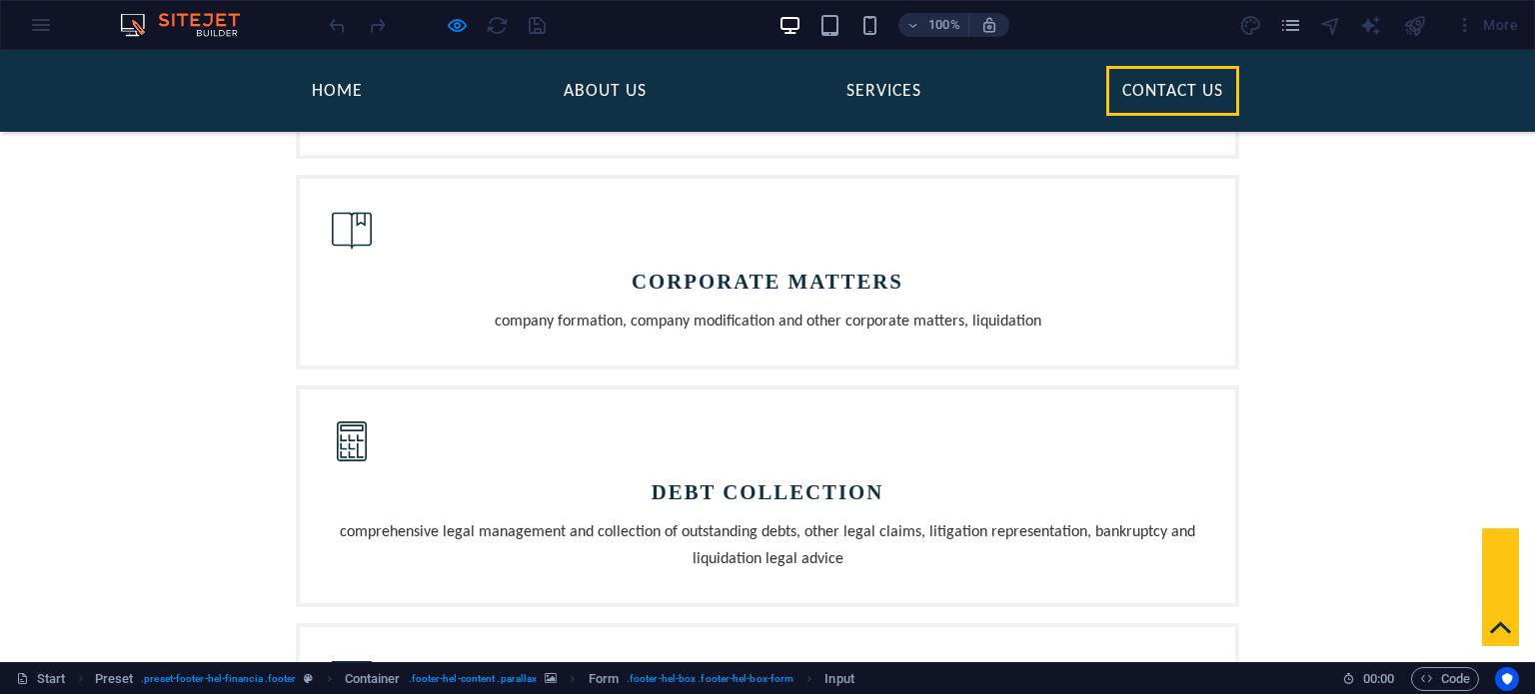
type textarea "Call back plz"
checkbox input "true"
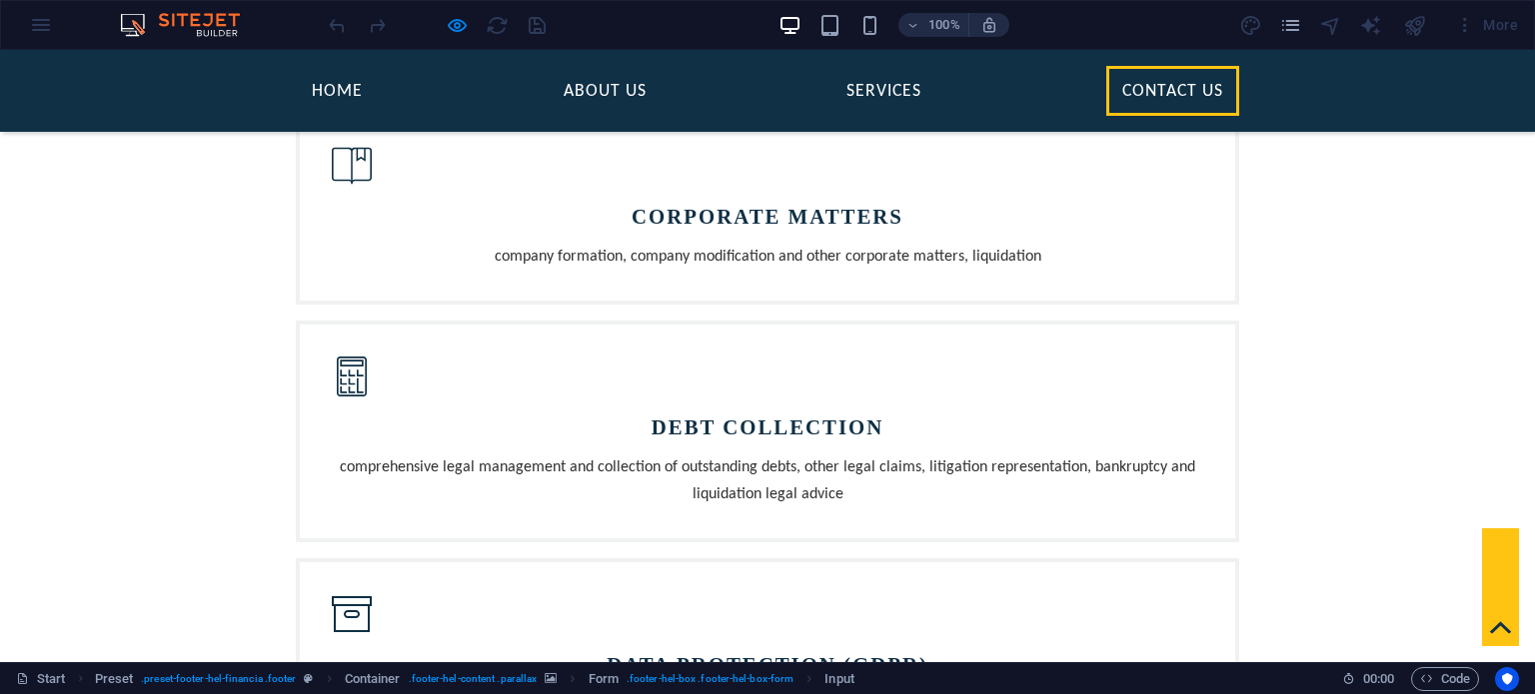
scroll to position [1999, 0]
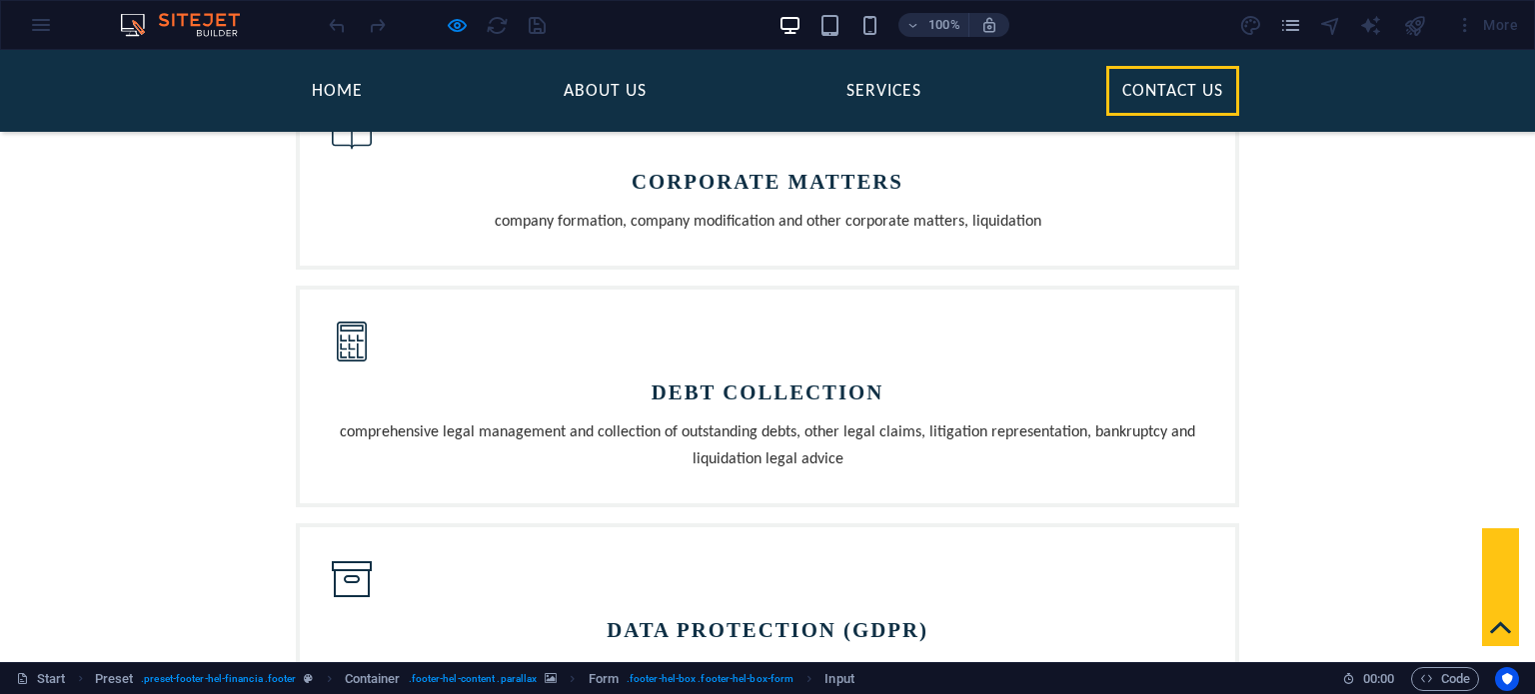
drag, startPoint x: 863, startPoint y: 499, endPoint x: 875, endPoint y: 507, distance: 14.4
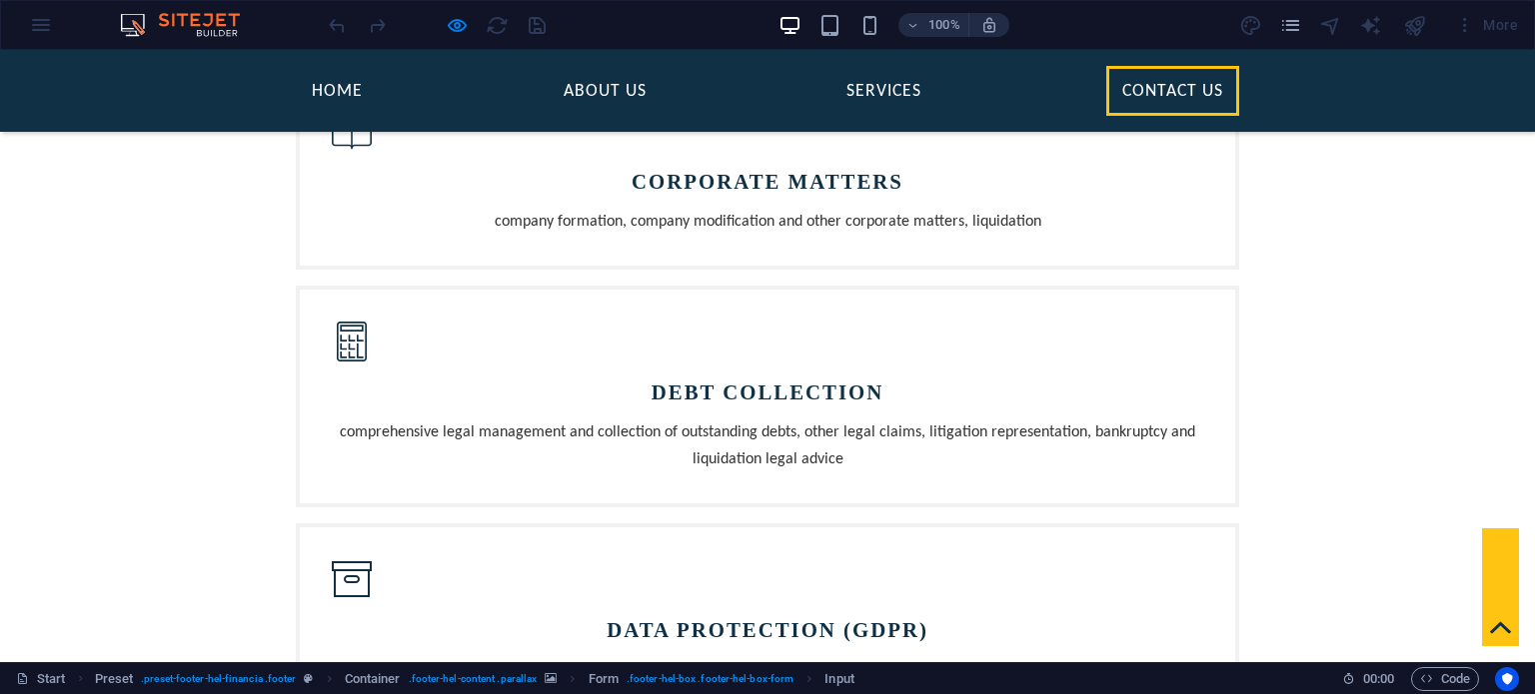
type input "5XDP3F"
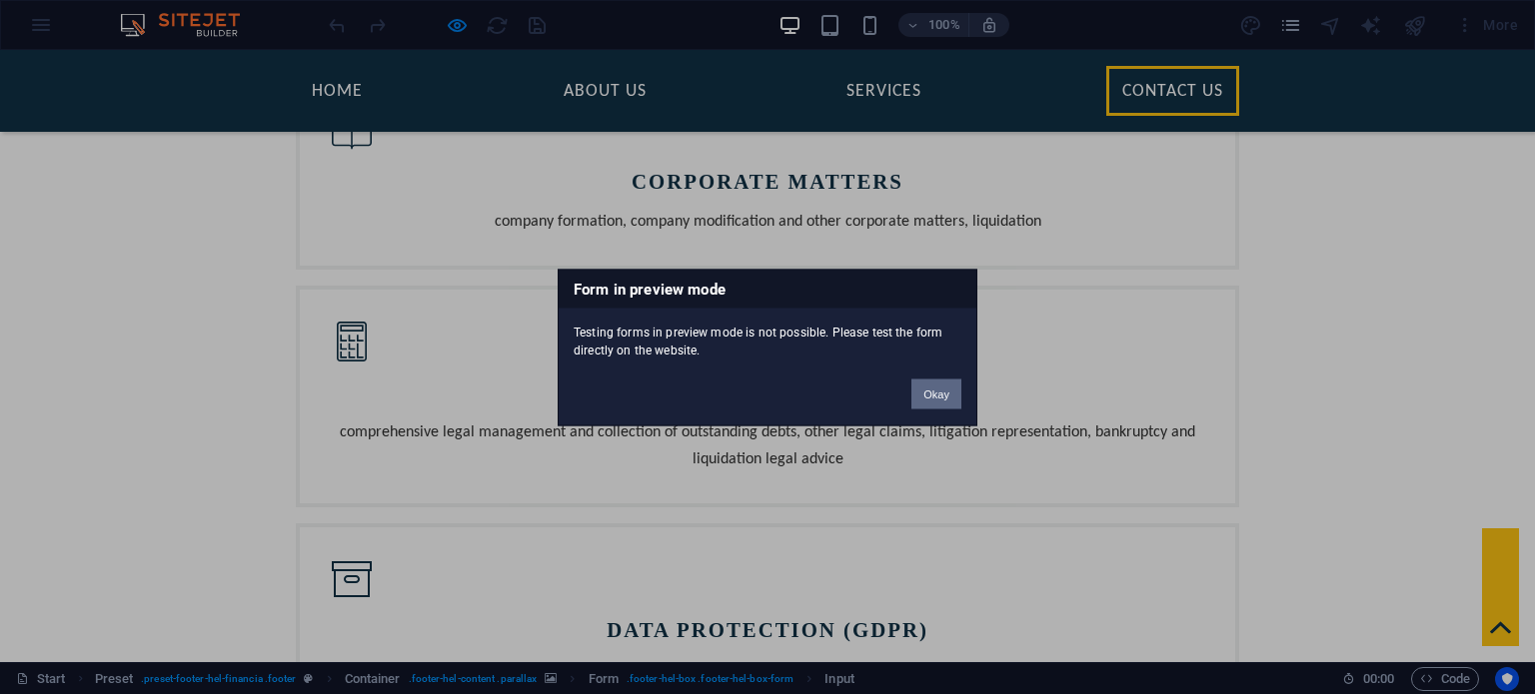
click at [936, 395] on button "Okay" at bounding box center [936, 394] width 50 height 30
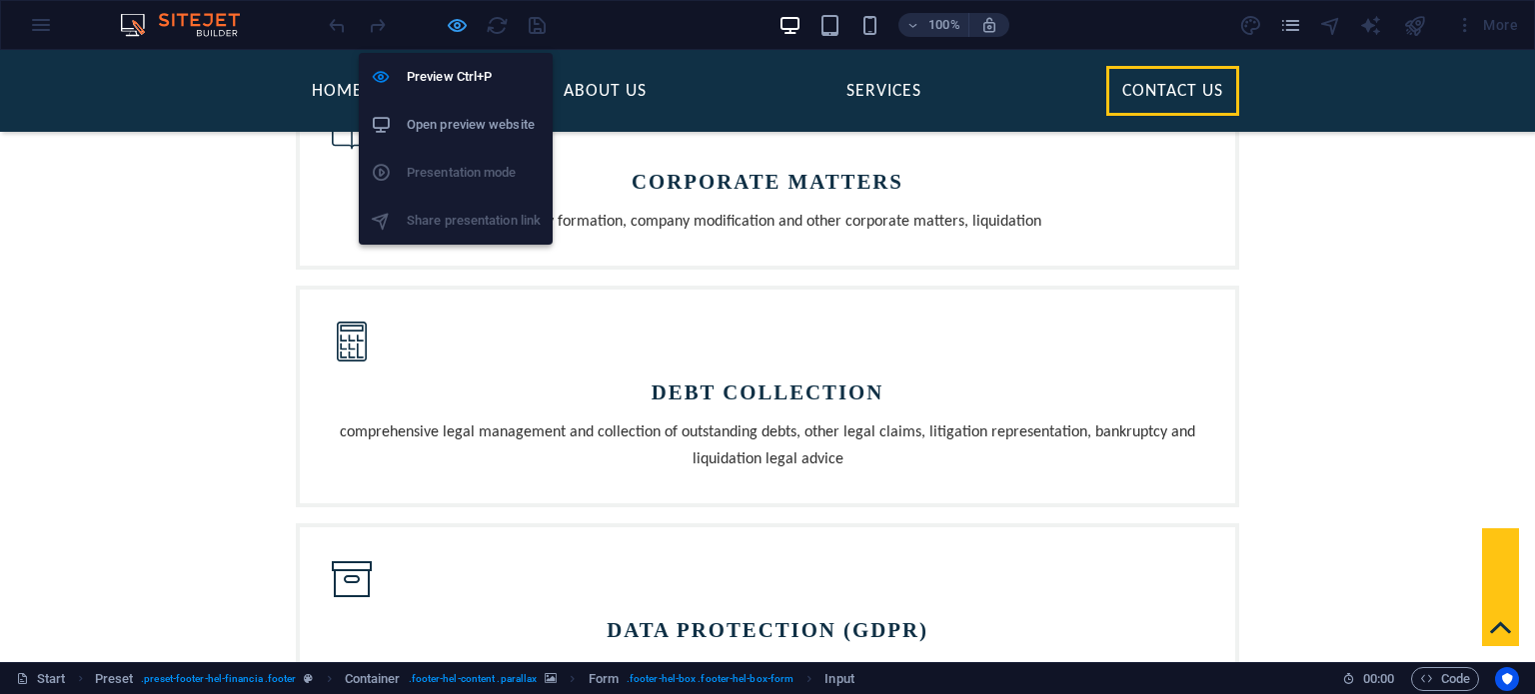
click at [456, 30] on icon "button" at bounding box center [457, 25] width 23 height 23
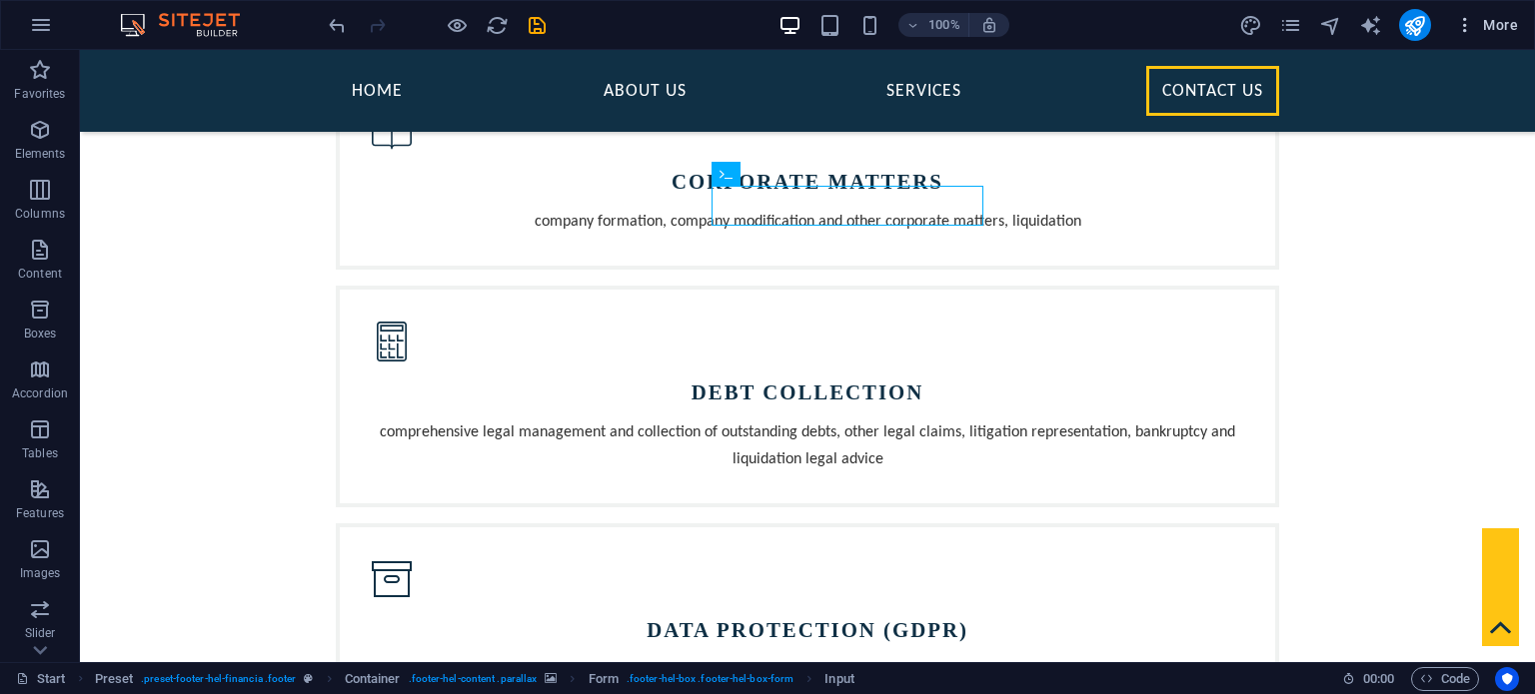
click at [1510, 25] on span "More" at bounding box center [1486, 25] width 63 height 20
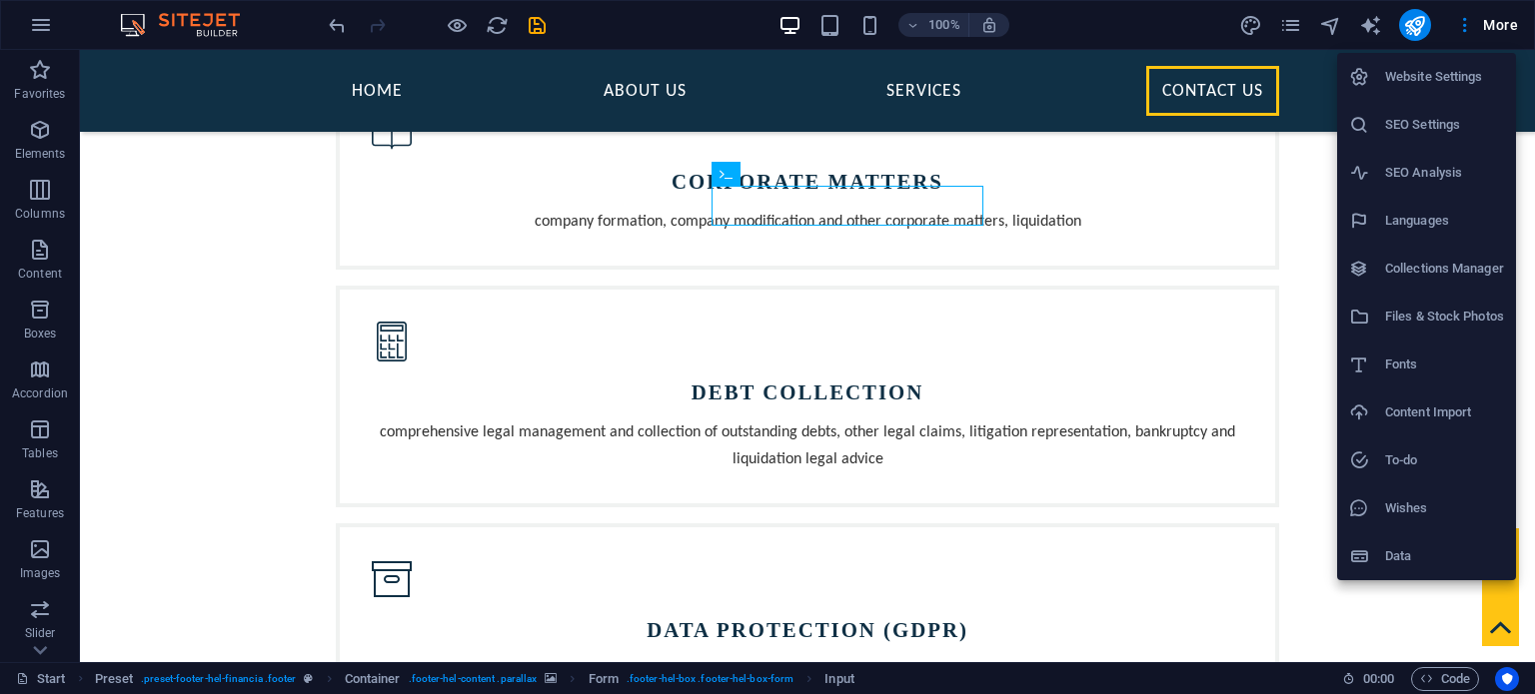
click at [1425, 77] on h6 "Website Settings" at bounding box center [1444, 77] width 119 height 24
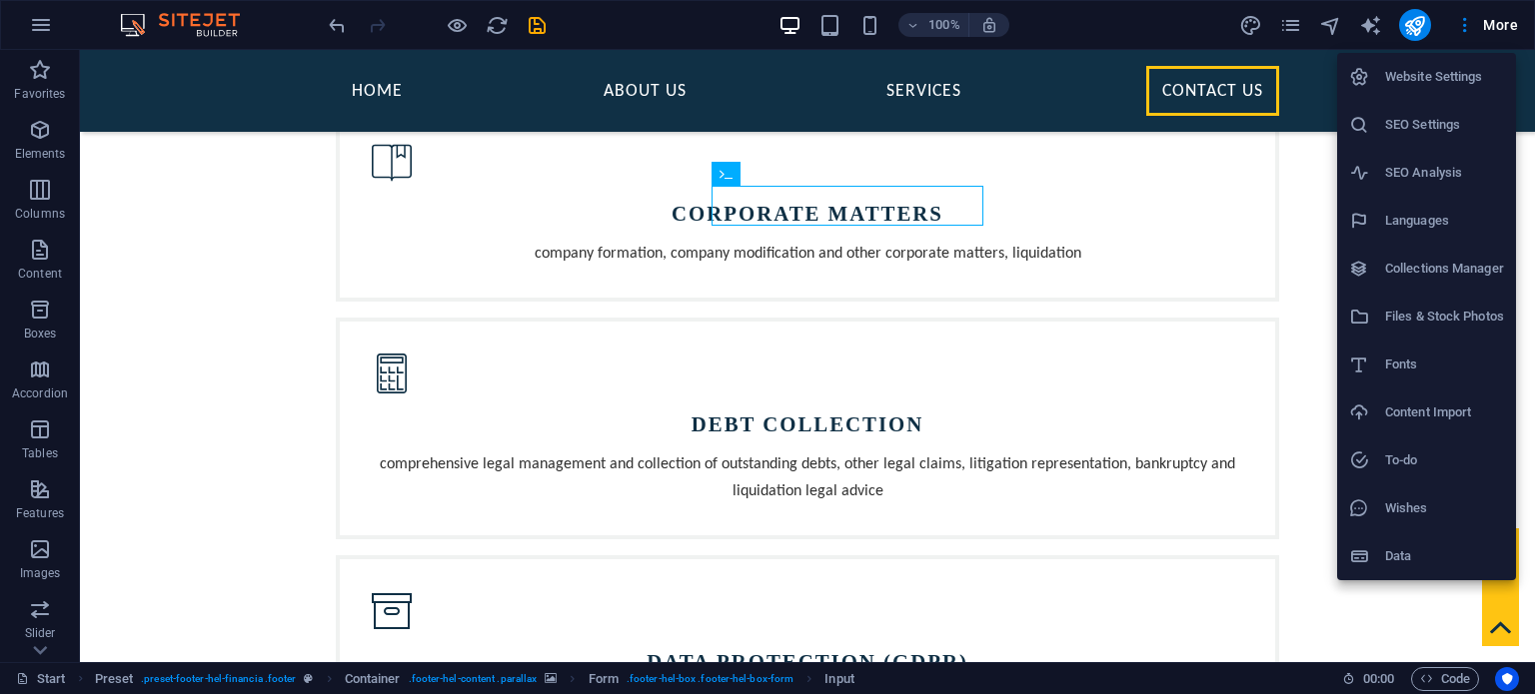
scroll to position [2031, 0]
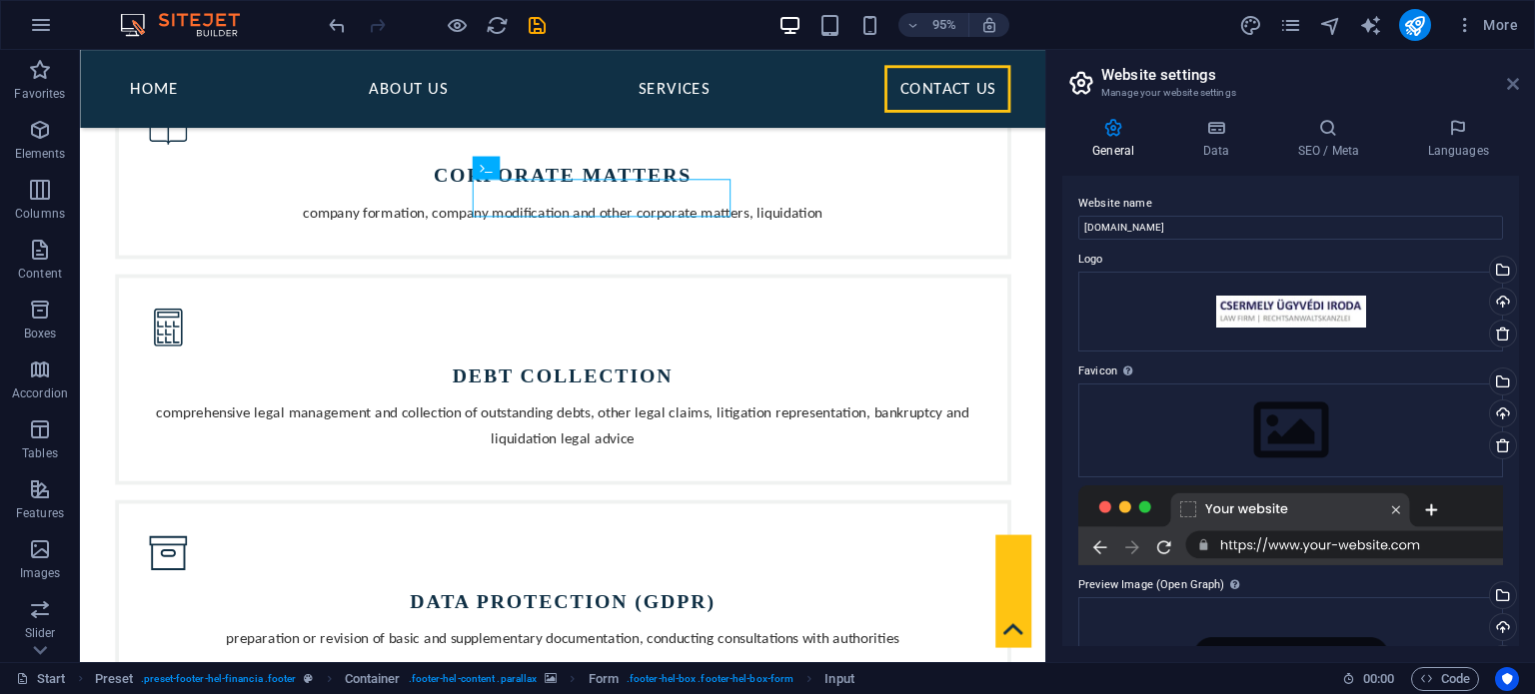
click at [1511, 85] on icon at bounding box center [1513, 84] width 12 height 16
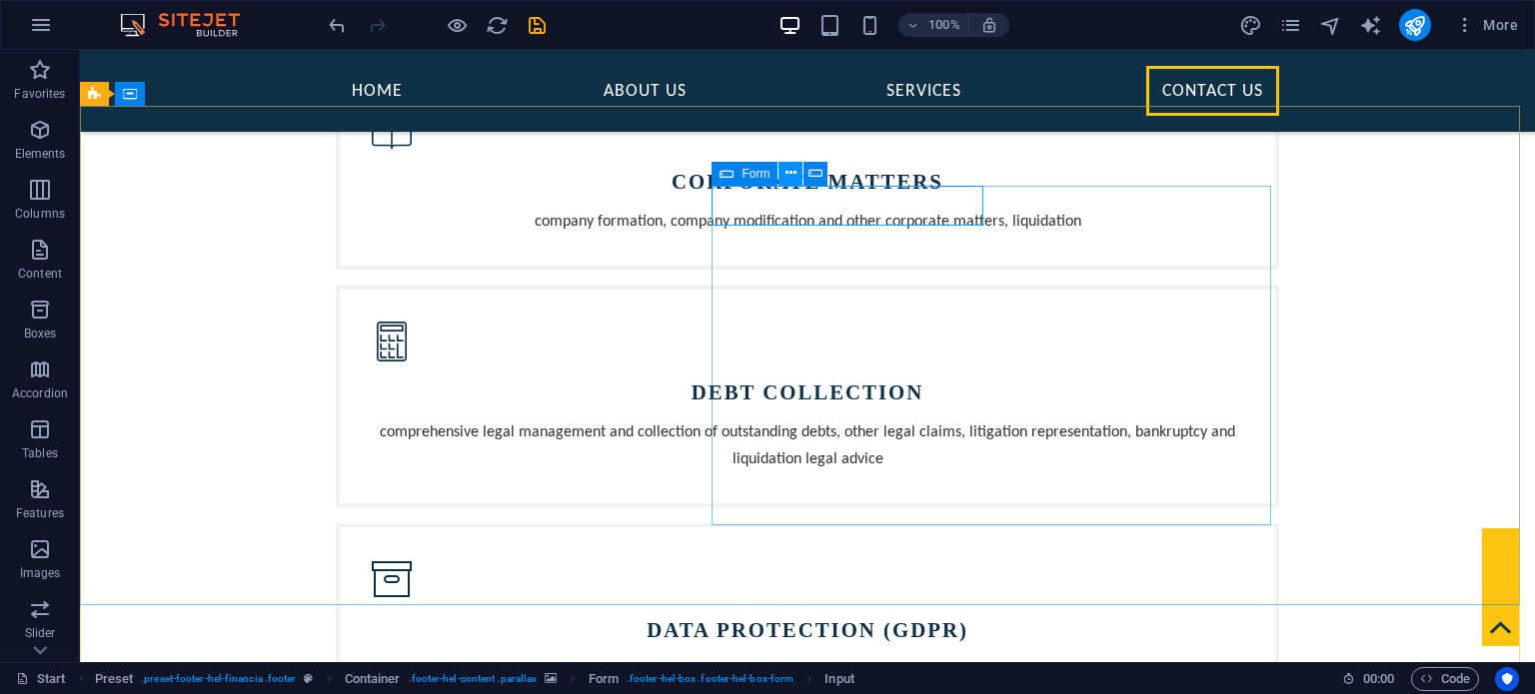
click at [791, 173] on icon at bounding box center [790, 173] width 11 height 21
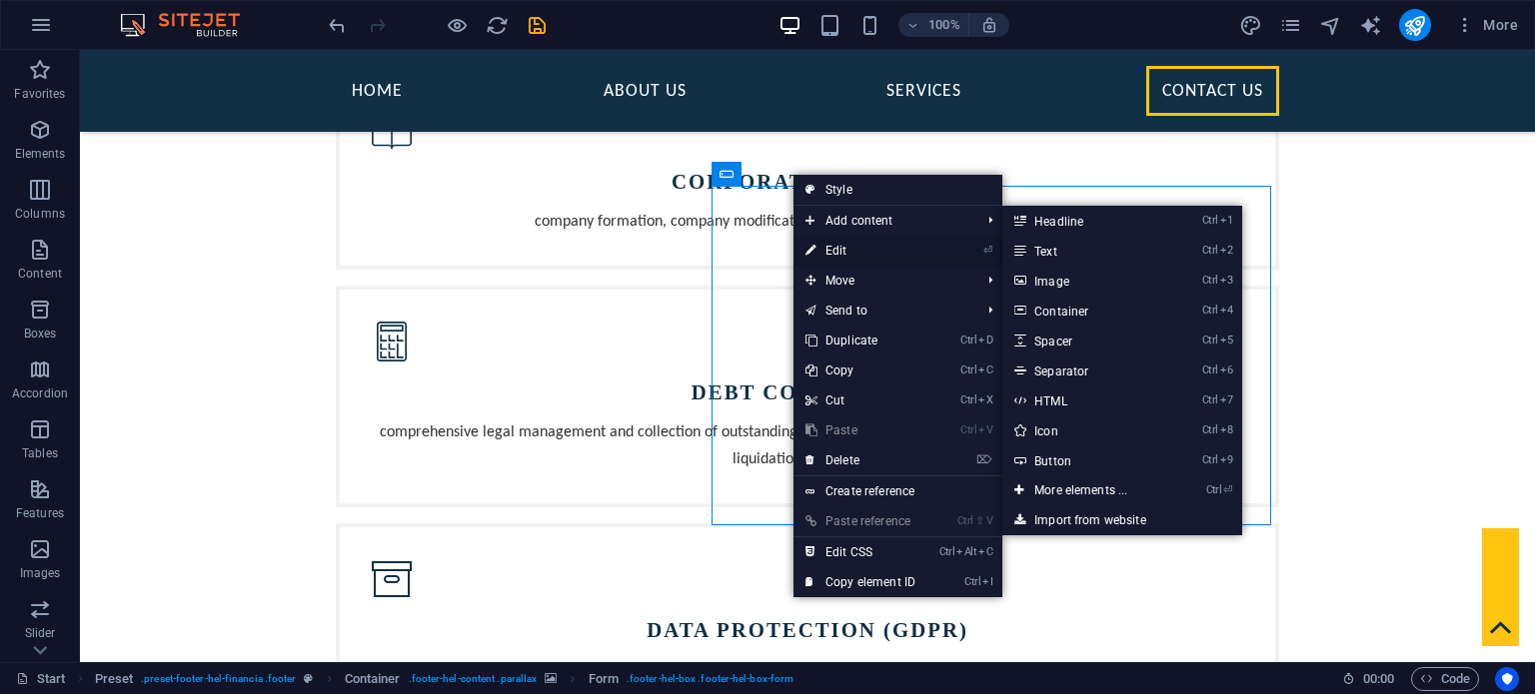
click at [830, 242] on link "⏎ Edit" at bounding box center [860, 251] width 134 height 30
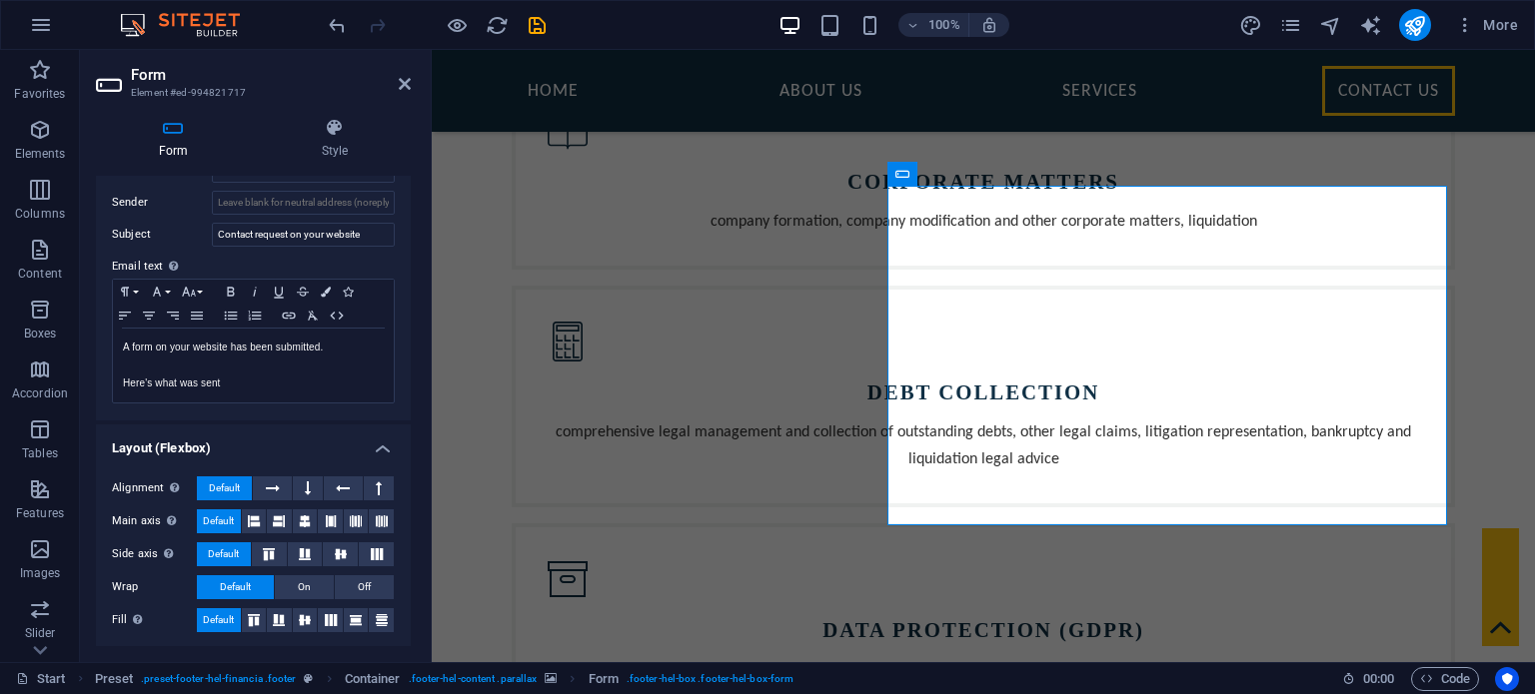
scroll to position [346, 0]
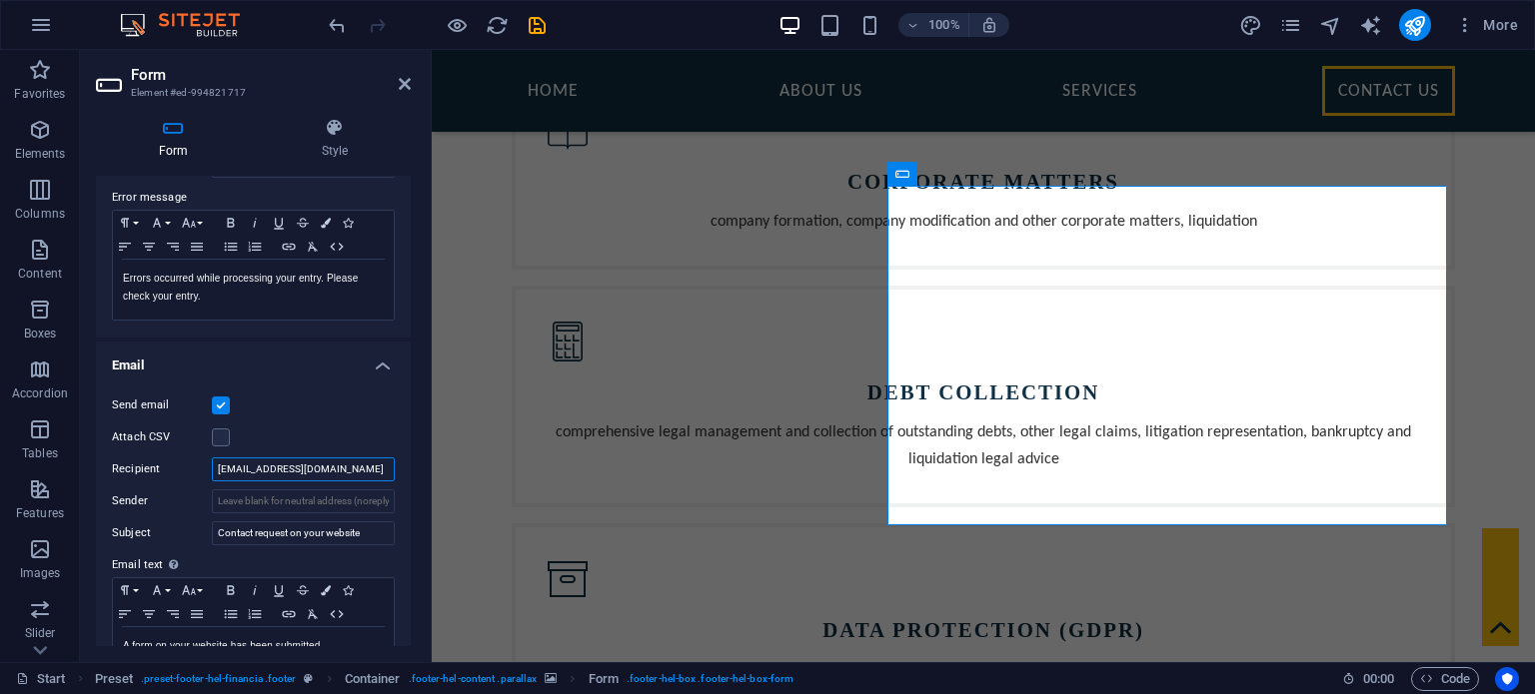
click at [296, 470] on input "info@cslf.eu" at bounding box center [303, 470] width 183 height 24
click at [372, 441] on div "Attach CSV" at bounding box center [253, 438] width 283 height 24
click at [408, 86] on icon at bounding box center [405, 84] width 12 height 16
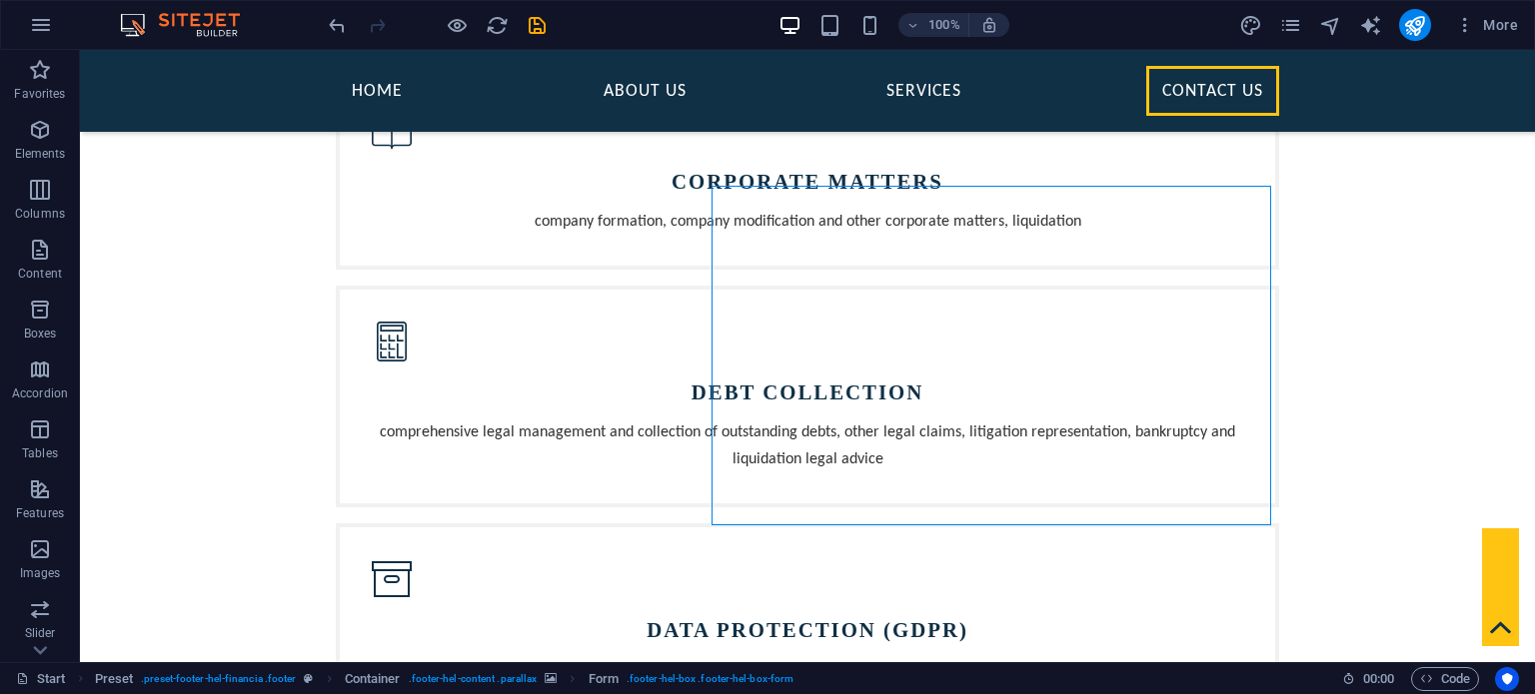
click at [469, 23] on div at bounding box center [437, 25] width 224 height 32
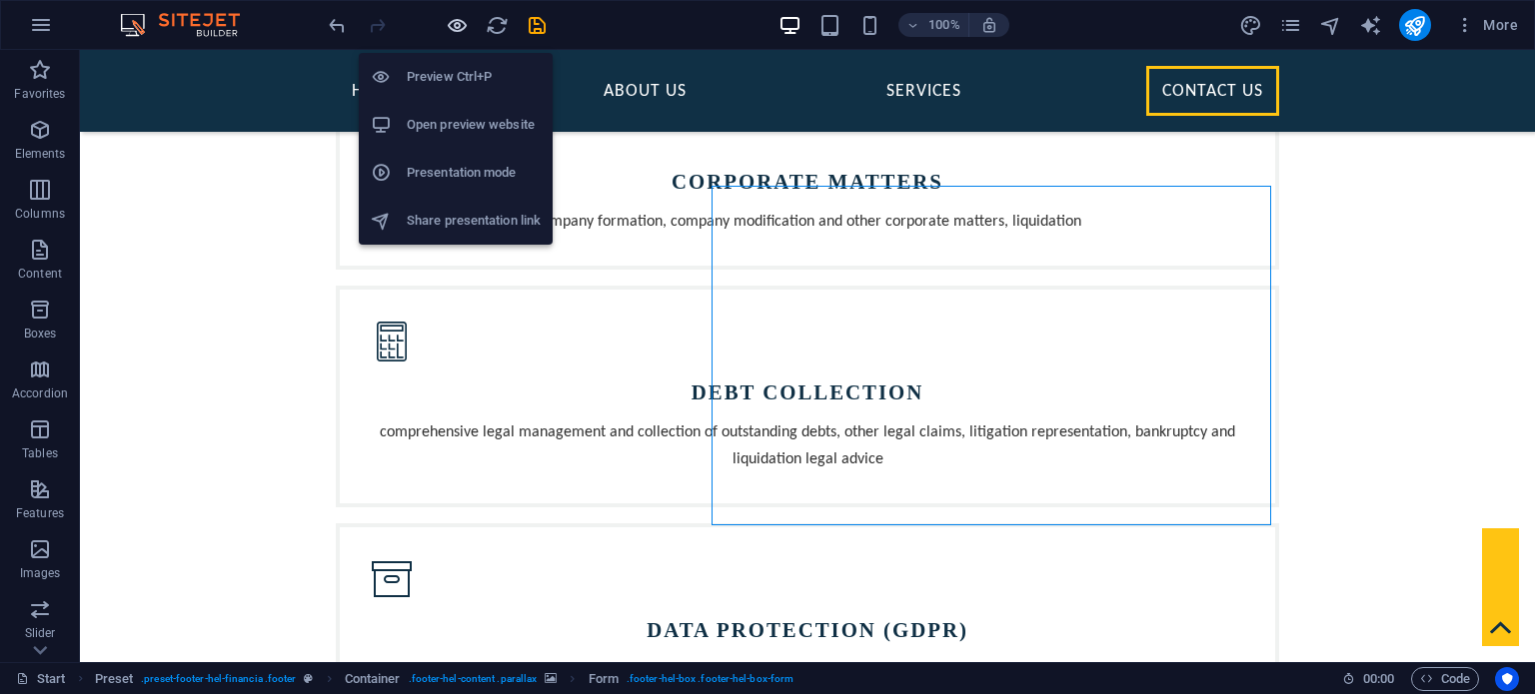
click at [460, 23] on icon "button" at bounding box center [457, 25] width 23 height 23
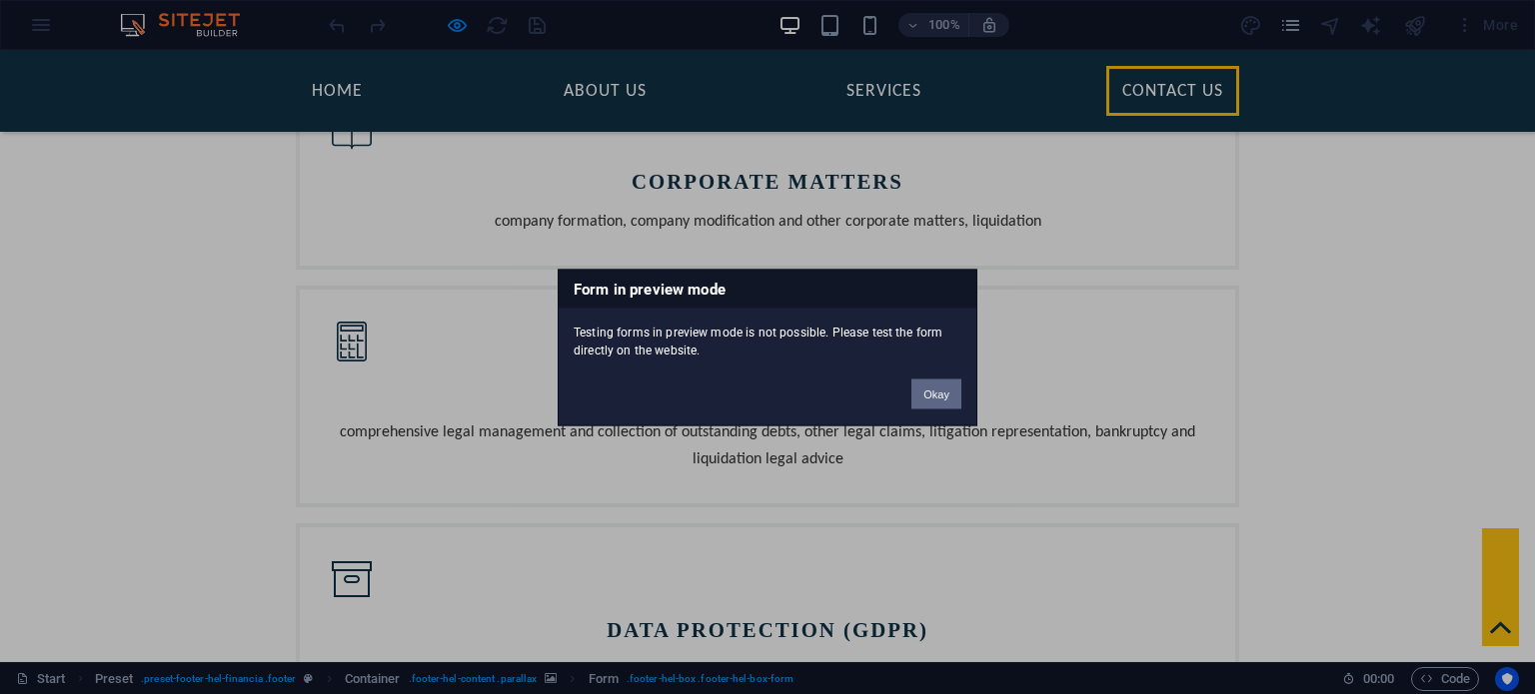
click at [949, 393] on button "Okay" at bounding box center [936, 394] width 50 height 30
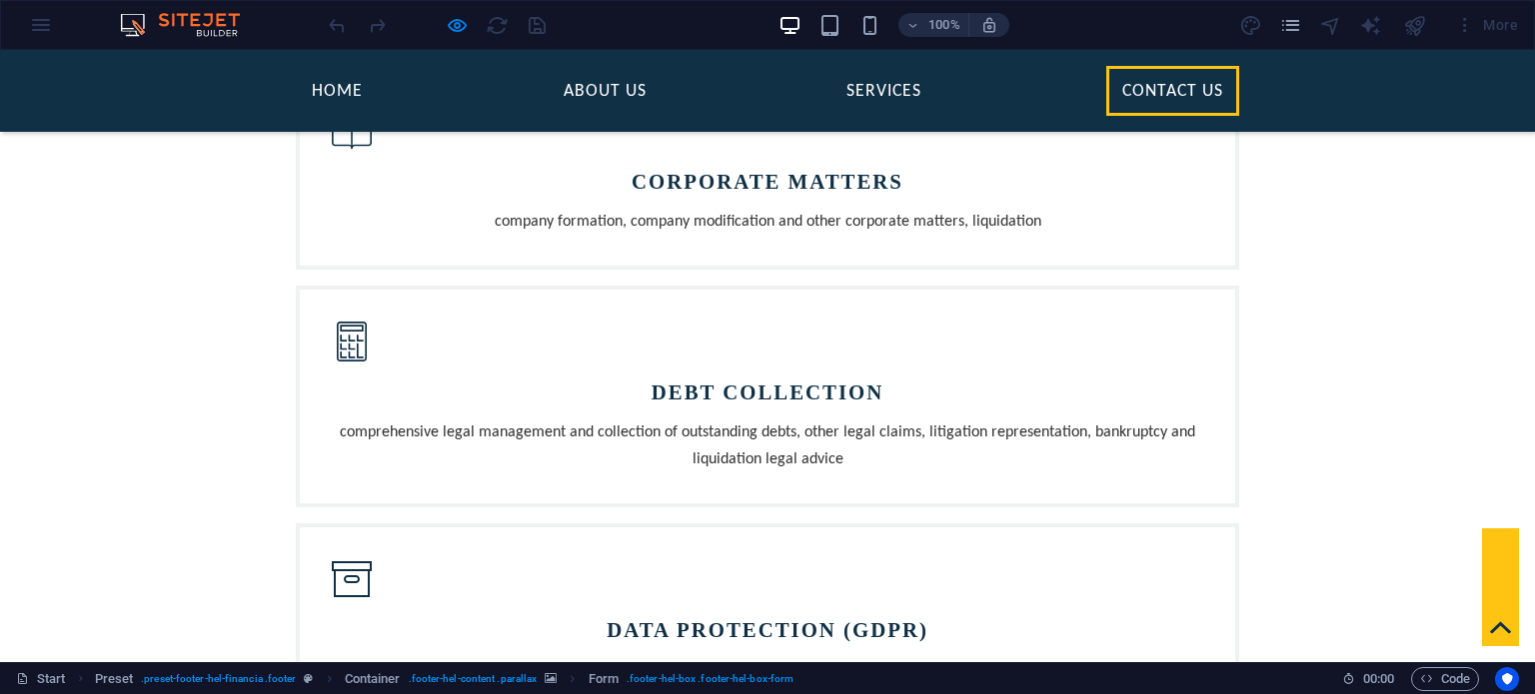
checkbox input "false"
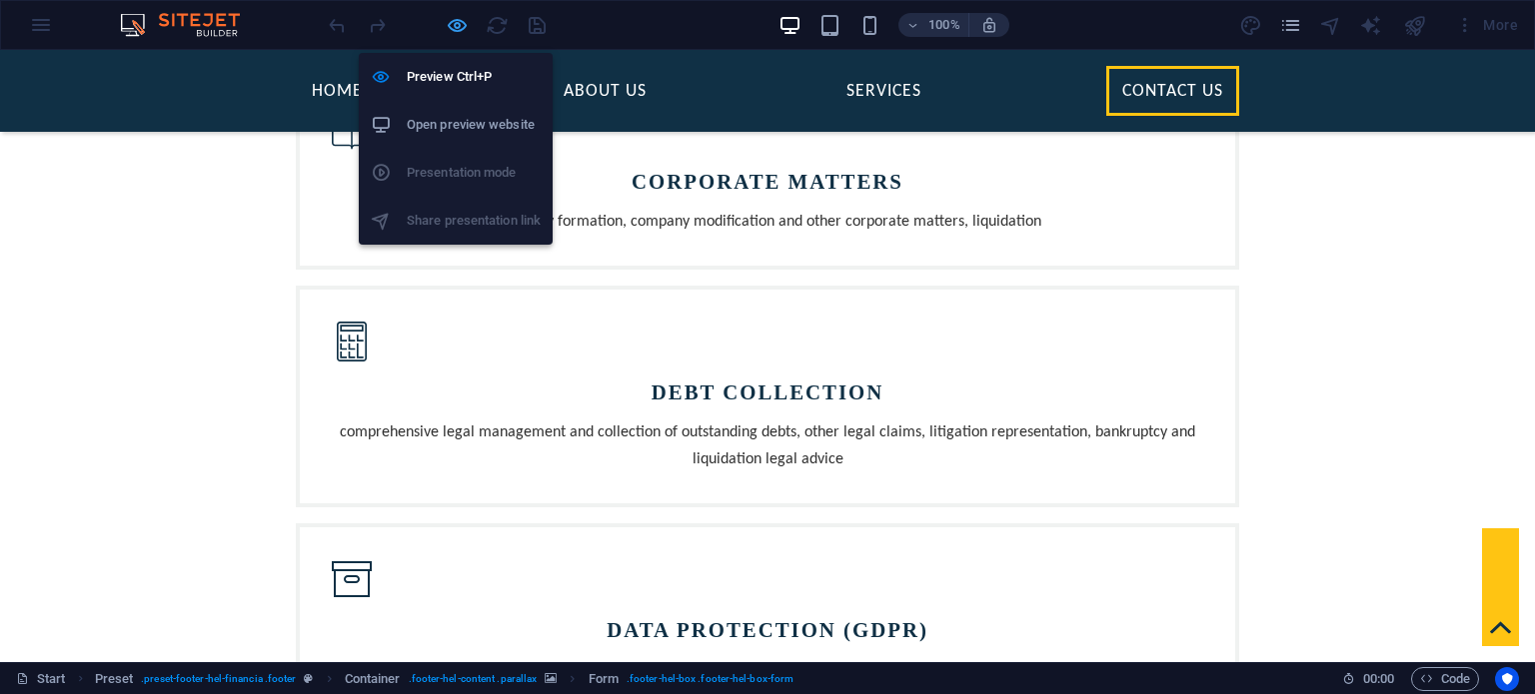
click at [453, 23] on icon "button" at bounding box center [457, 25] width 23 height 23
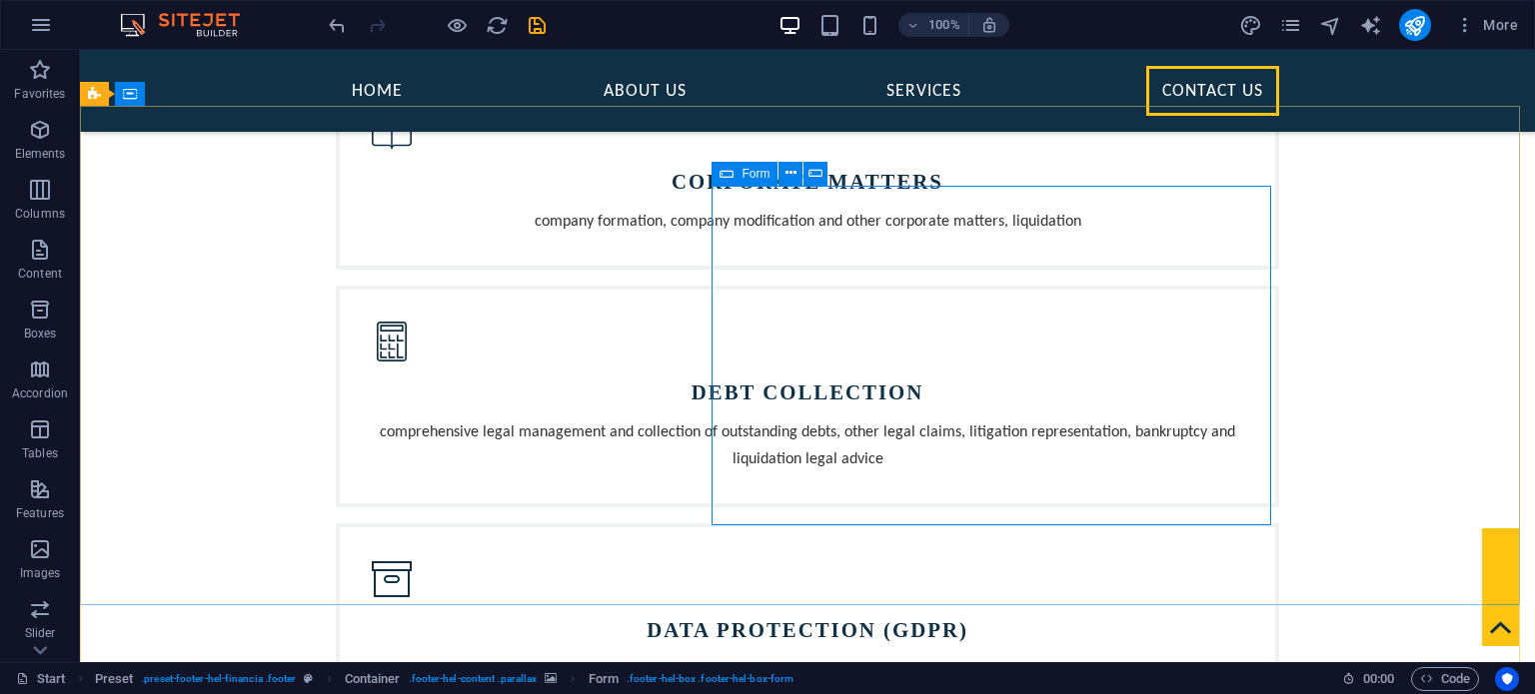
click at [751, 173] on span "Form" at bounding box center [755, 174] width 28 height 12
click at [794, 172] on icon at bounding box center [790, 173] width 11 height 21
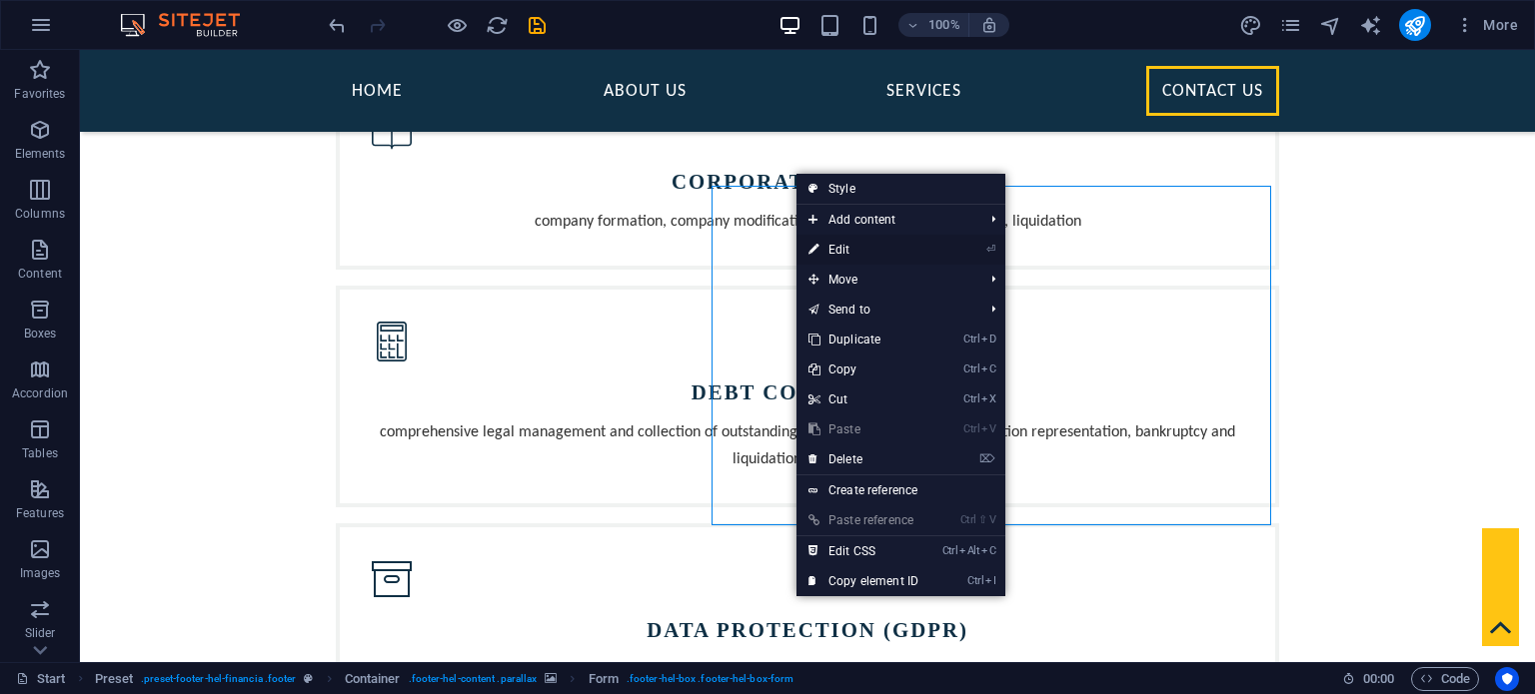
click at [875, 260] on link "⏎ Edit" at bounding box center [863, 250] width 134 height 30
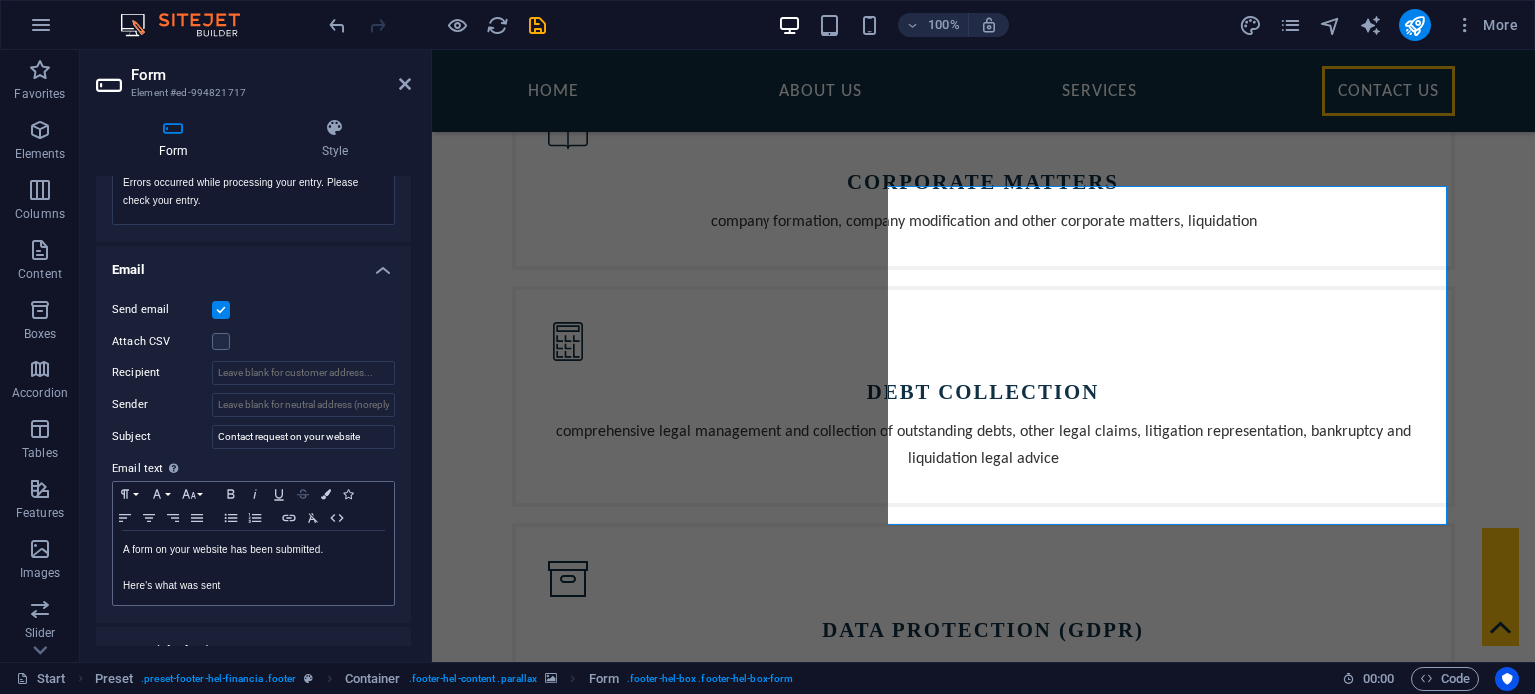
scroll to position [500, 0]
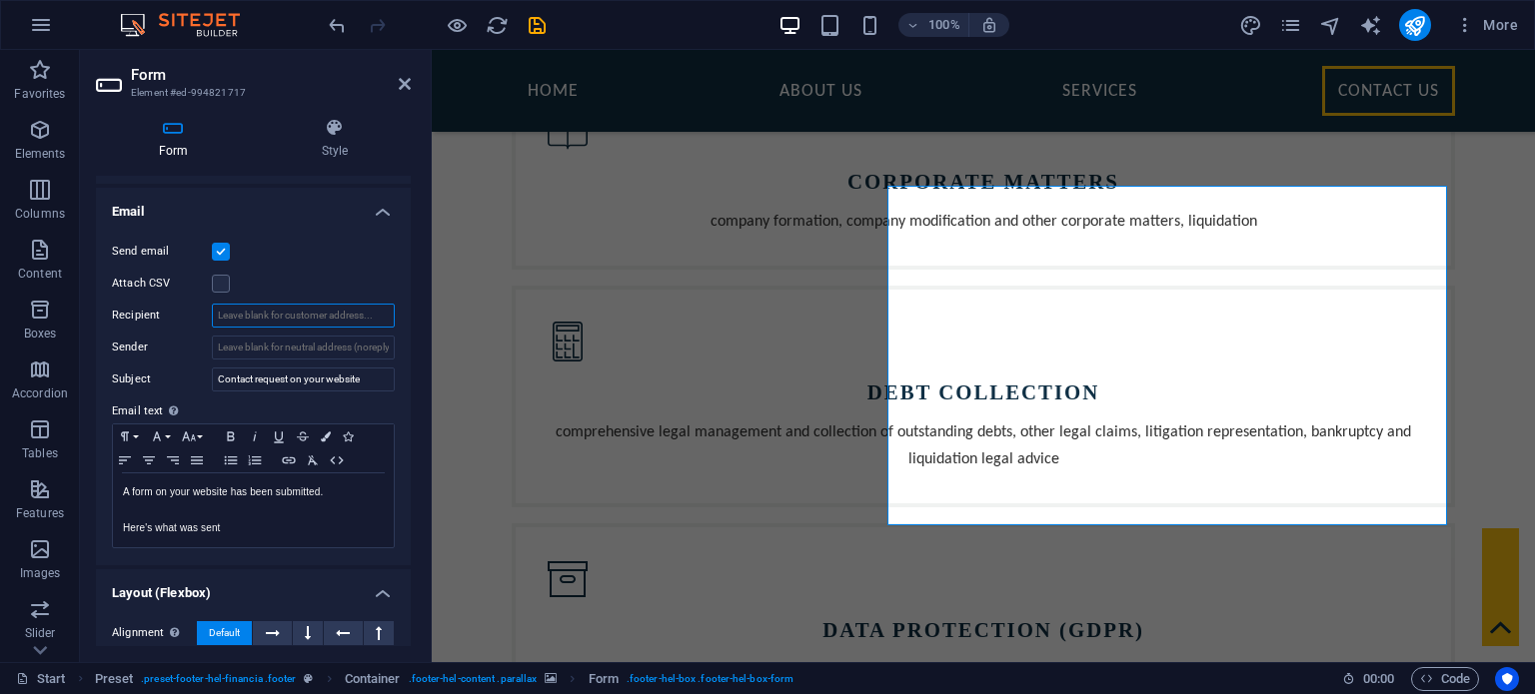
click at [268, 318] on input "Recipient" at bounding box center [303, 316] width 183 height 24
click at [397, 312] on div "Send email Attach CSV Recipient Sender Subject Contact request on your website …" at bounding box center [253, 395] width 315 height 342
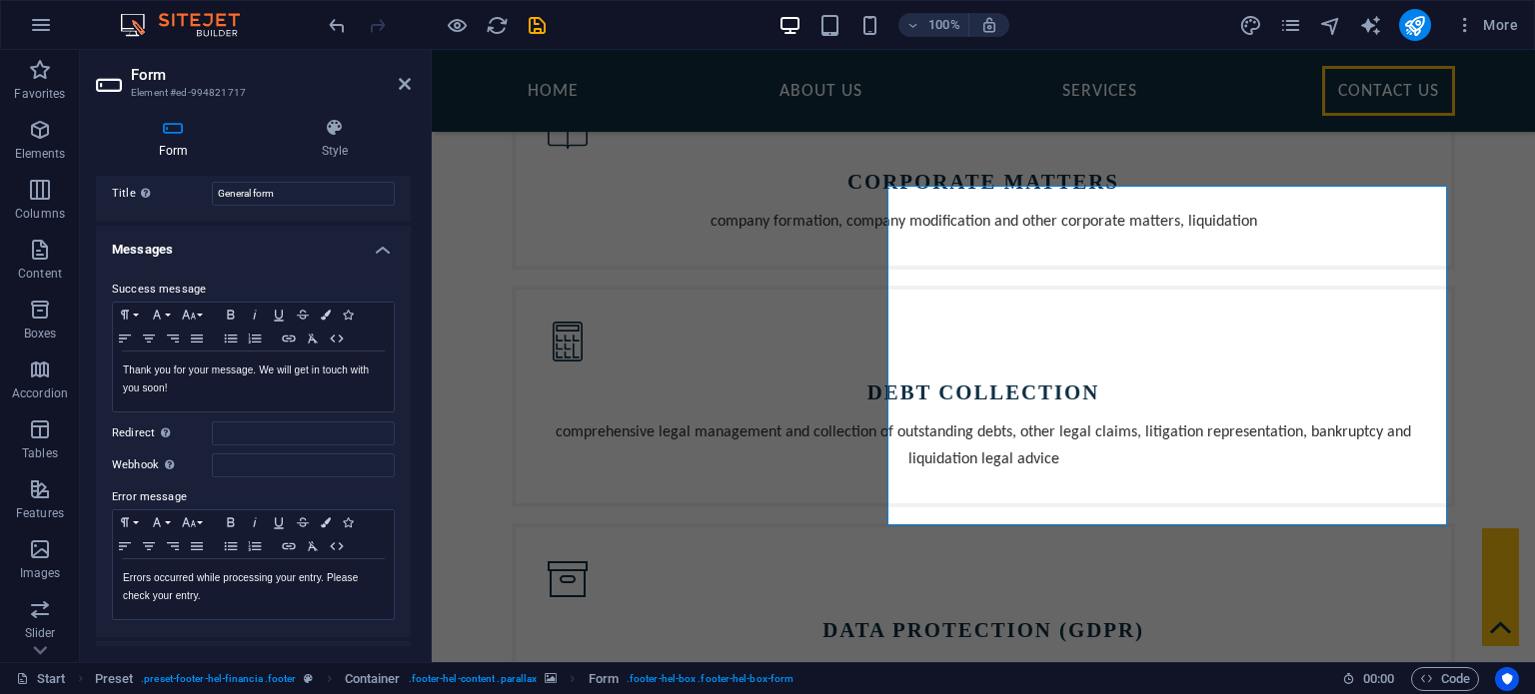
scroll to position [0, 0]
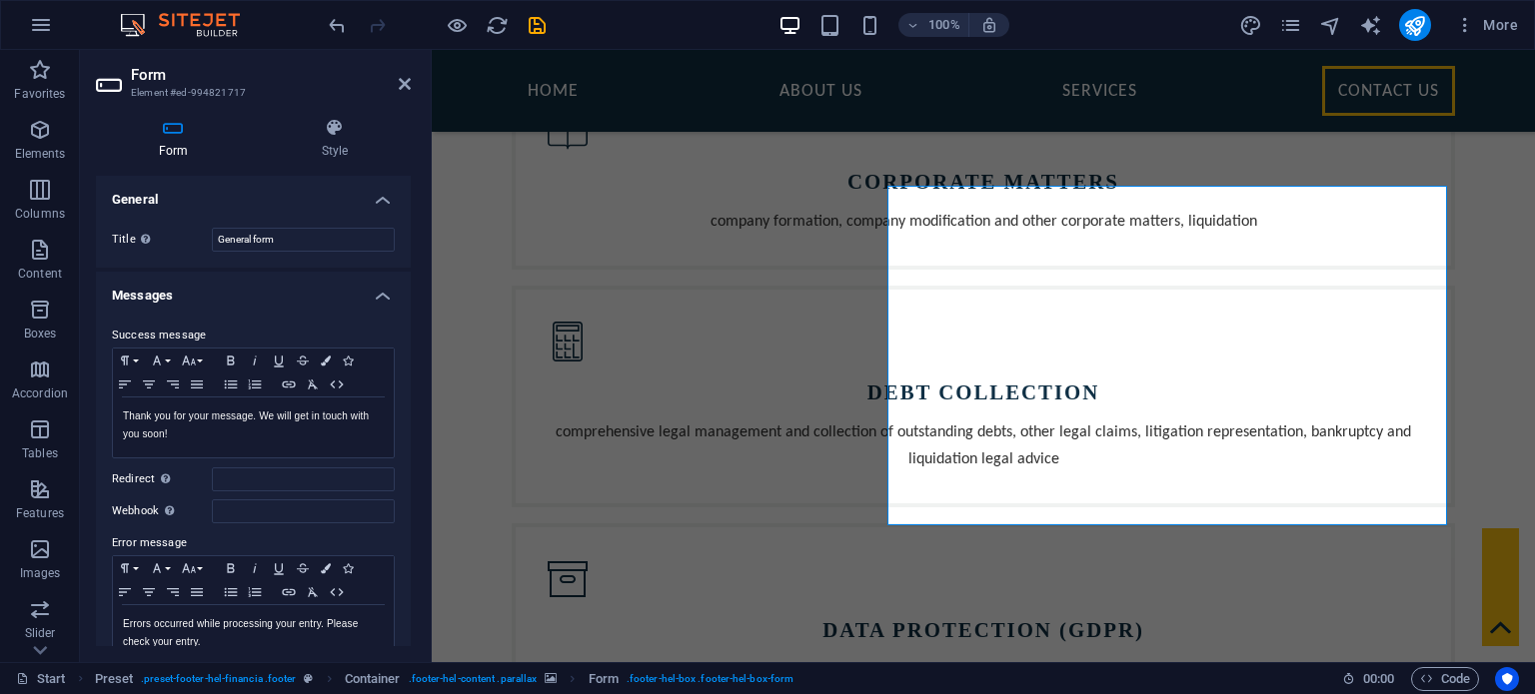
click at [397, 88] on header "Form Element #ed-994821717" at bounding box center [253, 76] width 315 height 52
click at [401, 86] on icon at bounding box center [405, 84] width 12 height 16
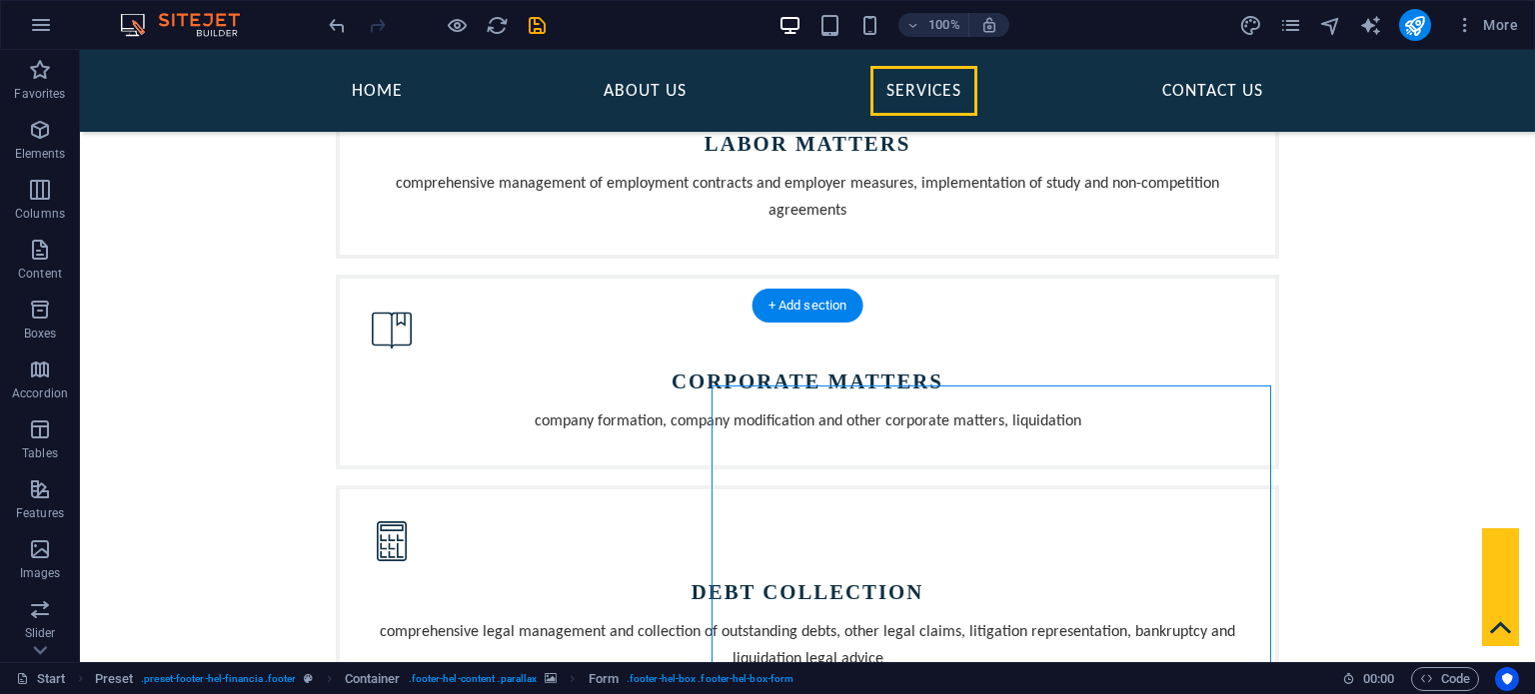
scroll to position [1899, 0]
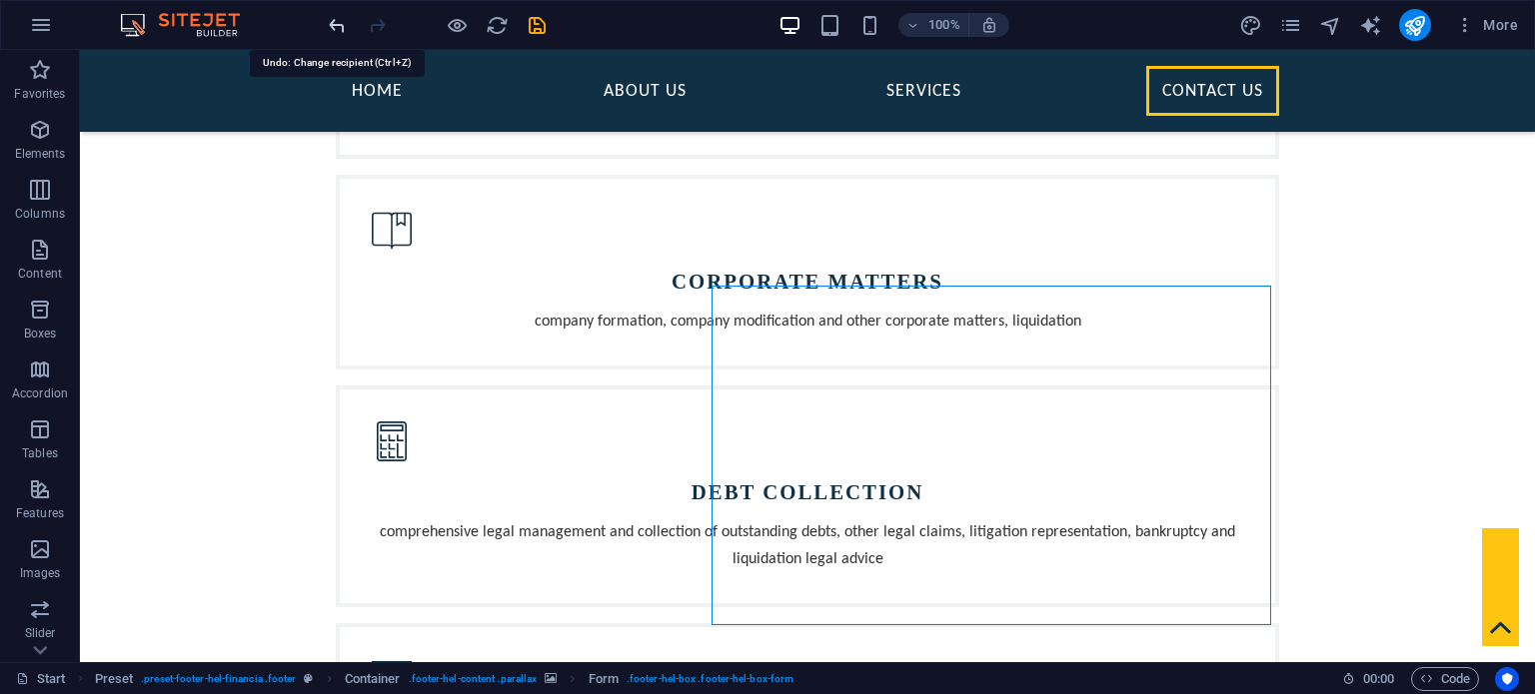
click at [336, 28] on icon "undo" at bounding box center [337, 25] width 23 height 23
click at [338, 26] on icon "undo" at bounding box center [337, 25] width 23 height 23
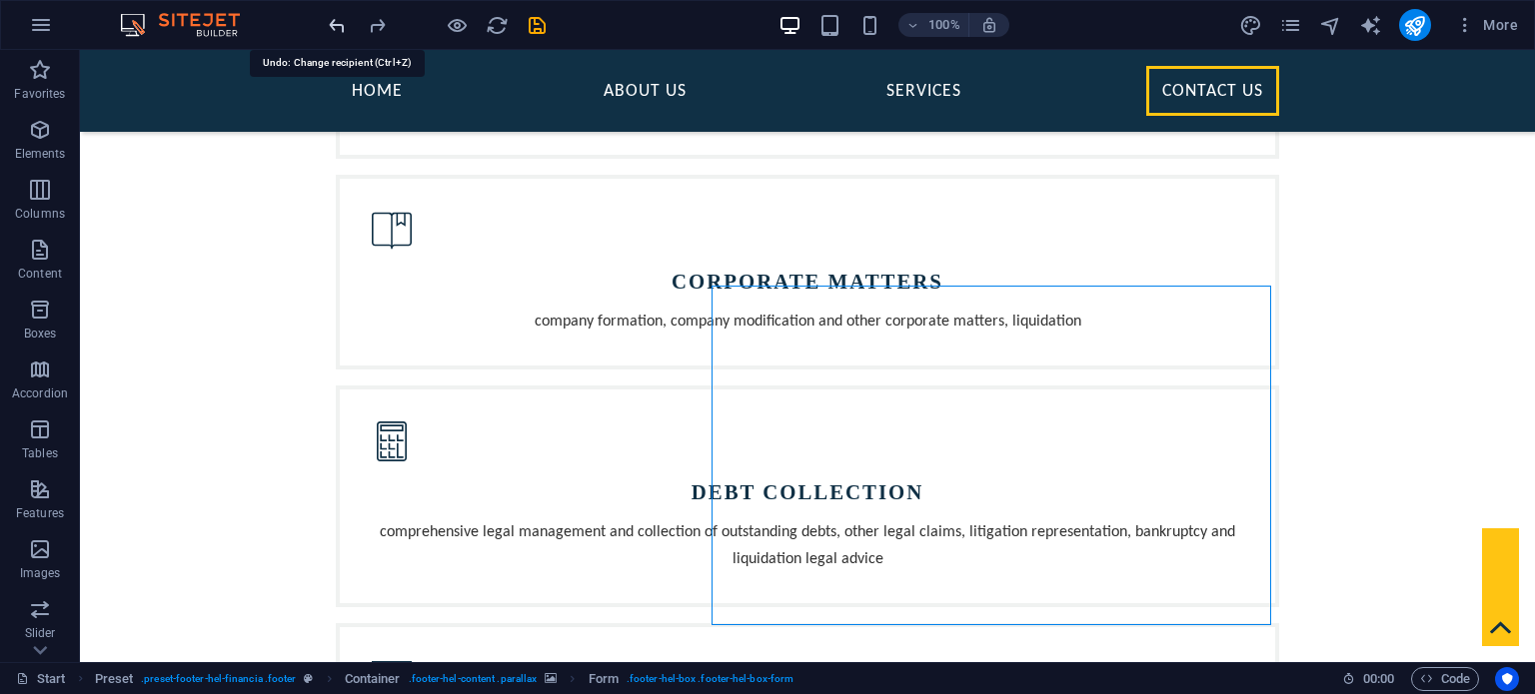
click at [338, 26] on icon "undo" at bounding box center [337, 25] width 23 height 23
click at [334, 21] on icon "undo" at bounding box center [337, 25] width 23 height 23
click at [335, 24] on div at bounding box center [437, 25] width 224 height 32
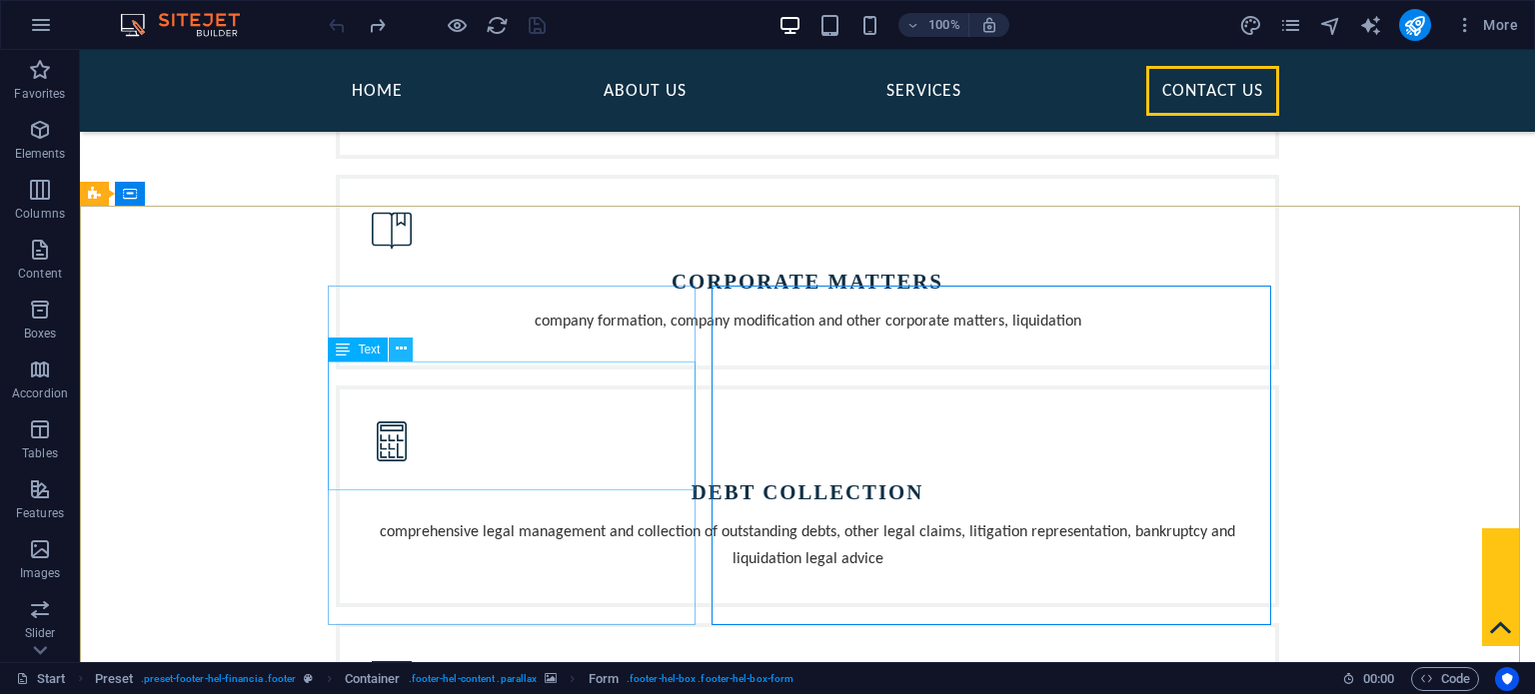
click at [407, 349] on button at bounding box center [401, 350] width 24 height 24
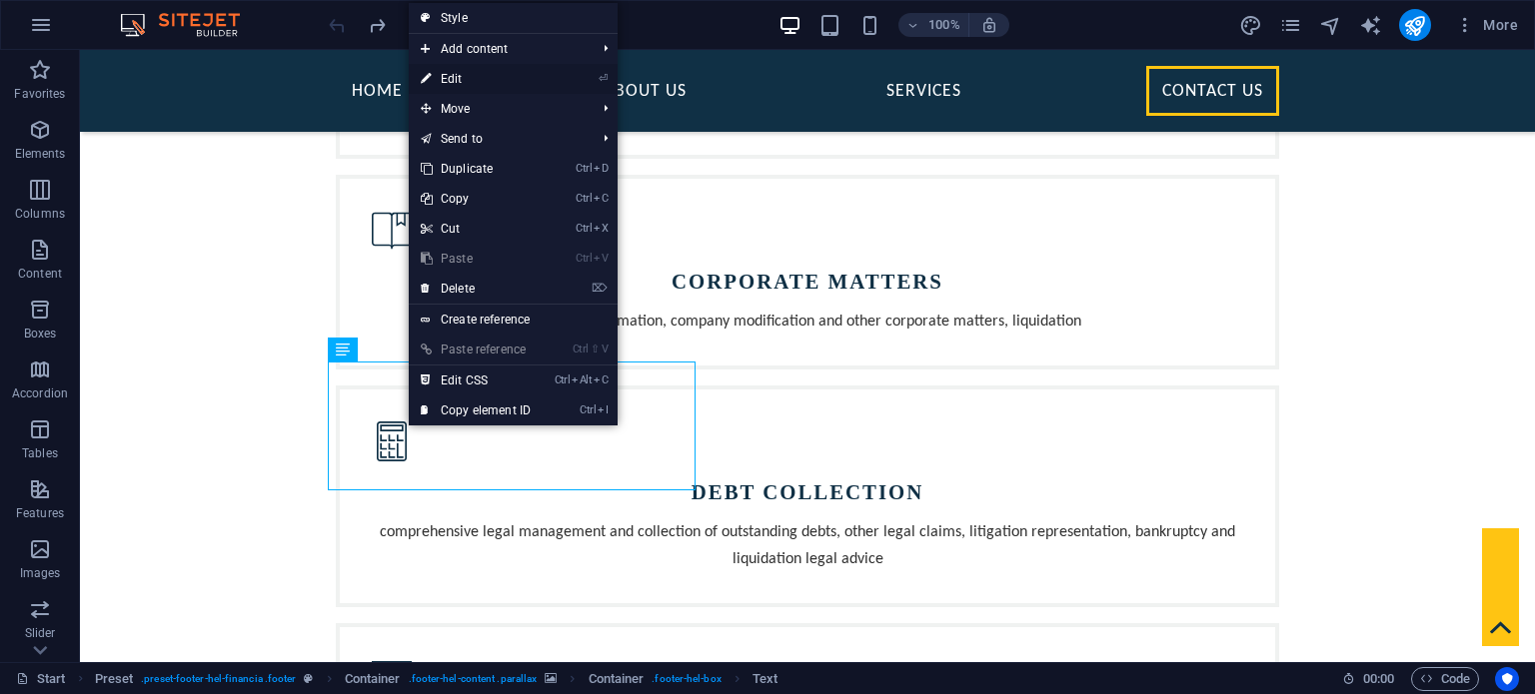
click at [513, 81] on link "⏎ Edit" at bounding box center [476, 79] width 134 height 30
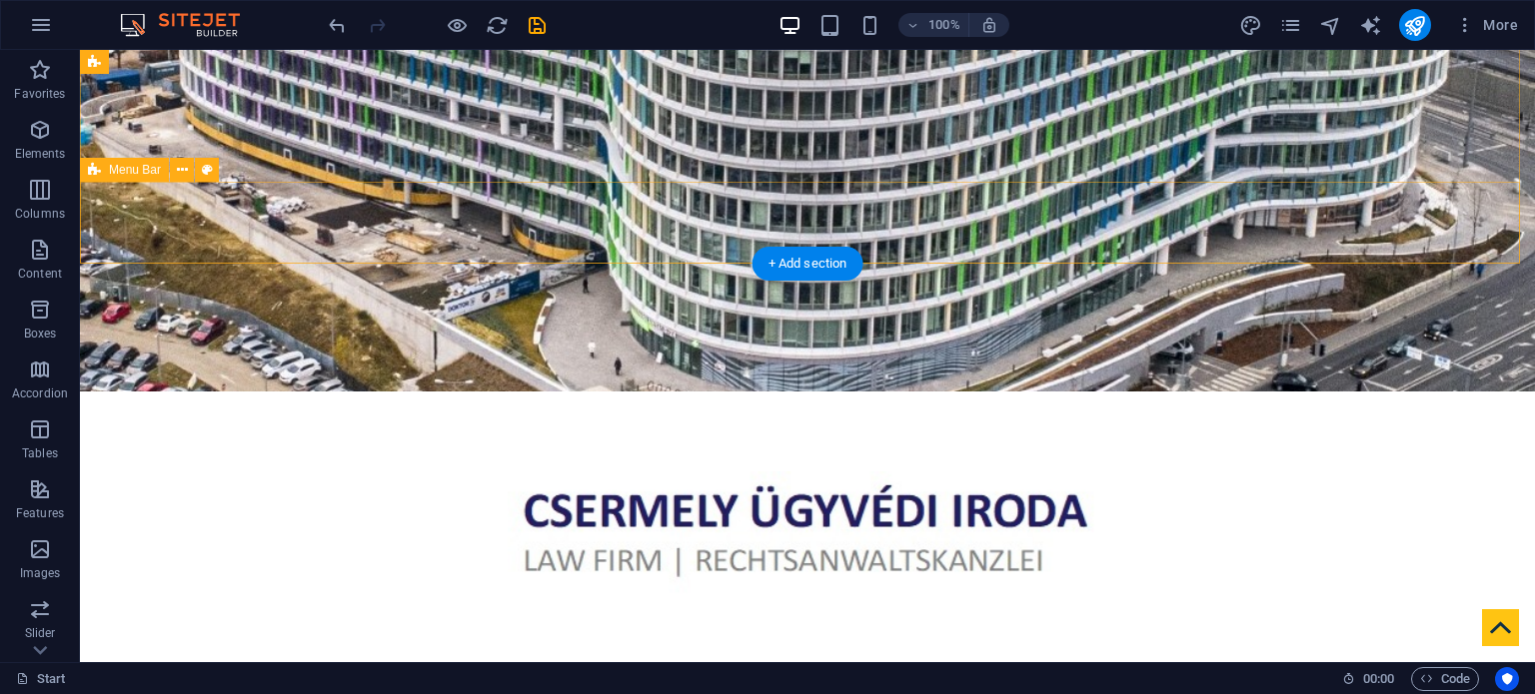
scroll to position [400, 0]
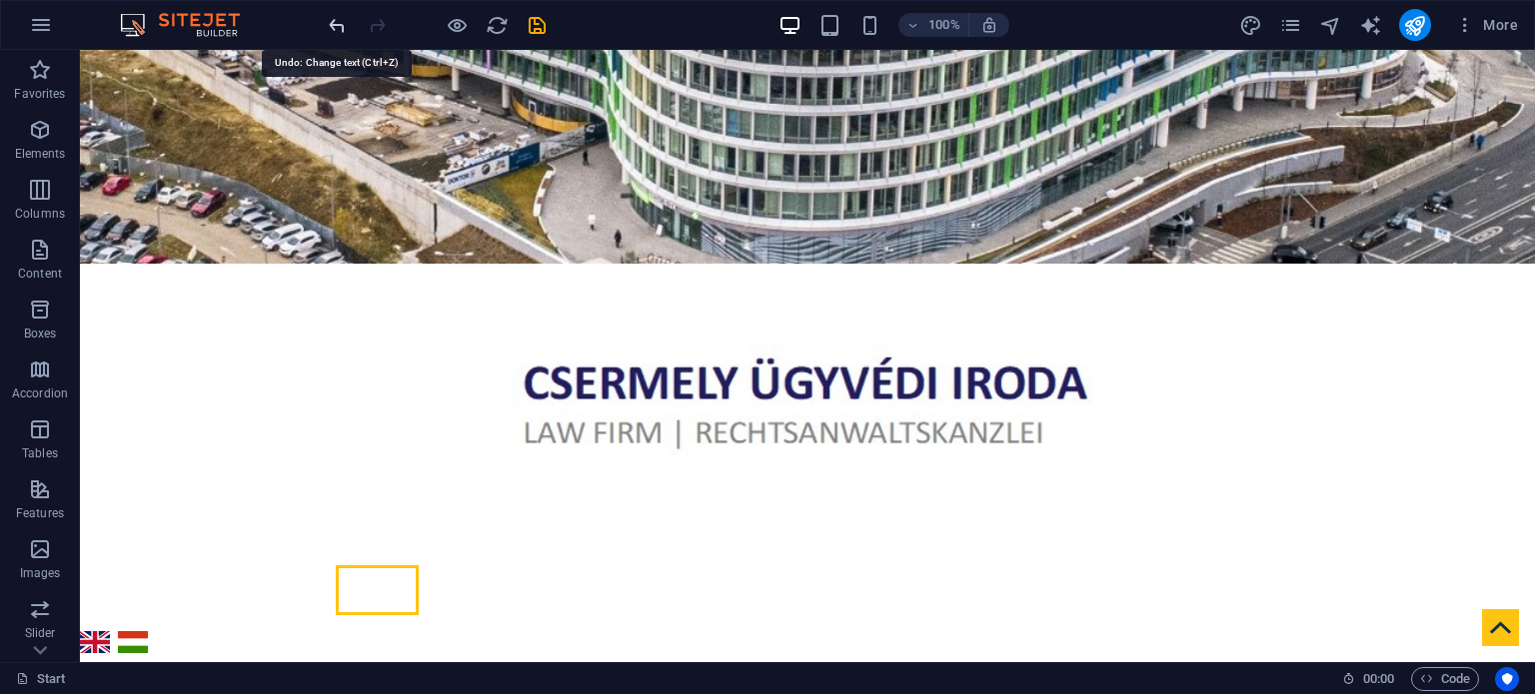
click at [339, 25] on icon "undo" at bounding box center [337, 25] width 23 height 23
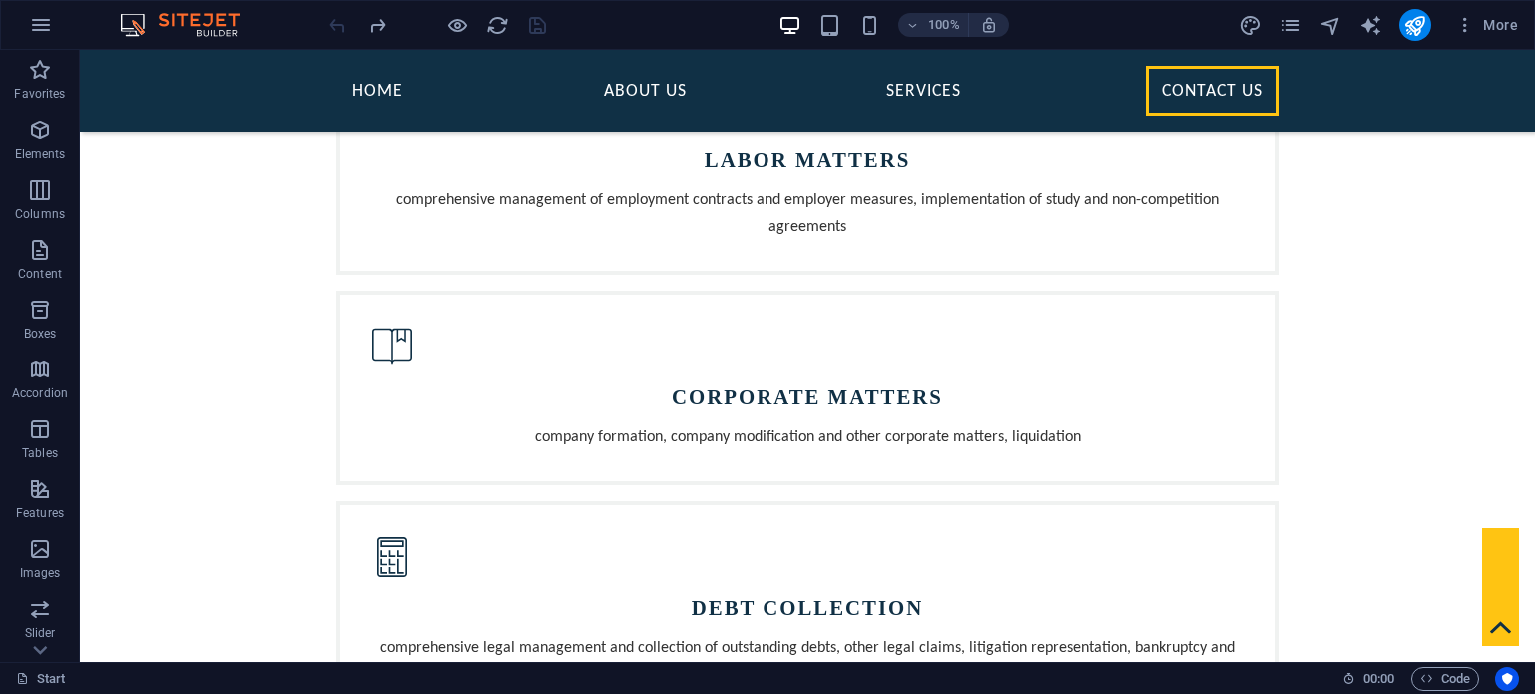
scroll to position [1968, 0]
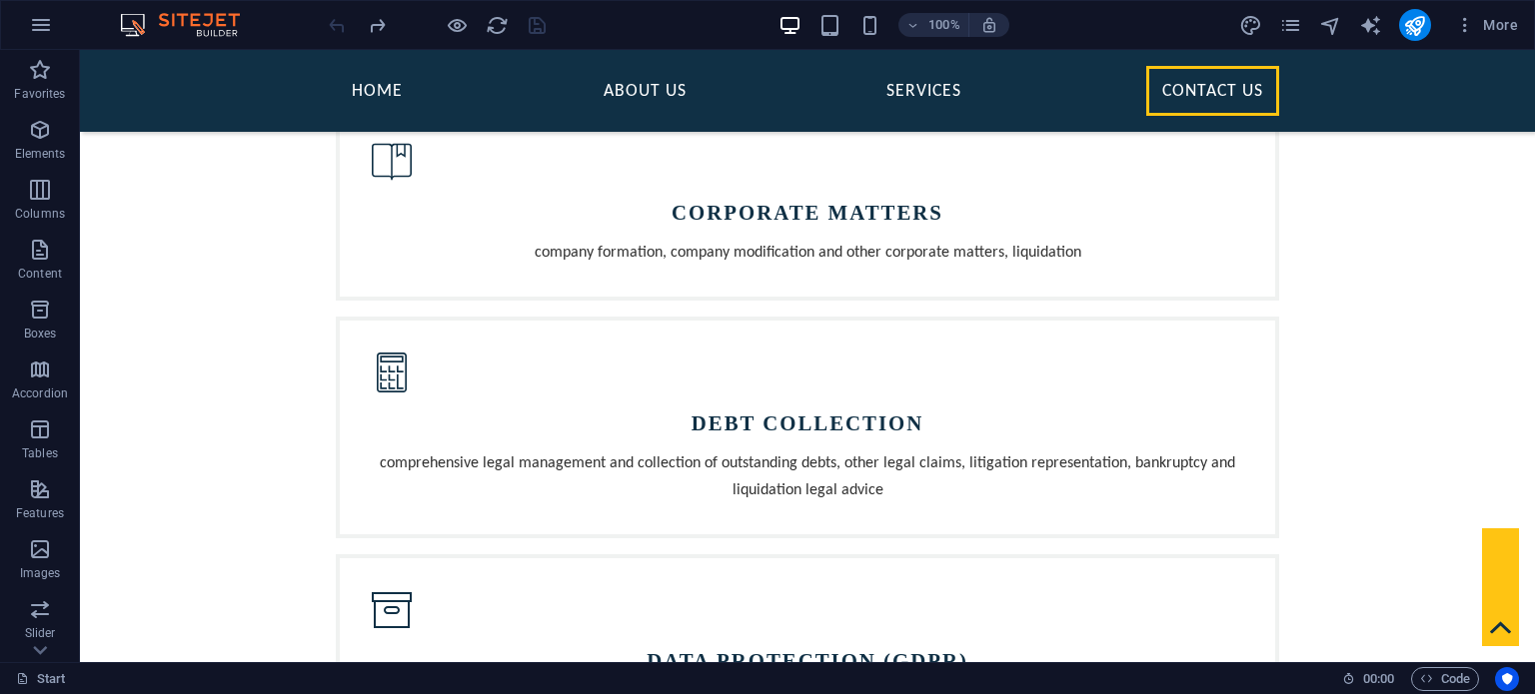
click at [339, 23] on div at bounding box center [437, 25] width 224 height 32
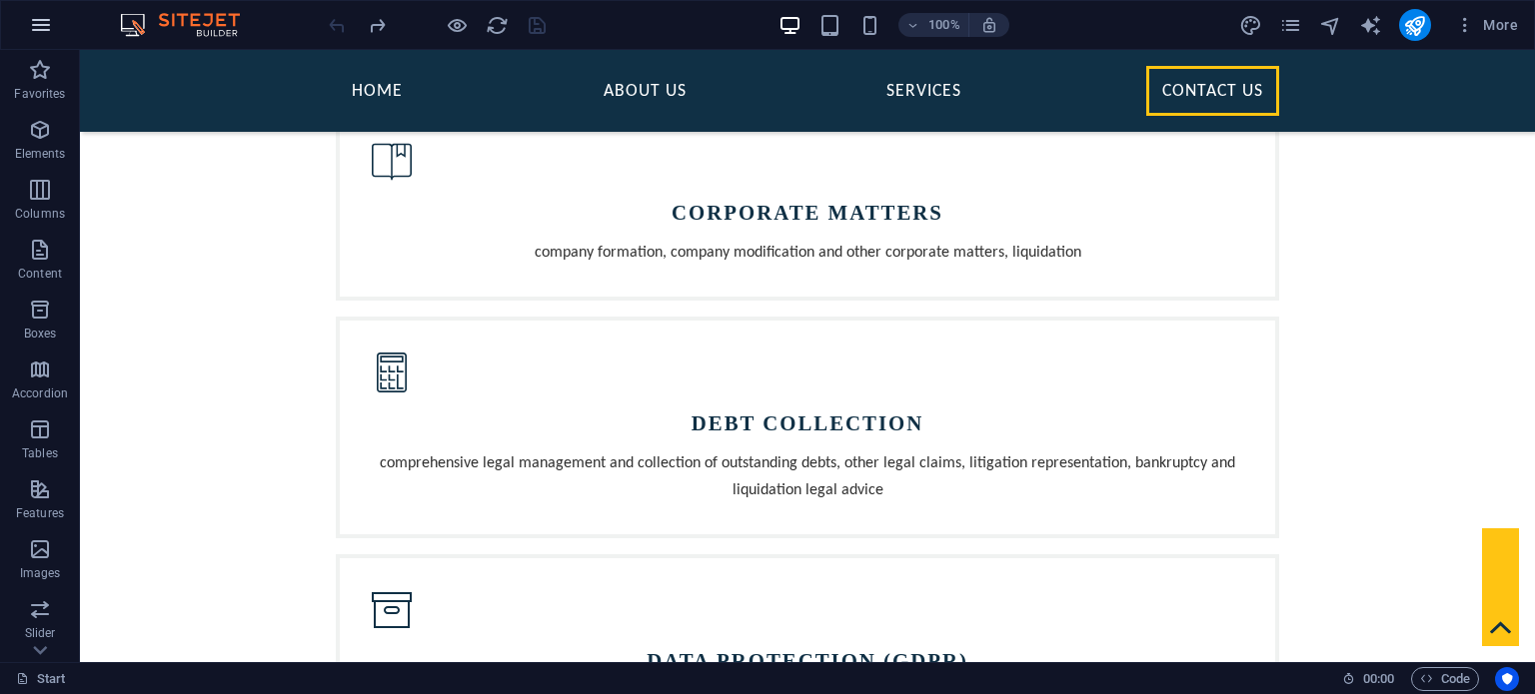
click at [44, 23] on icon "button" at bounding box center [41, 25] width 24 height 24
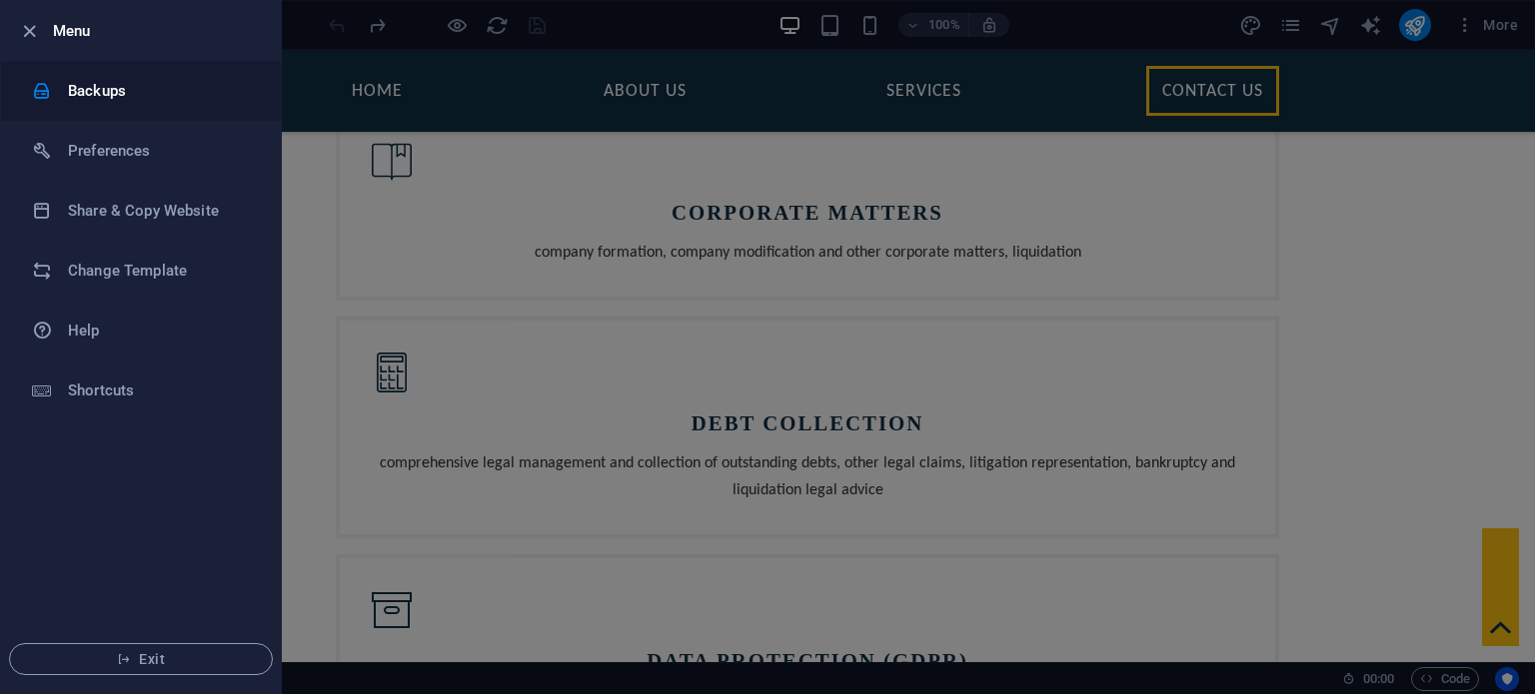
click at [121, 102] on h6 "Backups" at bounding box center [160, 91] width 185 height 24
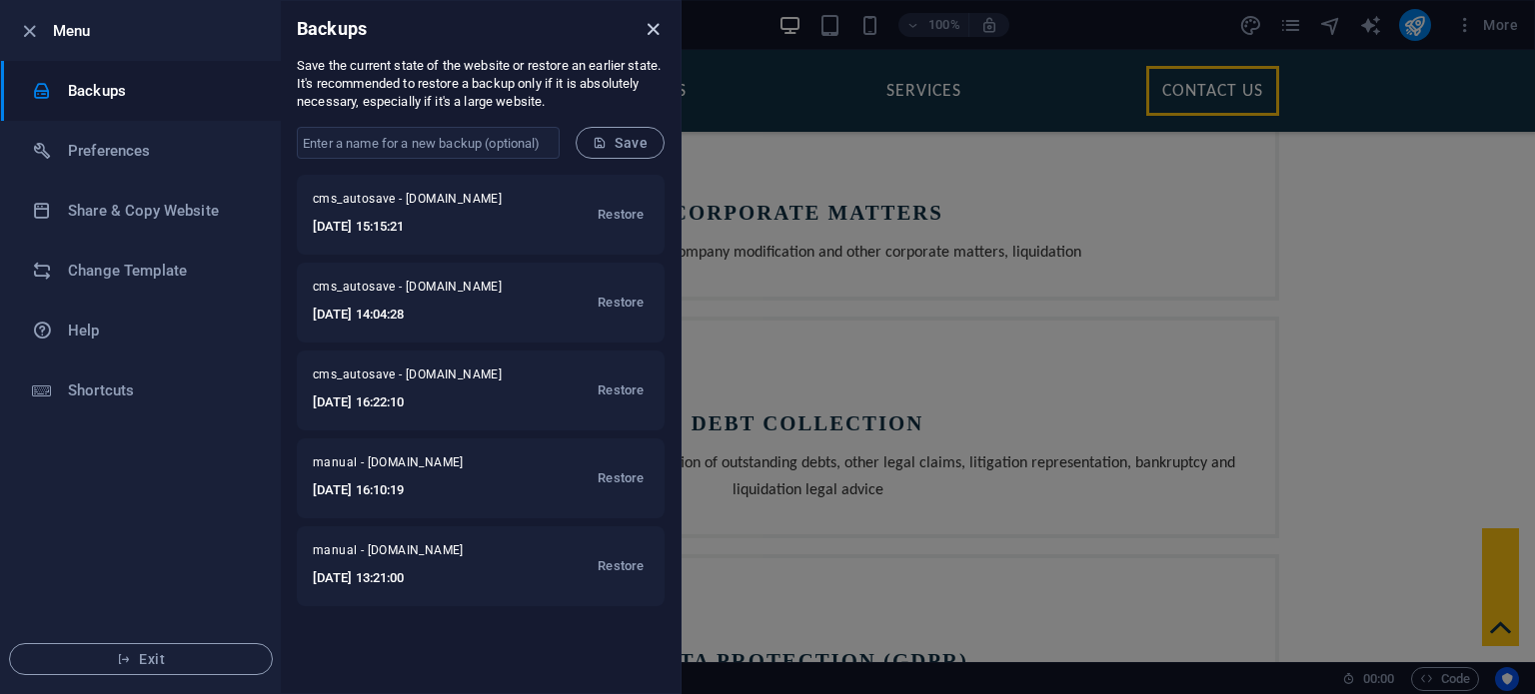
click at [649, 21] on icon "close" at bounding box center [653, 29] width 23 height 23
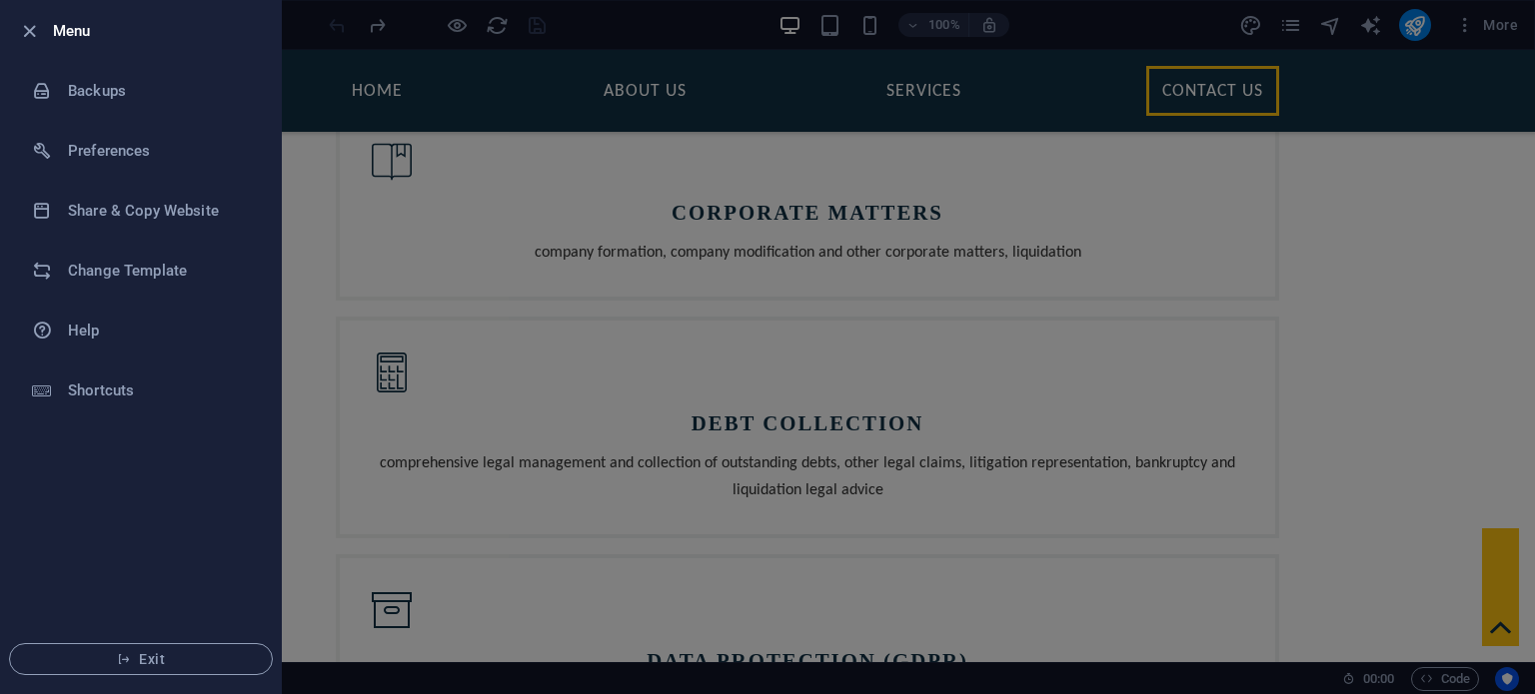
click at [65, 28] on h6 "Menu" at bounding box center [159, 31] width 212 height 24
click at [36, 28] on icon "button" at bounding box center [29, 31] width 23 height 23
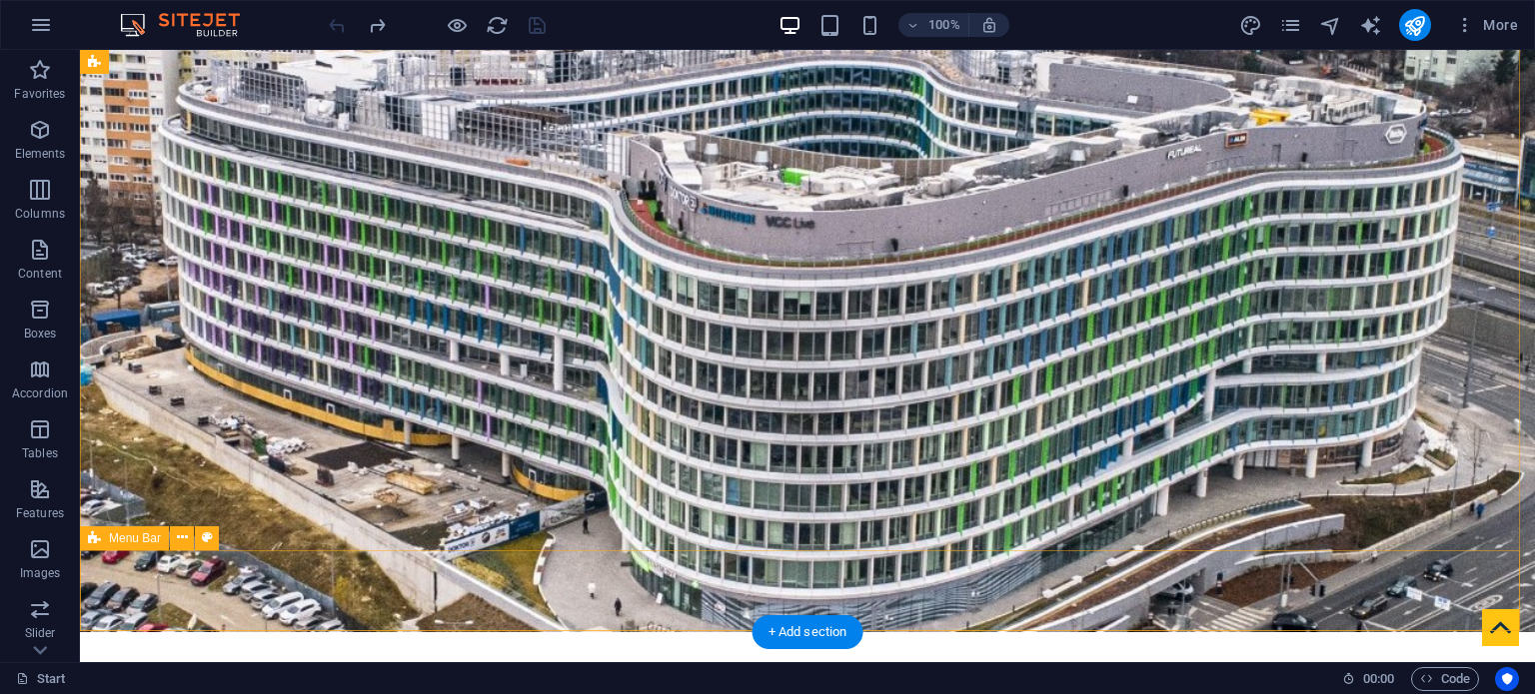
scroll to position [0, 0]
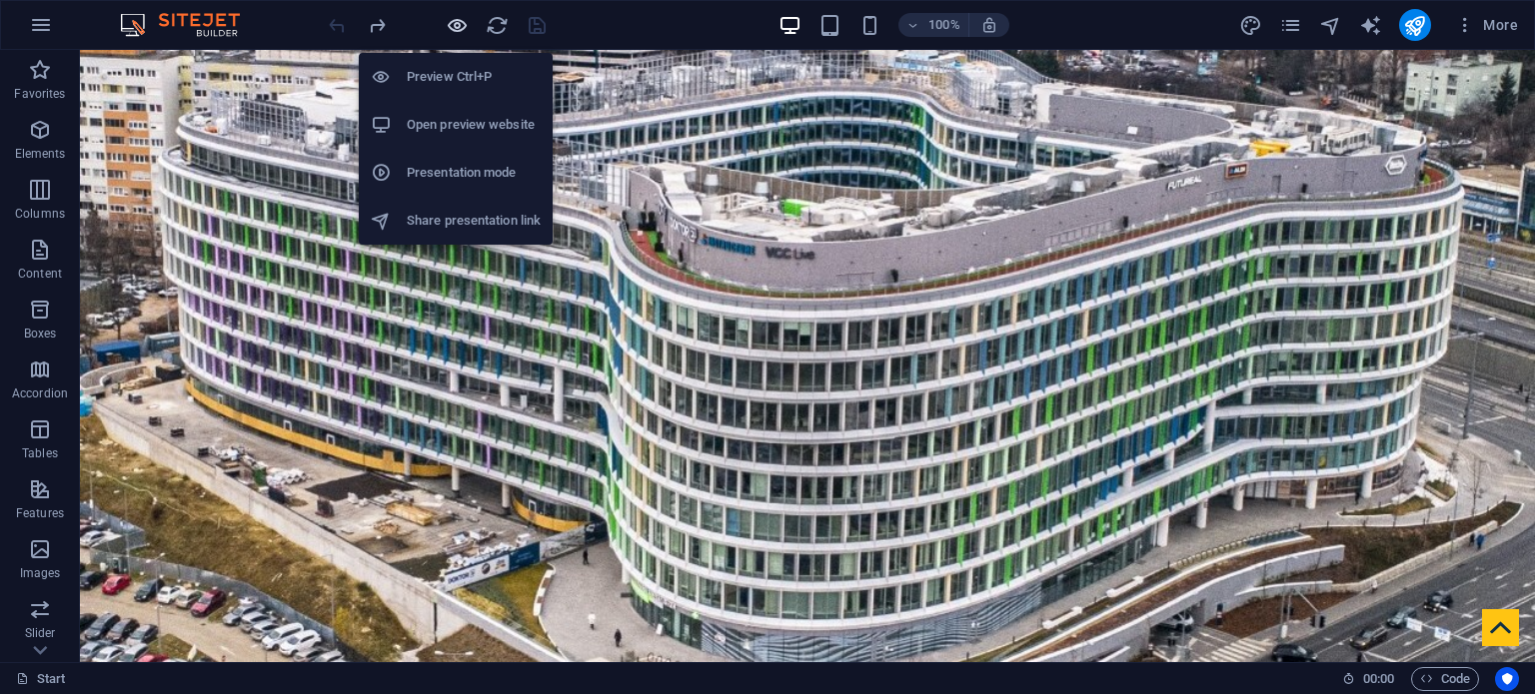
click at [460, 22] on icon "button" at bounding box center [457, 25] width 23 height 23
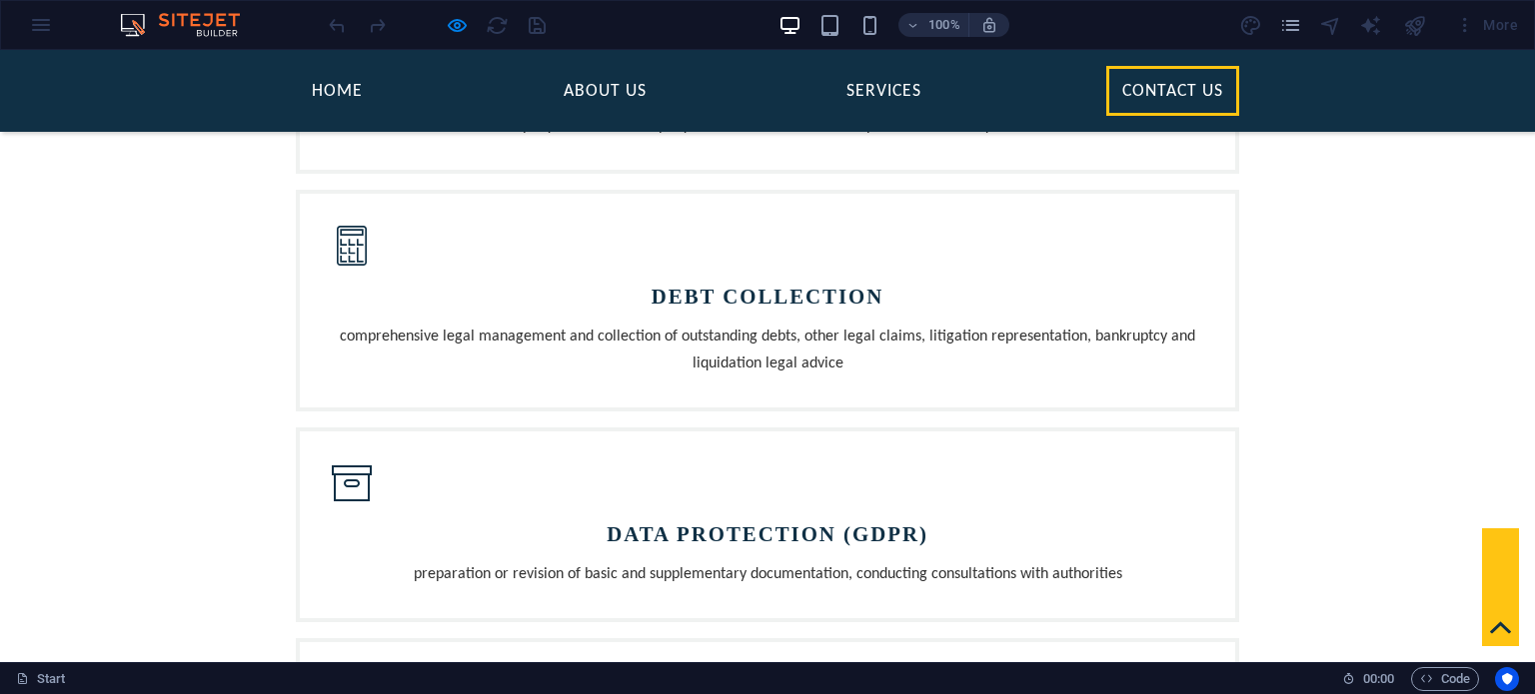
scroll to position [1899, 0]
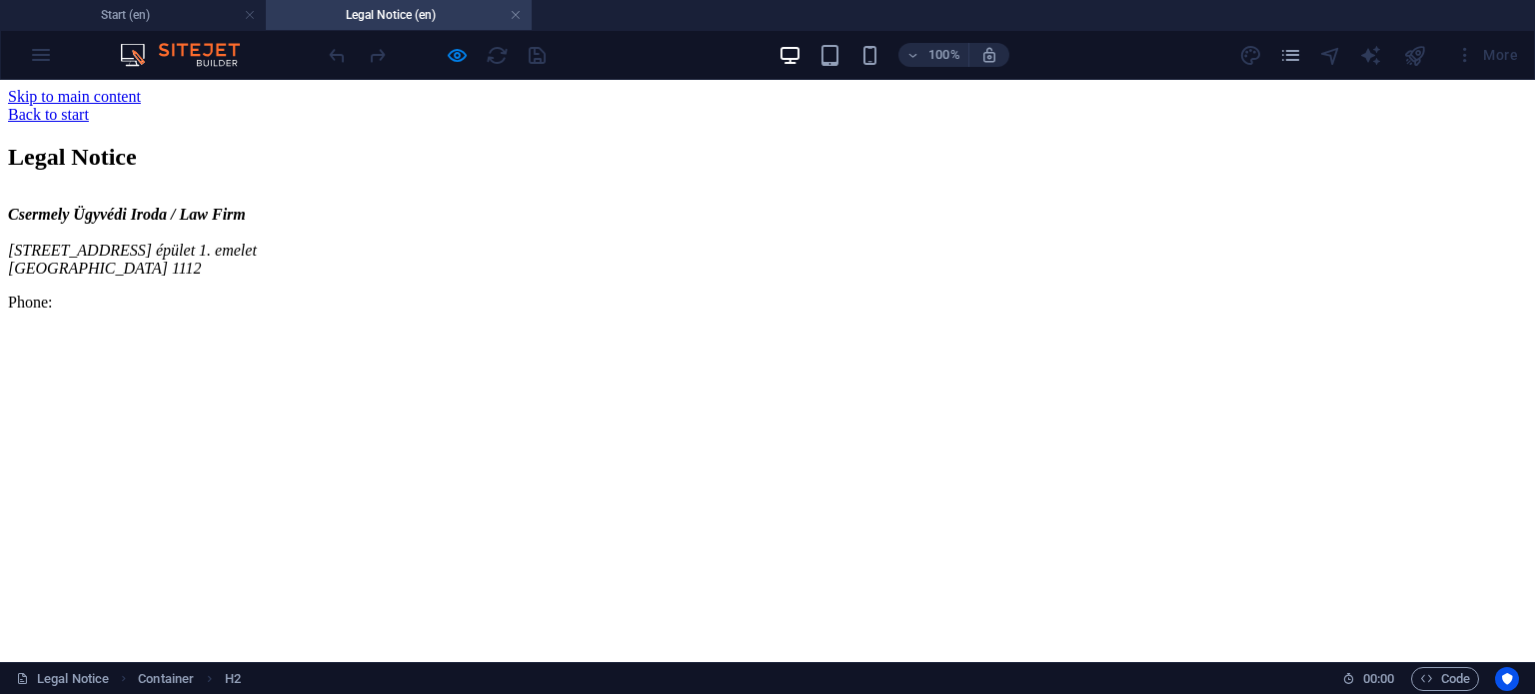
scroll to position [0, 0]
click at [189, 23] on h4 "Start (en)" at bounding box center [133, 15] width 266 height 22
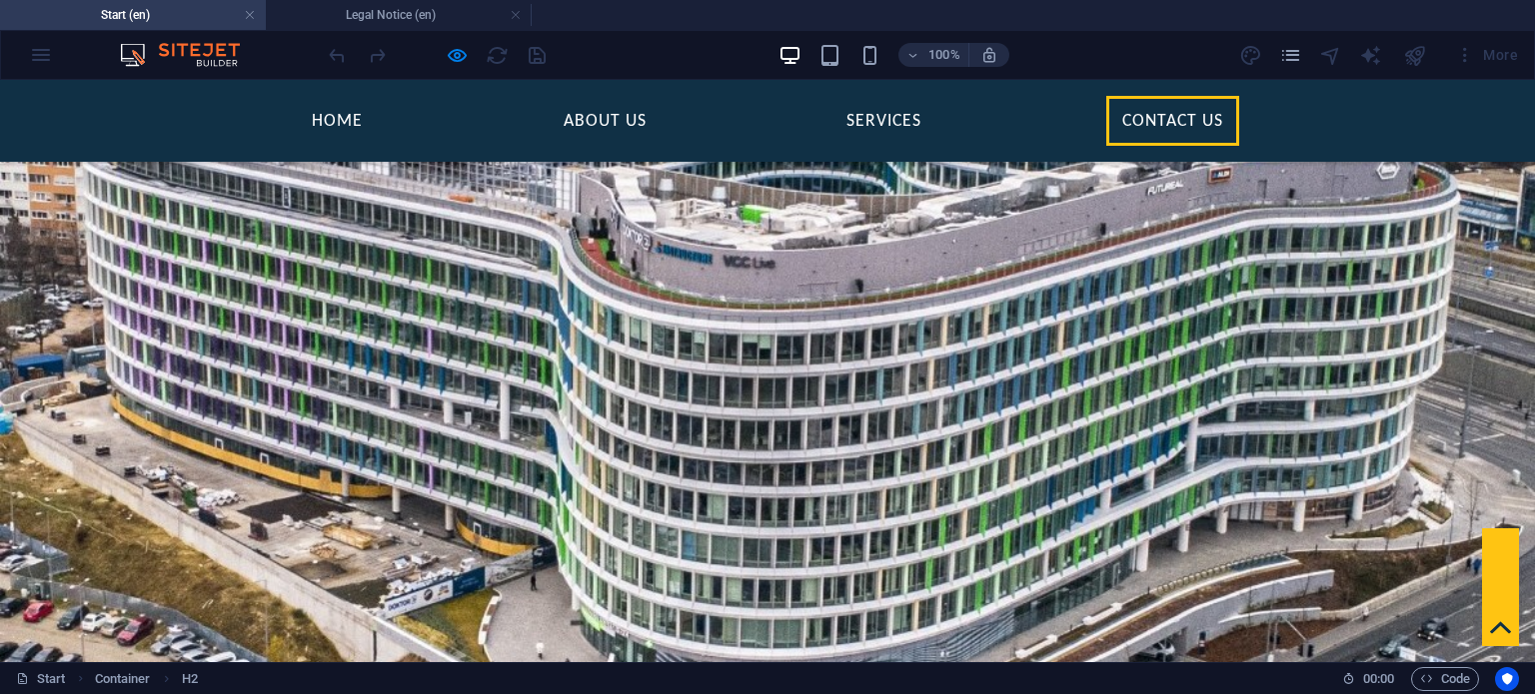
scroll to position [1950, 0]
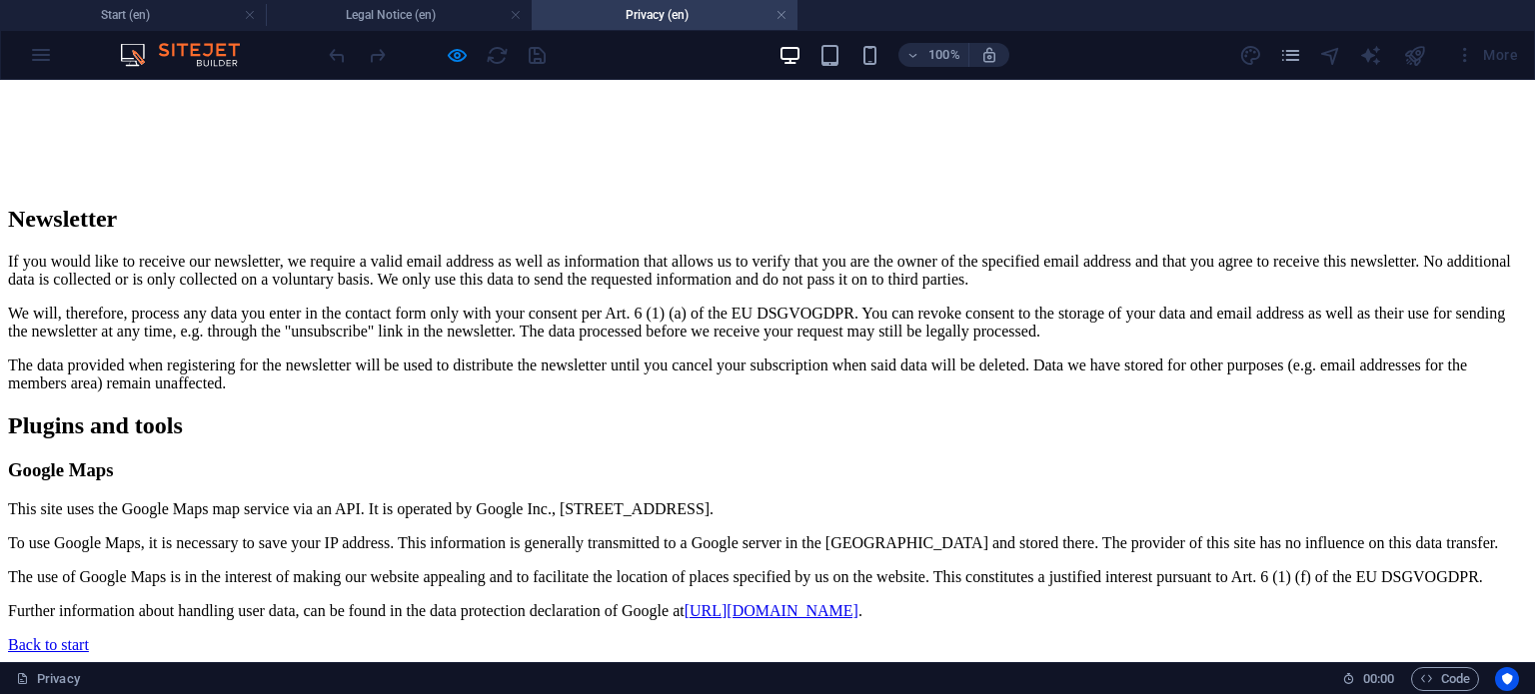
scroll to position [4097, 0]
click at [211, 16] on h4 "Start (en)" at bounding box center [133, 15] width 266 height 22
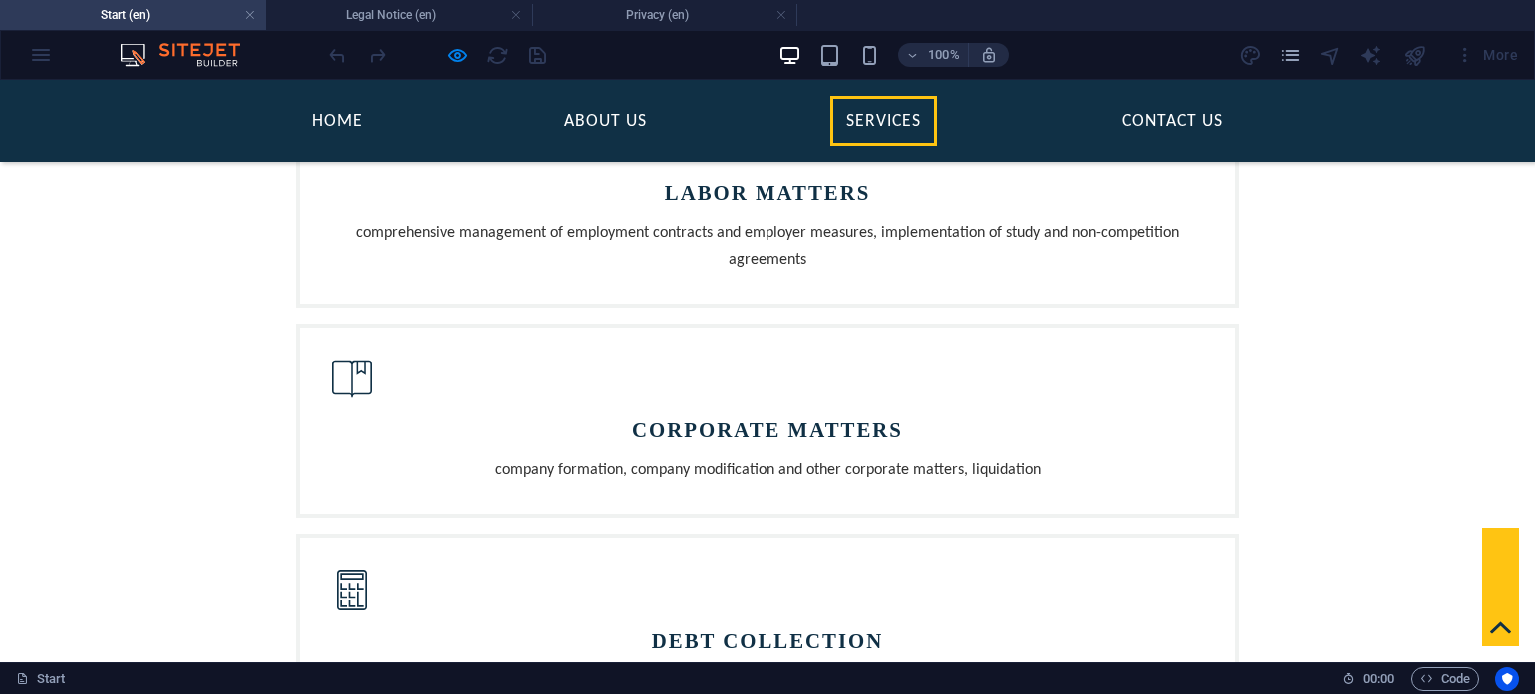
scroll to position [1631, 0]
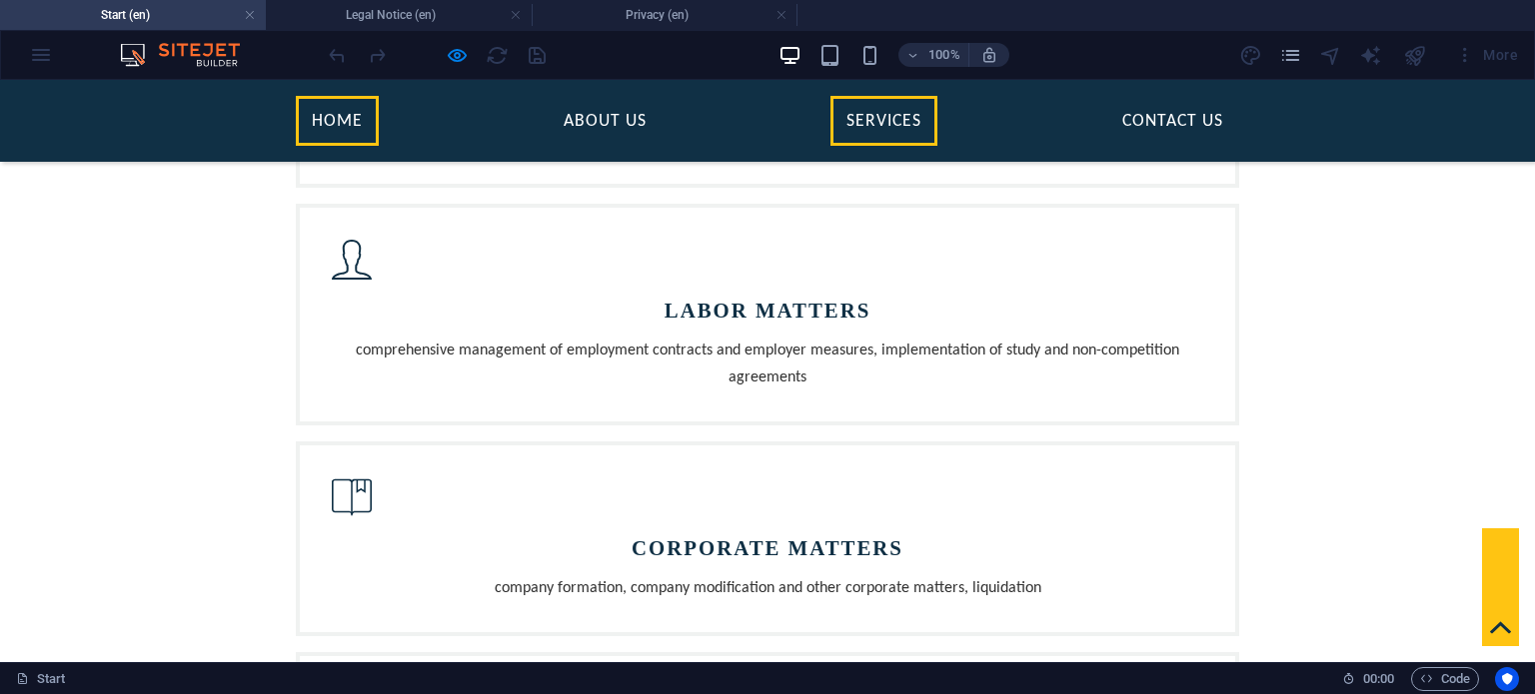
click at [336, 123] on link "Home" at bounding box center [337, 121] width 83 height 50
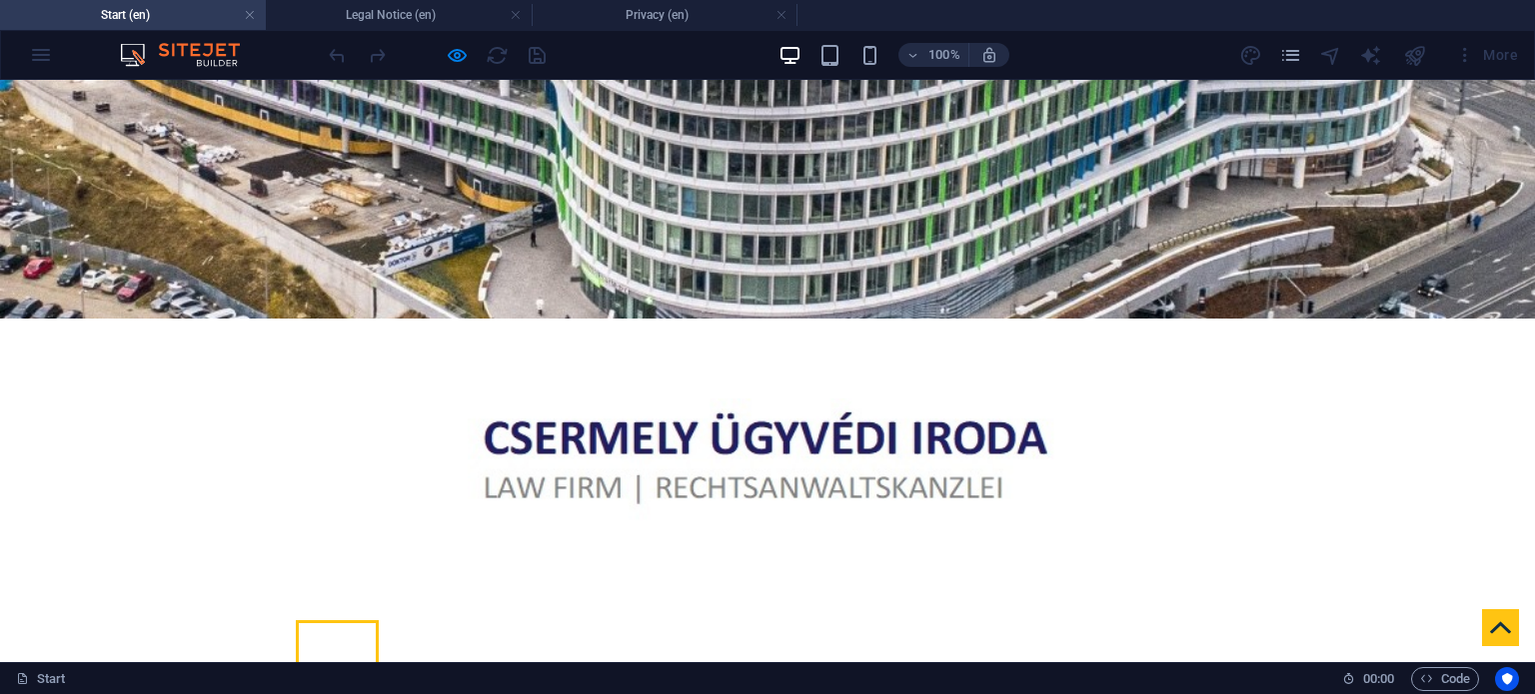
scroll to position [400, 0]
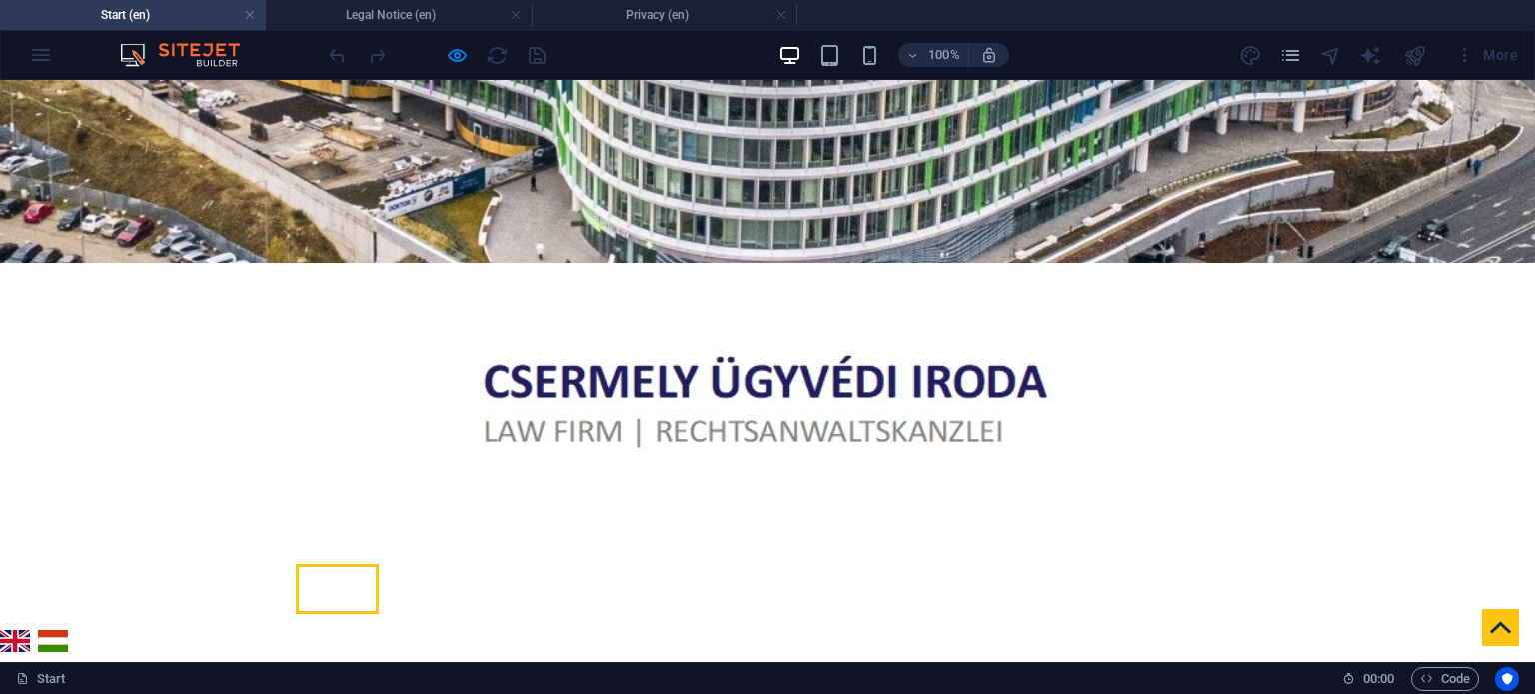
click at [54, 631] on link "magyar" at bounding box center [53, 642] width 30 height 23
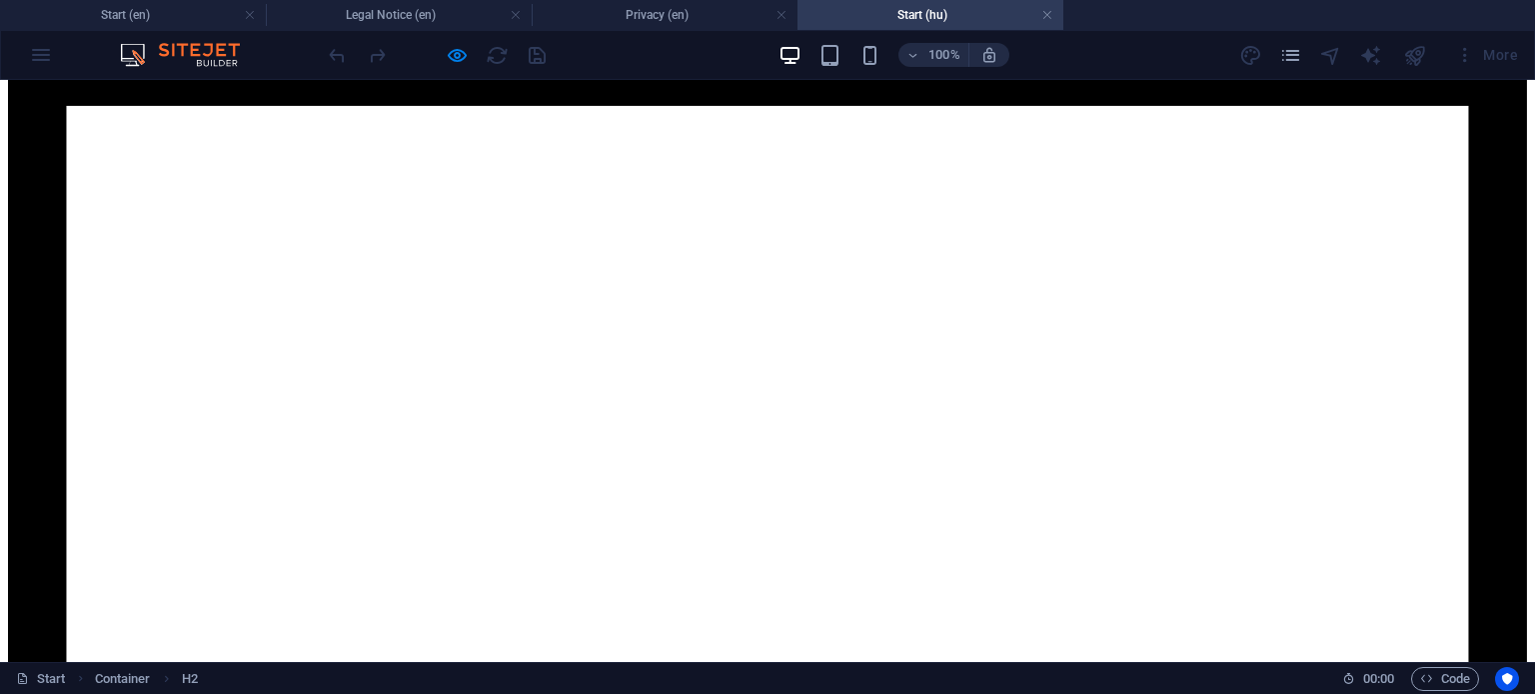
scroll to position [1923, 0]
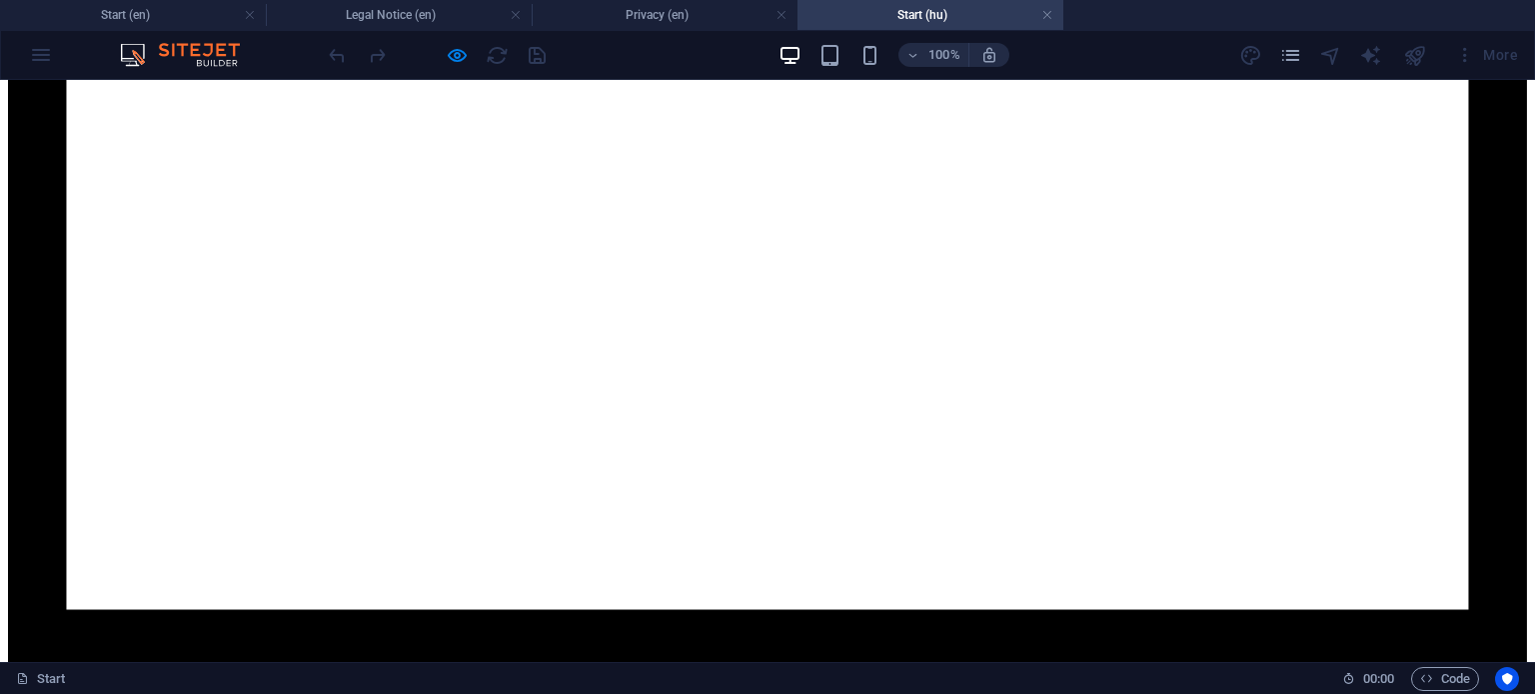
scroll to position [2122, 0]
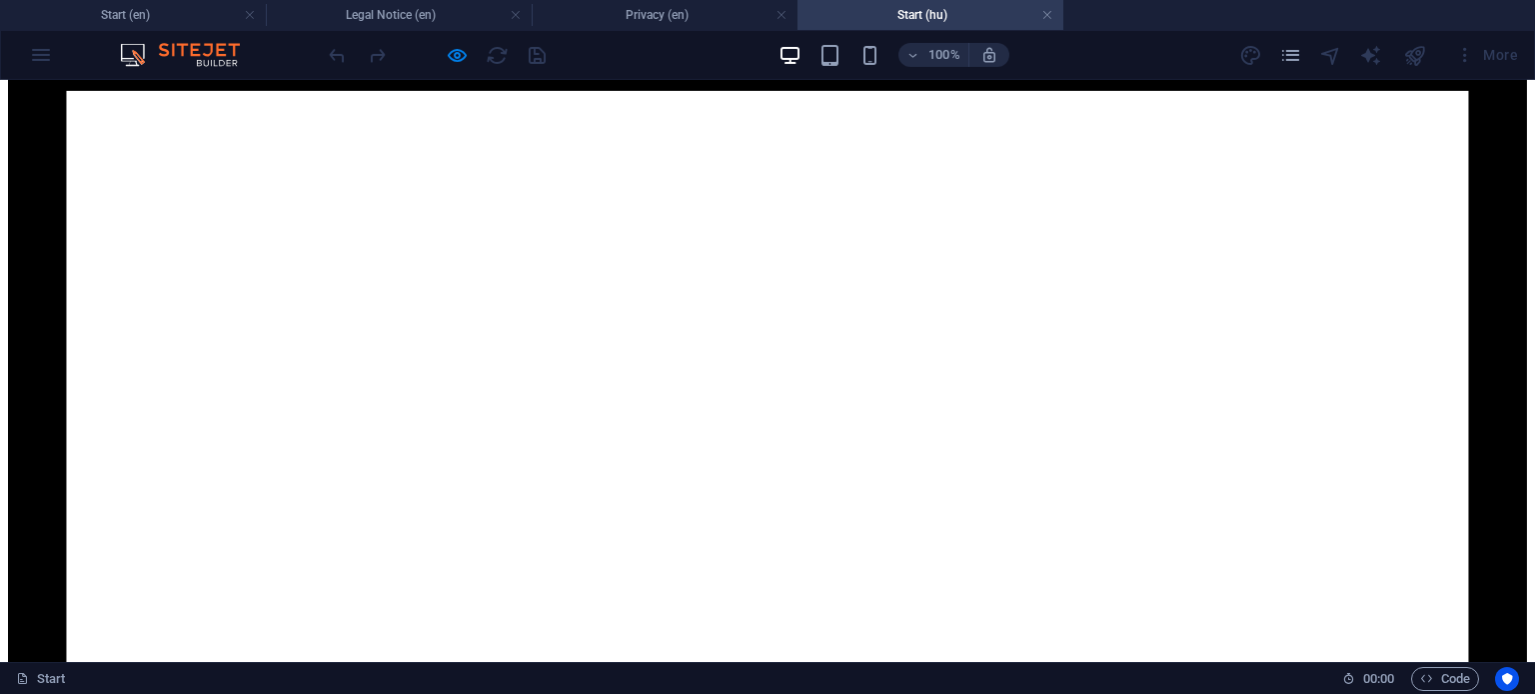
scroll to position [1823, 0]
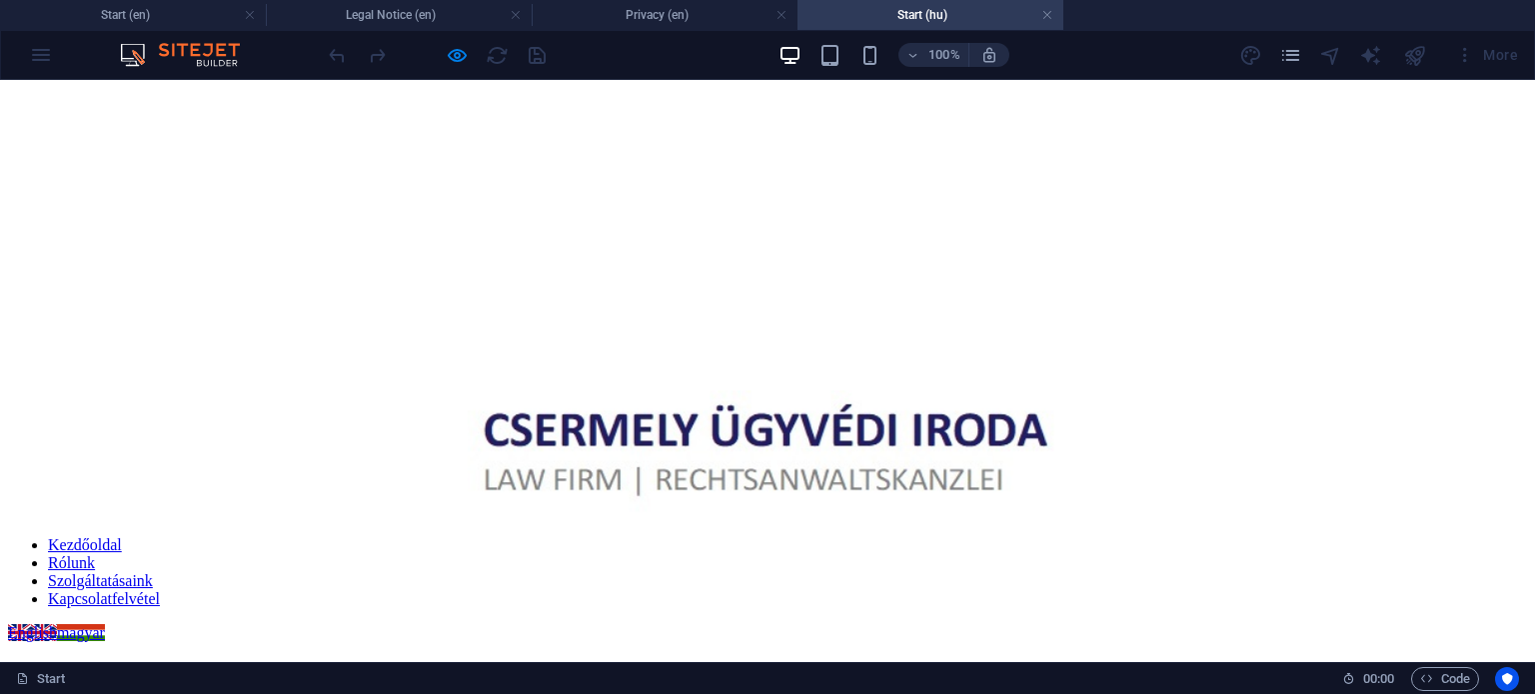
scroll to position [300, 0]
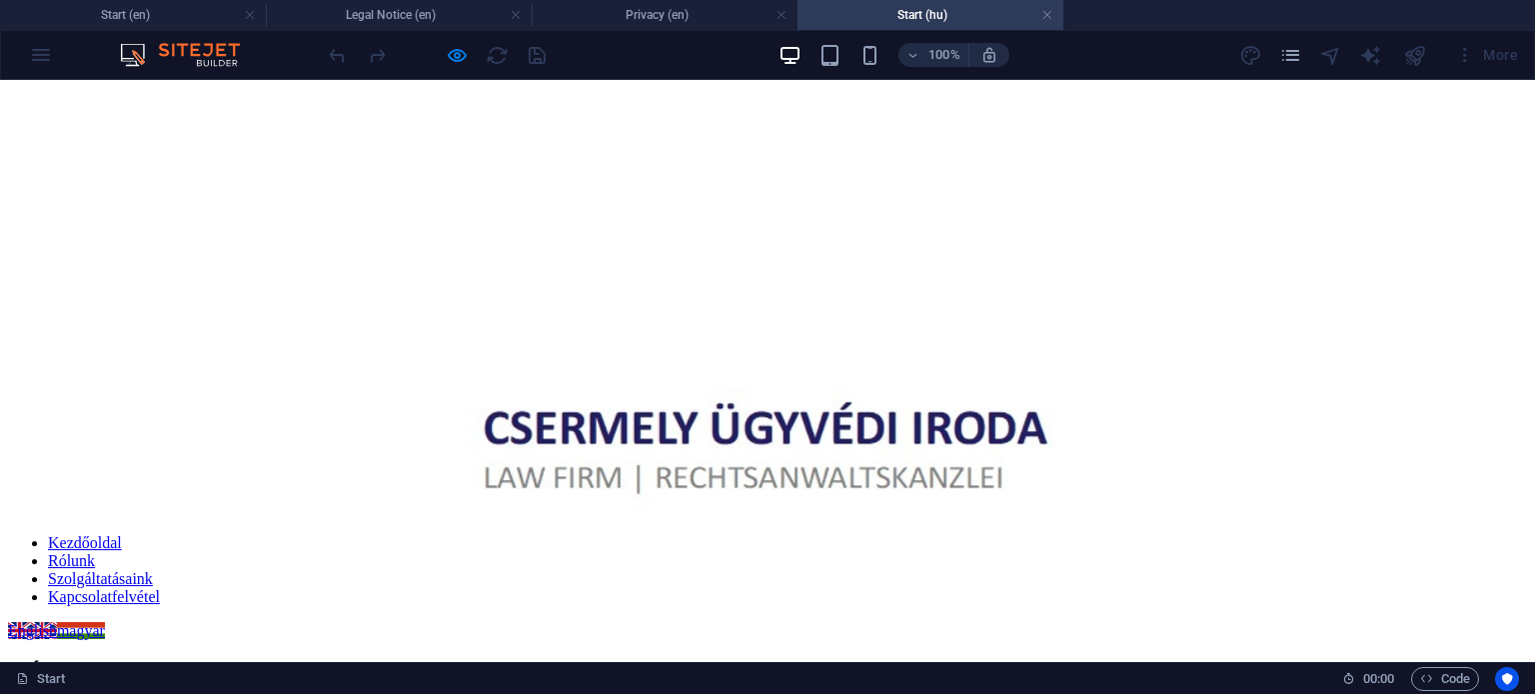
click at [51, 623] on div "English magyar" at bounding box center [767, 632] width 1519 height 18
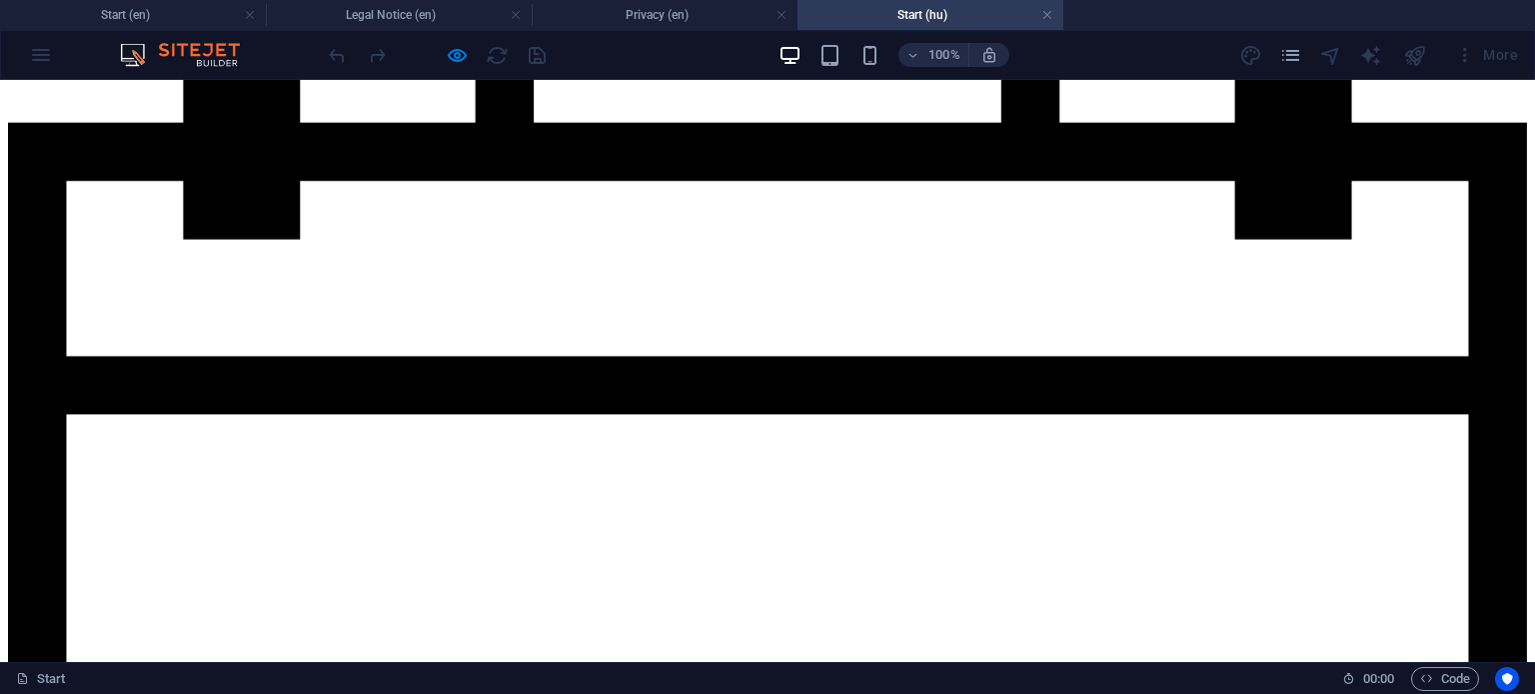
scroll to position [1899, 0]
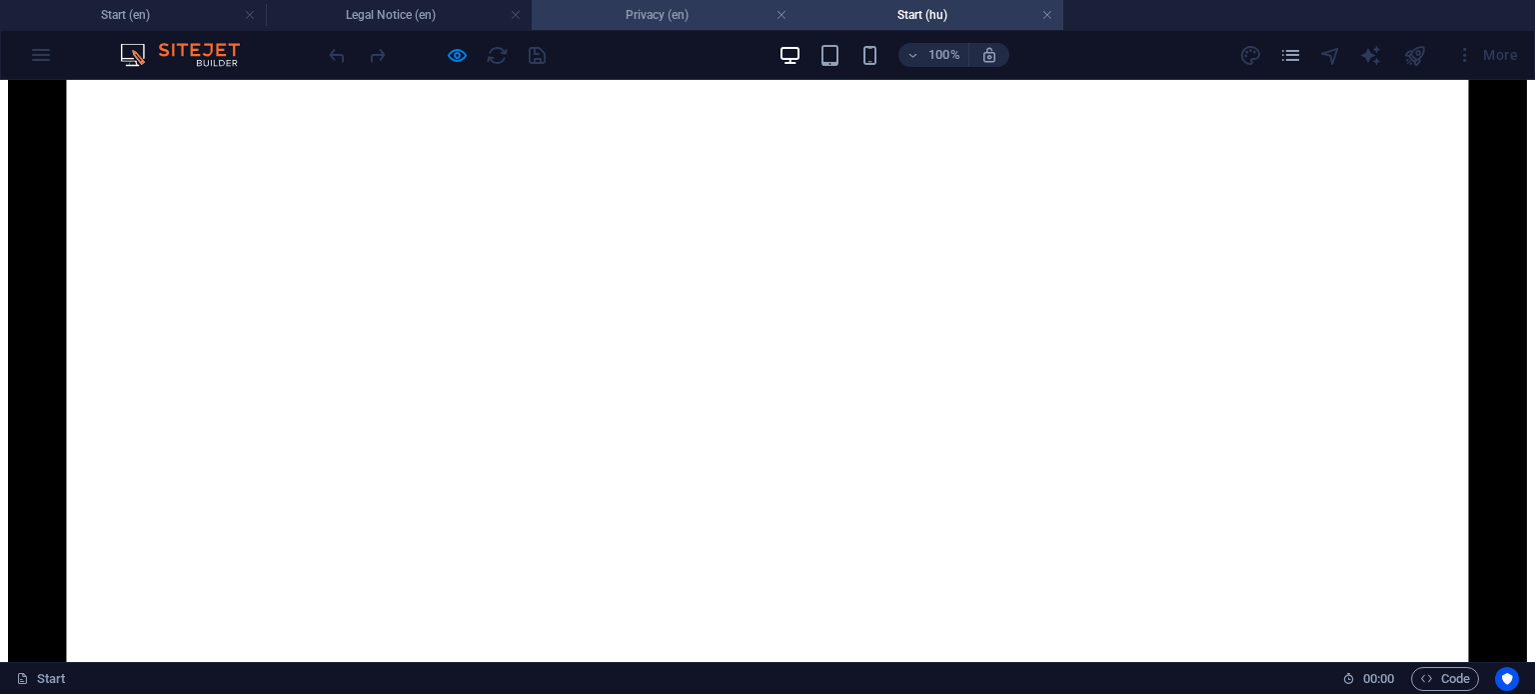
click at [667, 4] on h4 "Privacy (en)" at bounding box center [665, 15] width 266 height 22
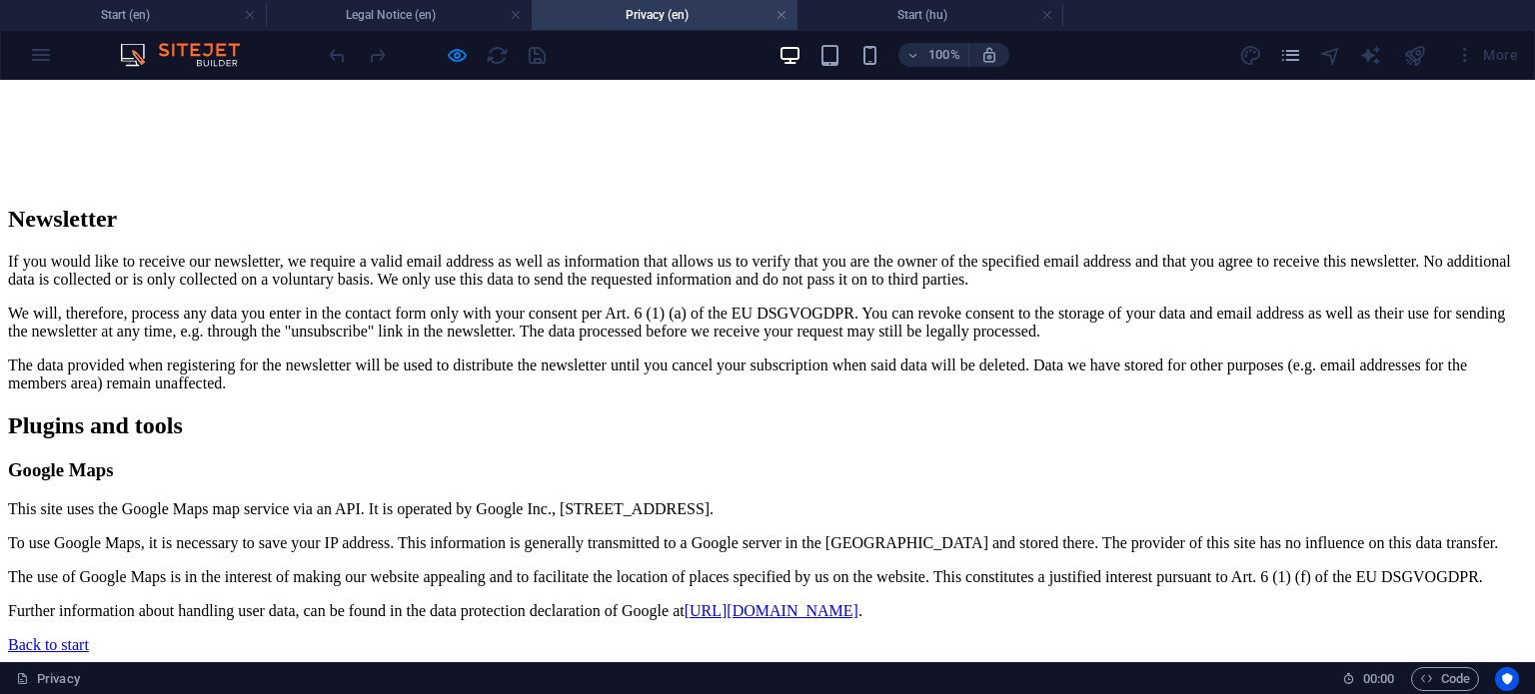
scroll to position [0, 0]
click at [923, 10] on h4 "Start (hu)" at bounding box center [930, 15] width 266 height 22
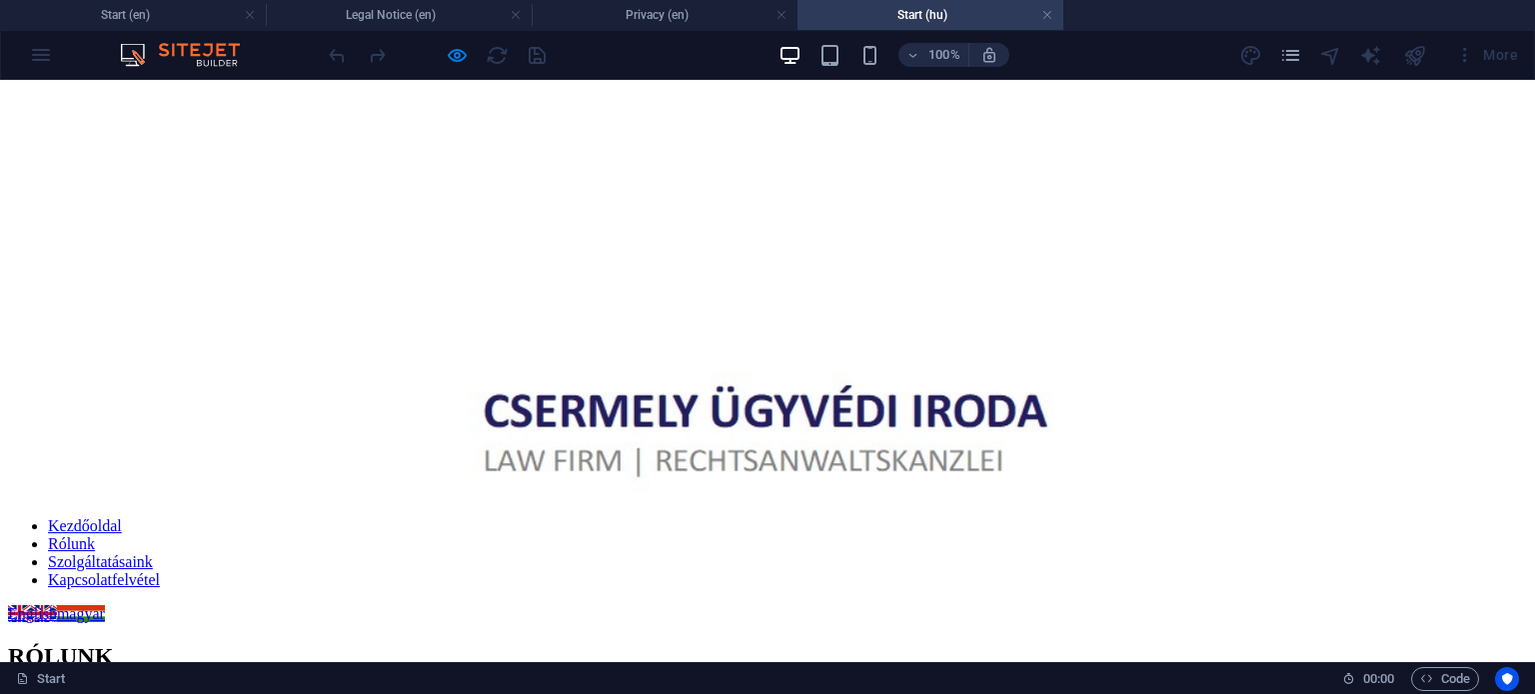
scroll to position [400, 0]
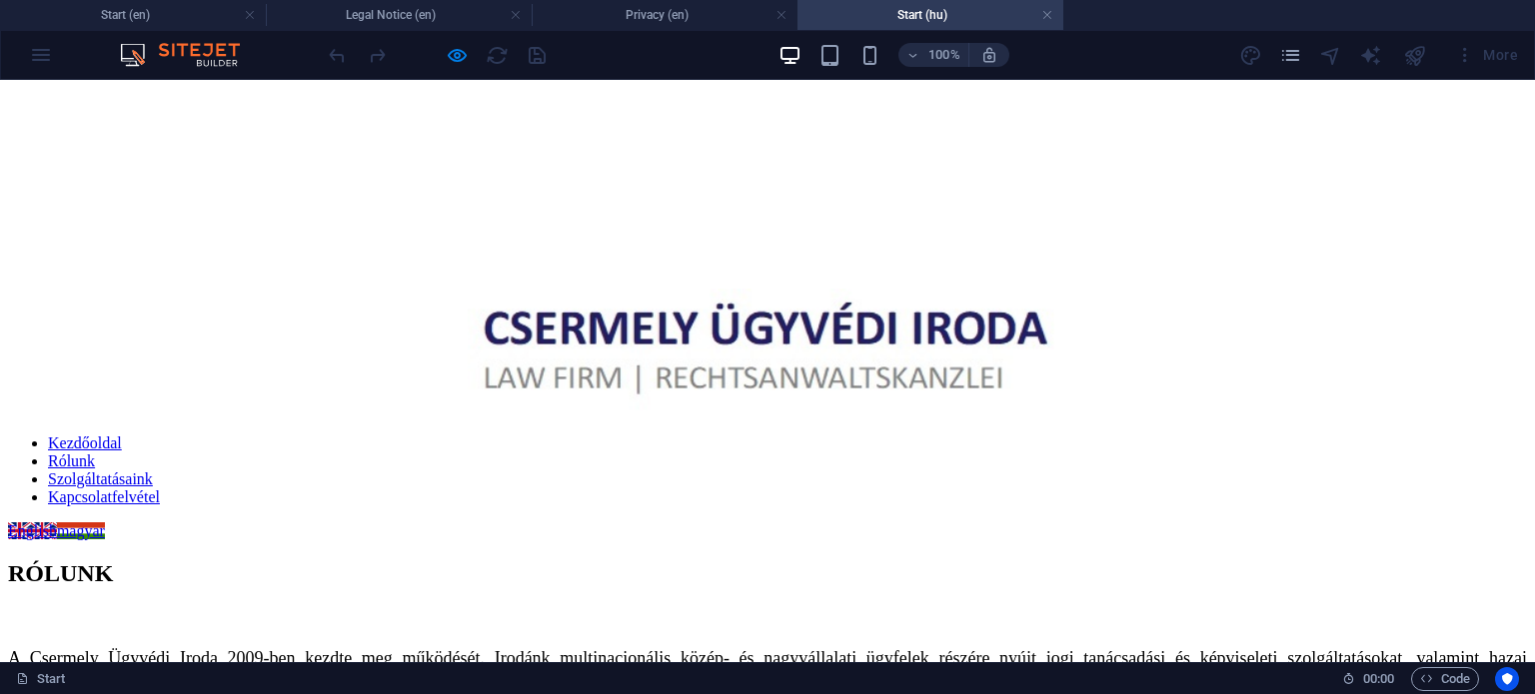
click at [23, 523] on div "English magyar" at bounding box center [767, 532] width 1519 height 18
click at [62, 523] on div "English magyar" at bounding box center [767, 532] width 1519 height 18
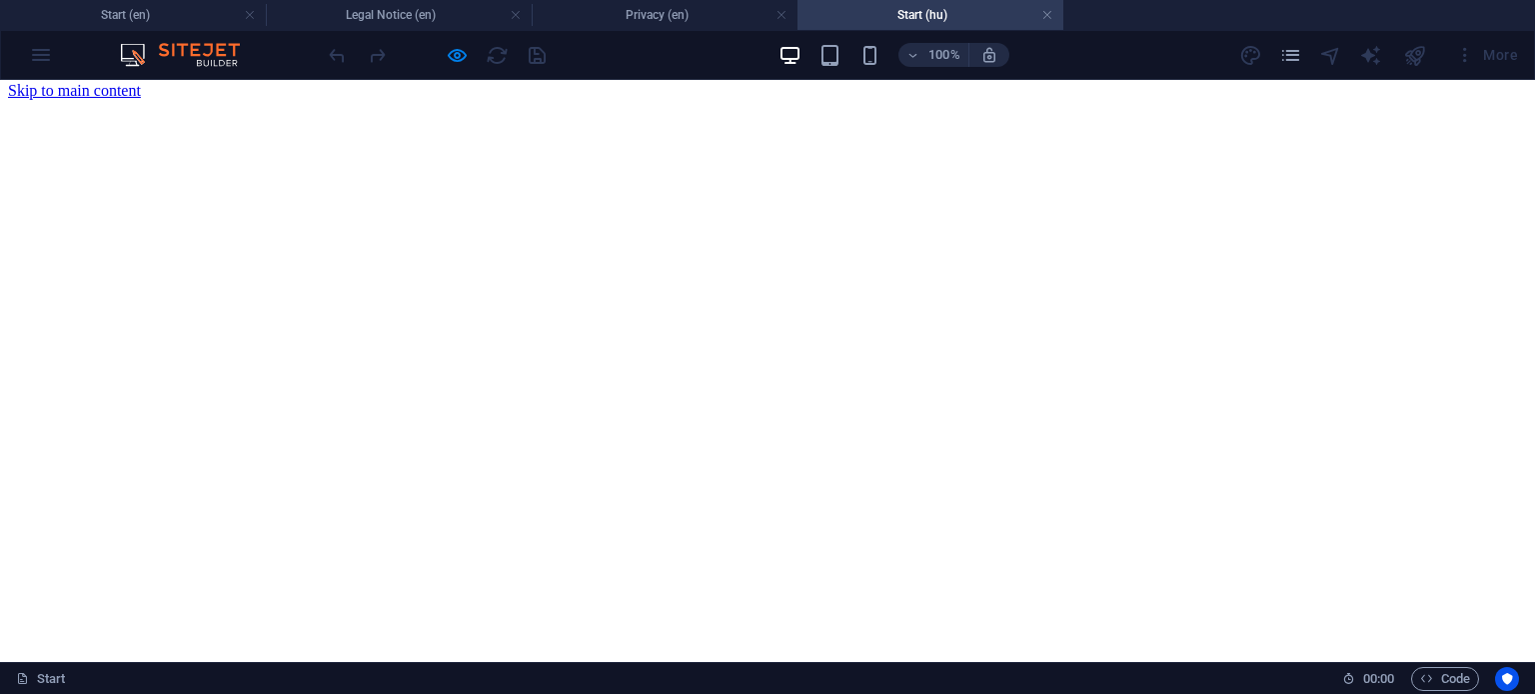
scroll to position [0, 0]
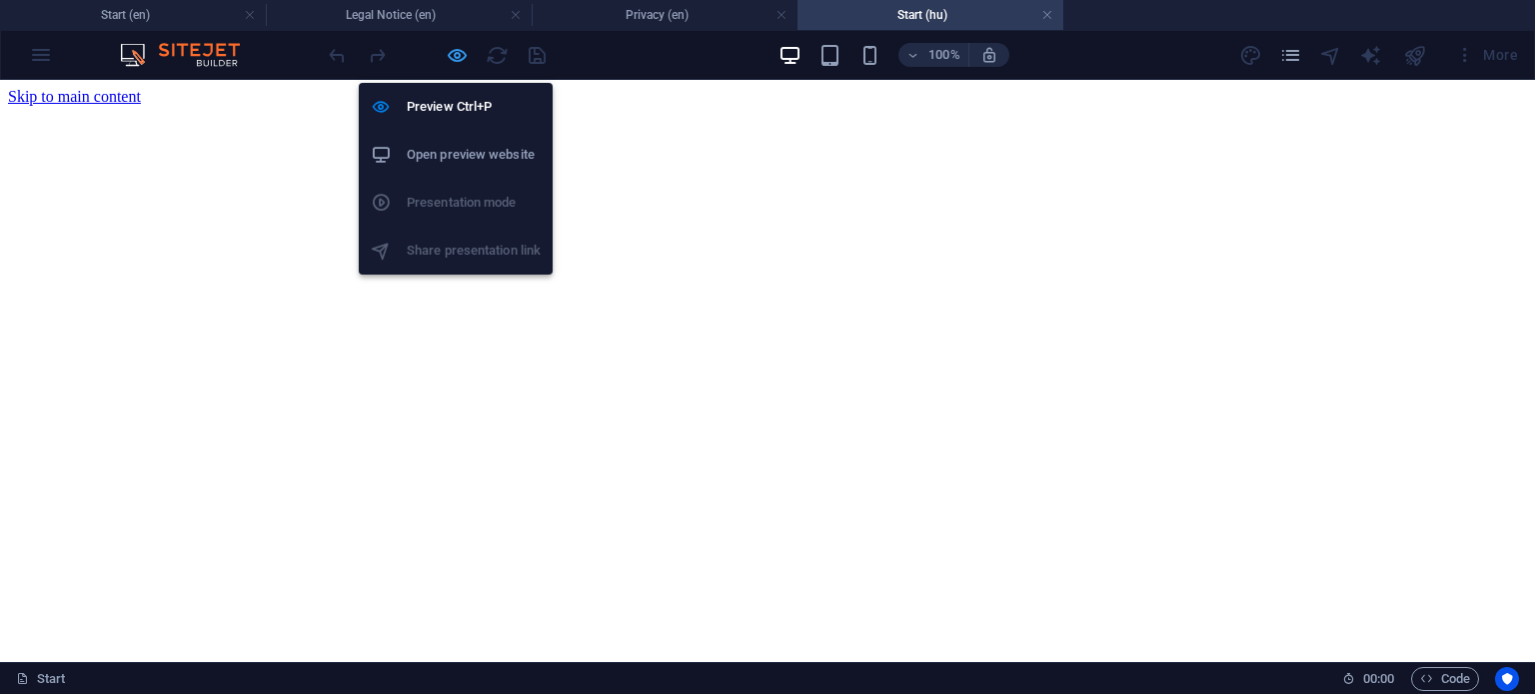
click at [456, 56] on icon "button" at bounding box center [457, 55] width 23 height 23
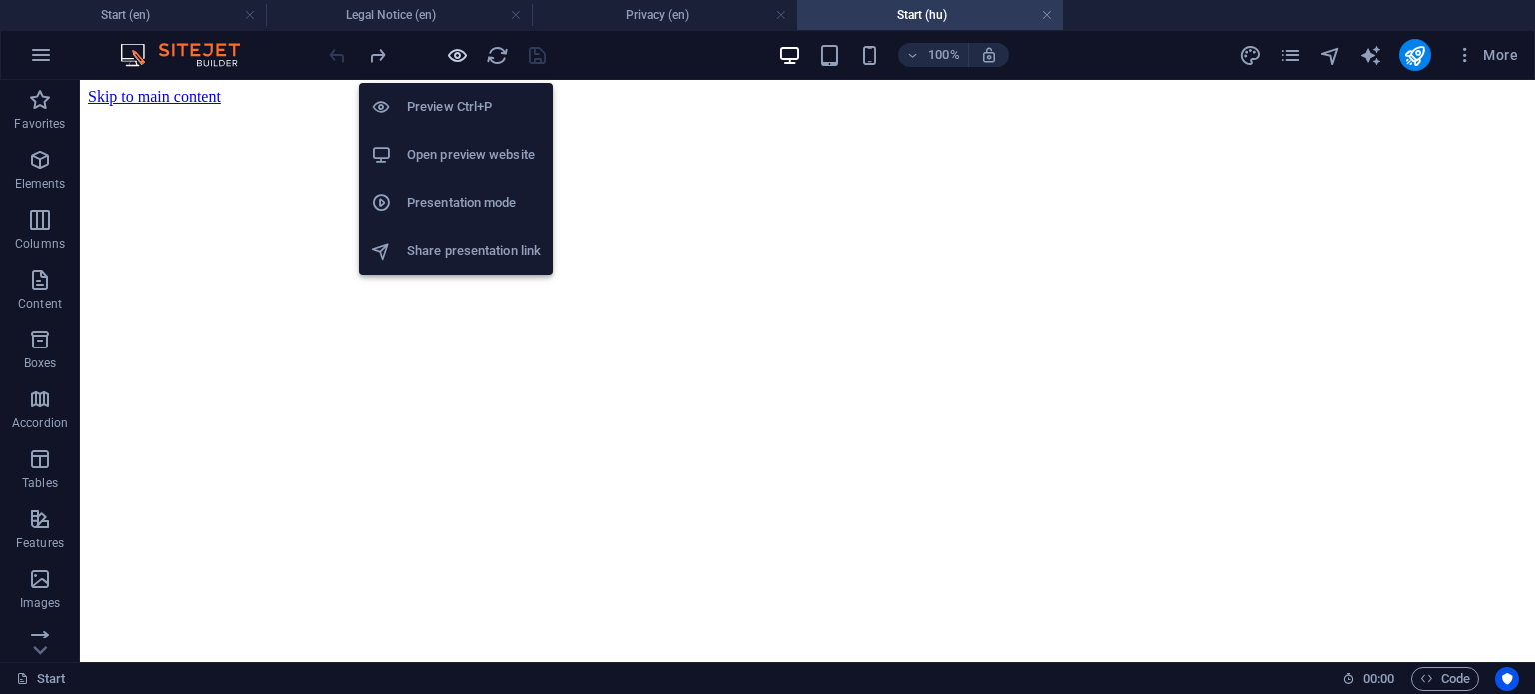
click at [456, 56] on icon "button" at bounding box center [457, 55] width 23 height 23
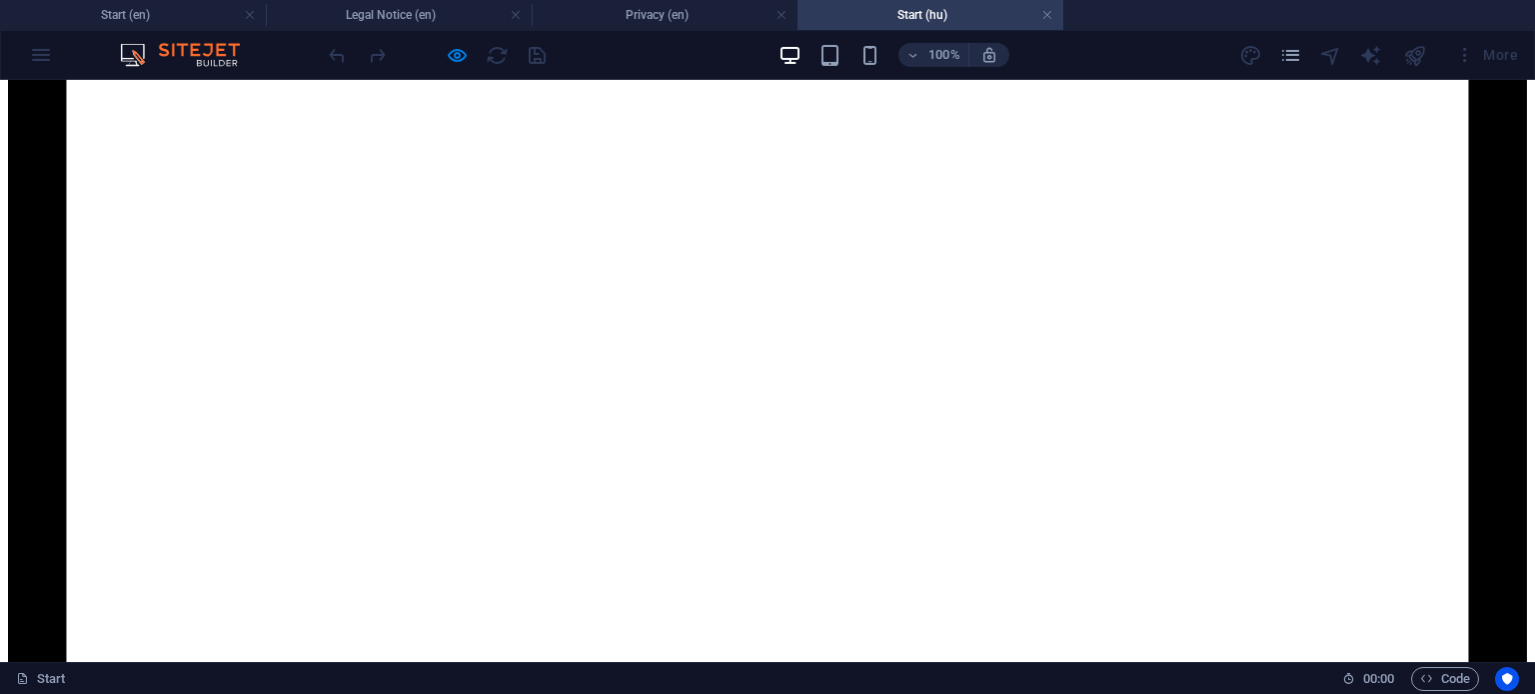
scroll to position [1999, 0]
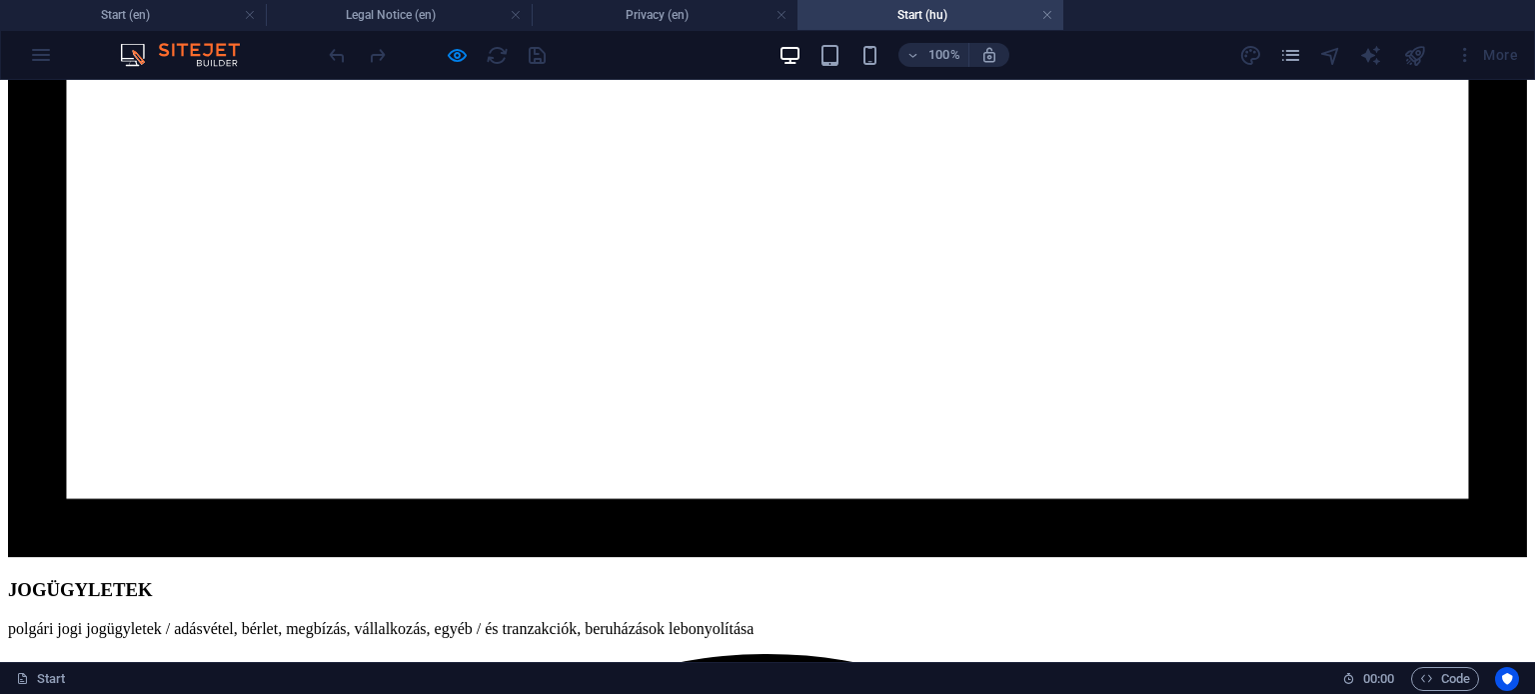
scroll to position [0, 0]
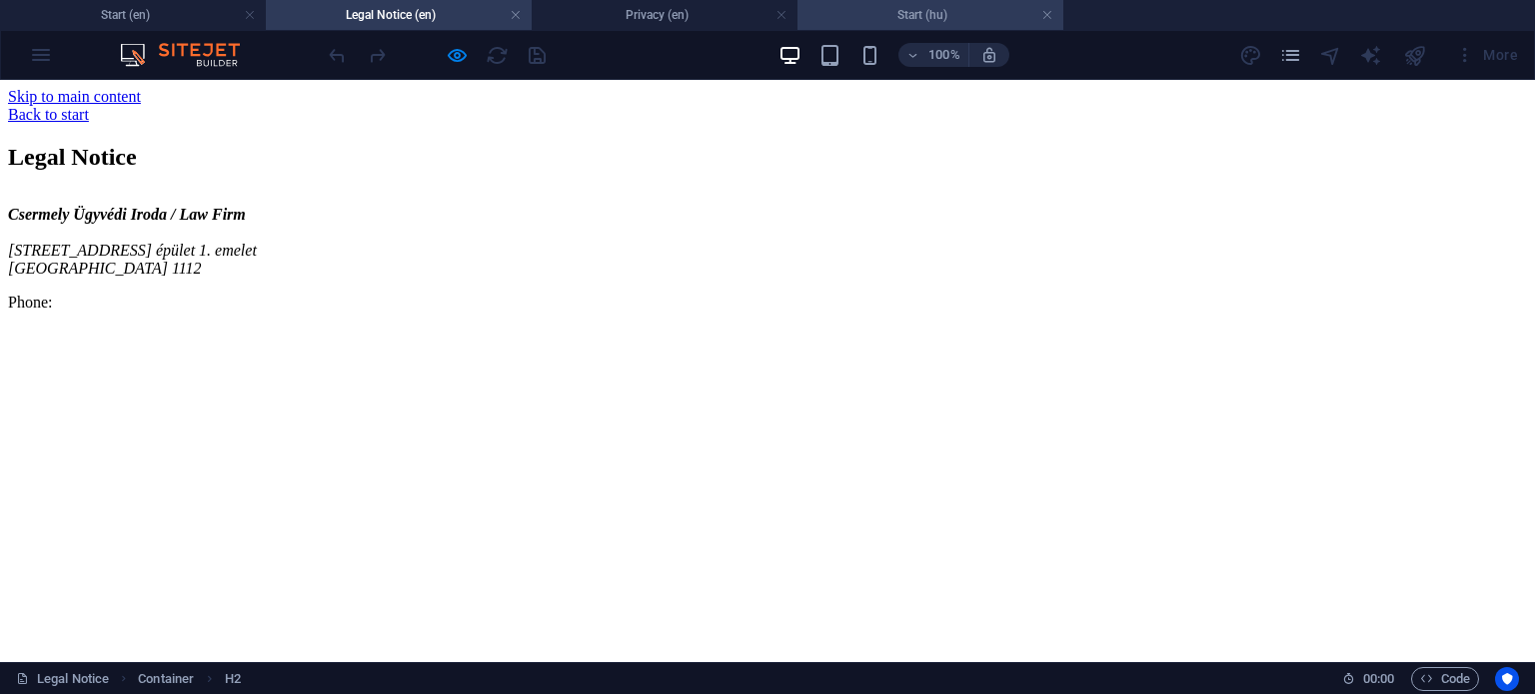
click at [898, 15] on h4 "Start (hu)" at bounding box center [930, 15] width 266 height 22
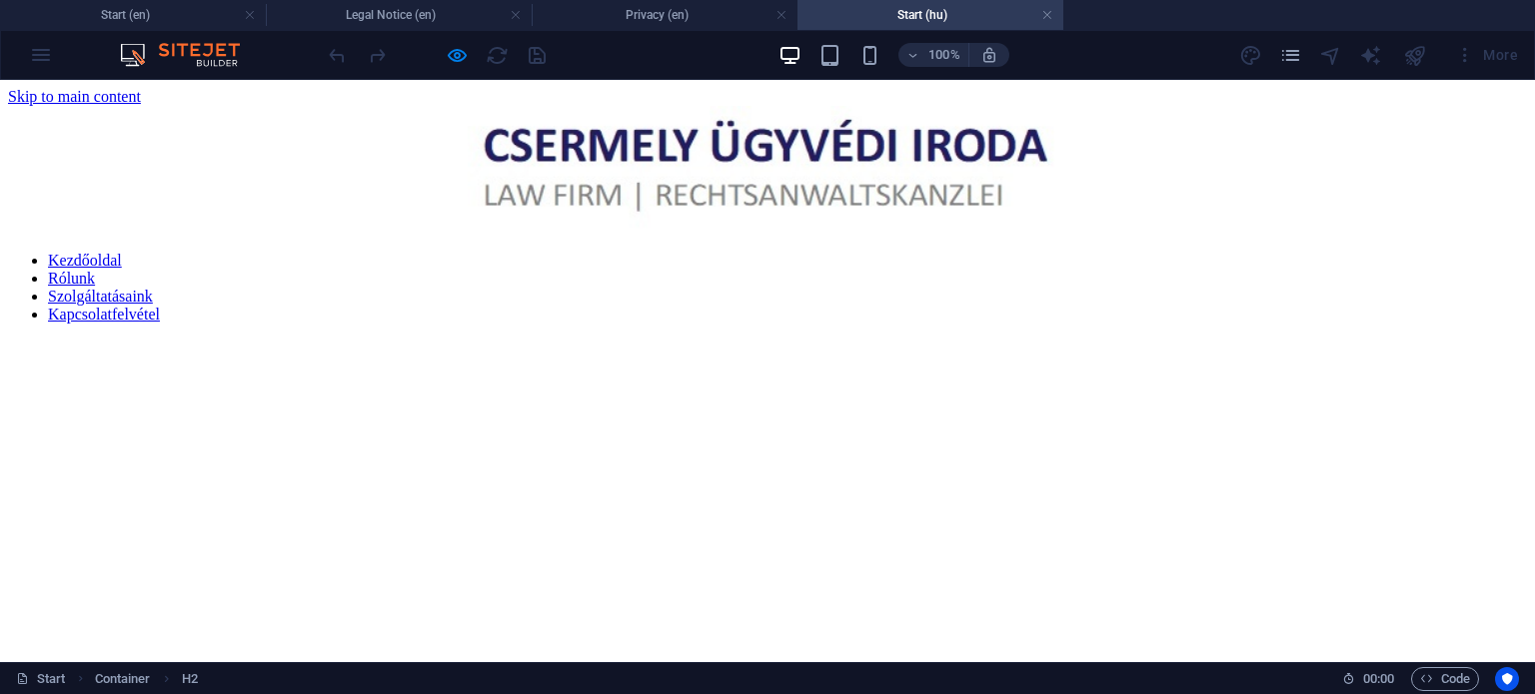
scroll to position [1999, 0]
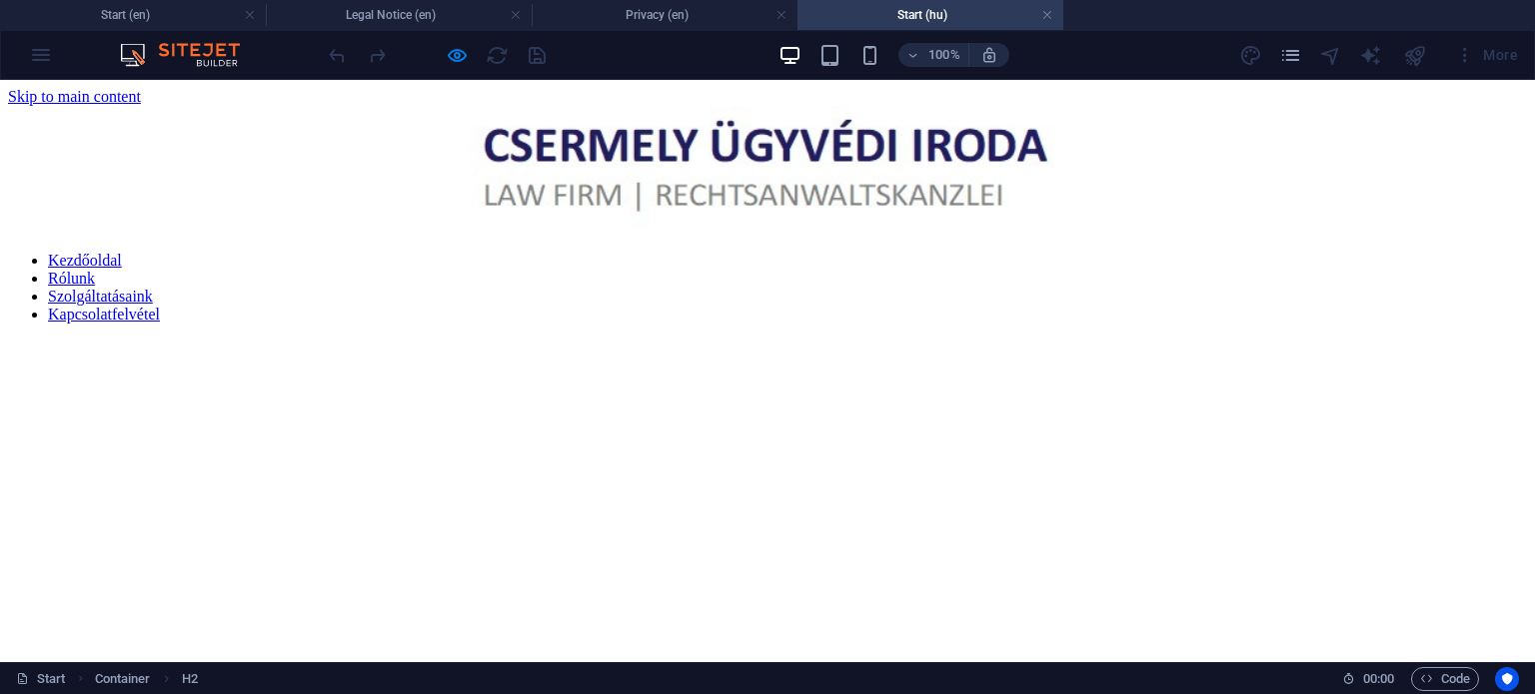
scroll to position [4097, 0]
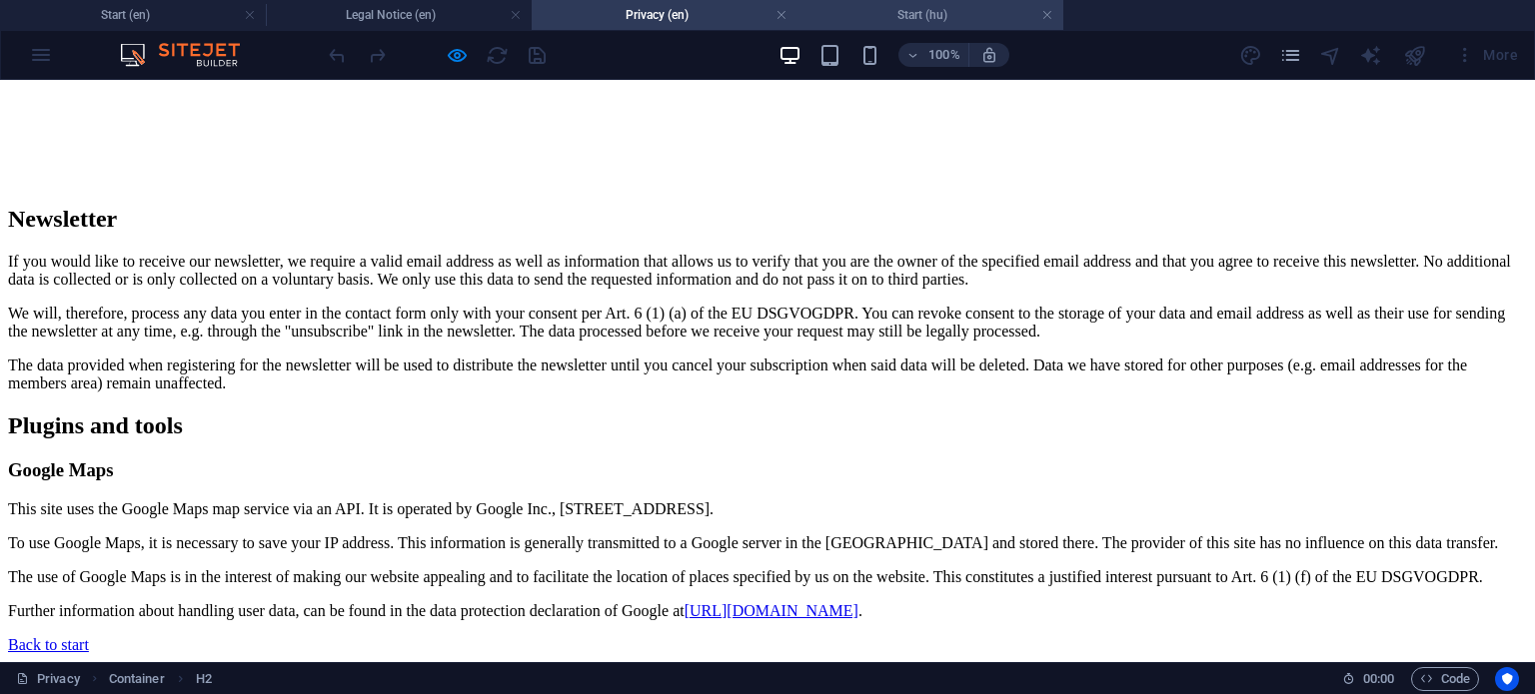
click at [915, 15] on h4 "Start (hu)" at bounding box center [930, 15] width 266 height 22
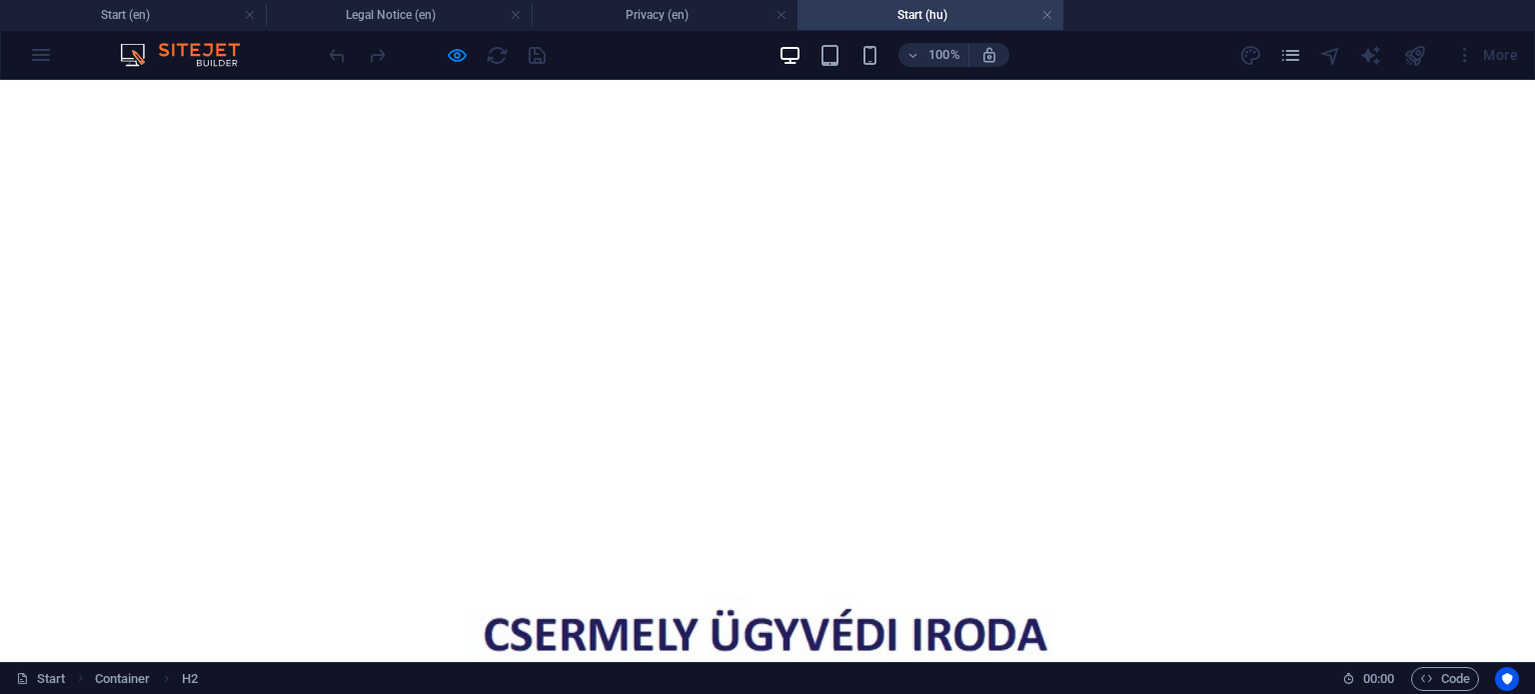
scroll to position [0, 0]
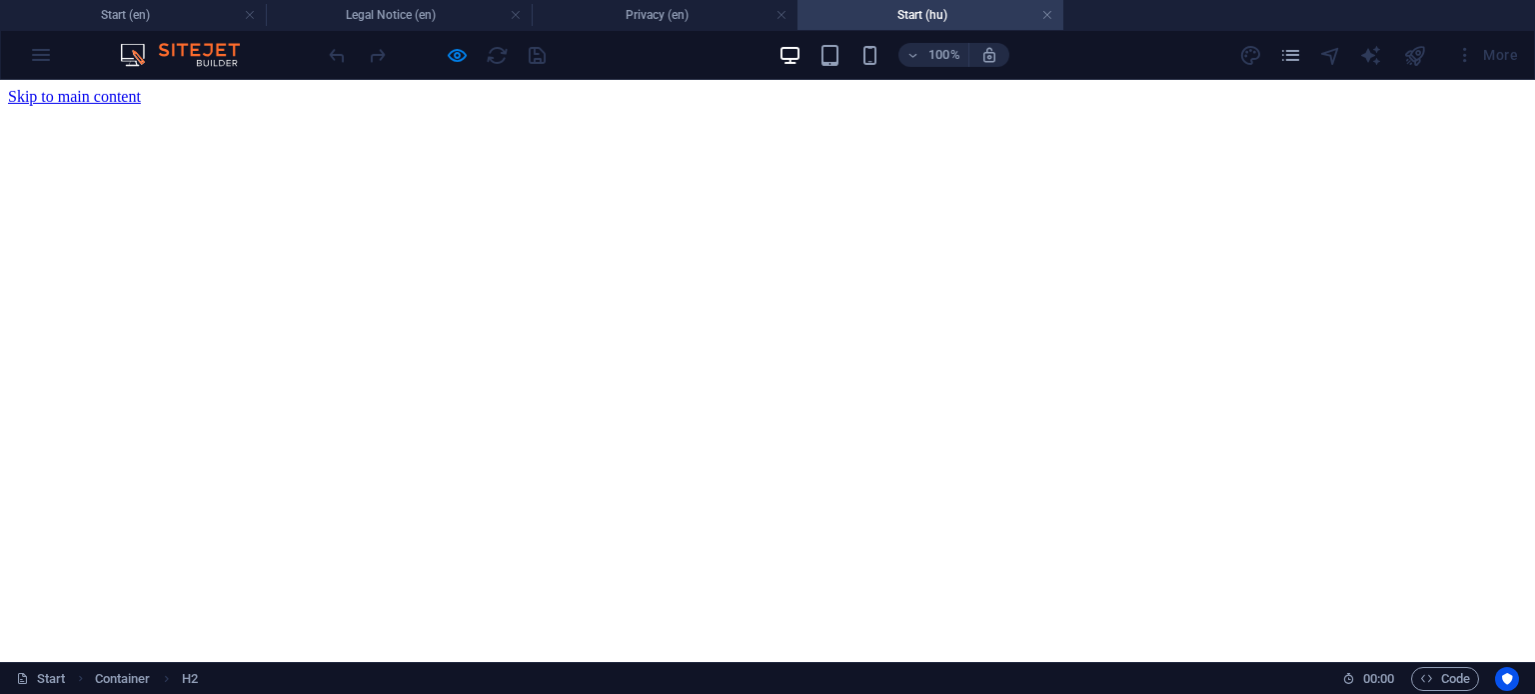
click at [942, 8] on h4 "Start (hu)" at bounding box center [930, 15] width 266 height 22
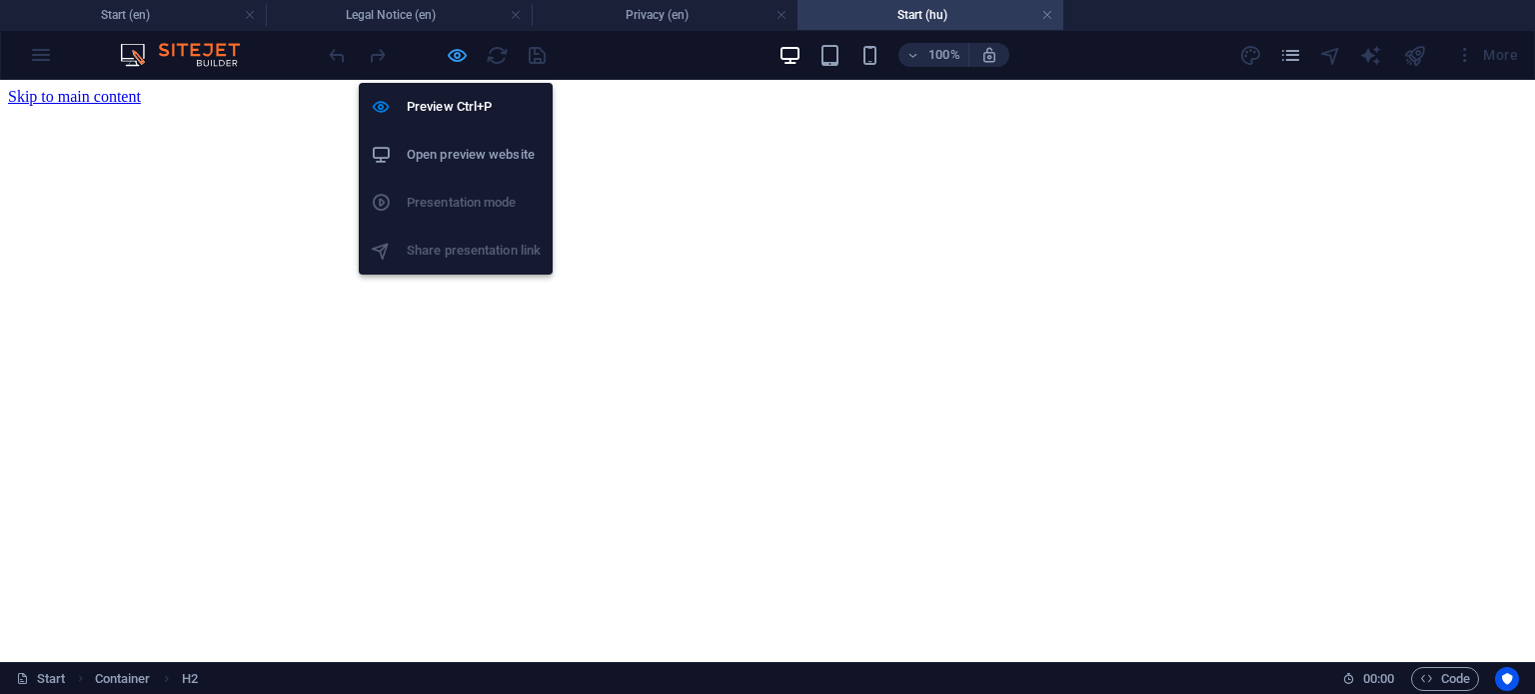
click at [450, 61] on icon "button" at bounding box center [457, 55] width 23 height 23
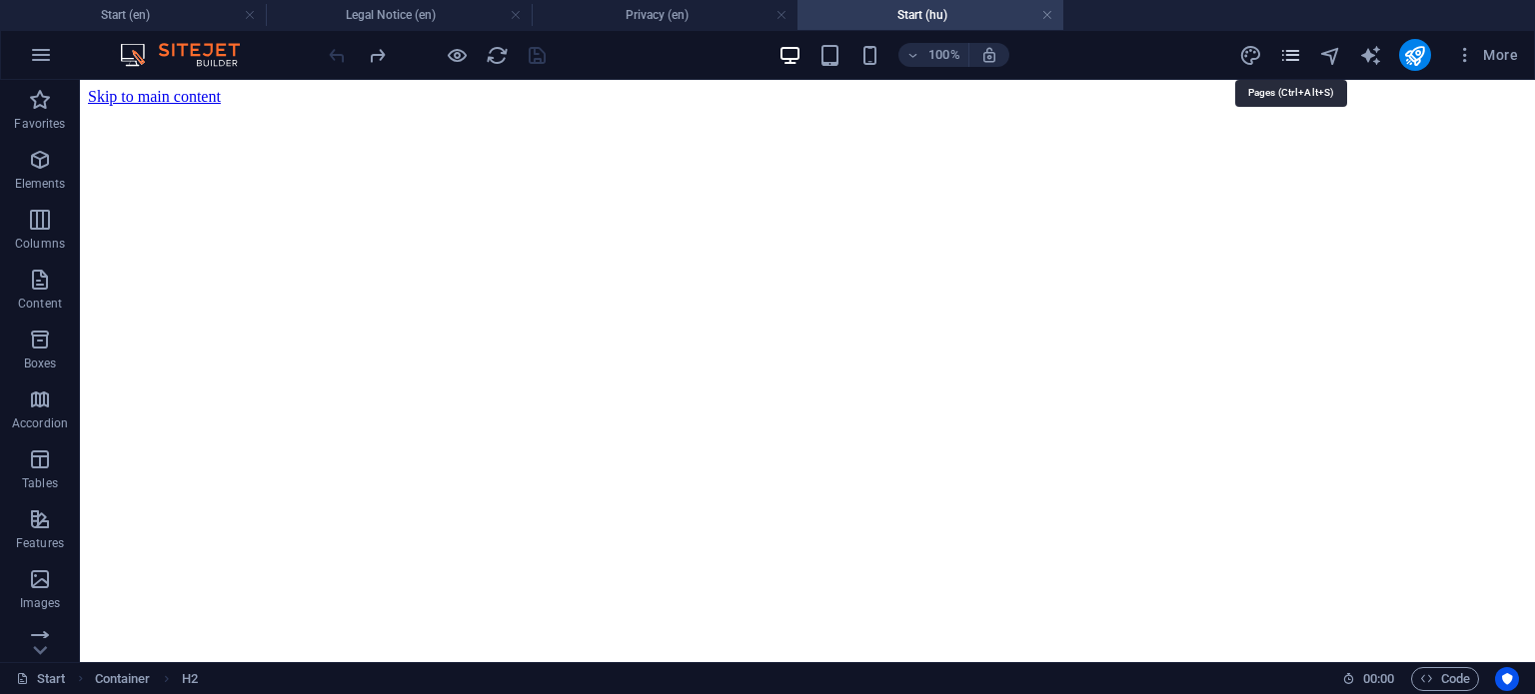
click at [1293, 51] on icon "pages" at bounding box center [1290, 55] width 23 height 23
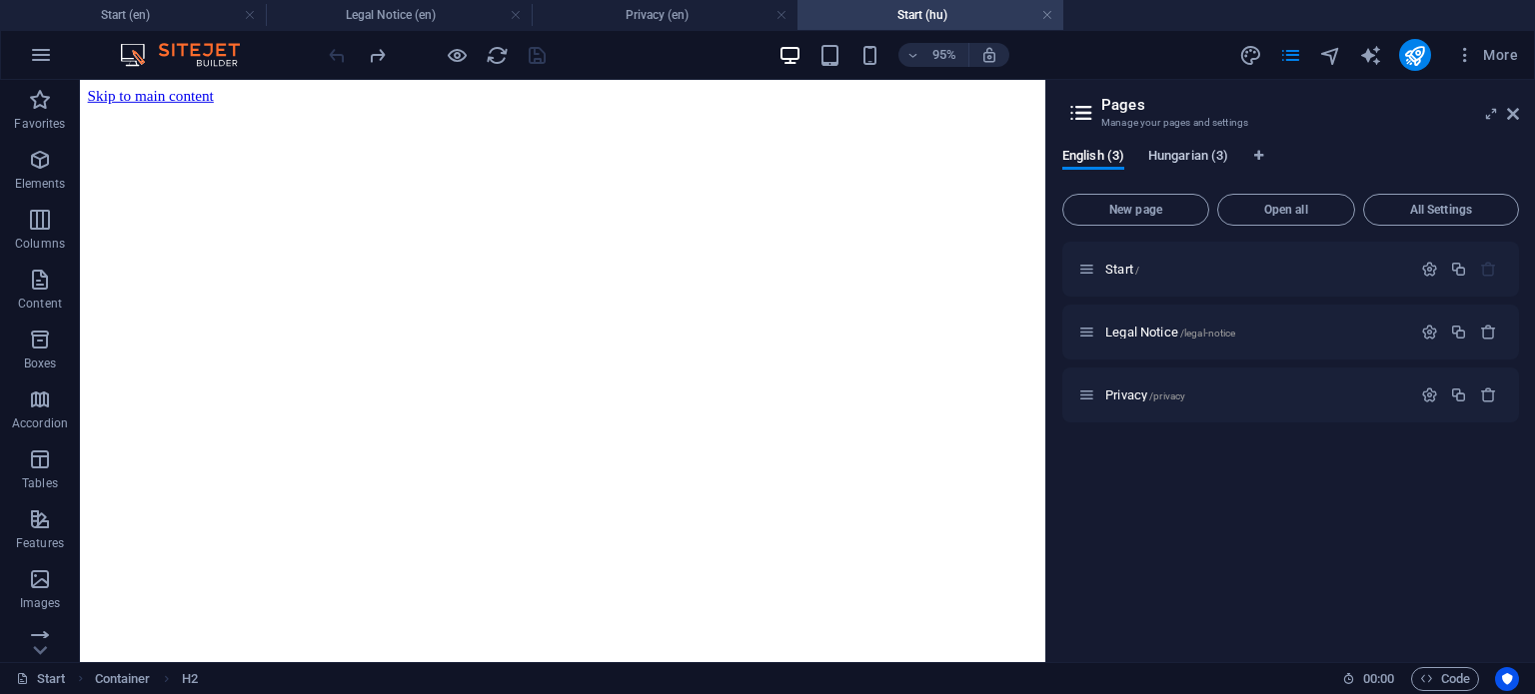
click at [1187, 151] on span "Hungarian (3)" at bounding box center [1188, 158] width 80 height 28
click at [1077, 161] on span "English (3)" at bounding box center [1093, 158] width 62 height 28
click at [1194, 159] on span "Hungarian (3)" at bounding box center [1188, 158] width 80 height 28
click at [1106, 152] on span "English (3)" at bounding box center [1093, 158] width 62 height 28
click at [1172, 152] on span "Hungarian (3)" at bounding box center [1188, 158] width 80 height 28
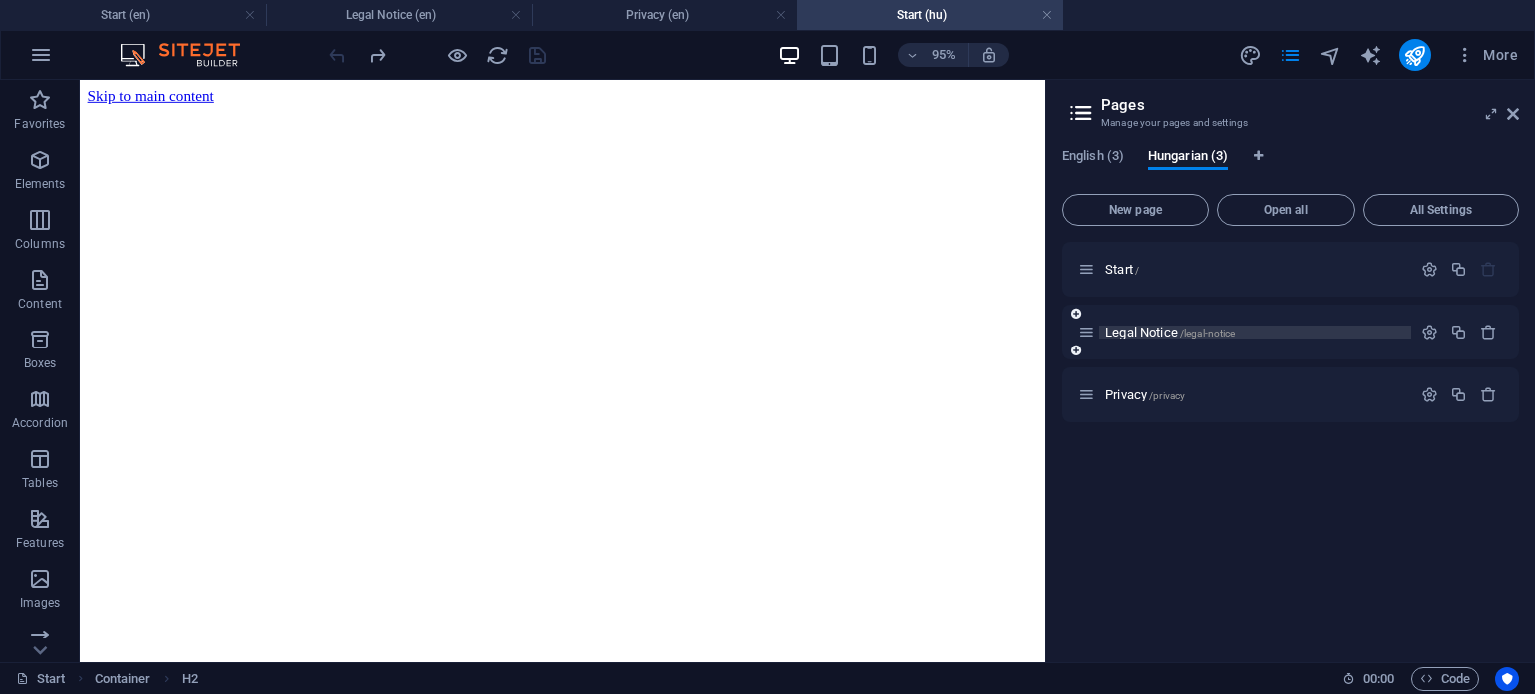
click at [1147, 333] on span "Legal Notice /legal-notice" at bounding box center [1170, 332] width 130 height 15
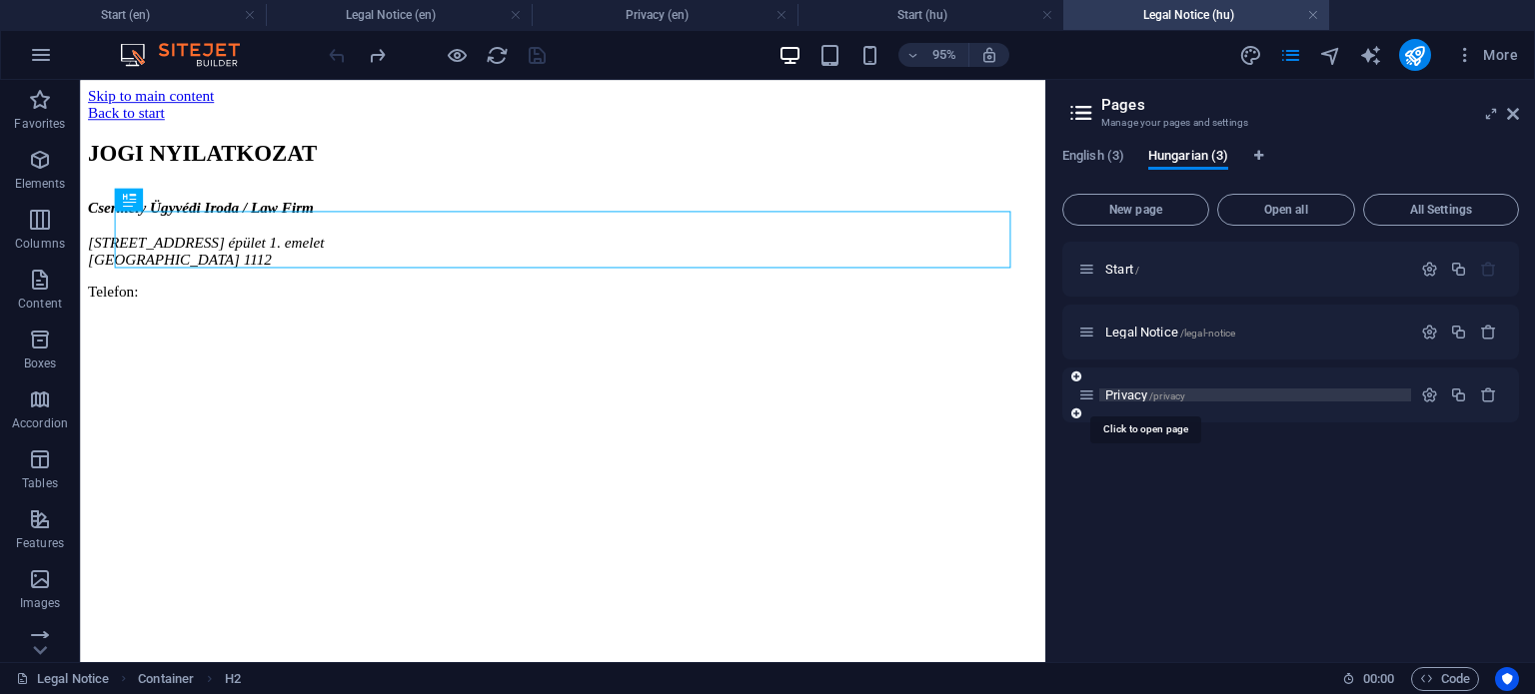
click at [1155, 391] on span "/privacy" at bounding box center [1167, 396] width 36 height 11
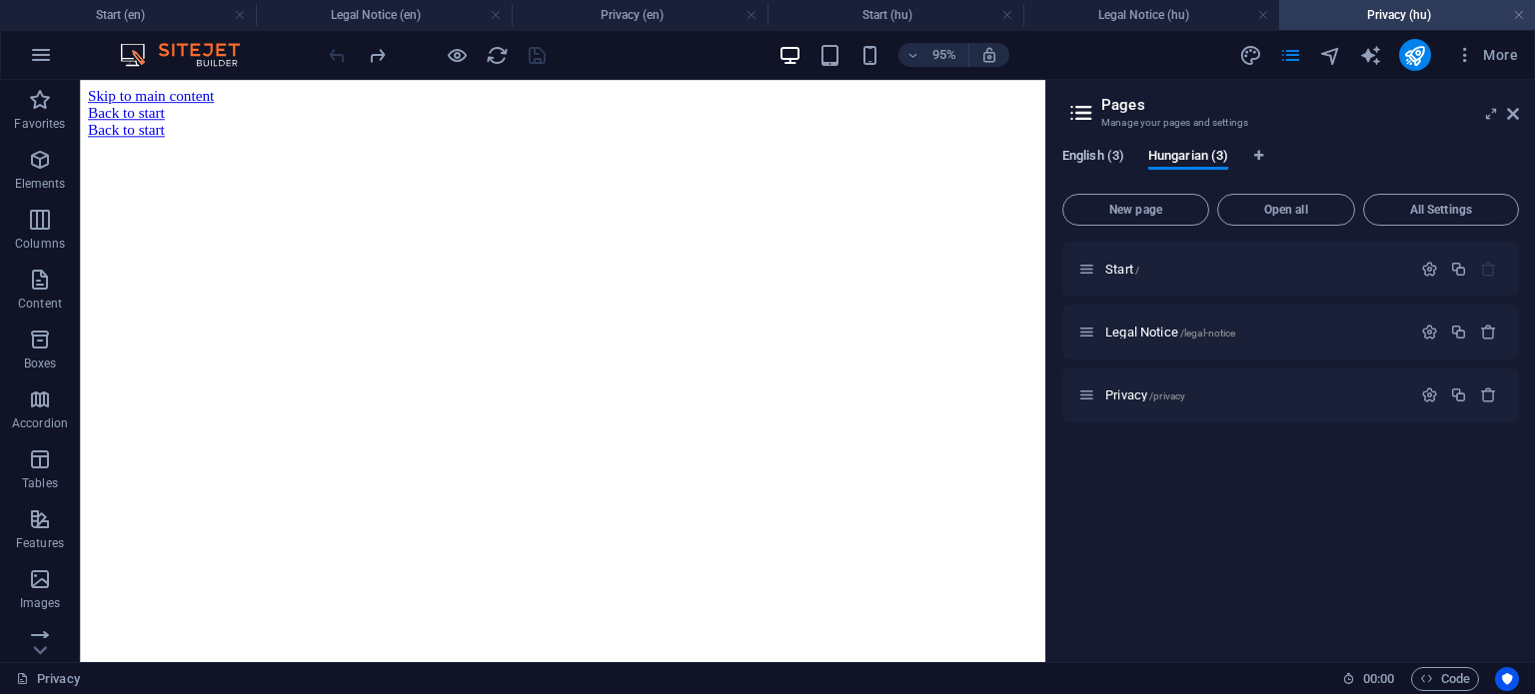
click at [1107, 159] on span "English (3)" at bounding box center [1093, 158] width 62 height 28
click at [1189, 162] on span "Hungarian (3)" at bounding box center [1188, 158] width 80 height 28
click at [1516, 18] on link at bounding box center [1519, 15] width 12 height 19
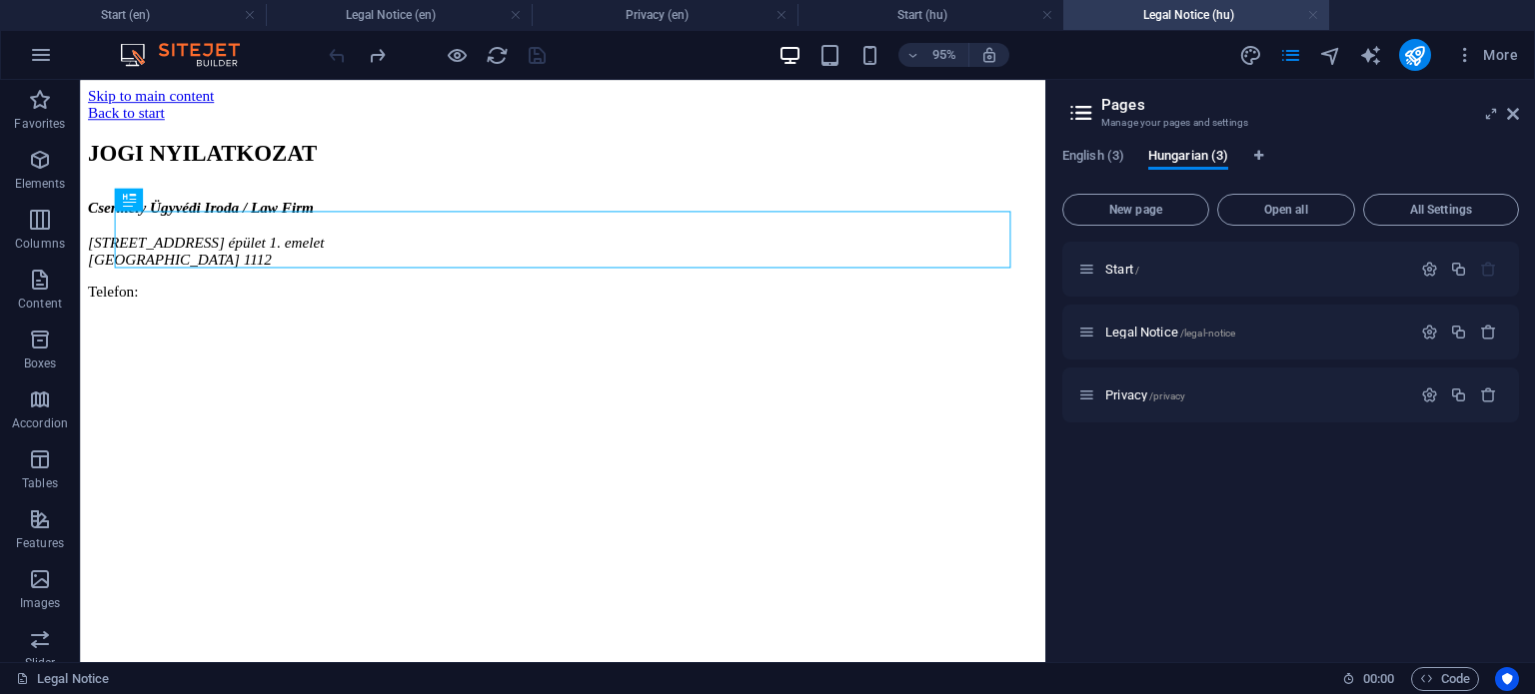
click at [1312, 17] on link at bounding box center [1313, 15] width 12 height 19
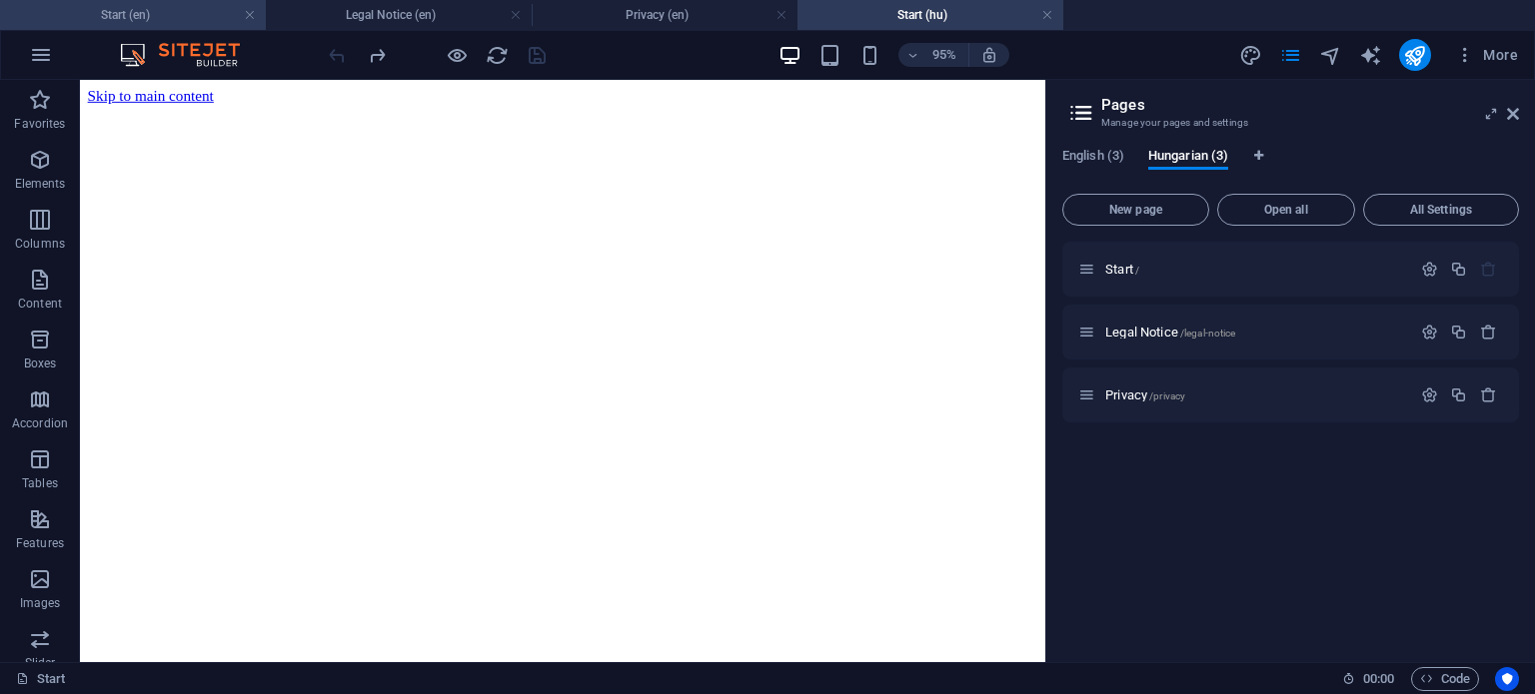
click at [134, 13] on h4 "Start (en)" at bounding box center [133, 15] width 266 height 22
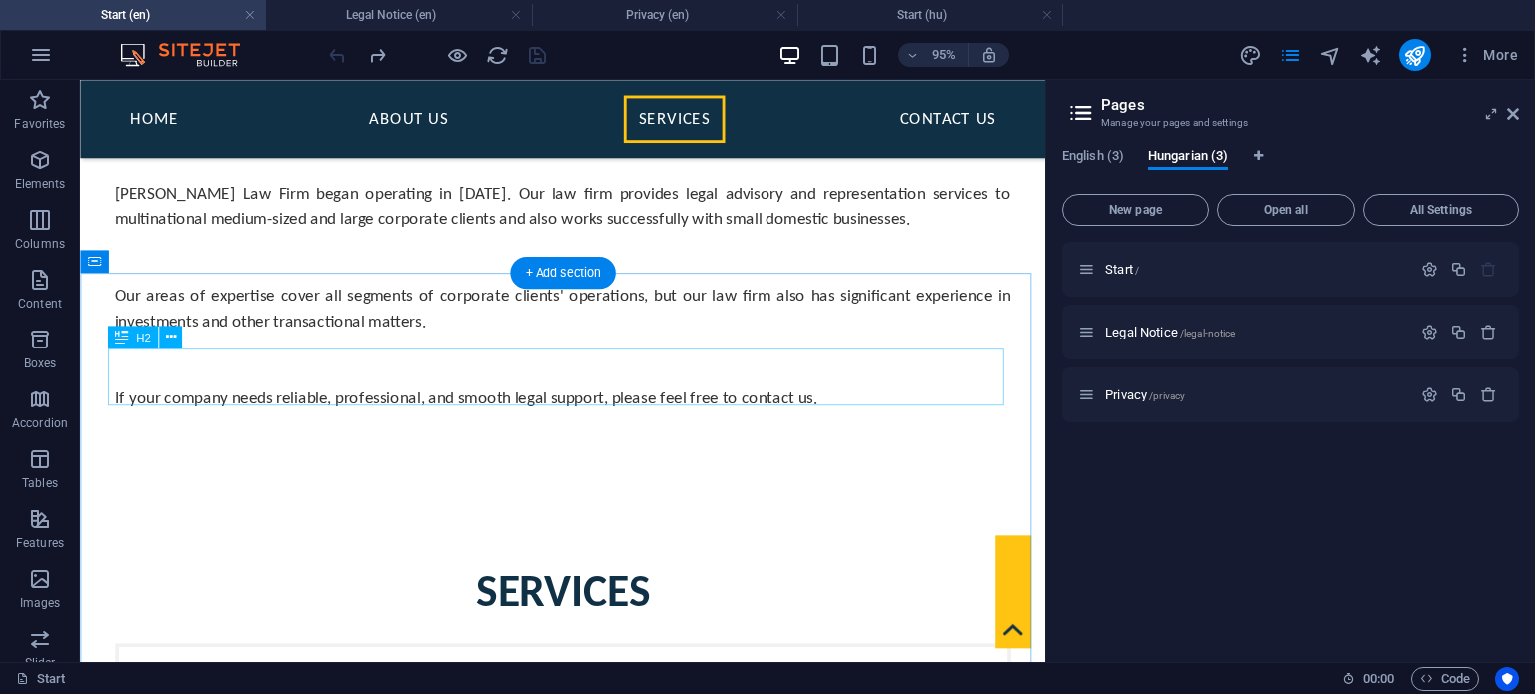
scroll to position [1199, 0]
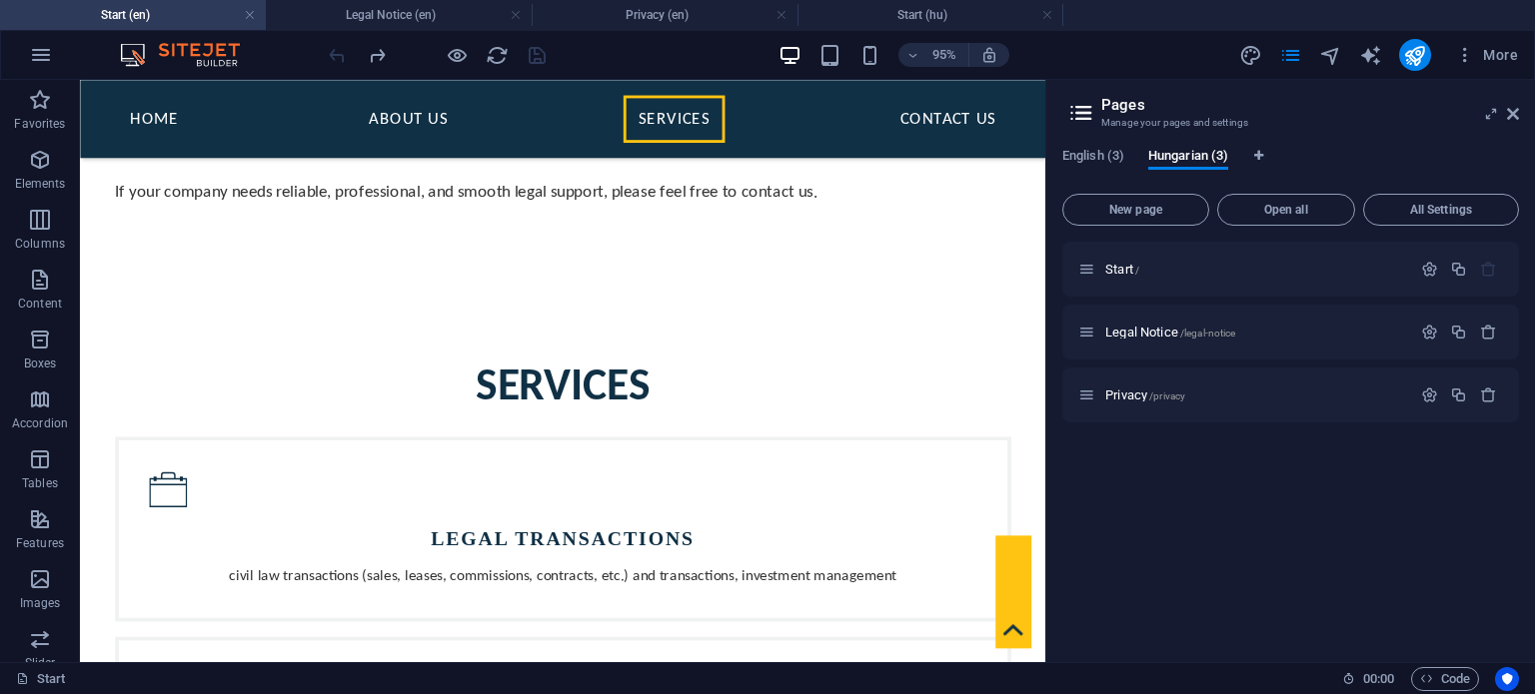
click at [1519, 114] on aside "Pages Manage your pages and settings English (3) Hungarian (3) New page Open al…" at bounding box center [1290, 371] width 490 height 583
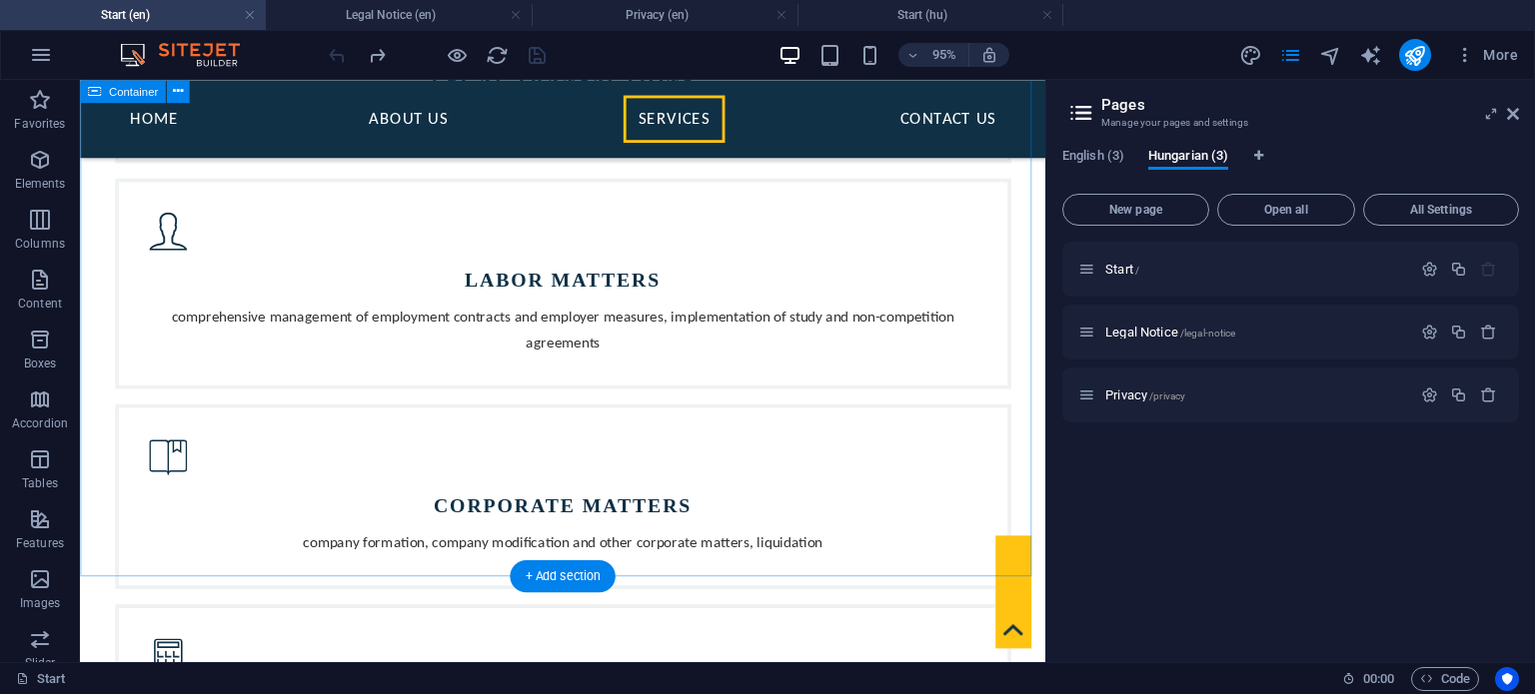
scroll to position [1699, 0]
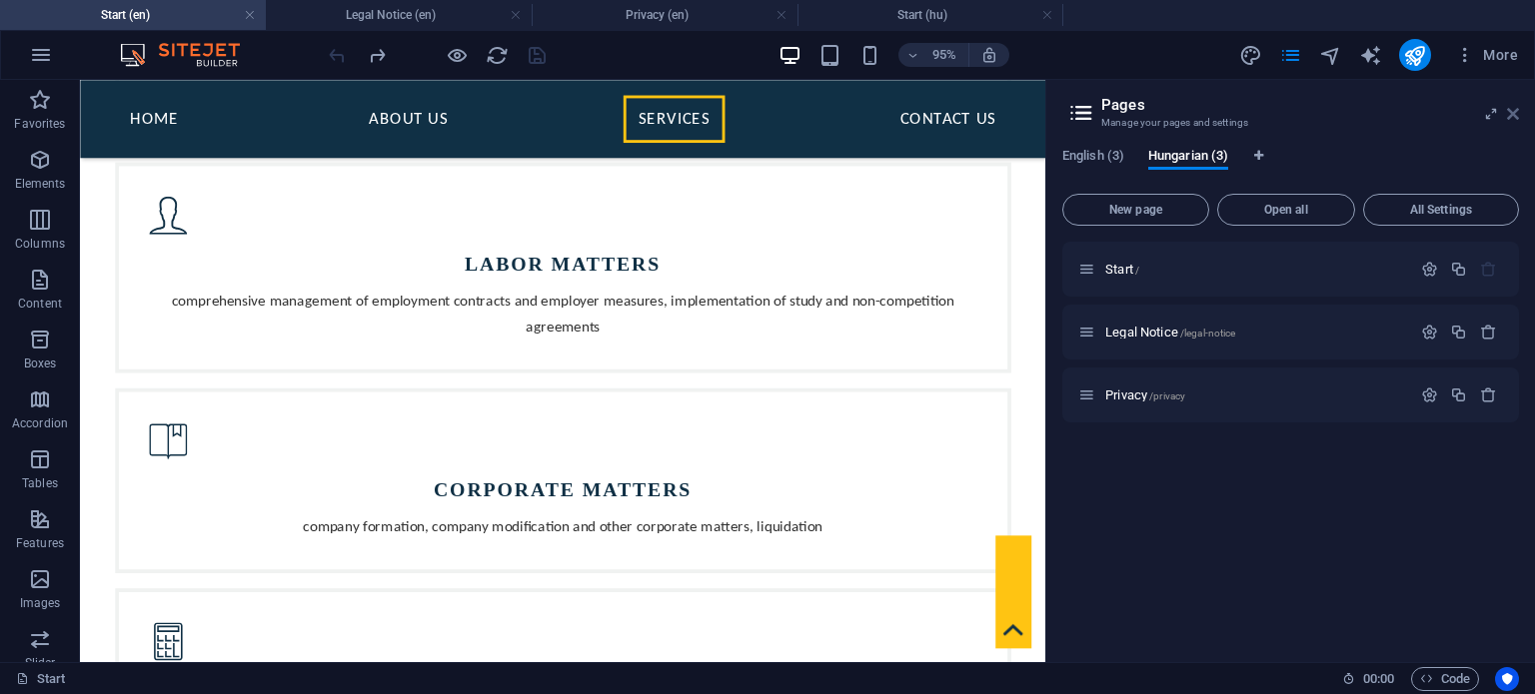
click at [1511, 110] on icon at bounding box center [1513, 114] width 12 height 16
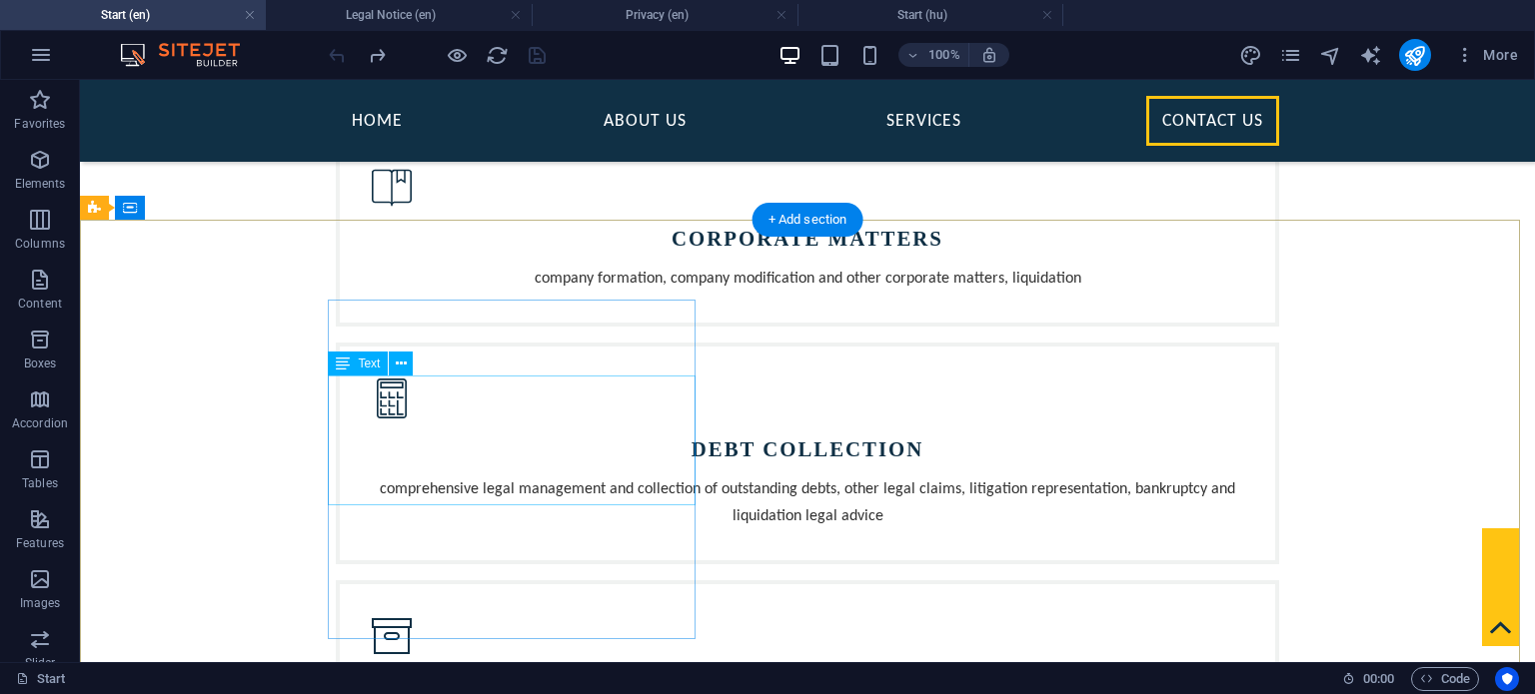
scroll to position [1968, 0]
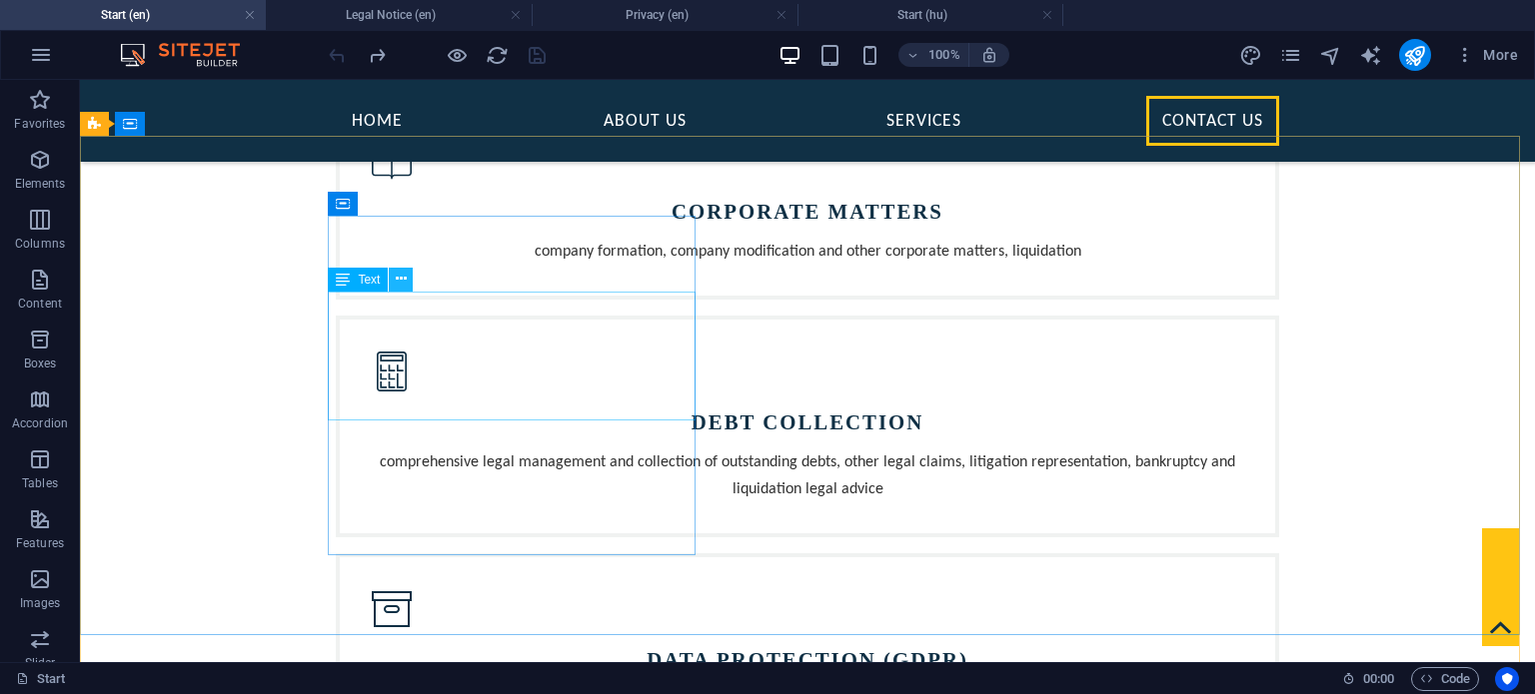
click at [402, 279] on icon at bounding box center [401, 279] width 11 height 21
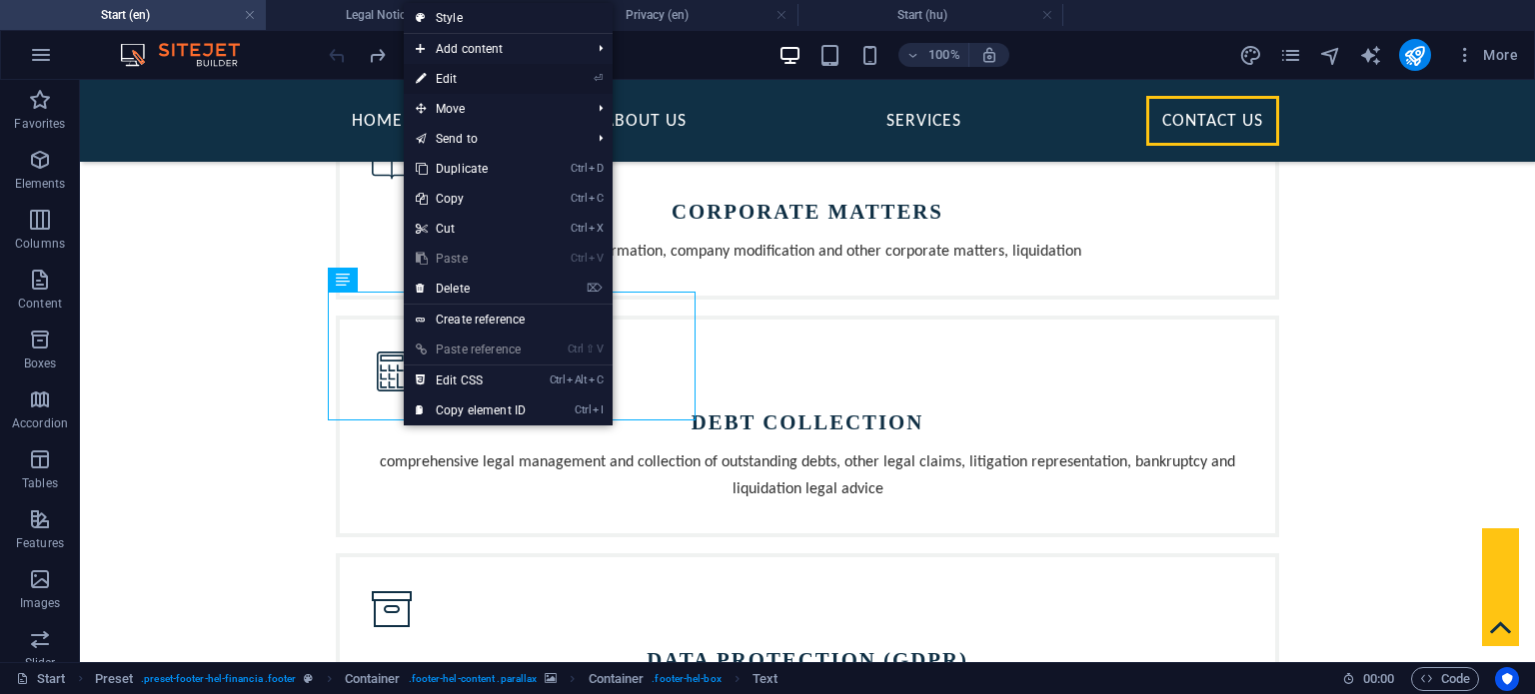
click at [458, 71] on link "⏎ Edit" at bounding box center [471, 79] width 134 height 30
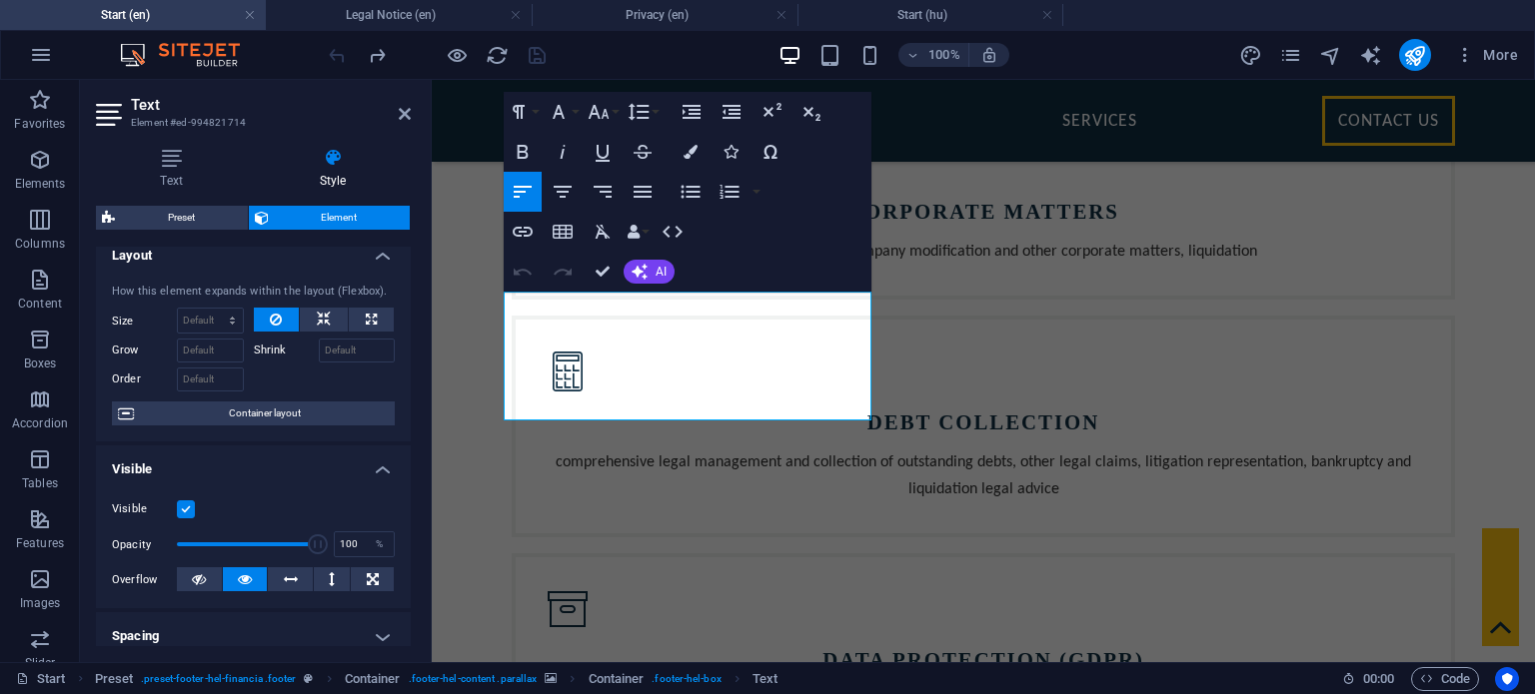
scroll to position [0, 0]
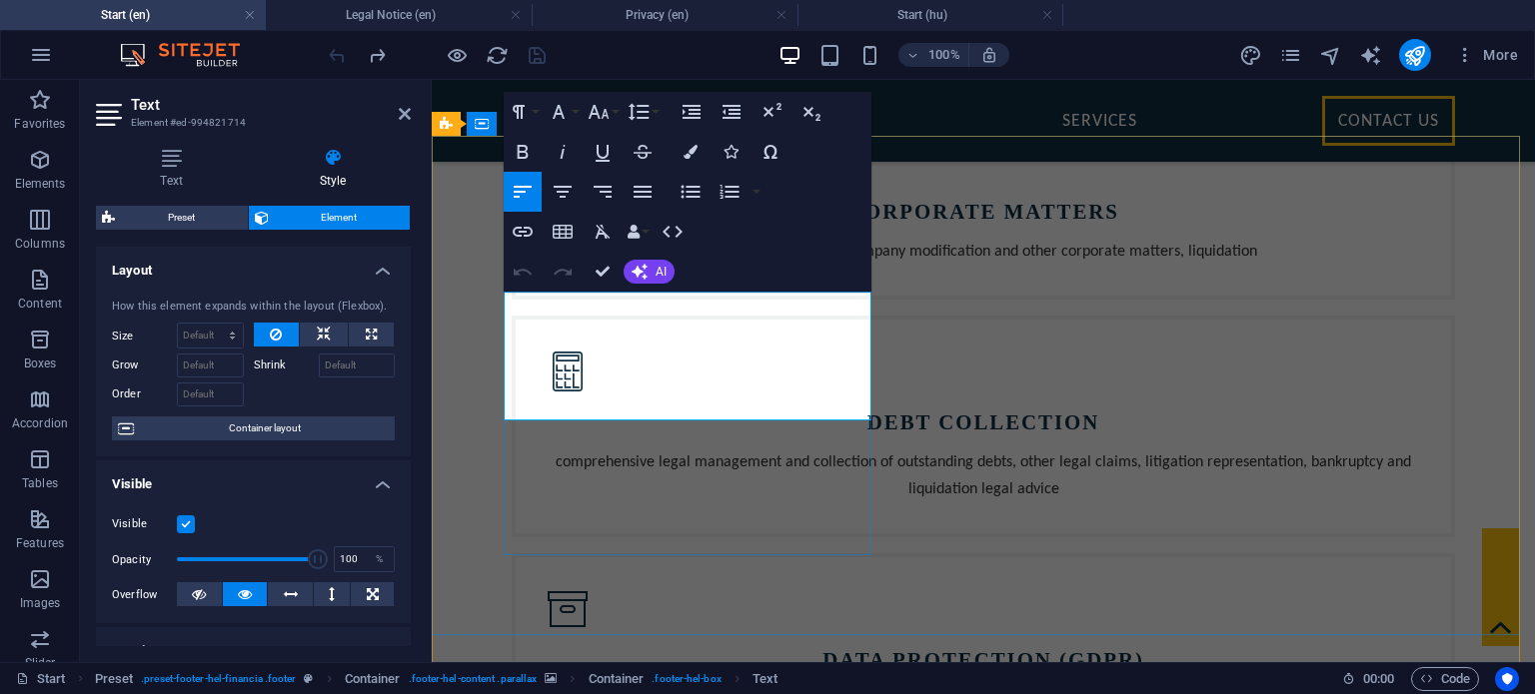
click at [564, 359] on icon "button" at bounding box center [570, 358] width 14 height 14
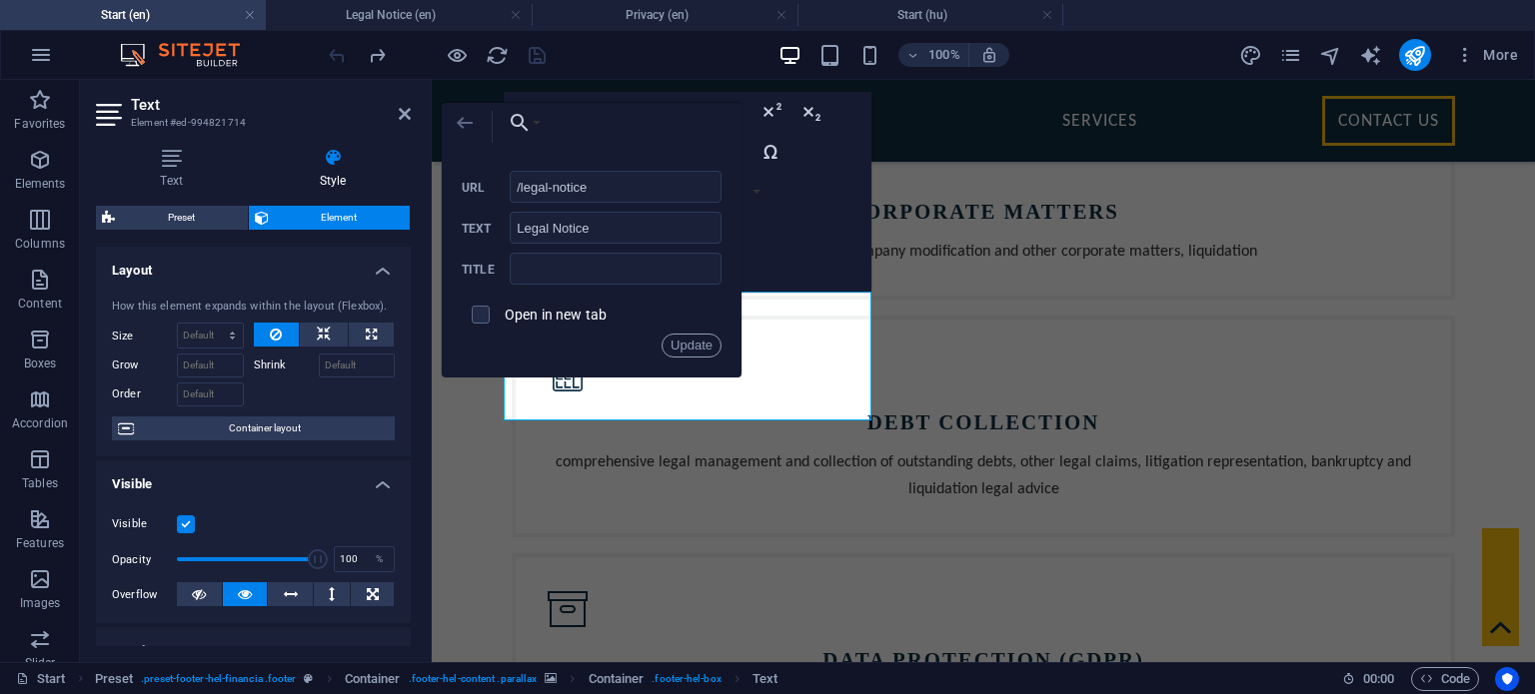
click at [464, 123] on icon "button" at bounding box center [465, 123] width 16 height 12
click at [466, 125] on icon "button" at bounding box center [465, 123] width 24 height 24
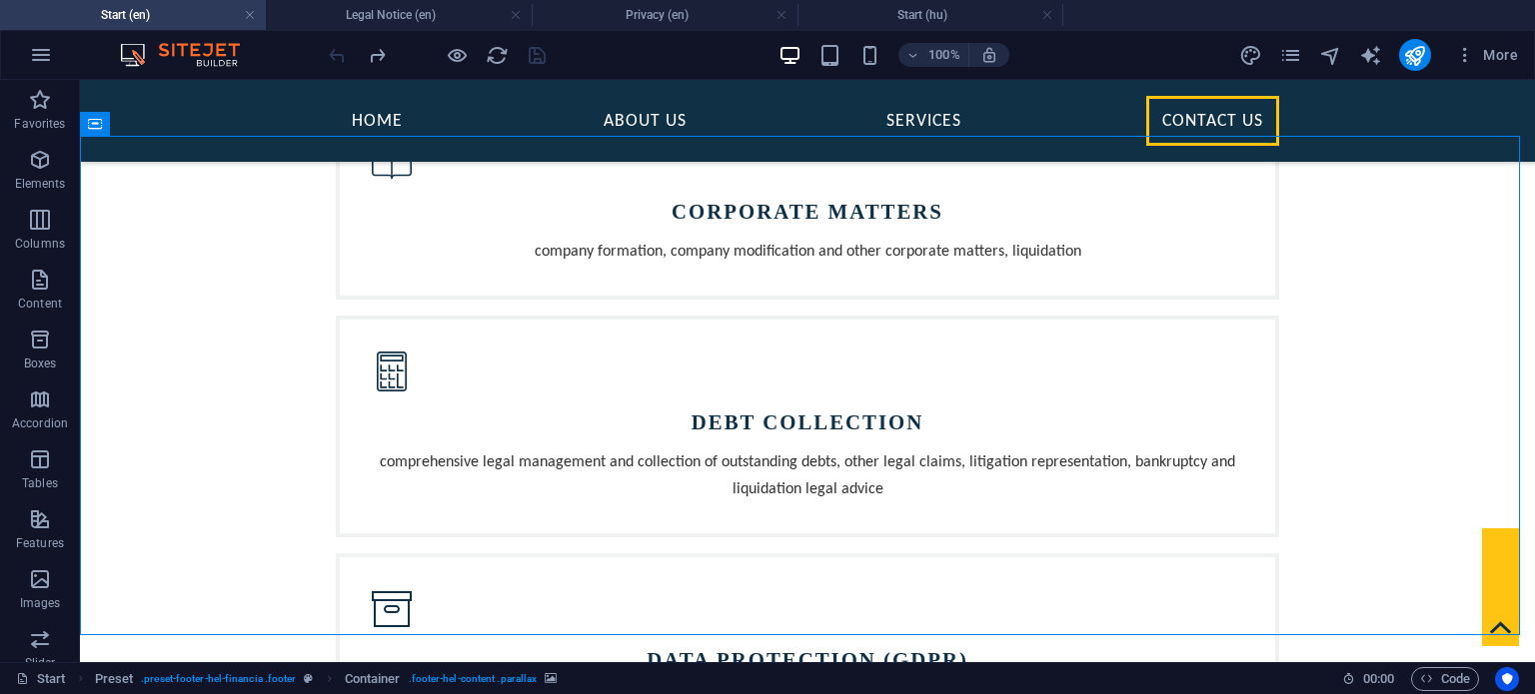
click at [333, 58] on div at bounding box center [437, 55] width 224 height 32
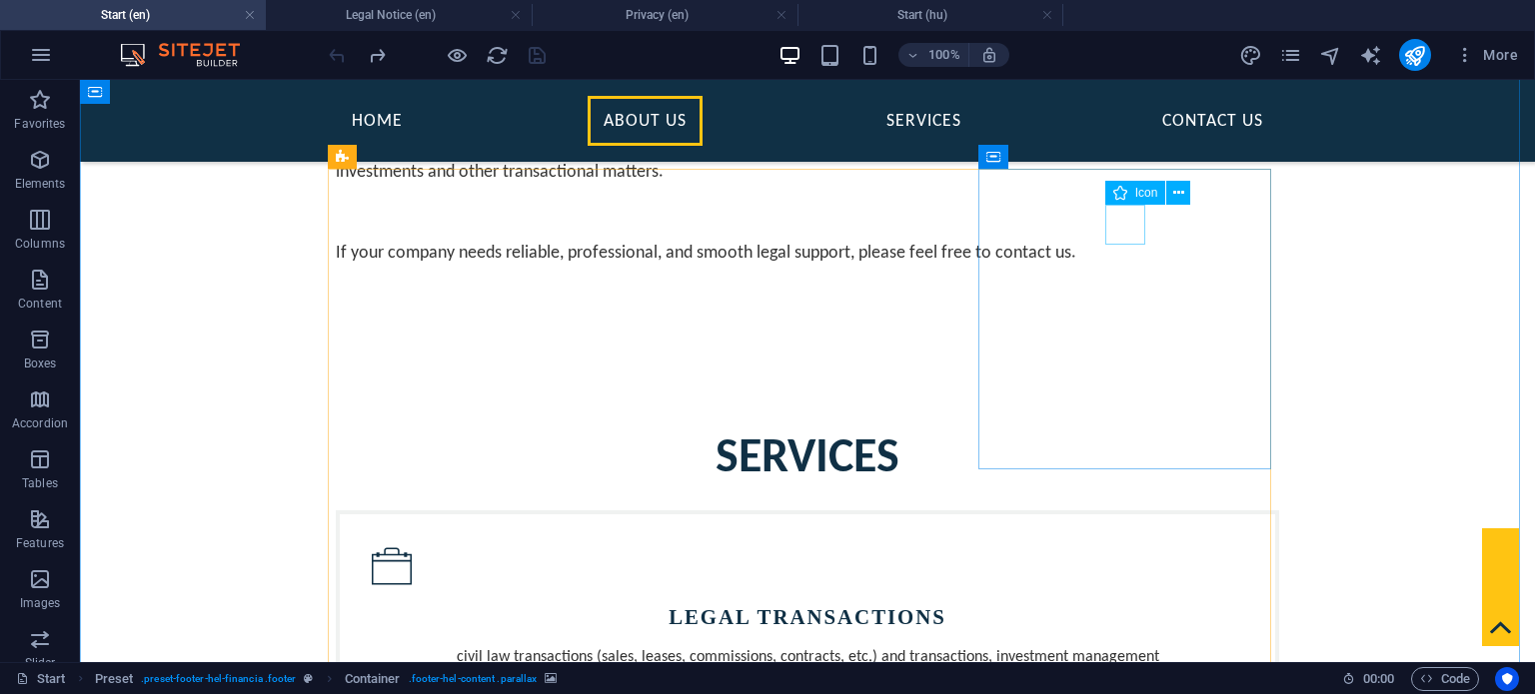
scroll to position [868, 0]
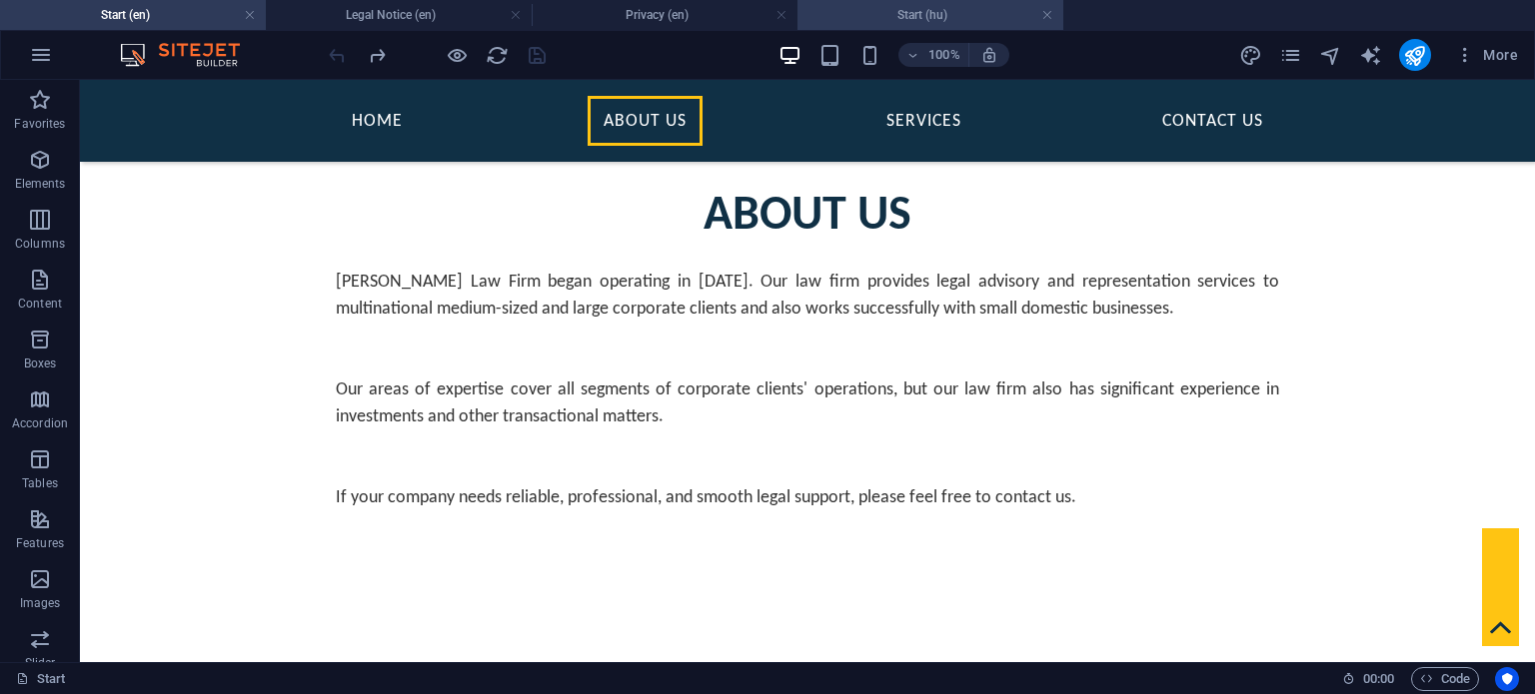
click at [951, 16] on h4 "Start (hu)" at bounding box center [930, 15] width 266 height 22
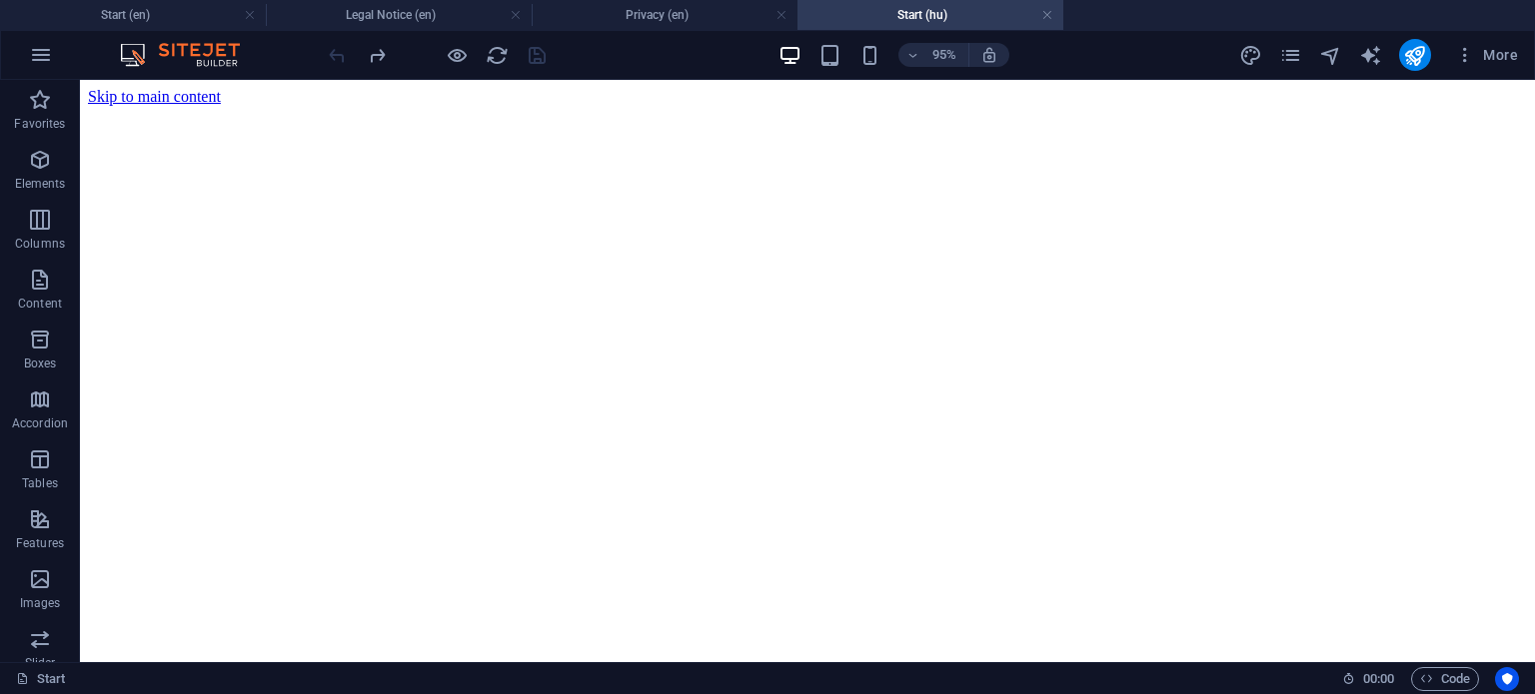
scroll to position [0, 0]
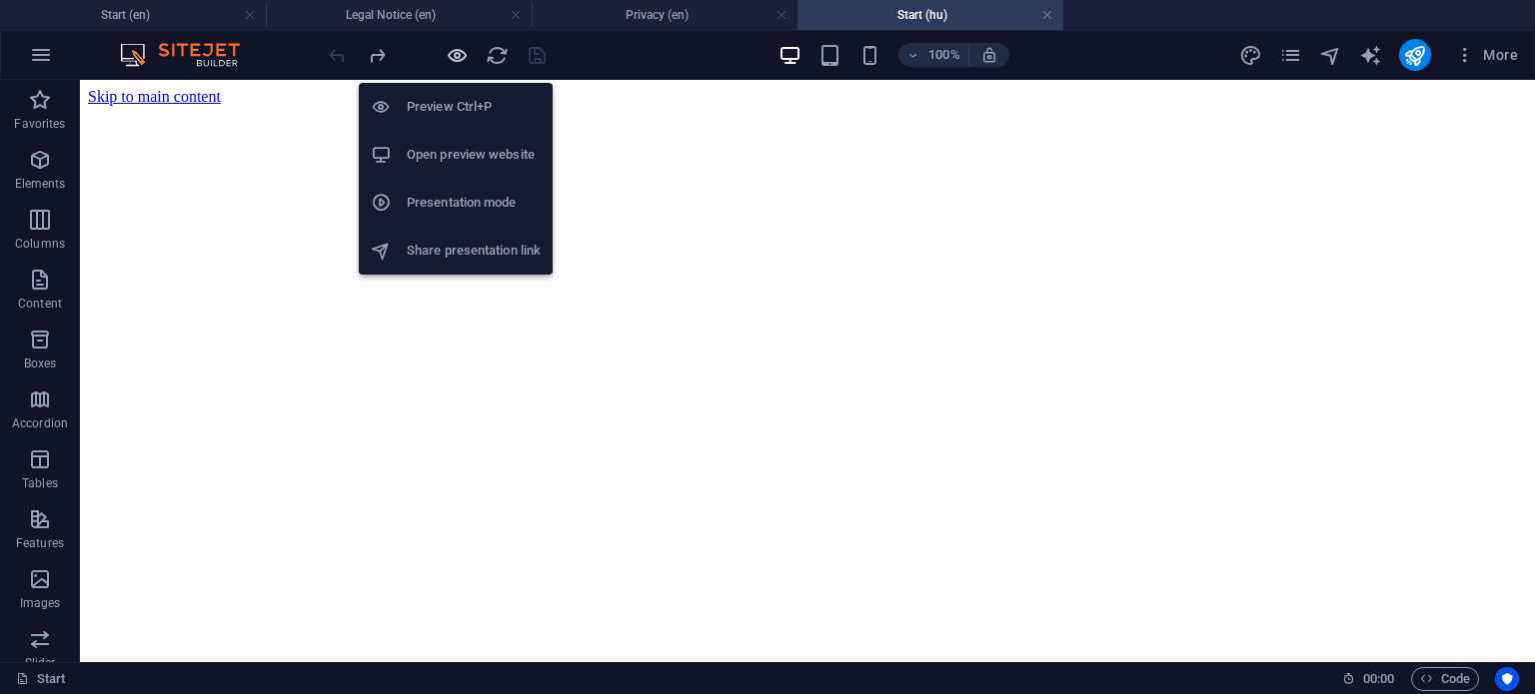
click at [457, 55] on icon "button" at bounding box center [457, 55] width 23 height 23
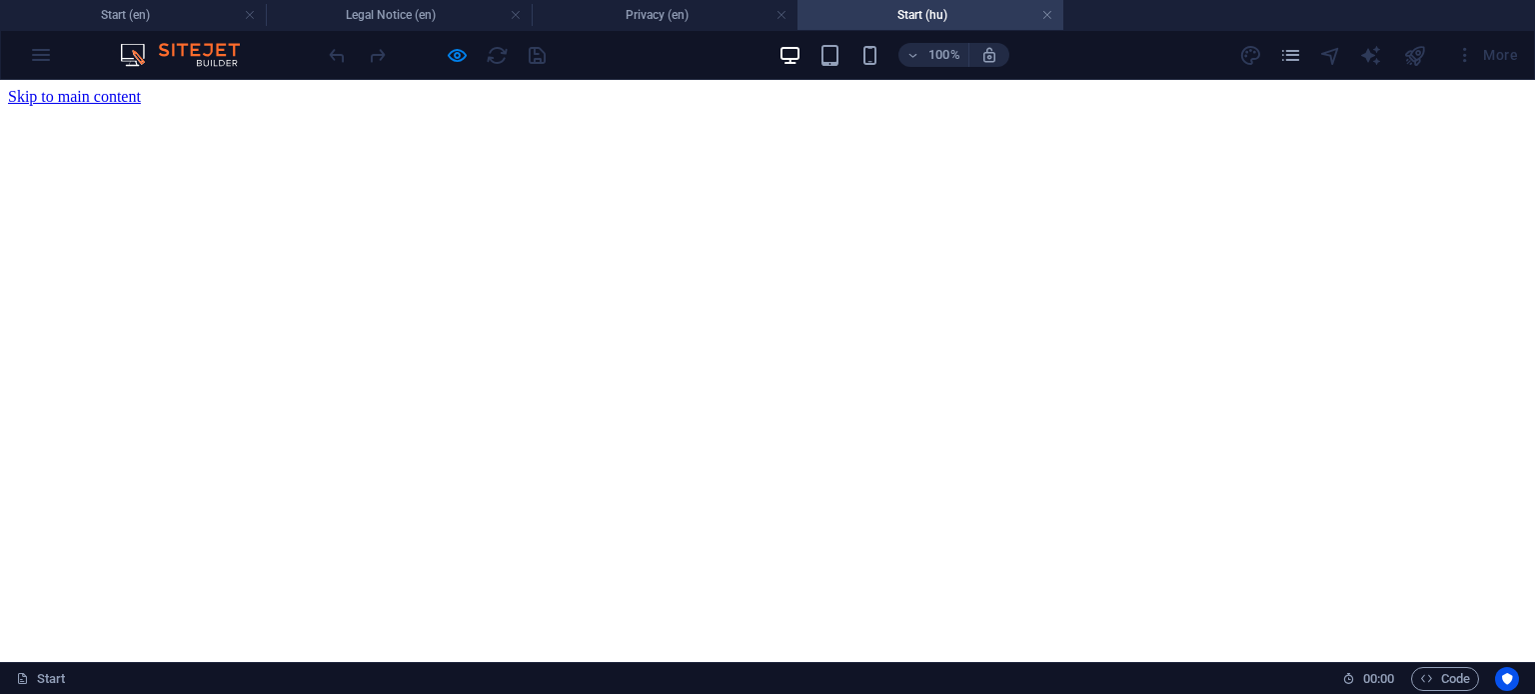
click at [946, 9] on h4 "Start (hu)" at bounding box center [930, 15] width 266 height 22
click at [182, 17] on h4 "Start (en)" at bounding box center [133, 15] width 266 height 22
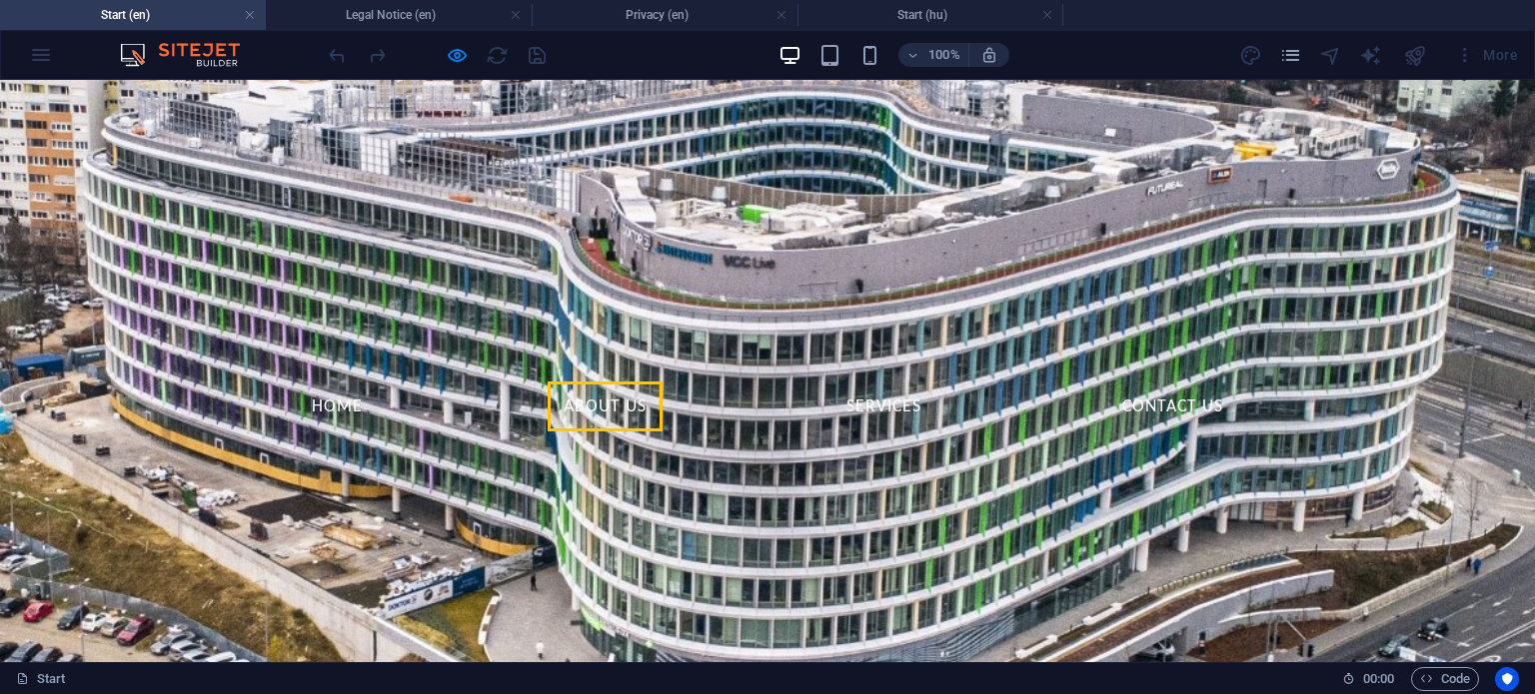
scroll to position [868, 0]
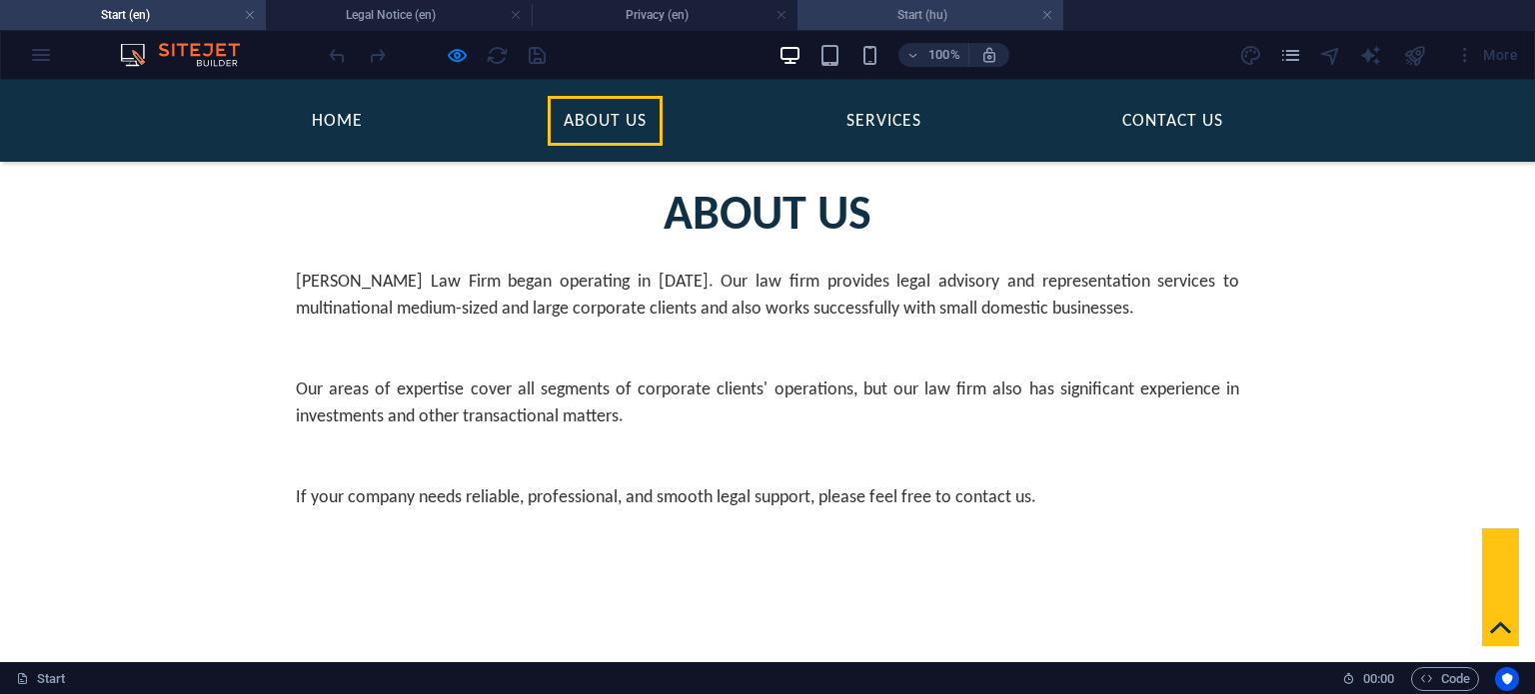
click at [971, 17] on h4 "Start (hu)" at bounding box center [930, 15] width 266 height 22
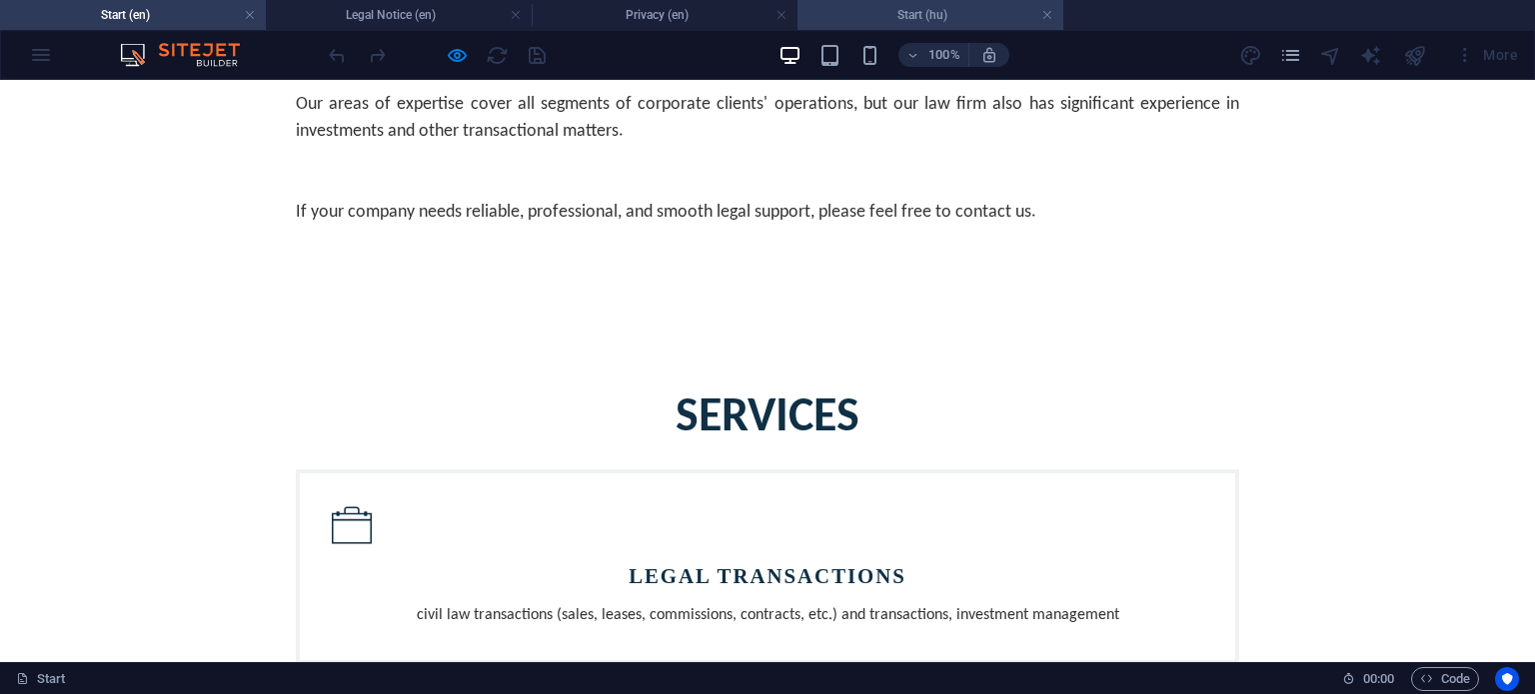
scroll to position [0, 0]
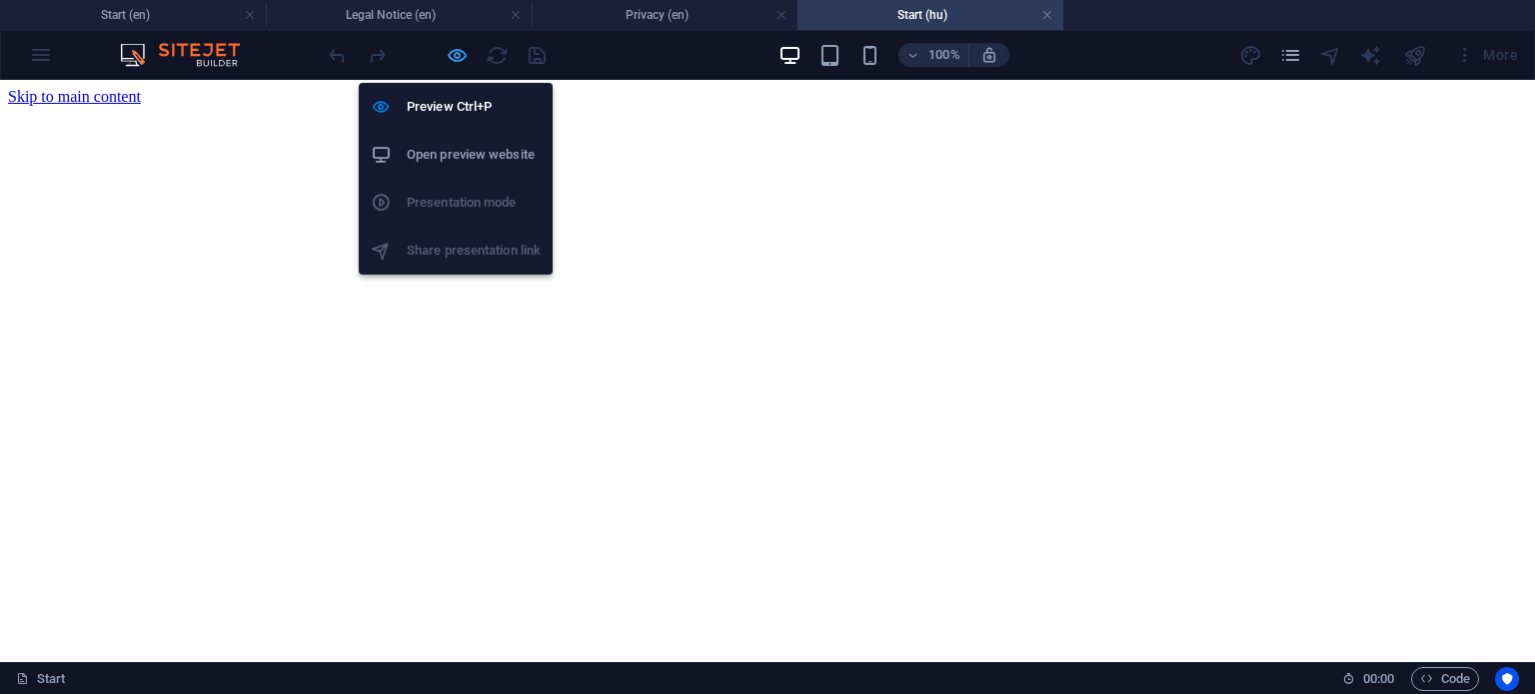
click at [453, 53] on icon "button" at bounding box center [457, 55] width 23 height 23
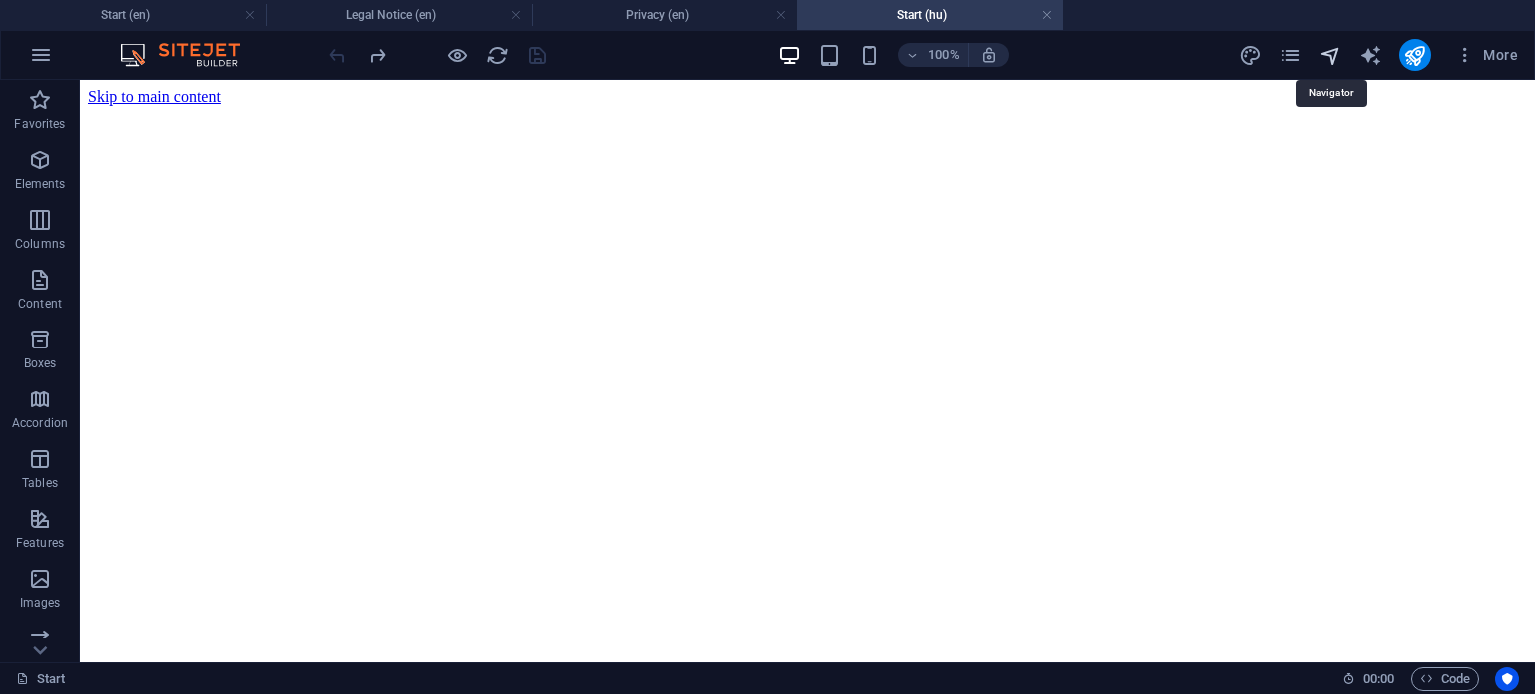
click at [1337, 52] on icon "navigator" at bounding box center [1330, 55] width 23 height 23
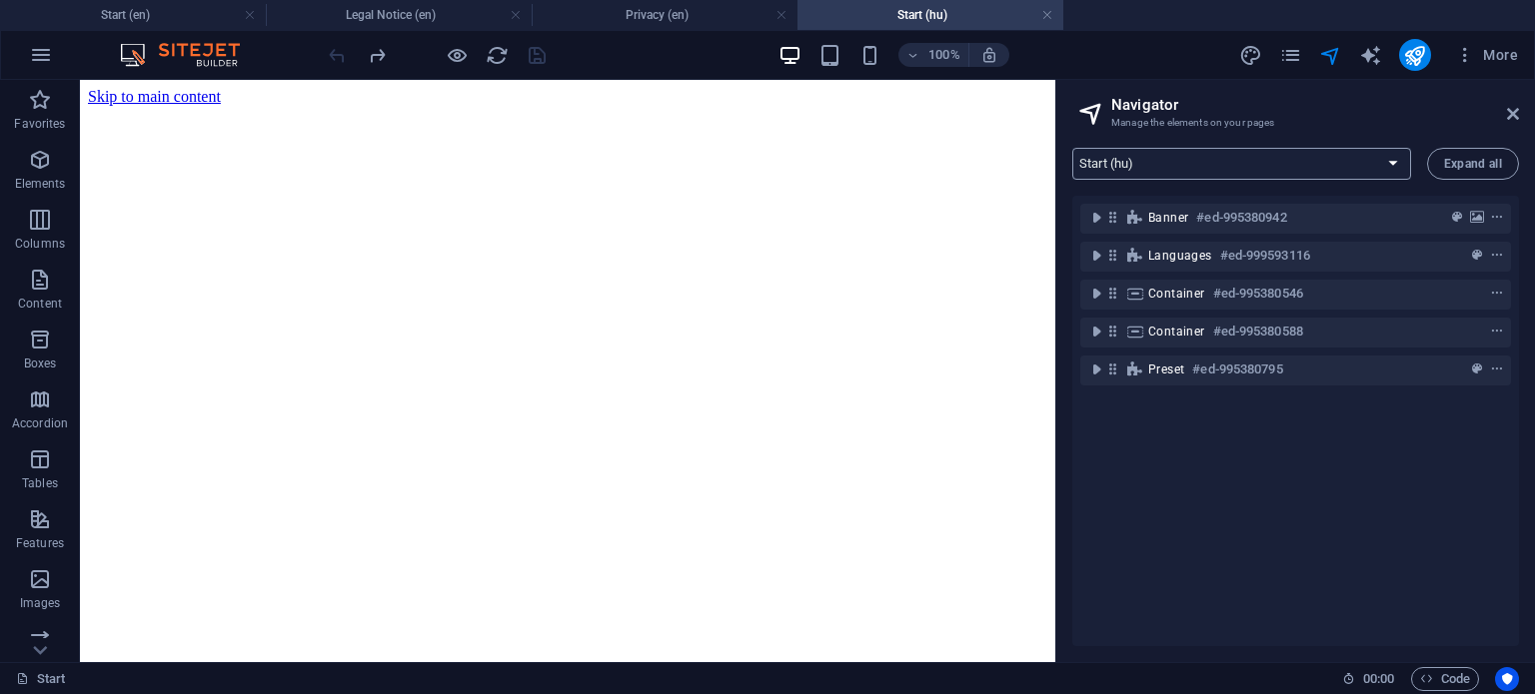
click at [1231, 165] on select "Start (en) Legal Notice (en) Privacy (en) Start (hu) Legal Notice (hu) Privacy …" at bounding box center [1241, 164] width 339 height 32
select select "18015618-en"
click at [1072, 148] on select "Start (en) Legal Notice (en) Privacy (en) Start (hu) Legal Notice (hu) Privacy …" at bounding box center [1241, 164] width 339 height 32
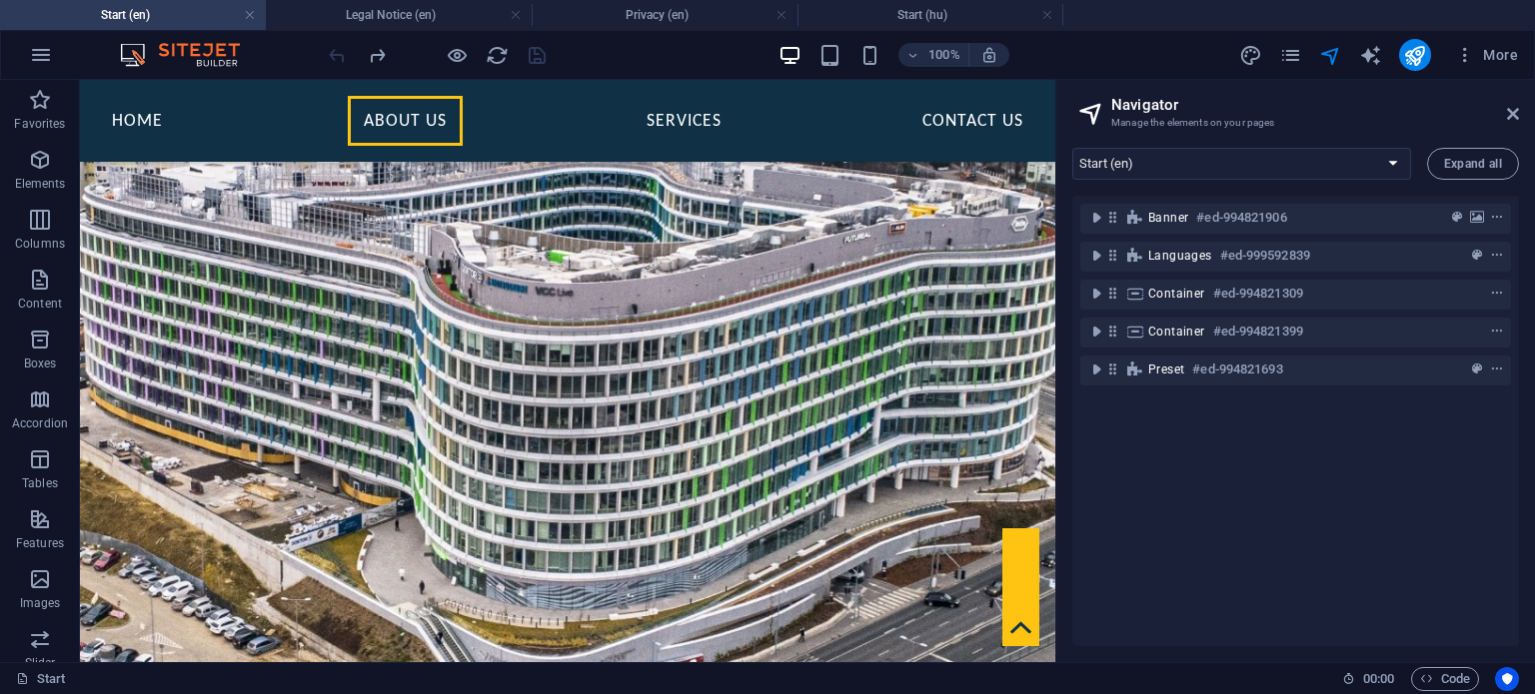
scroll to position [868, 0]
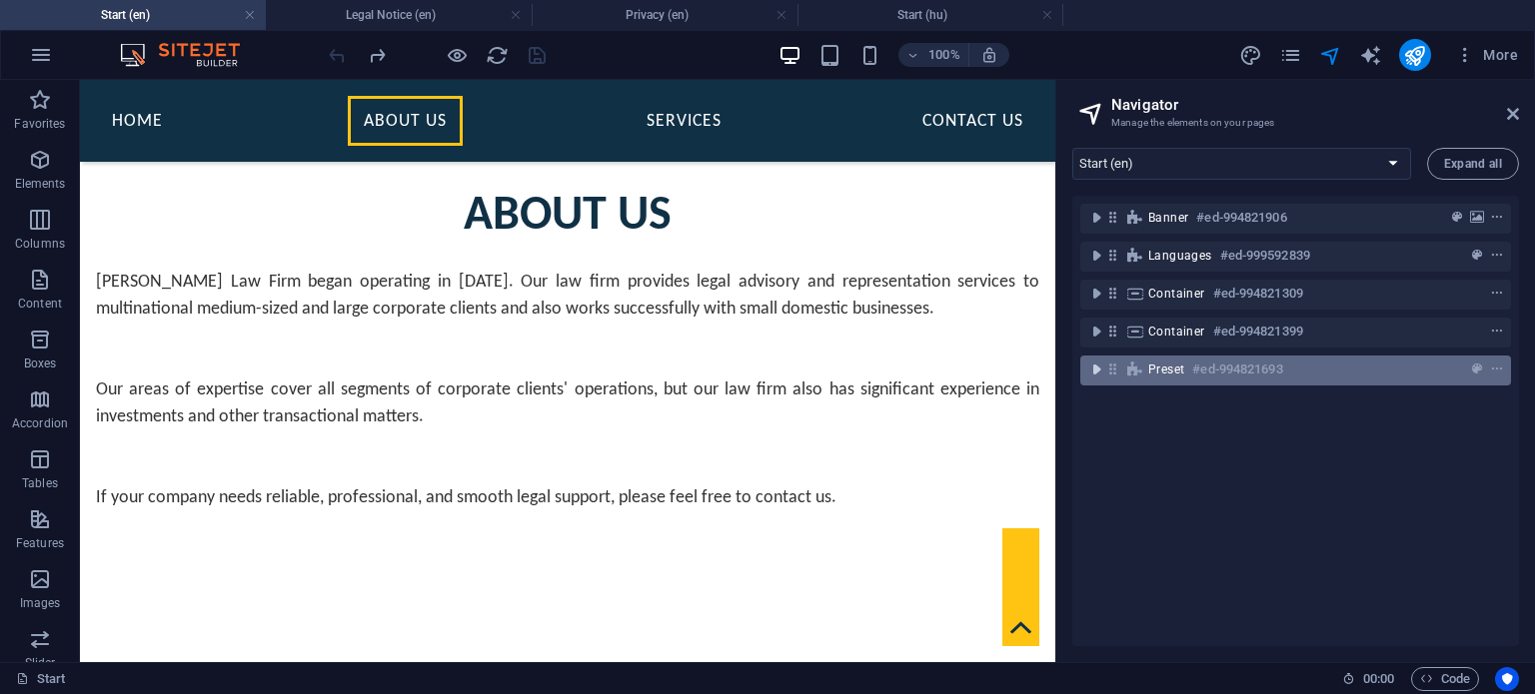
click at [1095, 371] on icon "toggle-expand" at bounding box center [1096, 370] width 20 height 20
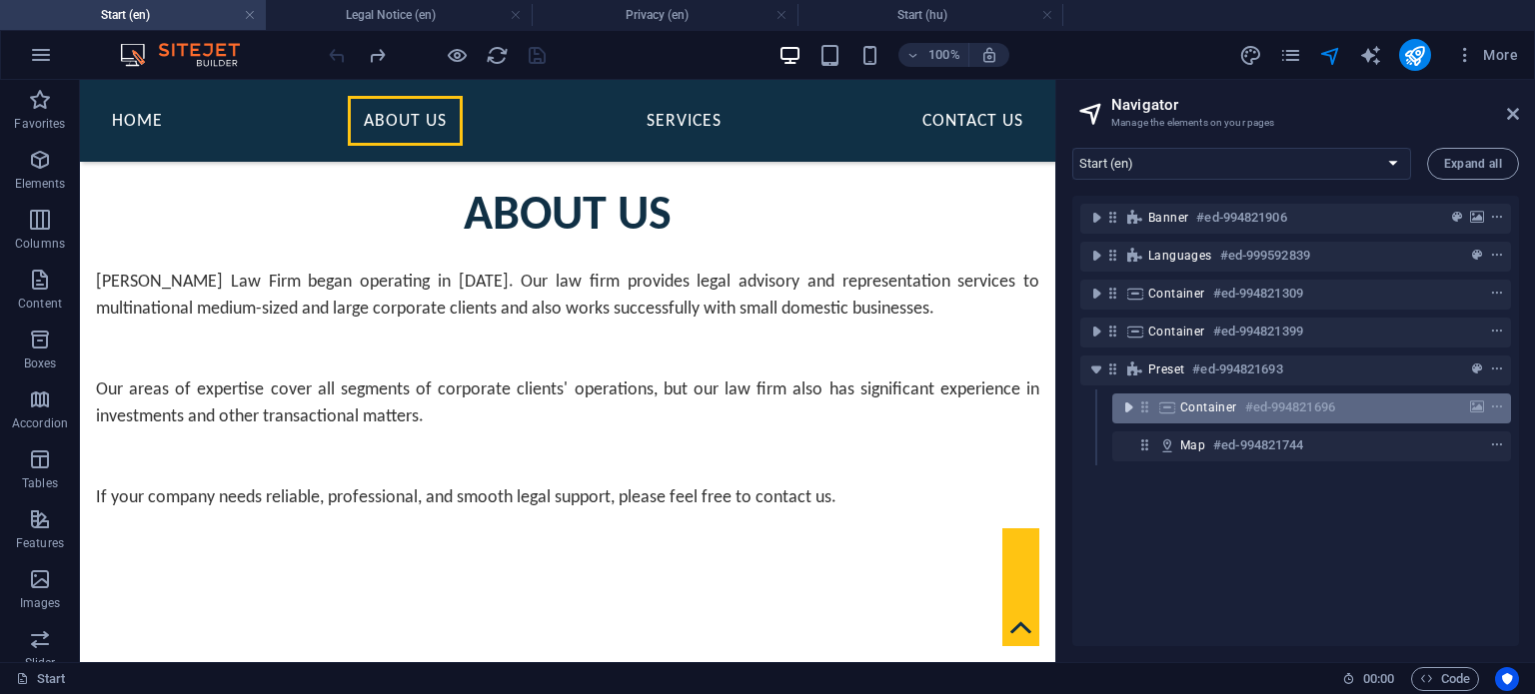
click at [1127, 411] on icon "toggle-expand" at bounding box center [1128, 408] width 20 height 20
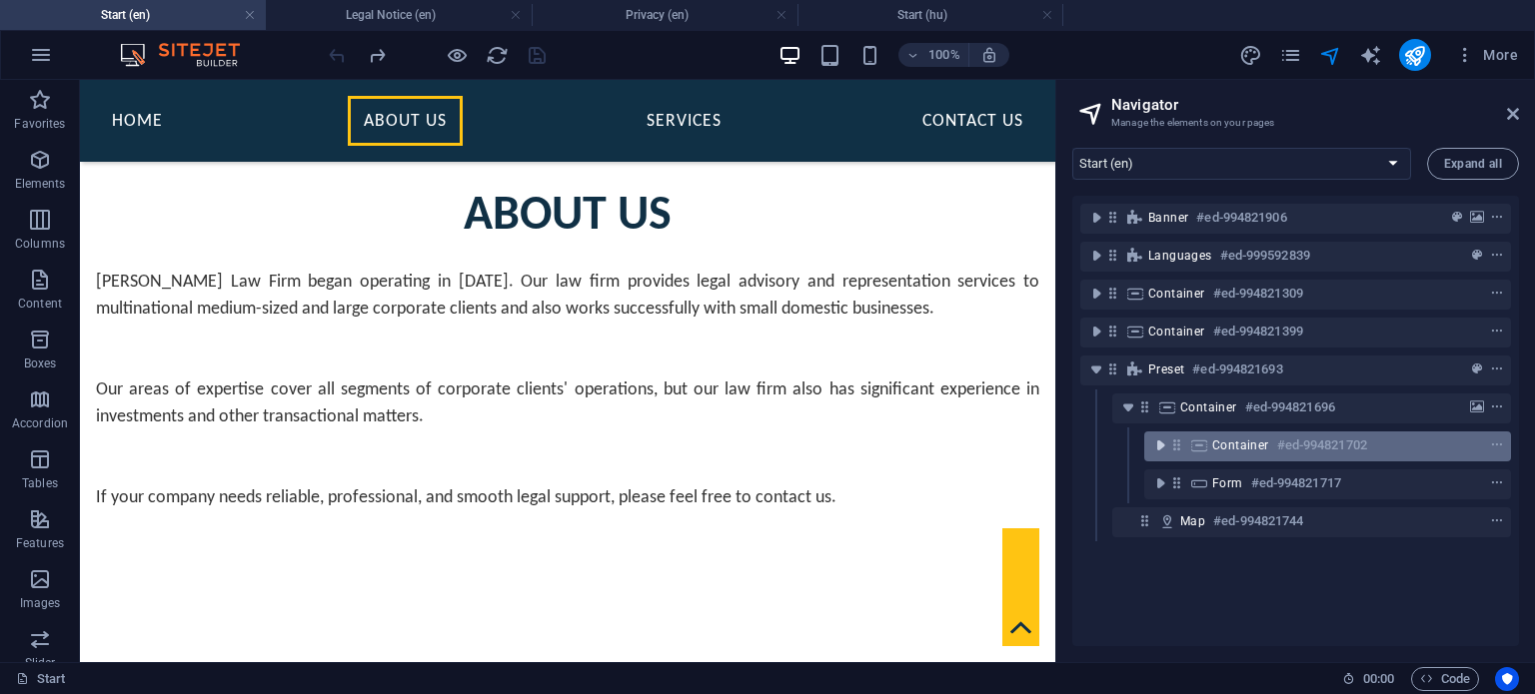
click at [1159, 447] on icon "toggle-expand" at bounding box center [1160, 446] width 20 height 20
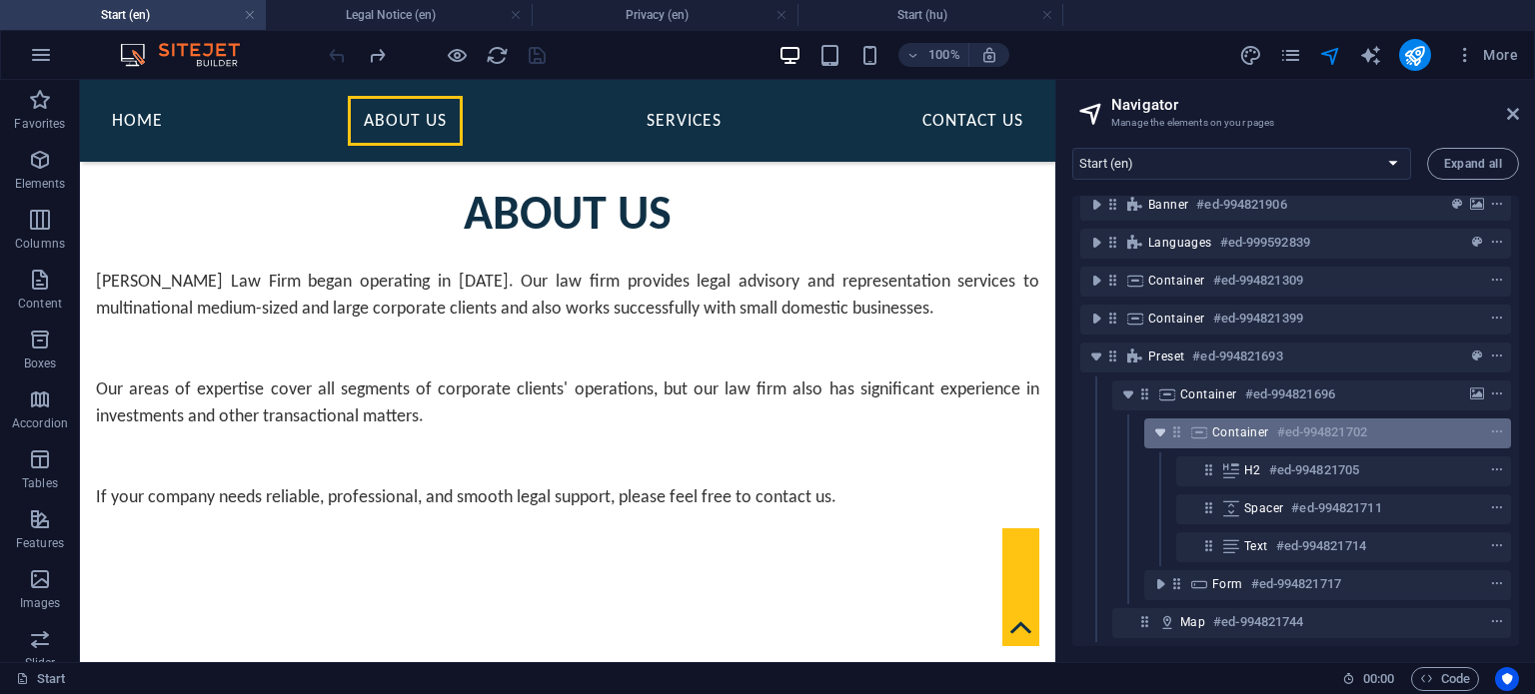
scroll to position [28, 0]
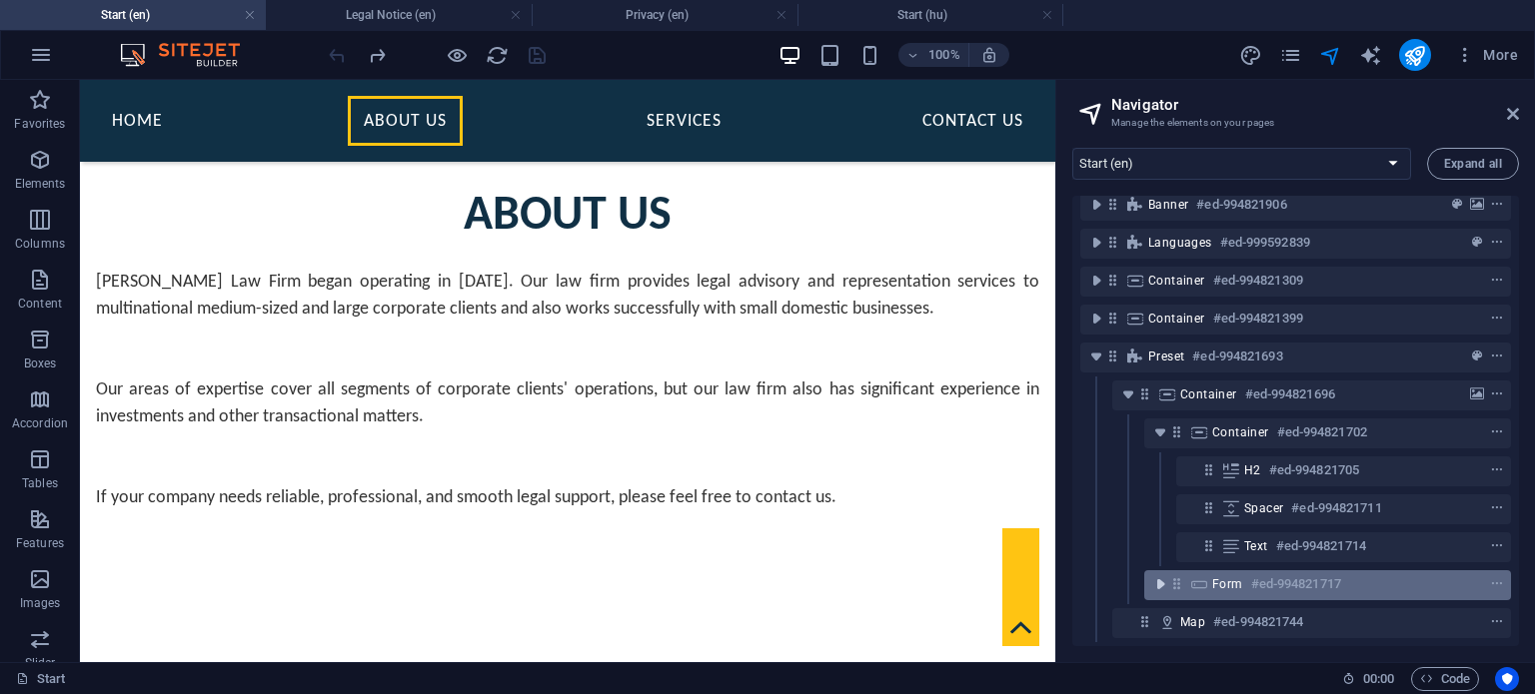
click at [1158, 575] on icon "toggle-expand" at bounding box center [1160, 585] width 20 height 20
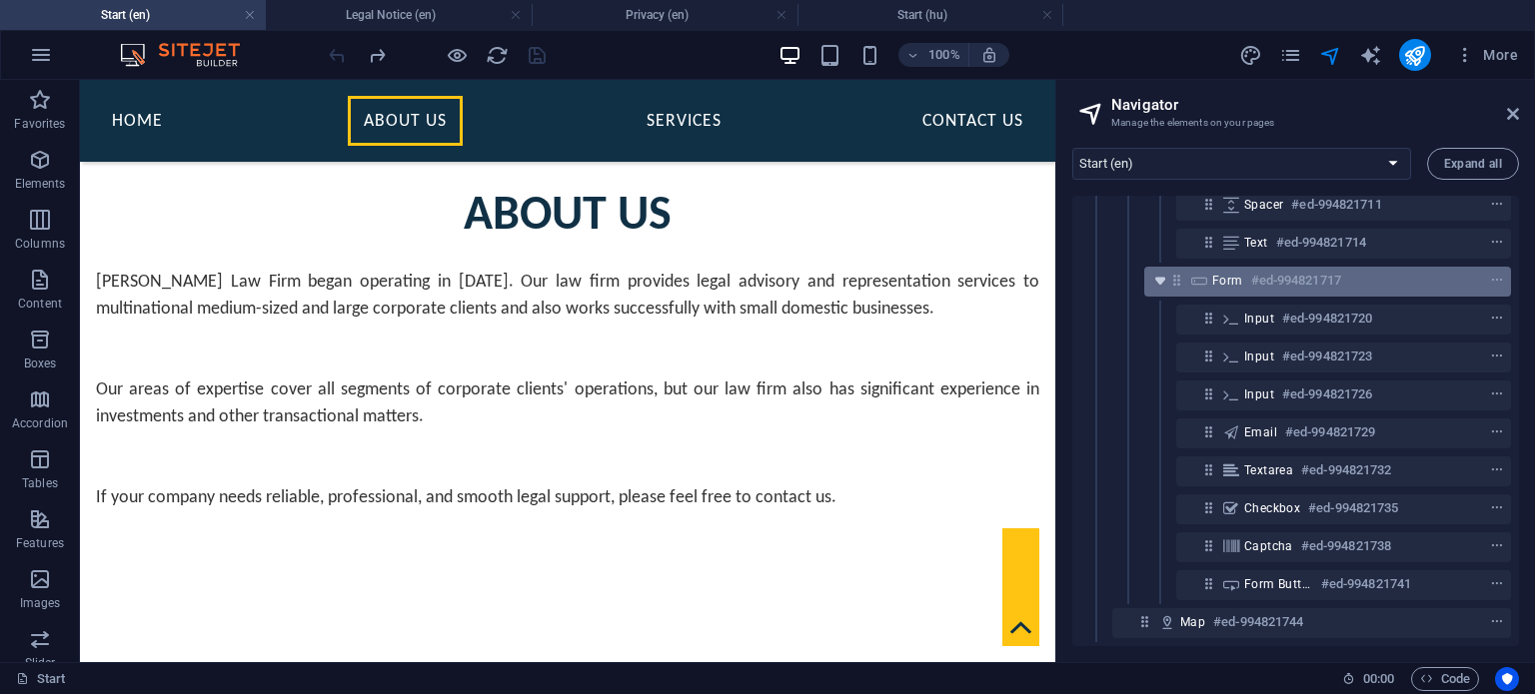
scroll to position [0, 0]
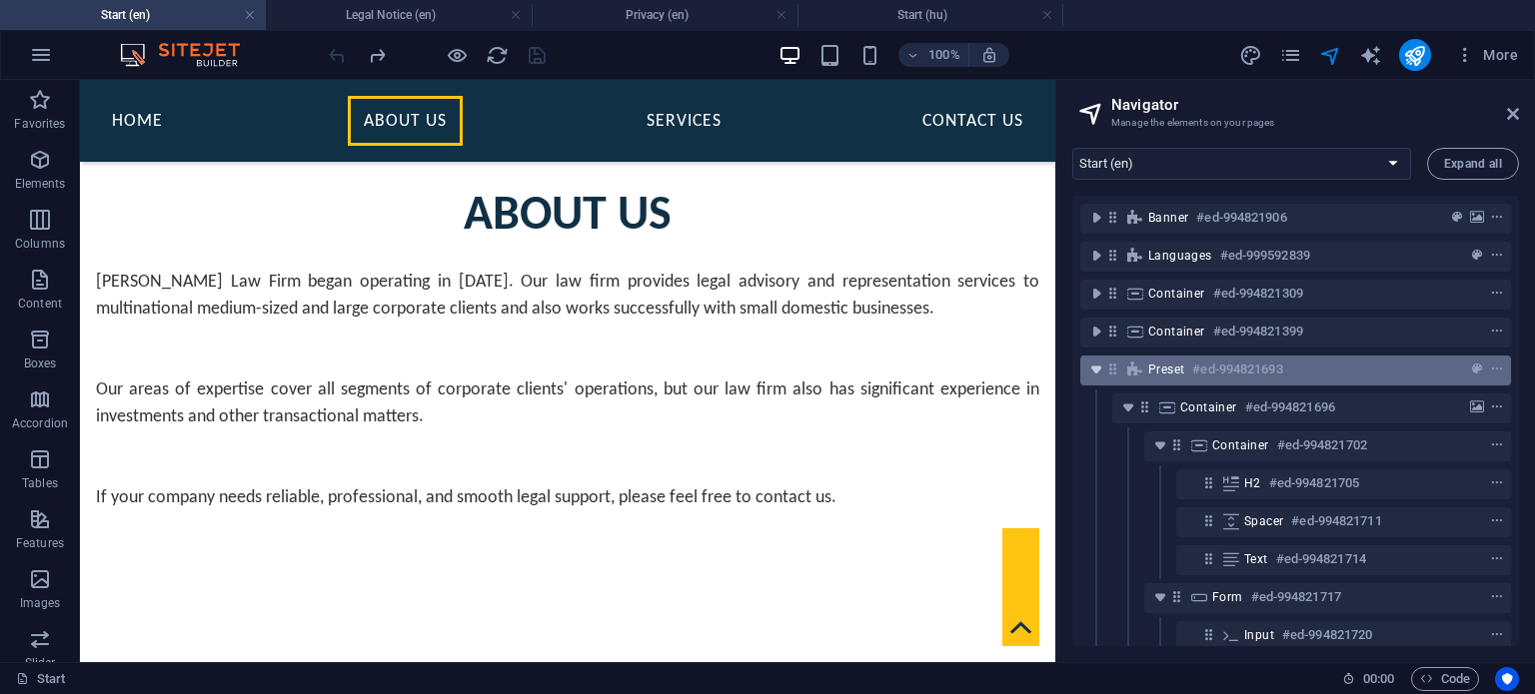
click at [1098, 370] on icon "toggle-expand" at bounding box center [1096, 370] width 20 height 20
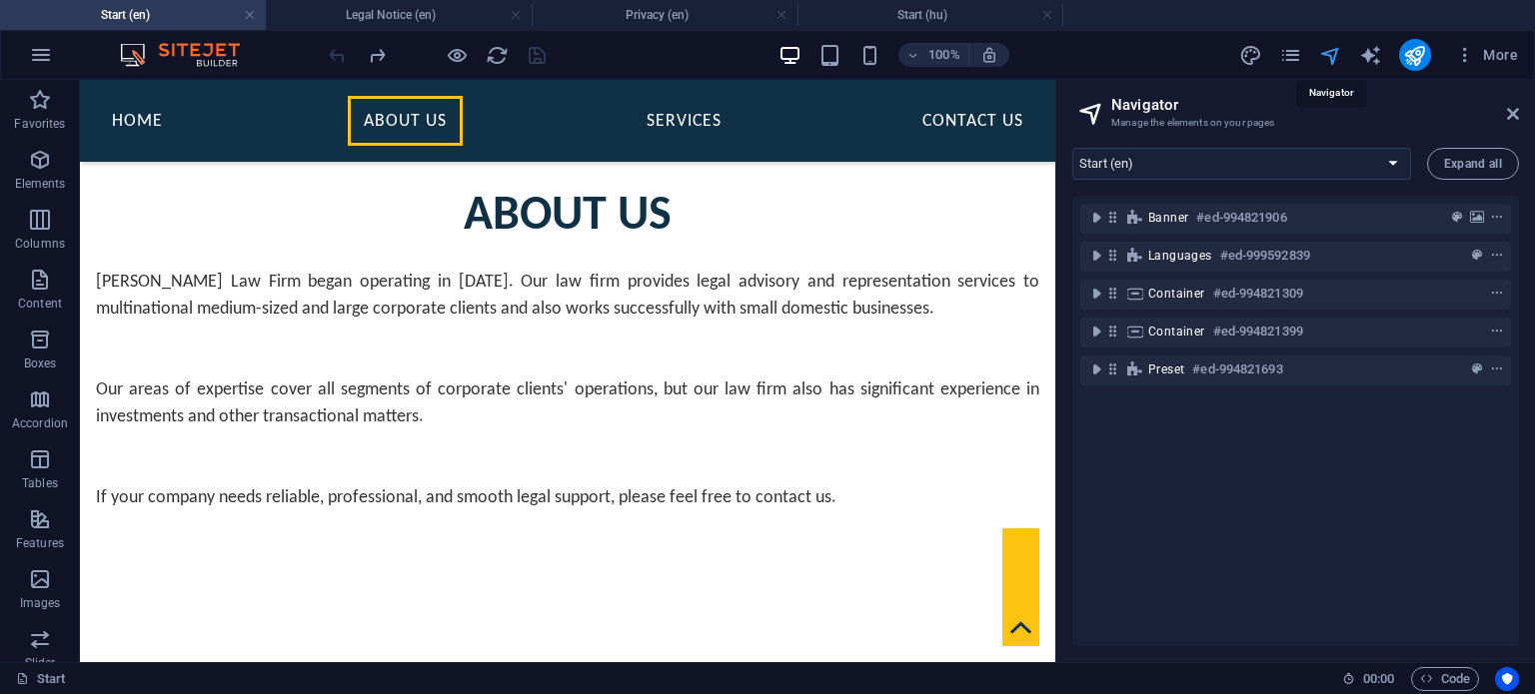
click at [1332, 51] on icon "navigator" at bounding box center [1330, 55] width 23 height 23
click at [1300, 53] on icon "pages" at bounding box center [1290, 55] width 23 height 23
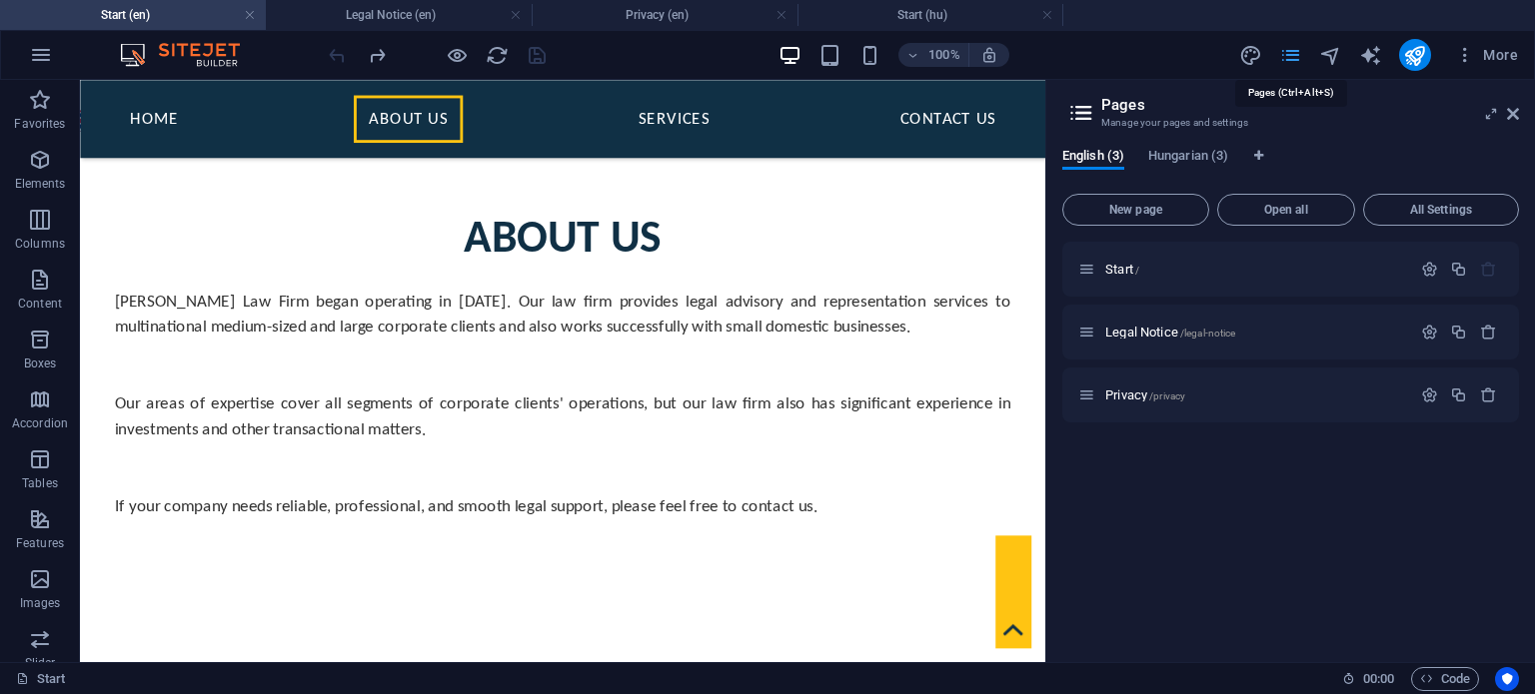
scroll to position [899, 0]
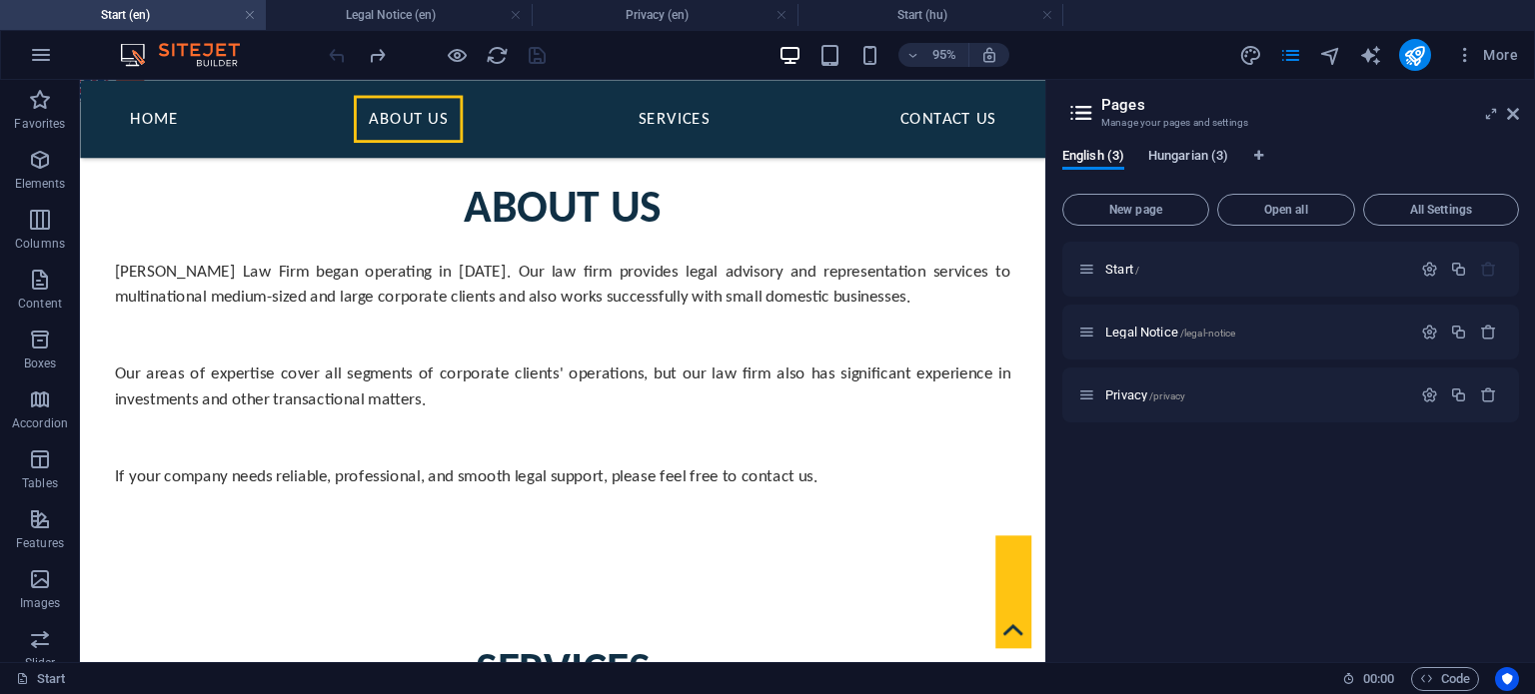
click at [1173, 155] on span "Hungarian (3)" at bounding box center [1188, 158] width 80 height 28
click at [1091, 150] on span "English (3)" at bounding box center [1093, 158] width 62 height 28
click at [1183, 157] on span "Hungarian (3)" at bounding box center [1188, 158] width 80 height 28
click at [1105, 159] on span "English (3)" at bounding box center [1093, 158] width 62 height 28
click at [1176, 158] on span "Hungarian (3)" at bounding box center [1188, 158] width 80 height 28
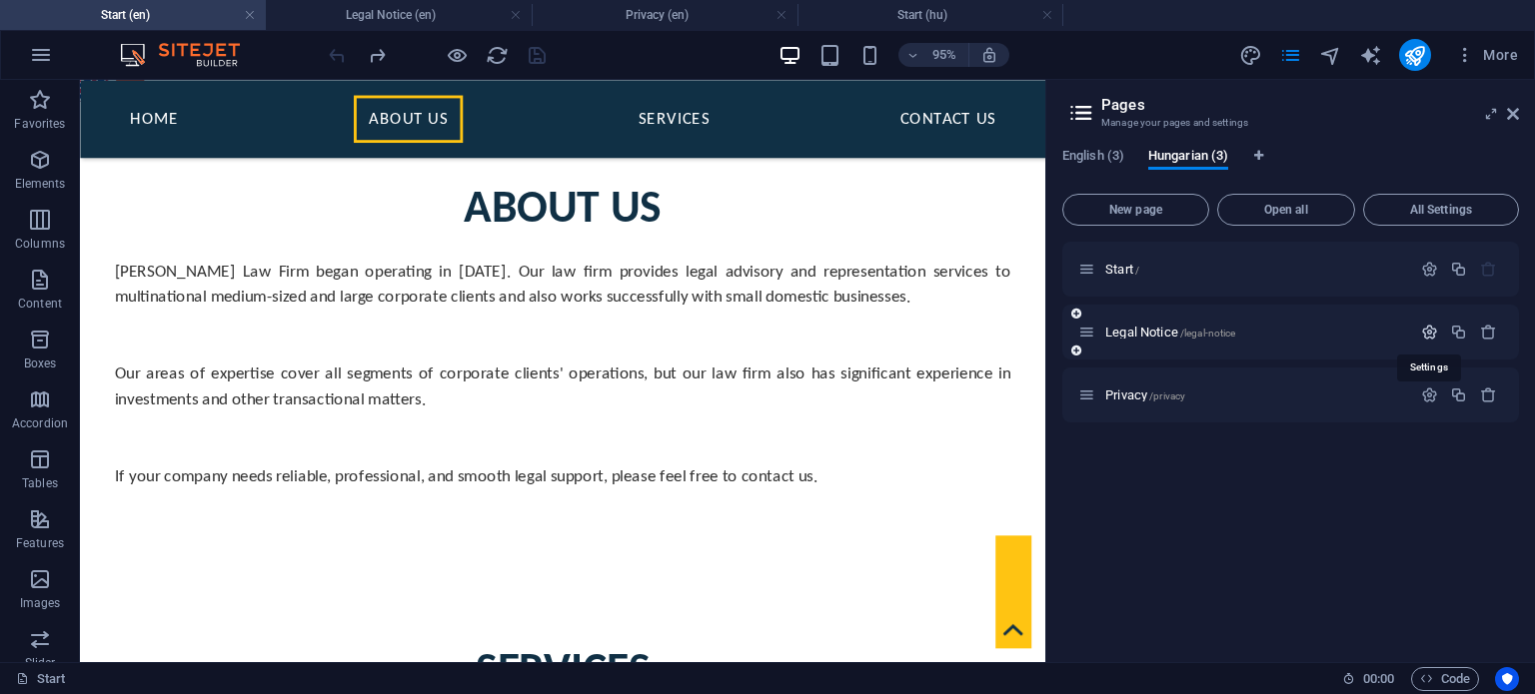
click at [1429, 332] on icon "button" at bounding box center [1429, 332] width 17 height 17
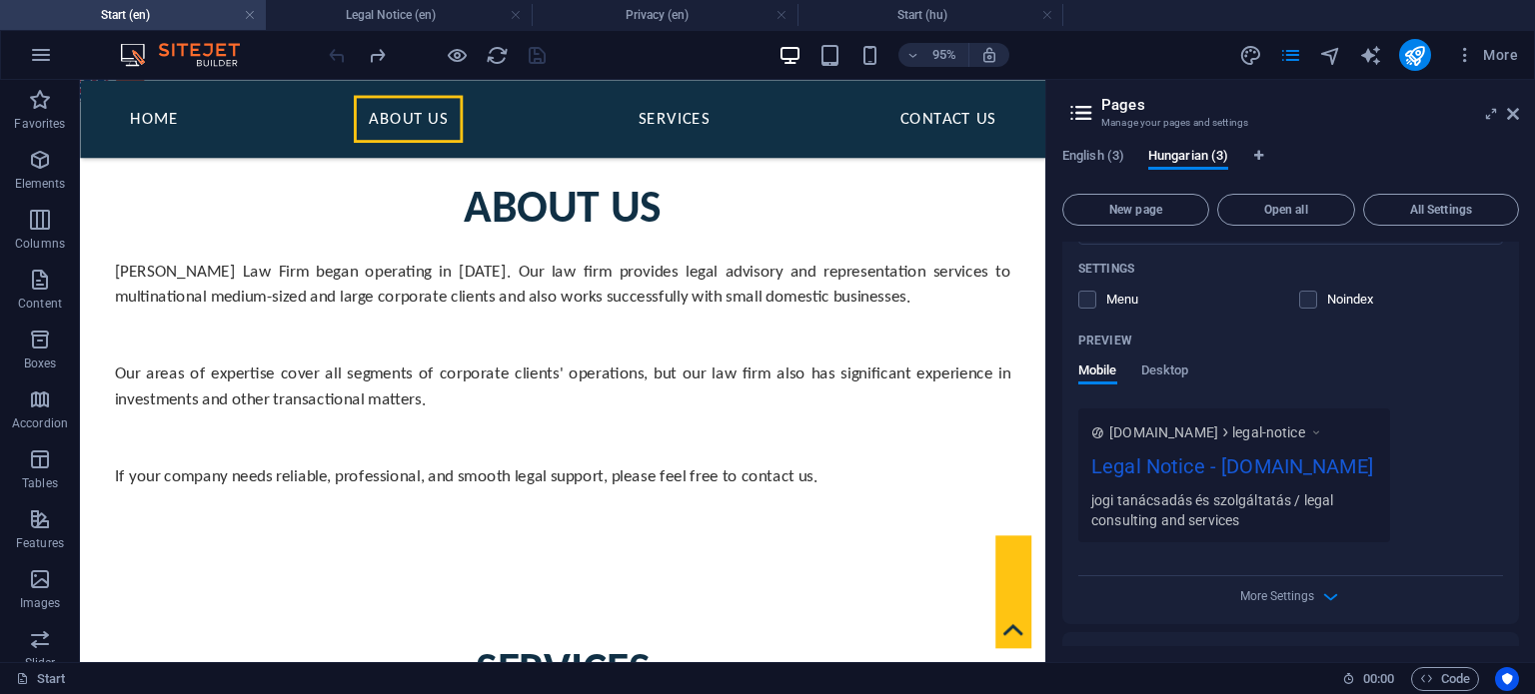
scroll to position [548, 0]
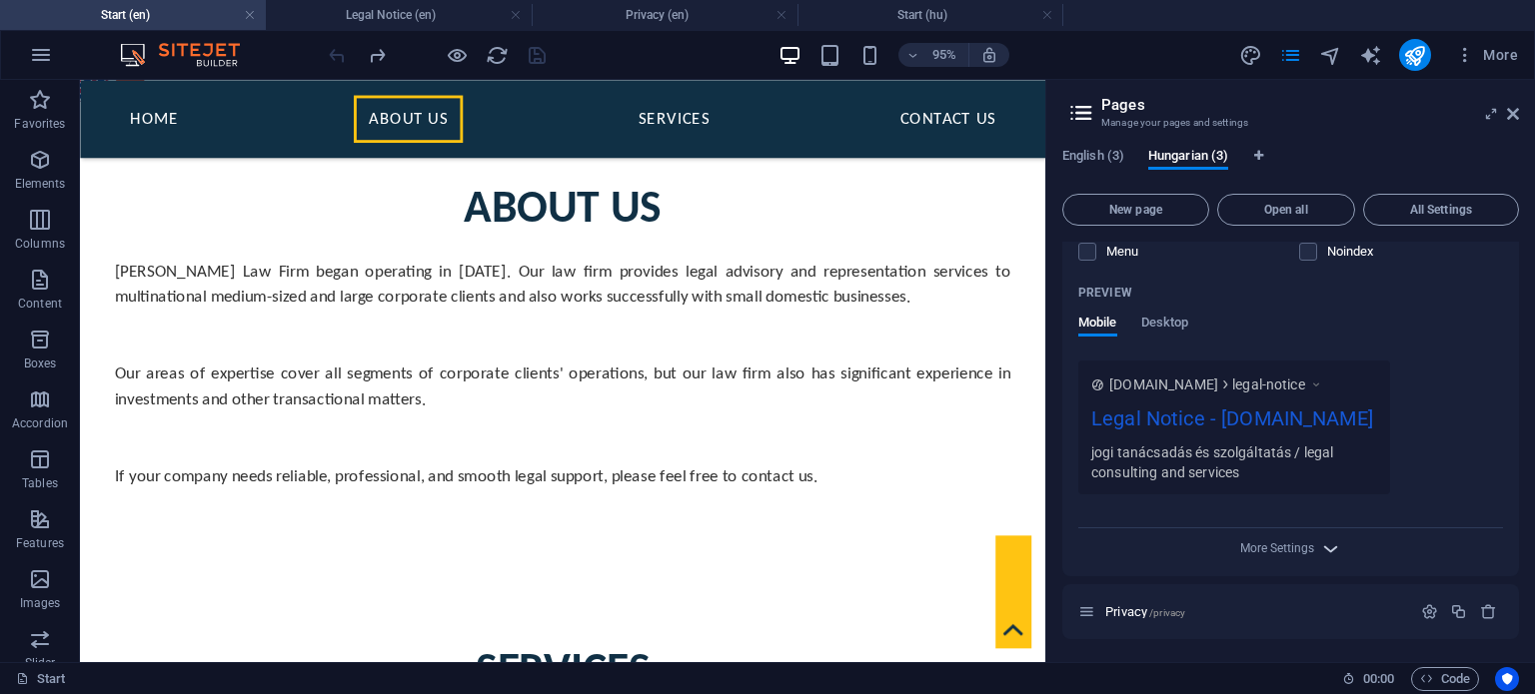
click at [1322, 548] on icon "button" at bounding box center [1330, 549] width 23 height 23
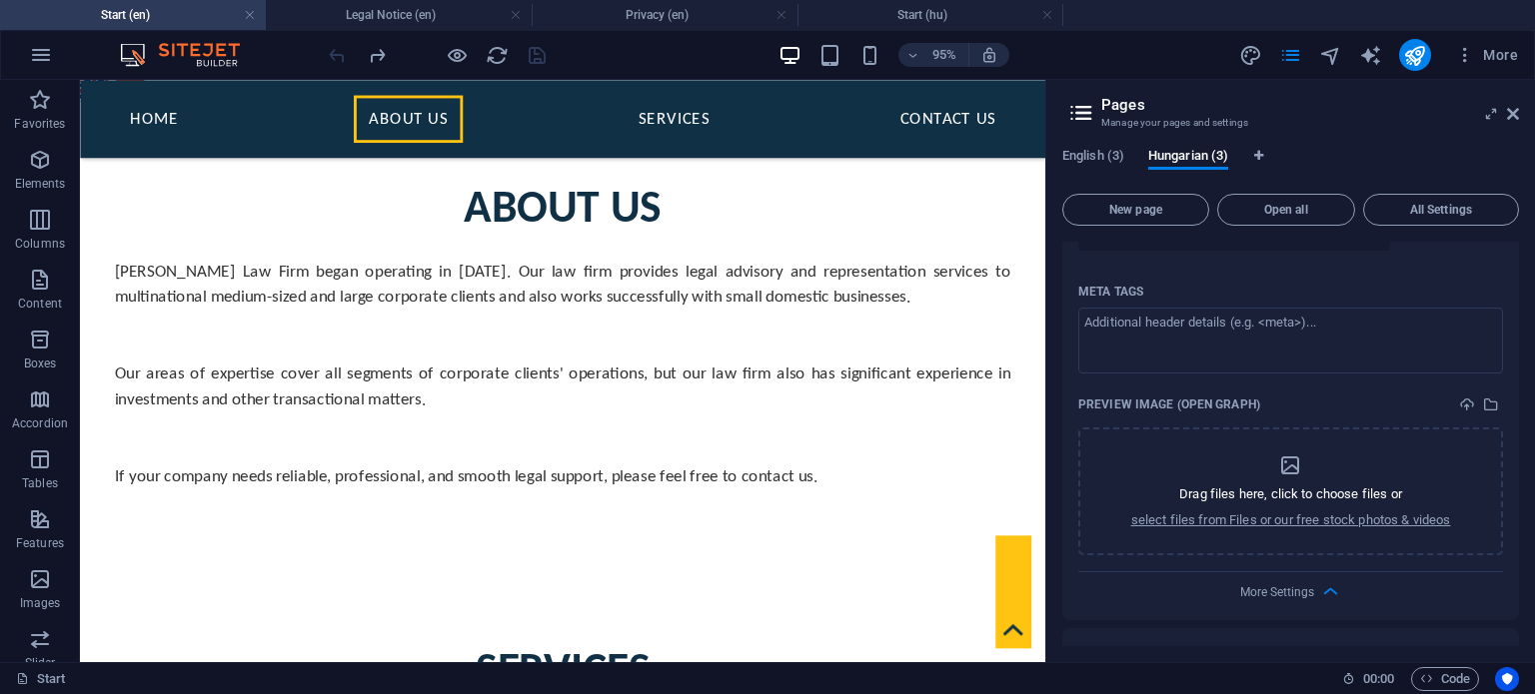
scroll to position [834, 0]
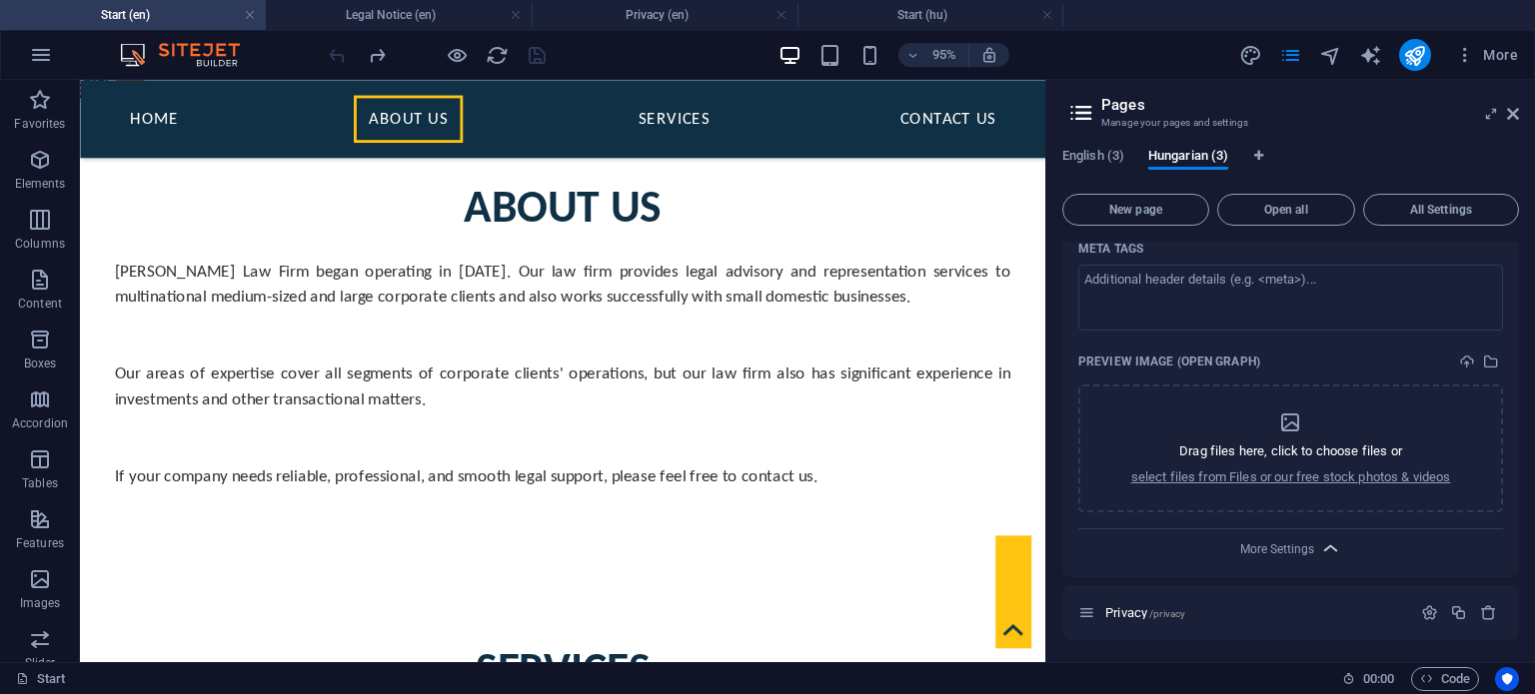
click at [1335, 550] on icon "button" at bounding box center [1330, 549] width 23 height 23
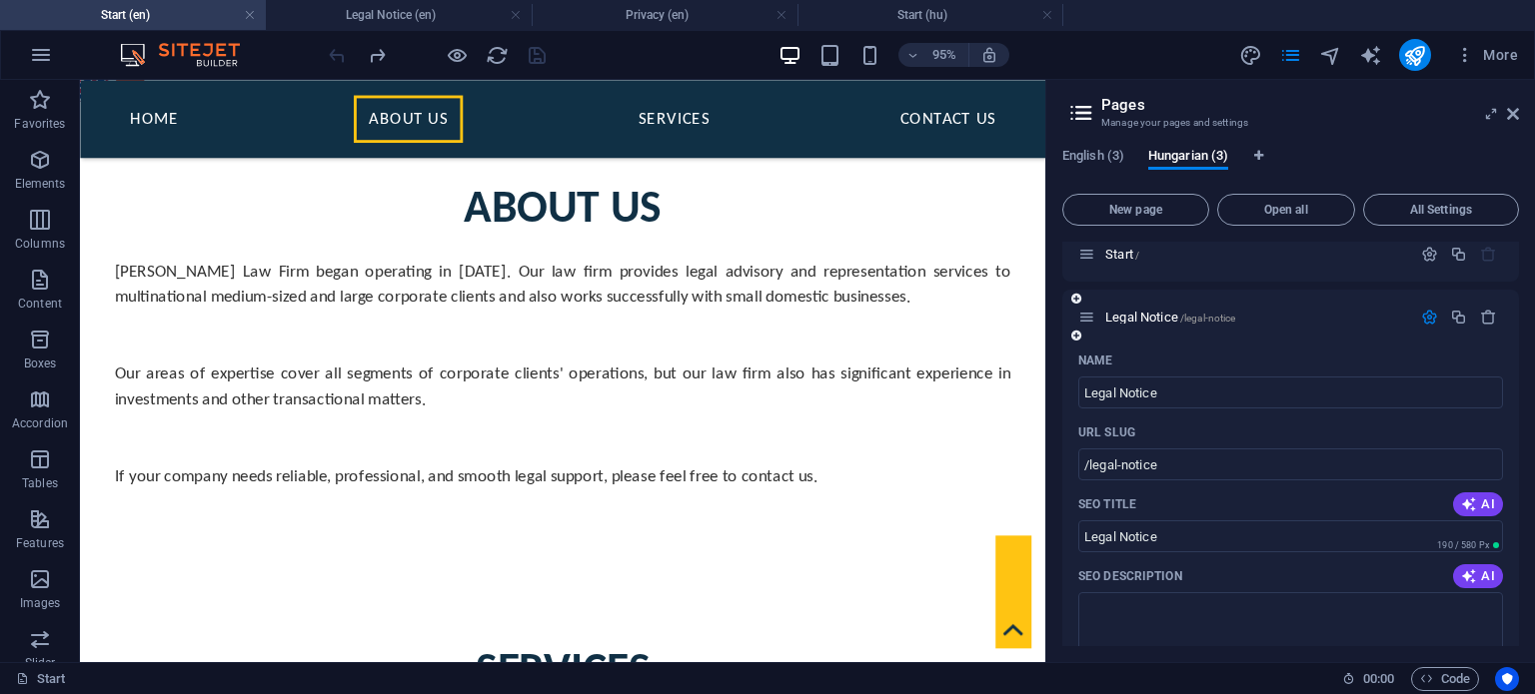
scroll to position [0, 0]
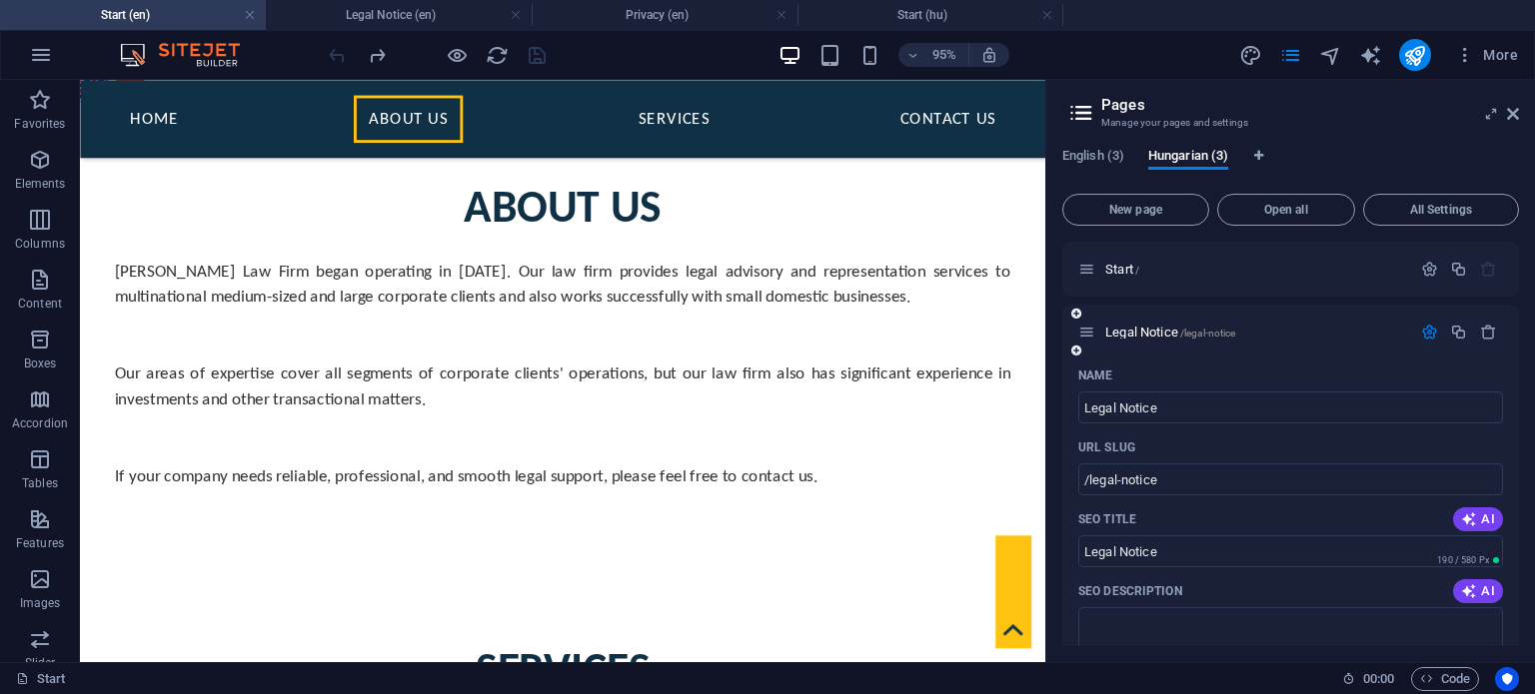
click at [1421, 335] on icon "button" at bounding box center [1429, 332] width 17 height 17
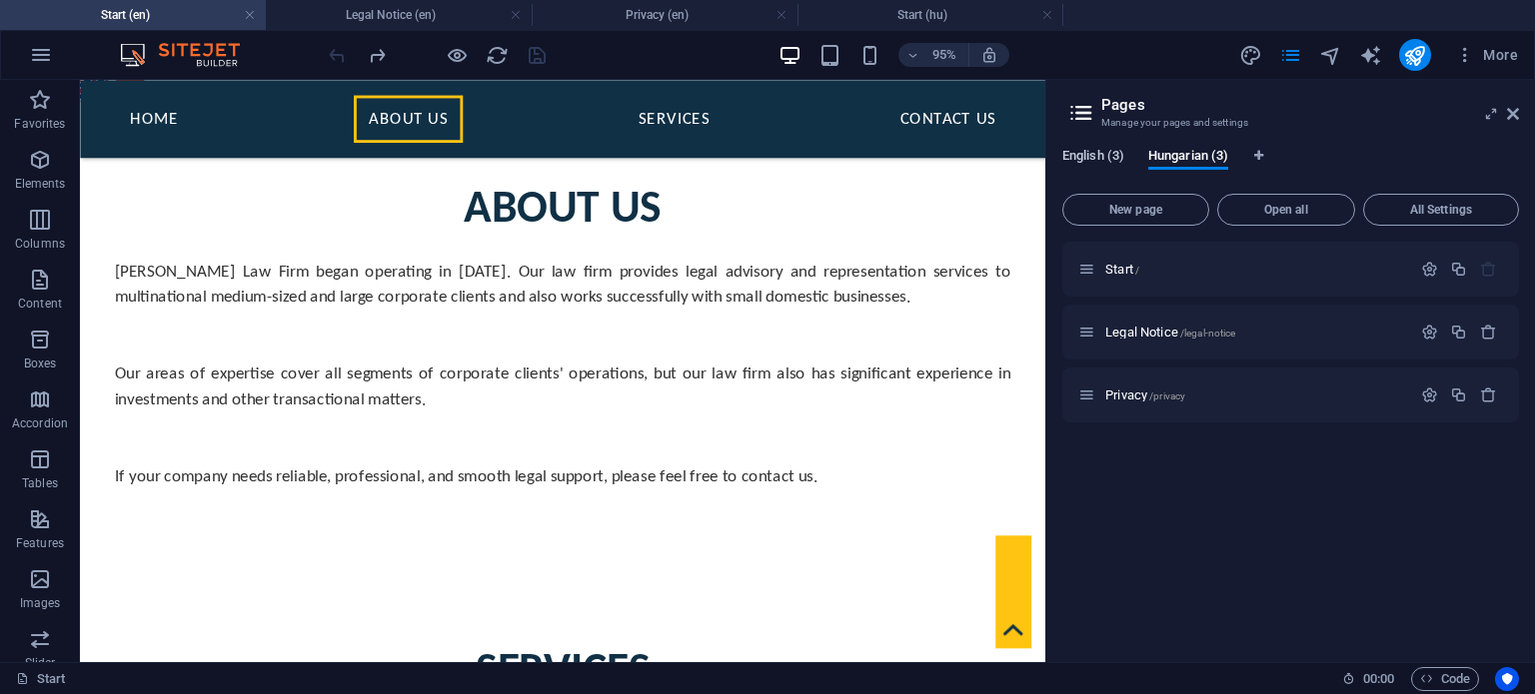
click at [1088, 153] on span "English (3)" at bounding box center [1093, 158] width 62 height 28
click at [1423, 266] on icon "button" at bounding box center [1429, 269] width 17 height 17
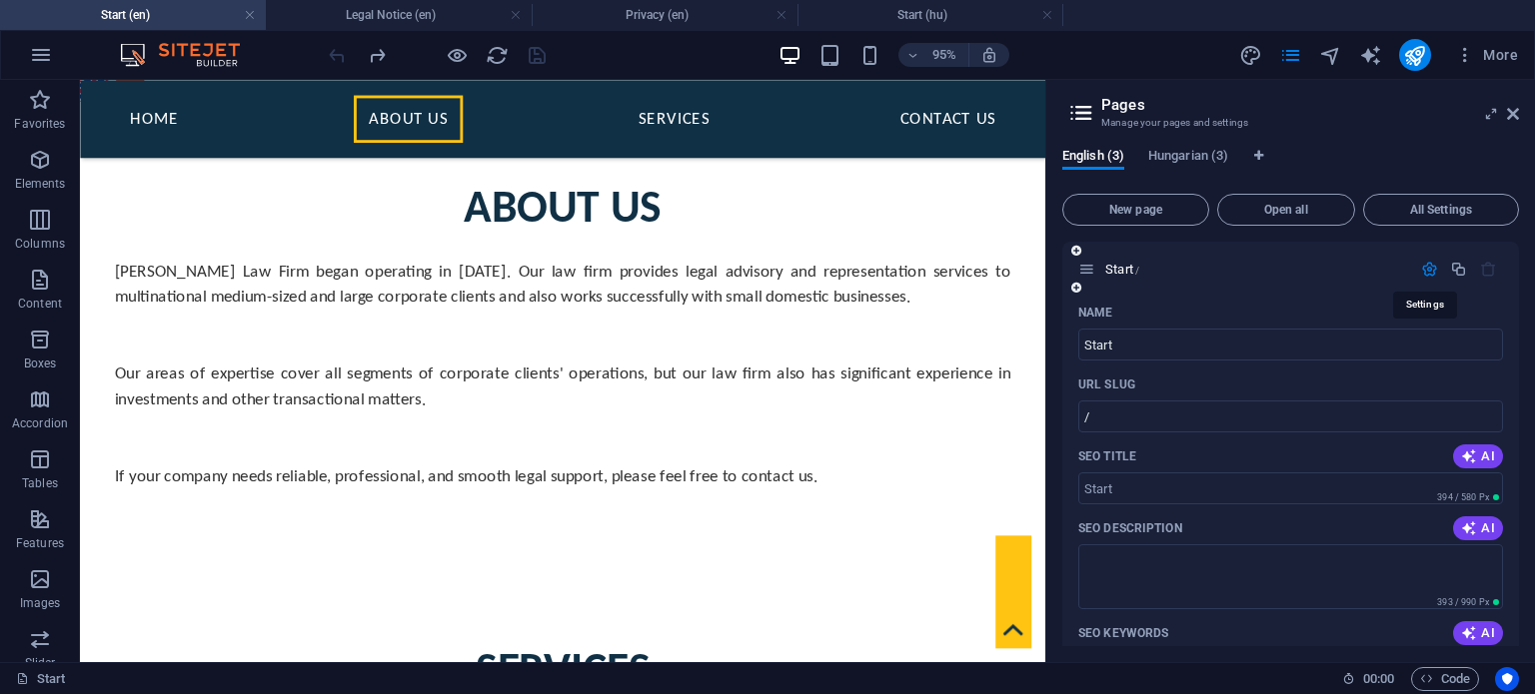
click at [1427, 267] on icon "button" at bounding box center [1429, 269] width 17 height 17
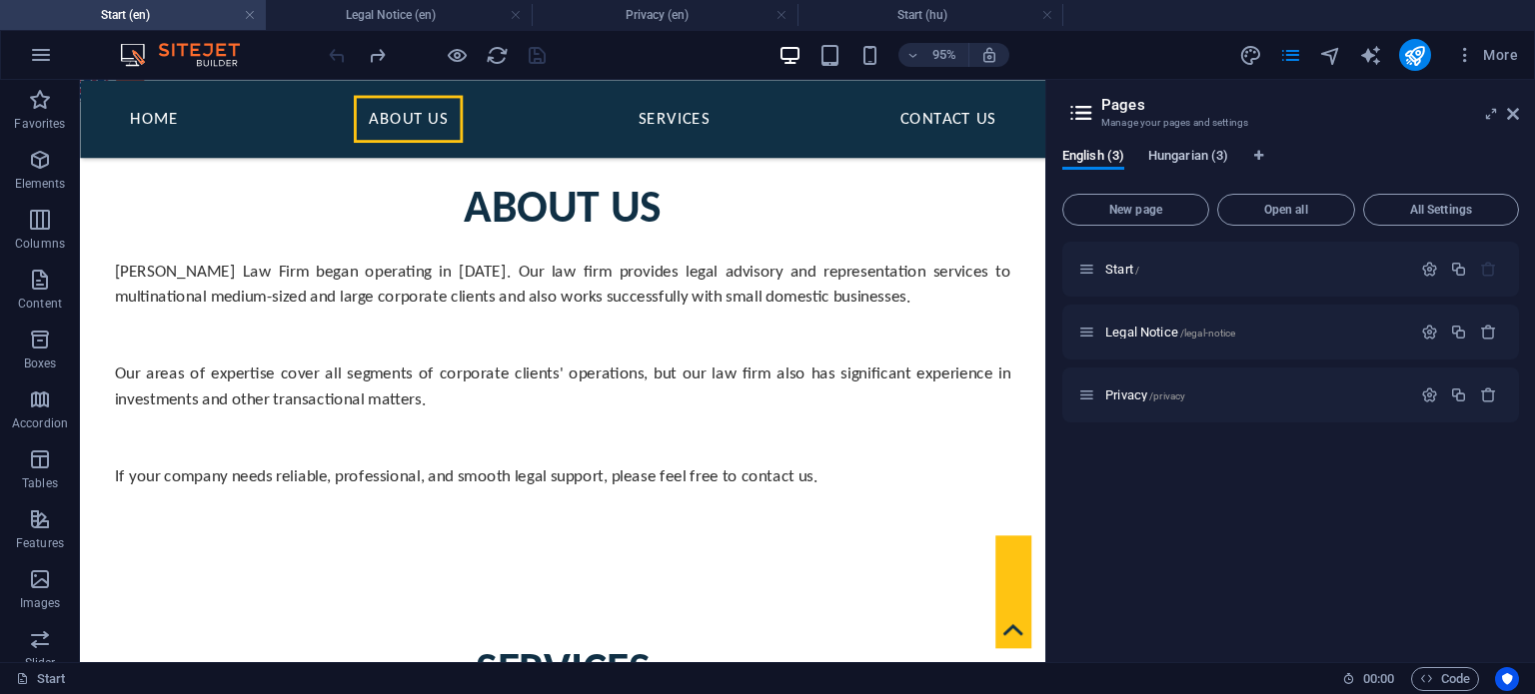
click at [1192, 161] on span "Hungarian (3)" at bounding box center [1188, 158] width 80 height 28
click at [1429, 263] on icon "button" at bounding box center [1429, 269] width 17 height 17
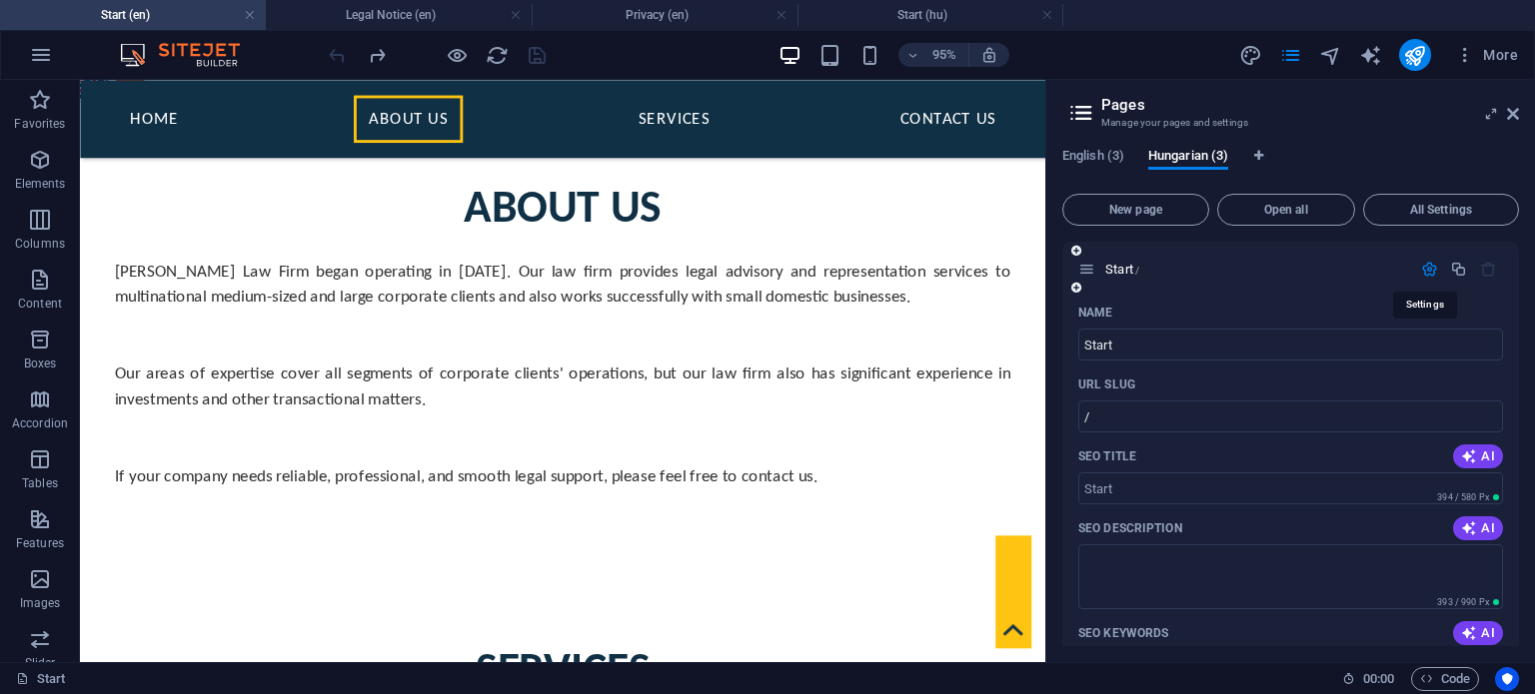
click at [1429, 267] on icon "button" at bounding box center [1429, 269] width 17 height 17
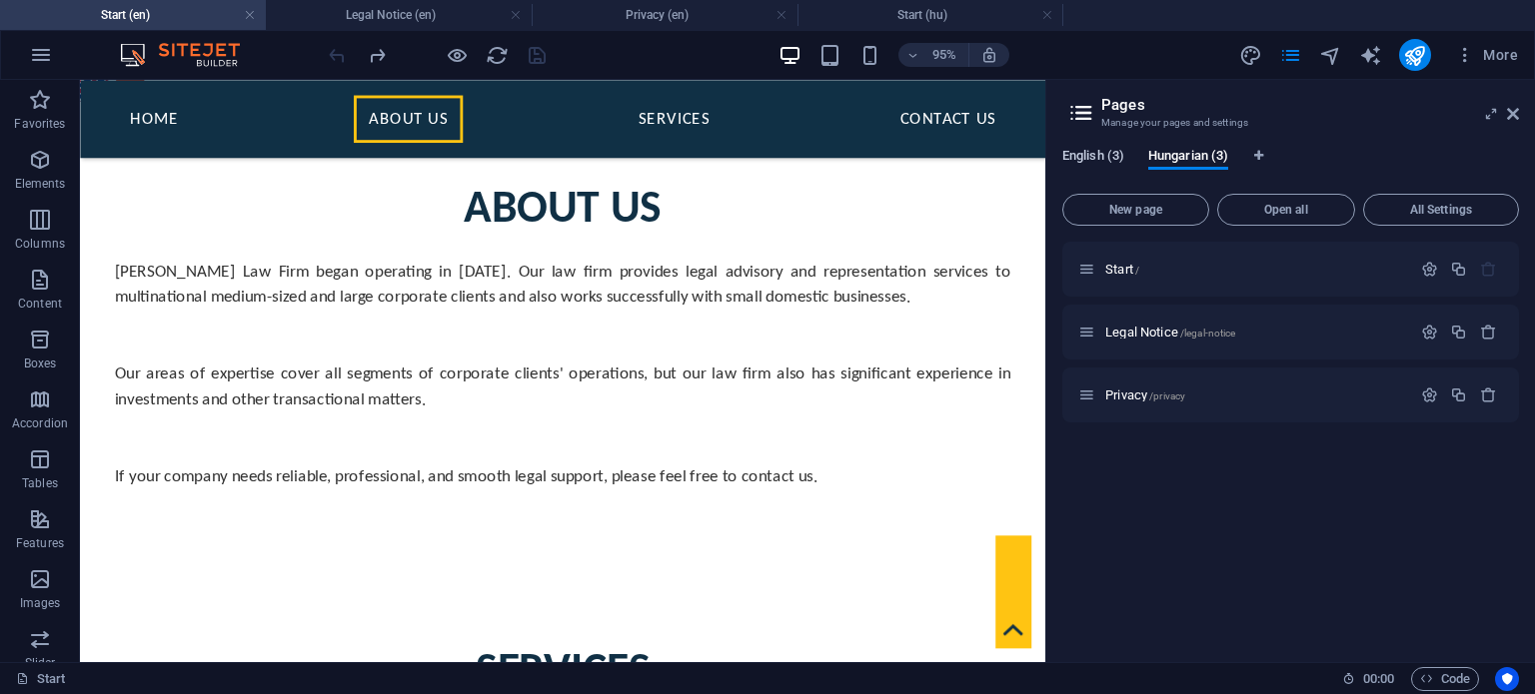
click at [1082, 159] on span "English (3)" at bounding box center [1093, 158] width 62 height 28
click at [1204, 158] on span "Hungarian (3)" at bounding box center [1188, 158] width 80 height 28
click at [1091, 158] on span "English (3)" at bounding box center [1093, 158] width 62 height 28
click at [1201, 158] on span "Hungarian (3)" at bounding box center [1188, 158] width 80 height 28
click at [1111, 162] on span "English (3)" at bounding box center [1093, 158] width 62 height 28
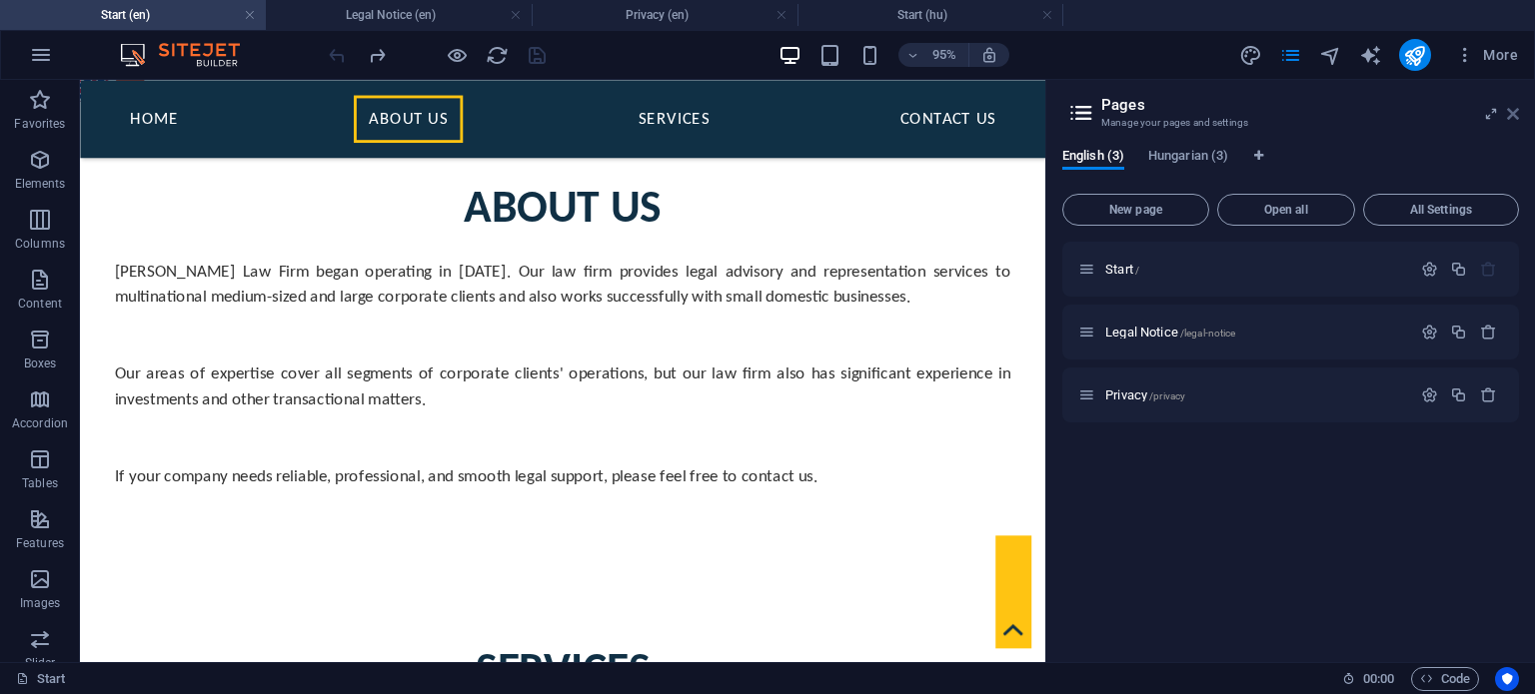
click at [1514, 115] on icon at bounding box center [1513, 114] width 12 height 16
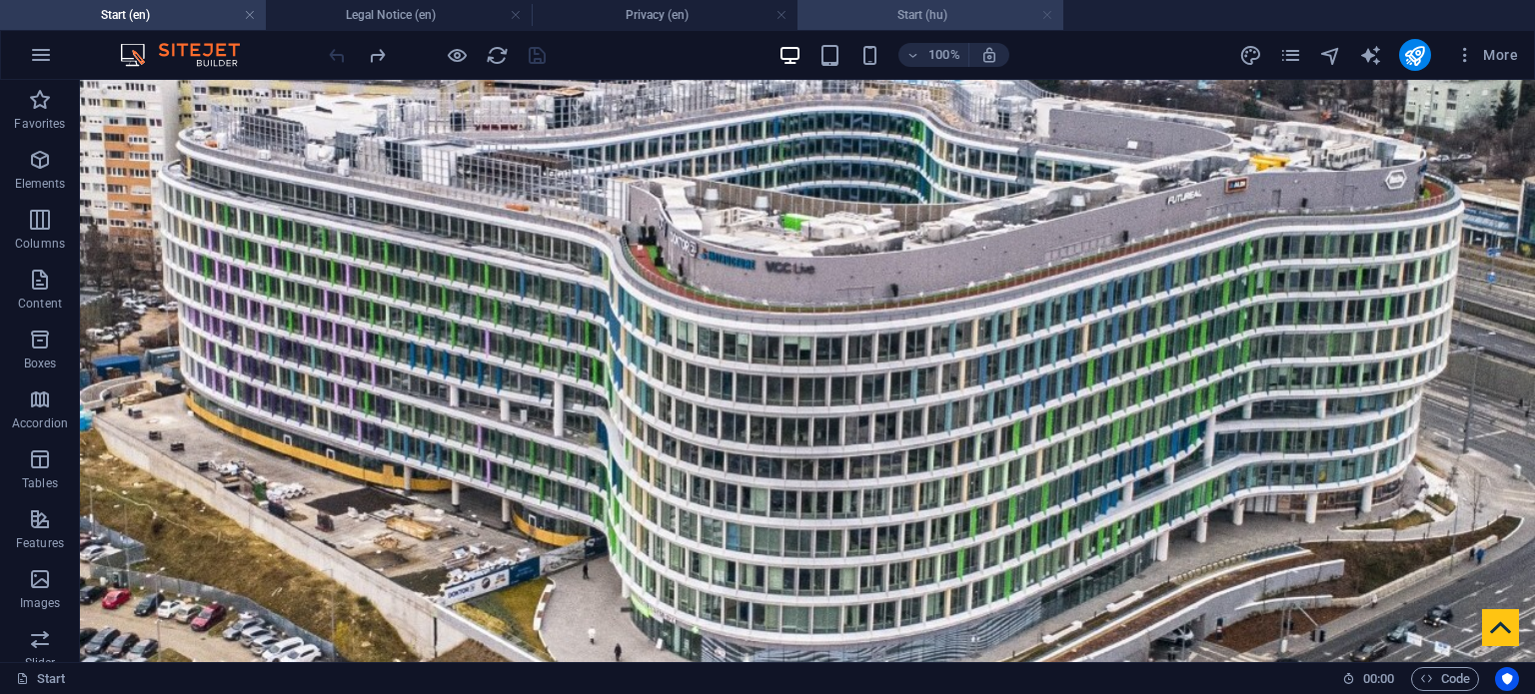
click at [1047, 17] on link at bounding box center [1047, 15] width 12 height 19
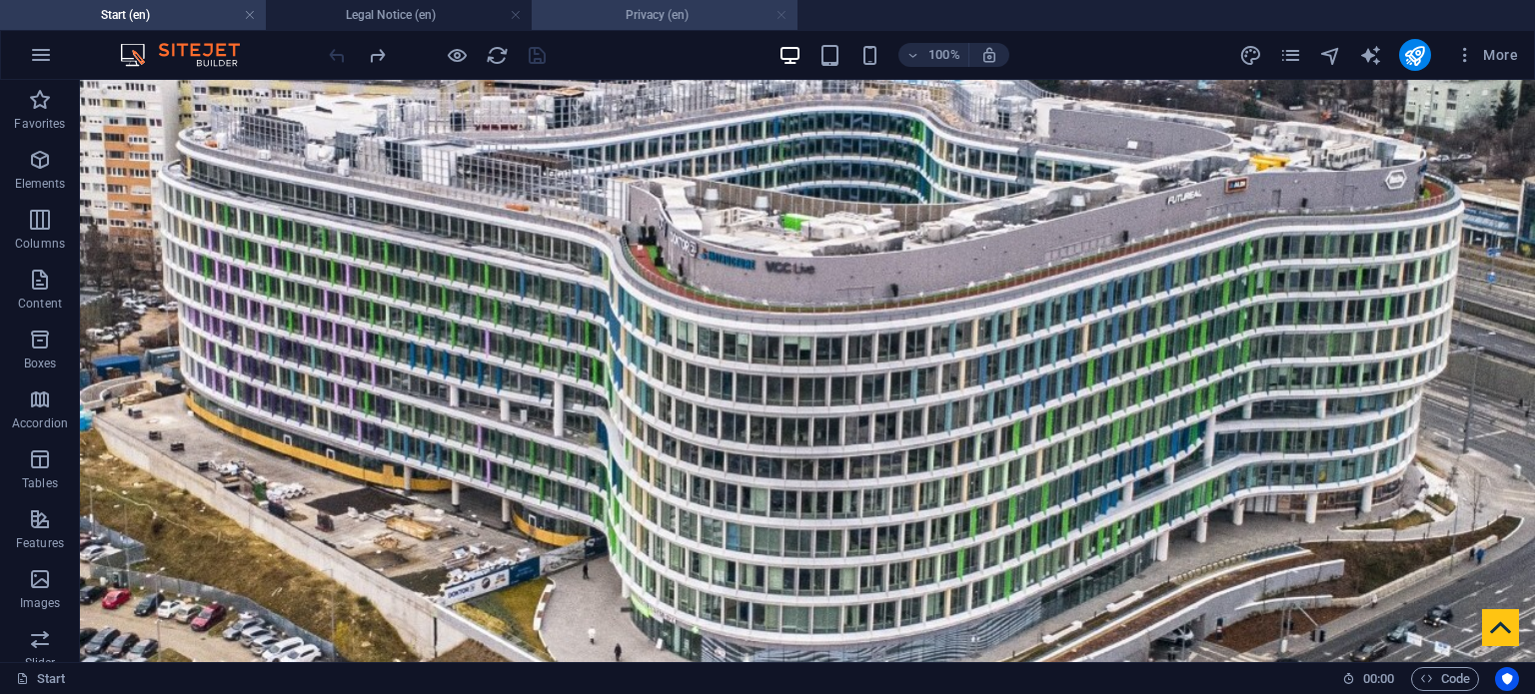
click at [780, 20] on link at bounding box center [781, 15] width 12 height 19
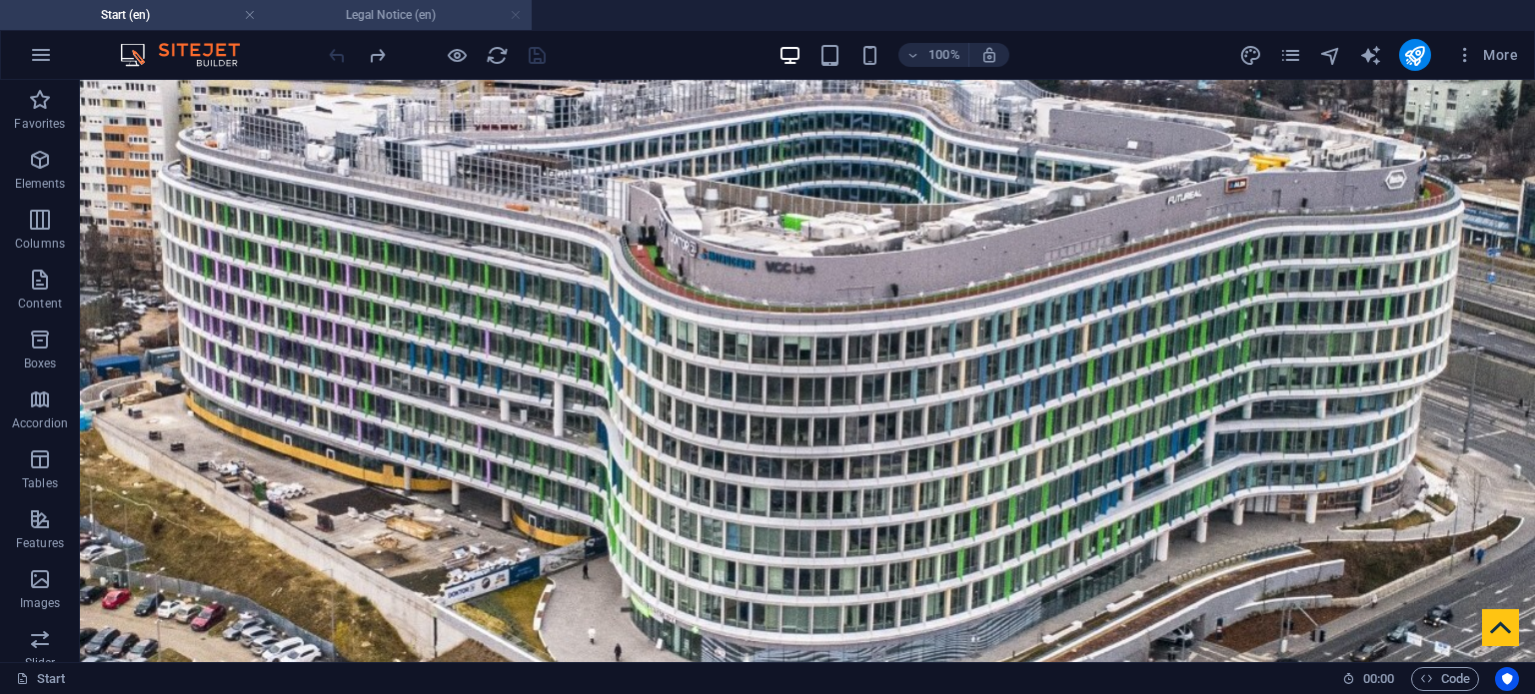
click at [514, 15] on link at bounding box center [516, 15] width 12 height 19
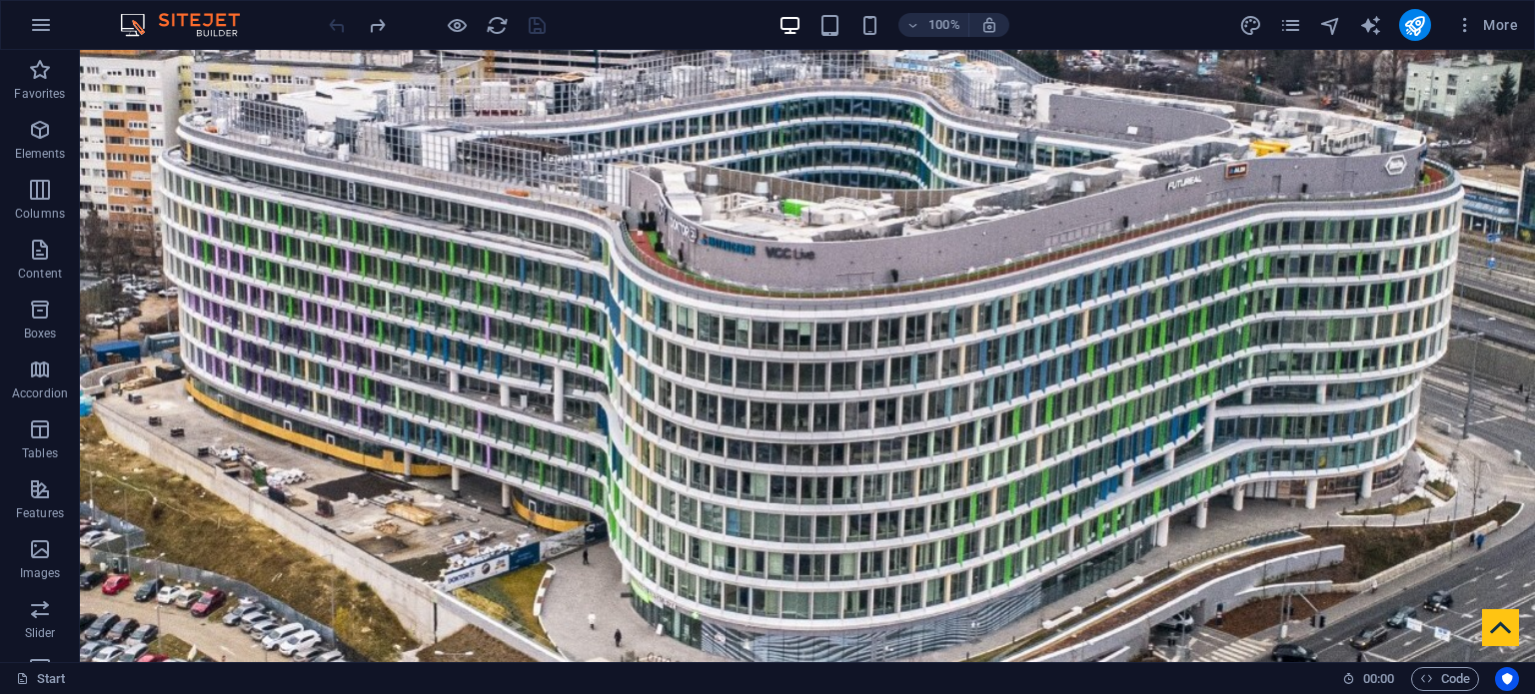
click at [334, 27] on div at bounding box center [437, 25] width 224 height 32
click at [48, 23] on icon "button" at bounding box center [41, 25] width 24 height 24
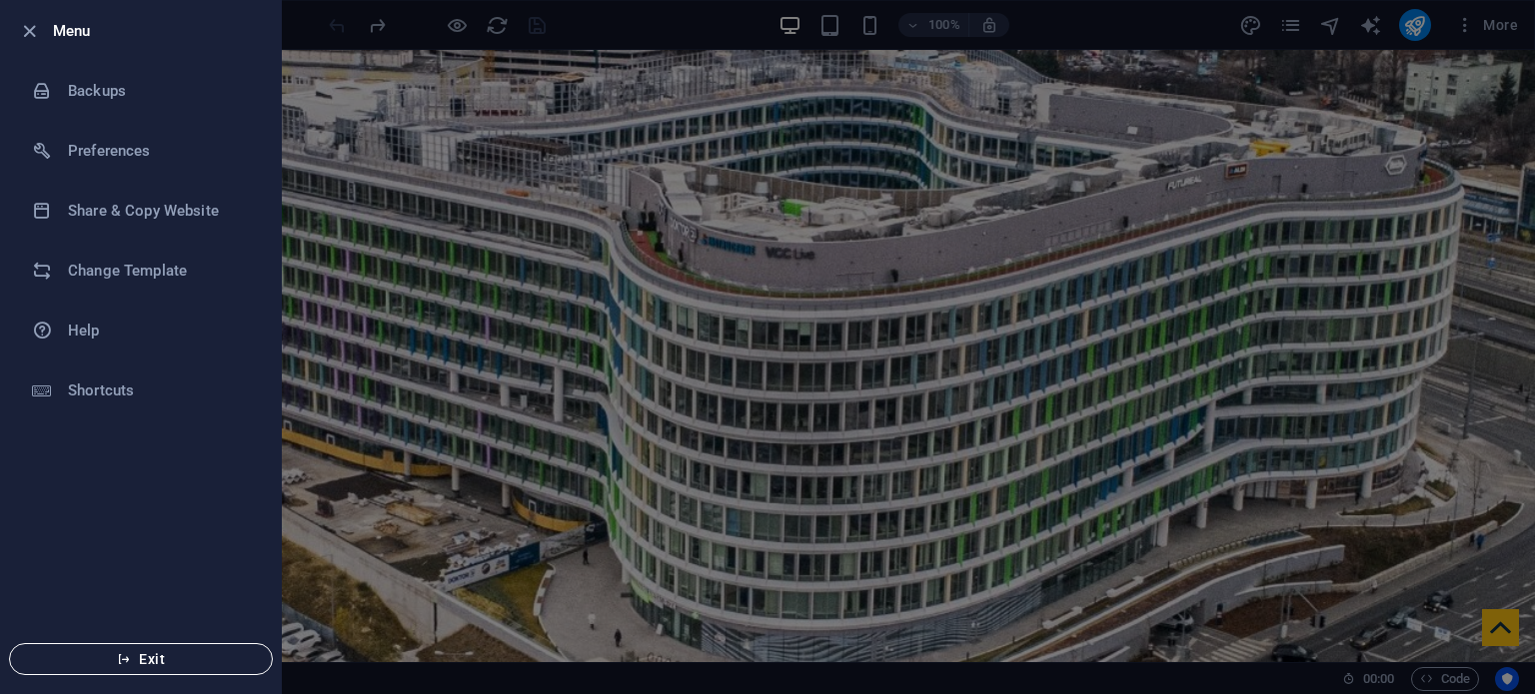
click at [173, 652] on span "Exit" at bounding box center [141, 660] width 230 height 16
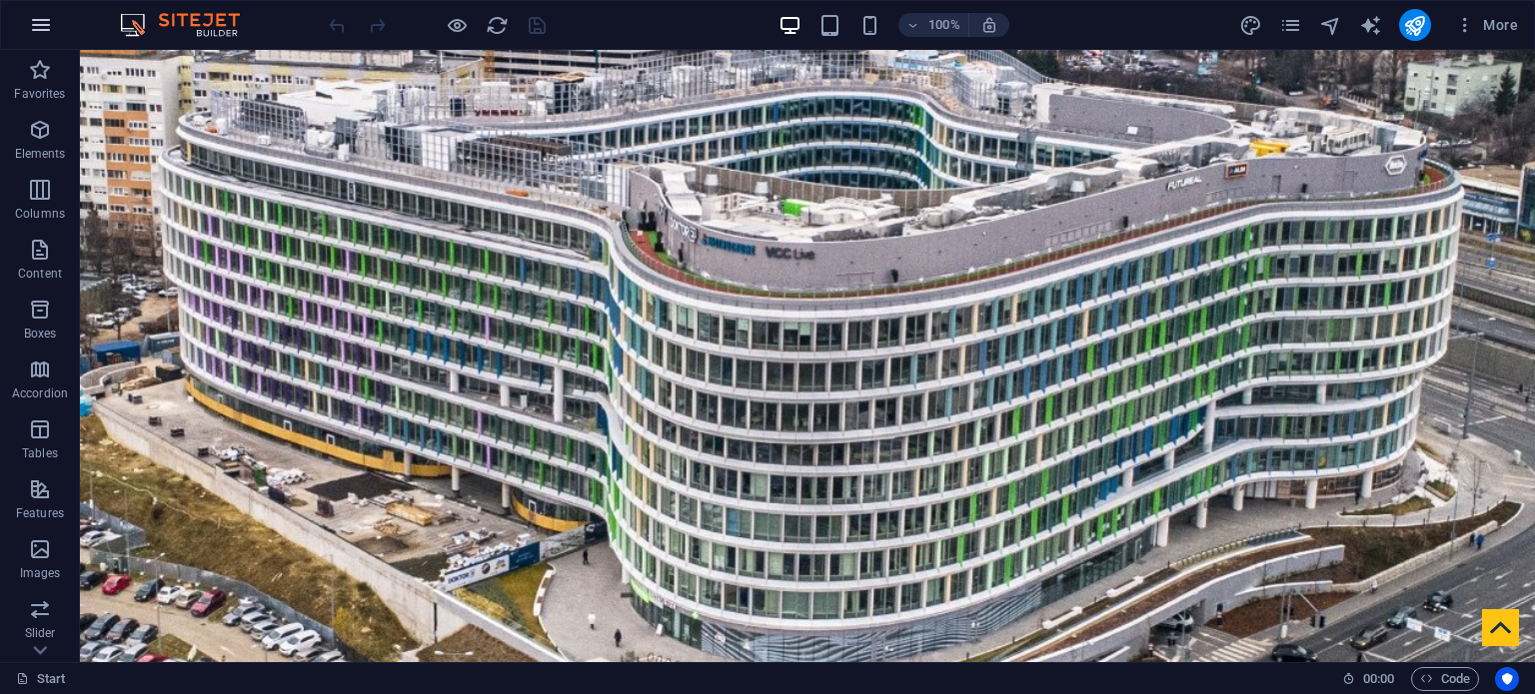
click at [40, 19] on icon "button" at bounding box center [41, 25] width 24 height 24
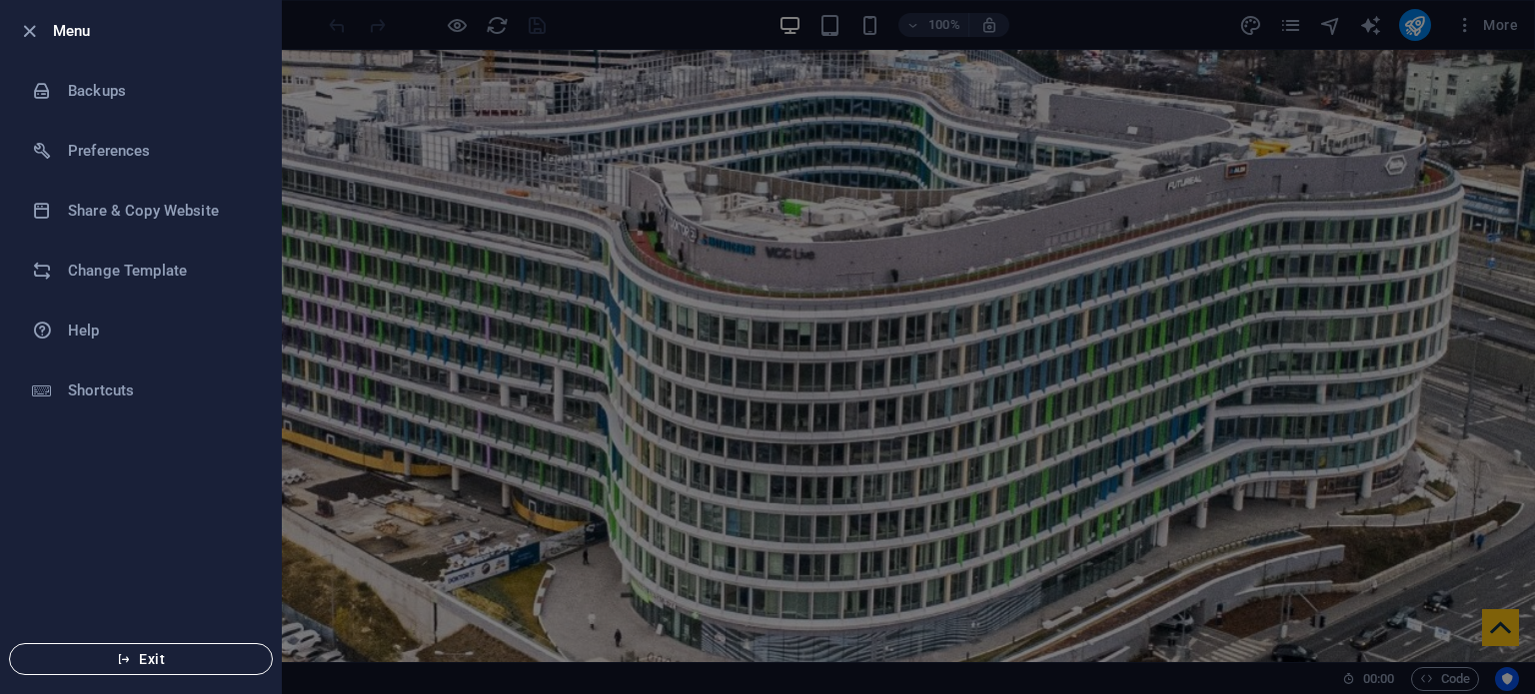
click at [177, 653] on span "Exit" at bounding box center [141, 660] width 230 height 16
